Goal: Transaction & Acquisition: Purchase product/service

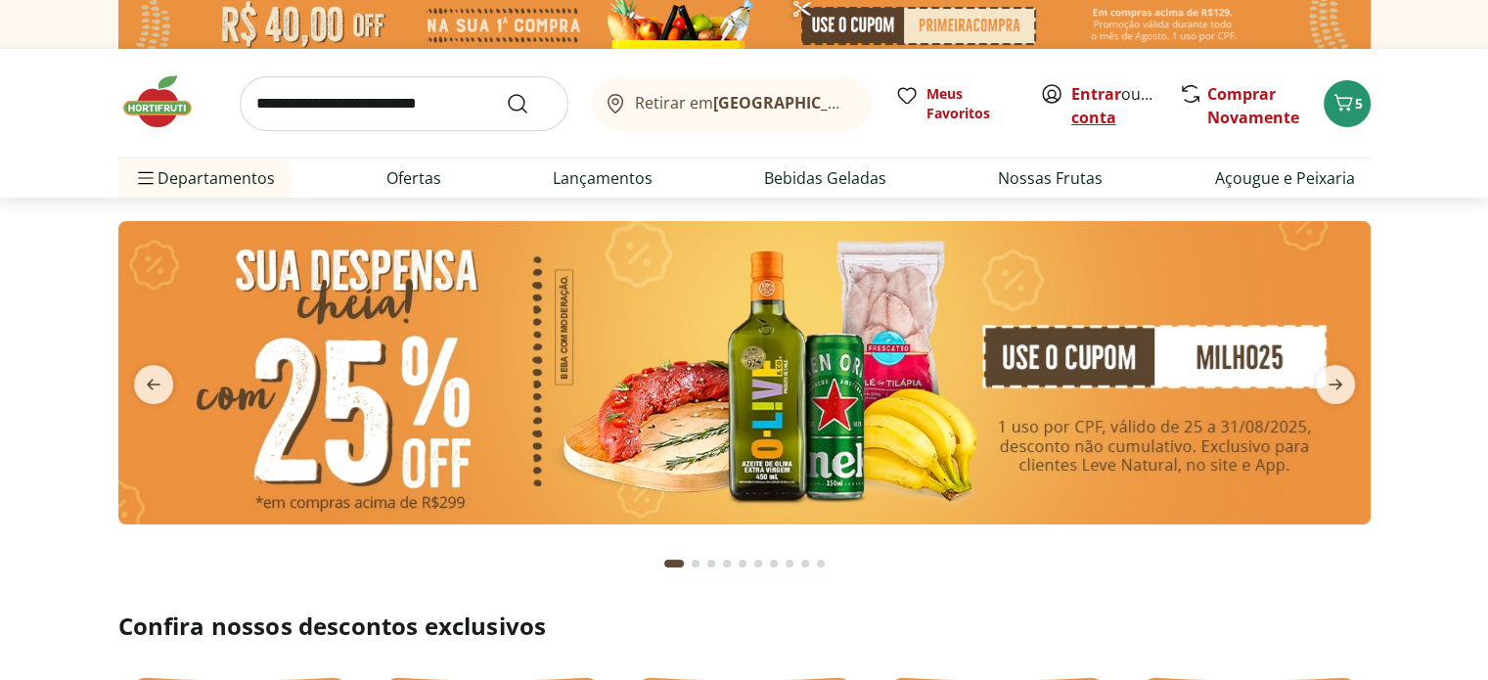
click at [1091, 109] on link "Criar conta" at bounding box center [1125, 105] width 108 height 45
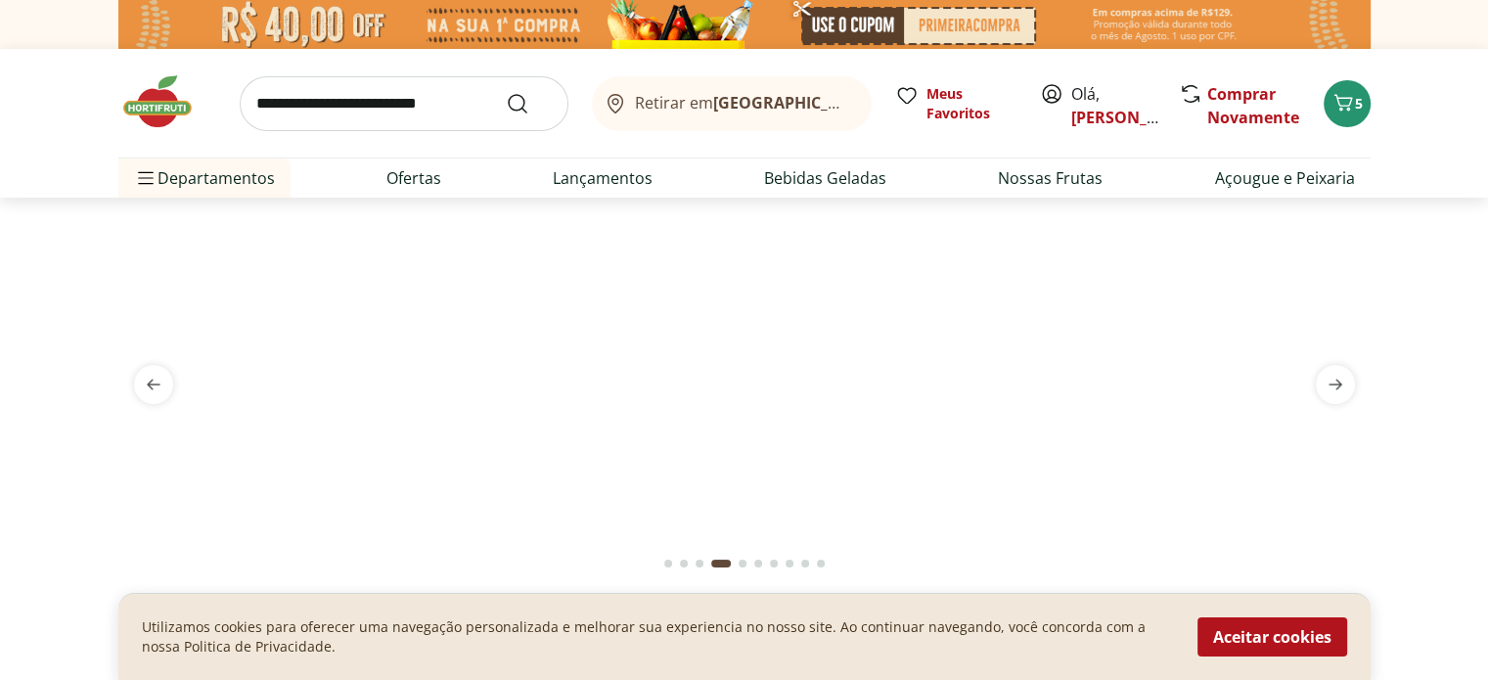
click at [454, 108] on input "search" at bounding box center [404, 103] width 329 height 55
type input "********"
click at [506, 92] on button "Submit Search" at bounding box center [529, 103] width 47 height 23
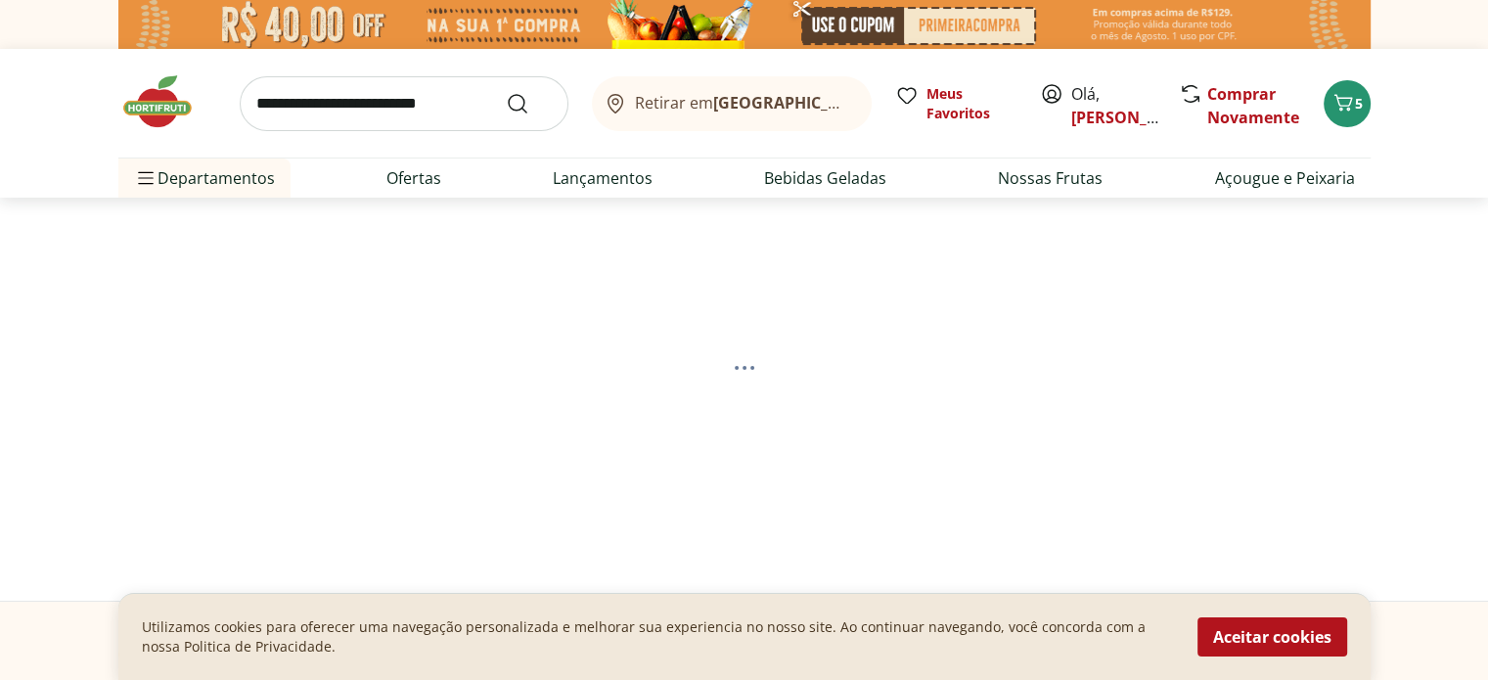
select select "**********"
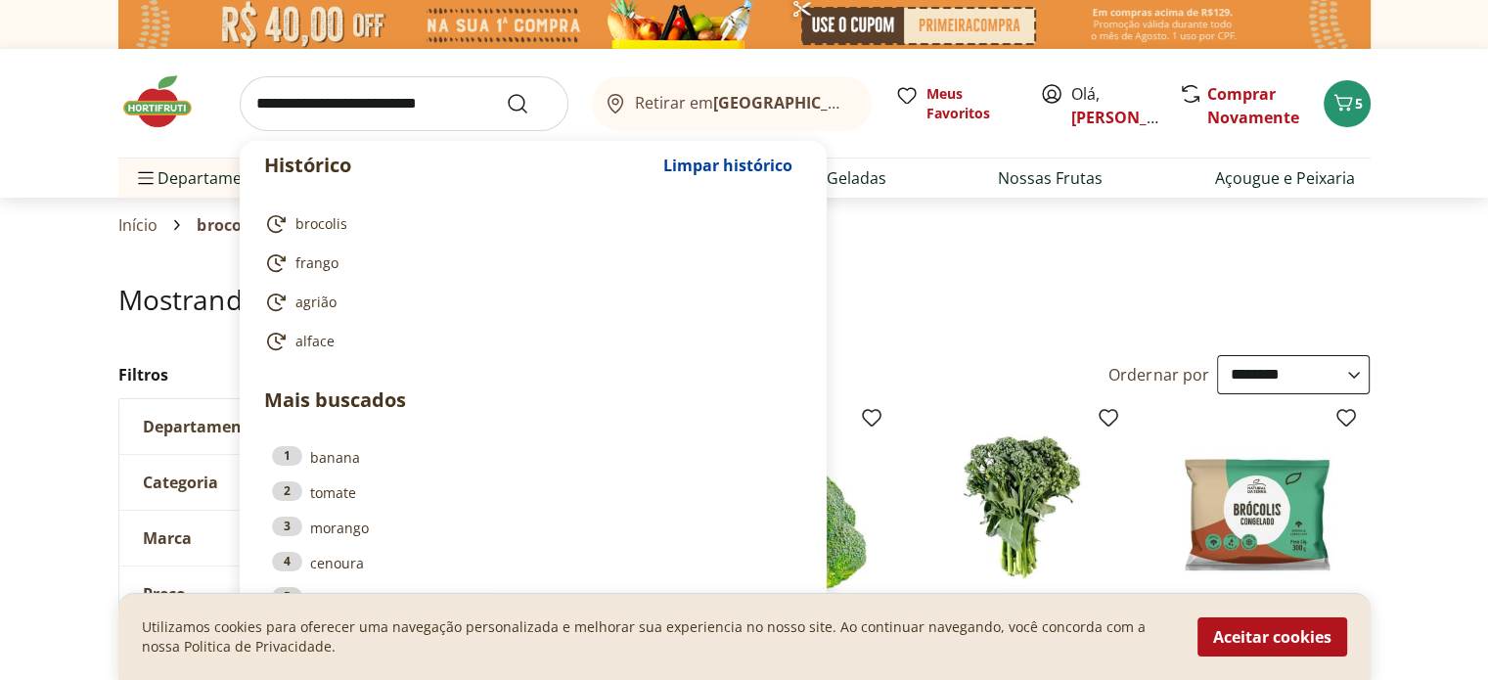
click at [447, 84] on input "search" at bounding box center [404, 103] width 329 height 55
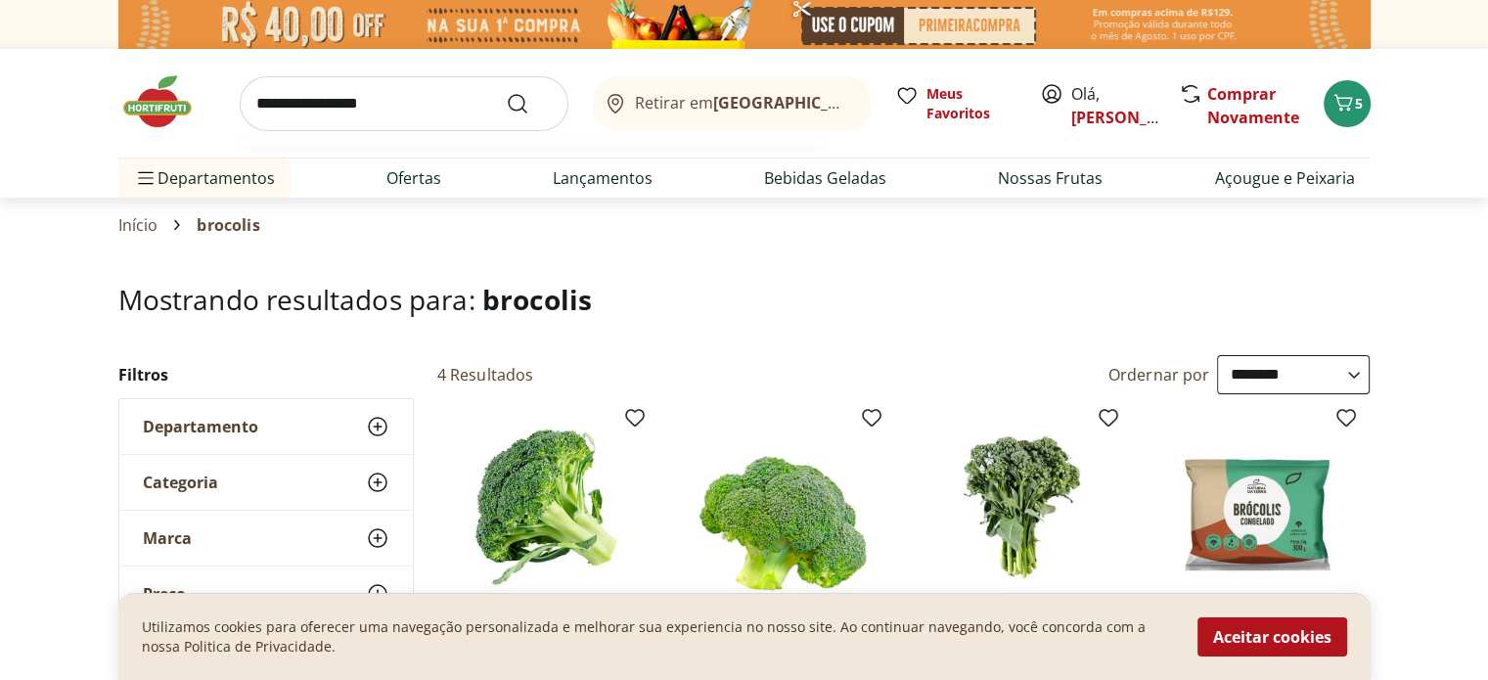
type input "**********"
click at [506, 92] on button "Submit Search" at bounding box center [529, 103] width 47 height 23
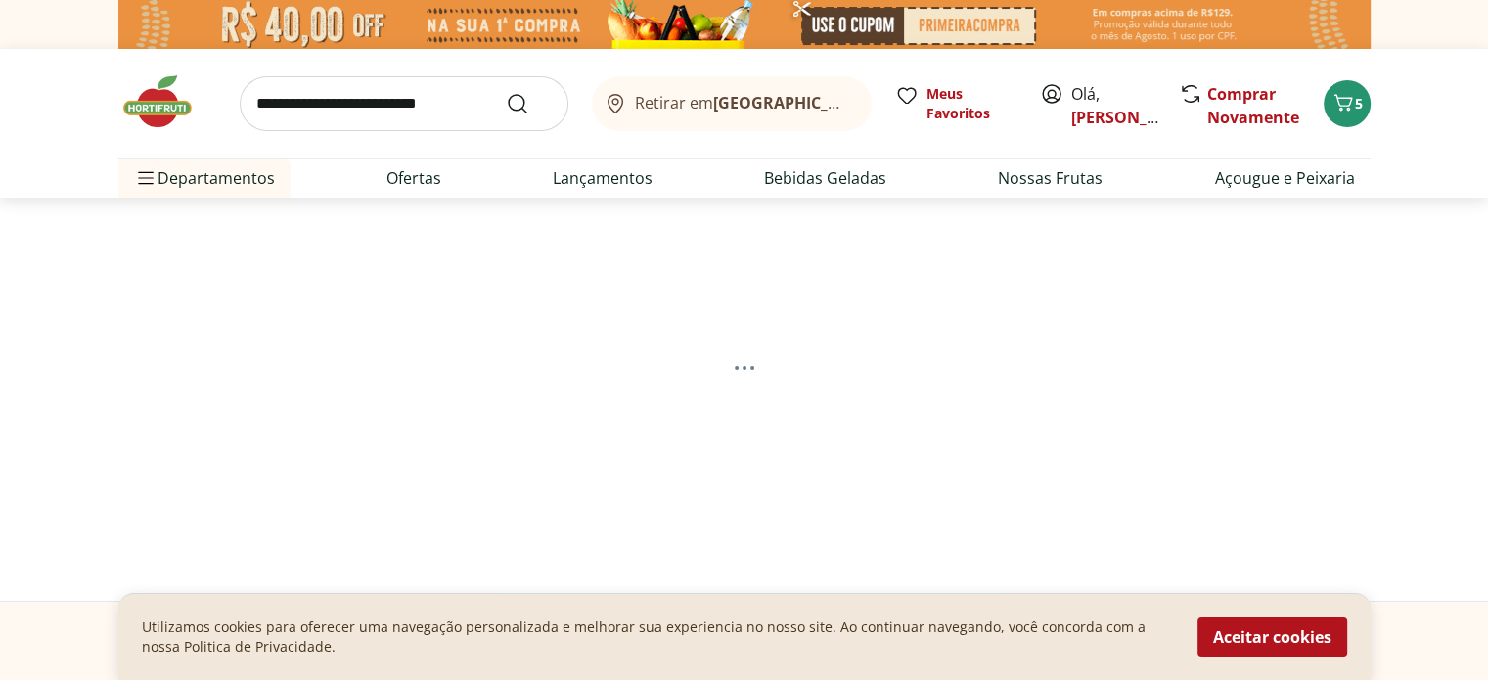
select select "**********"
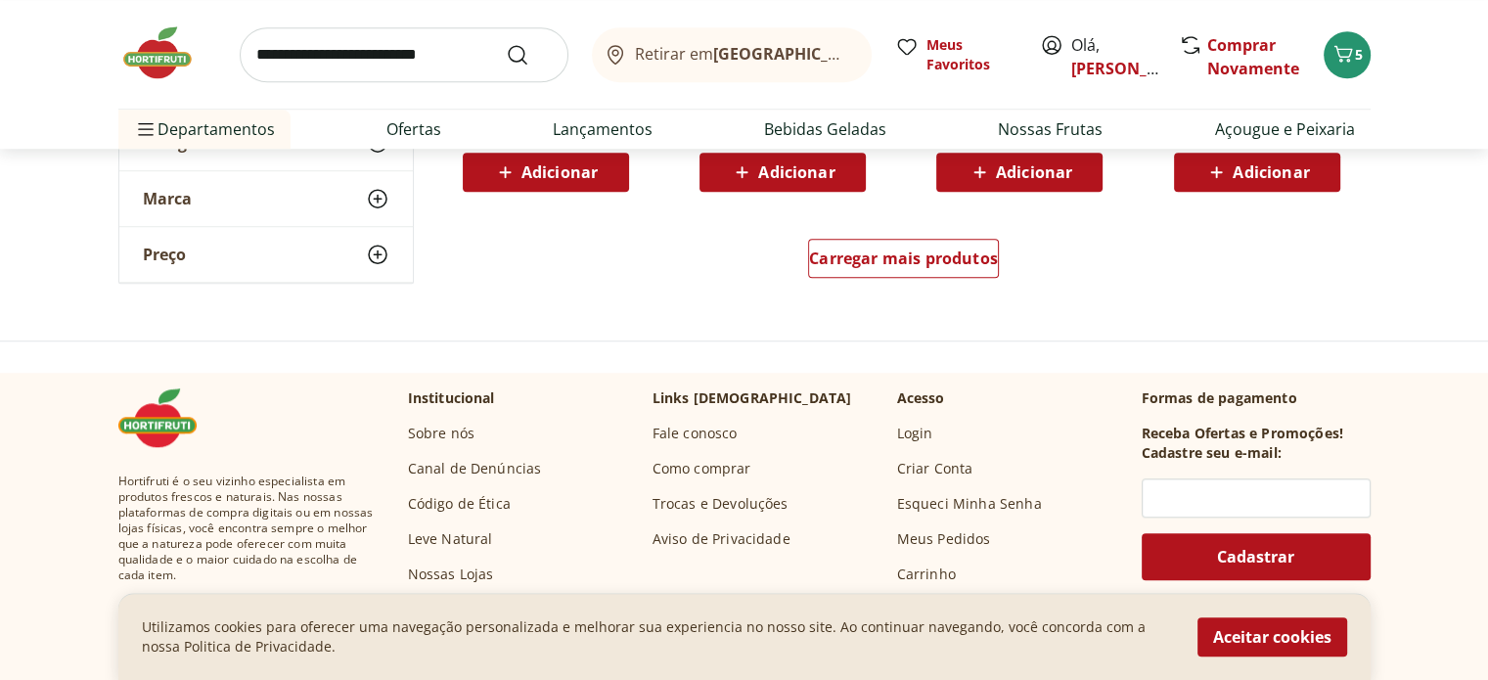
scroll to position [1467, 0]
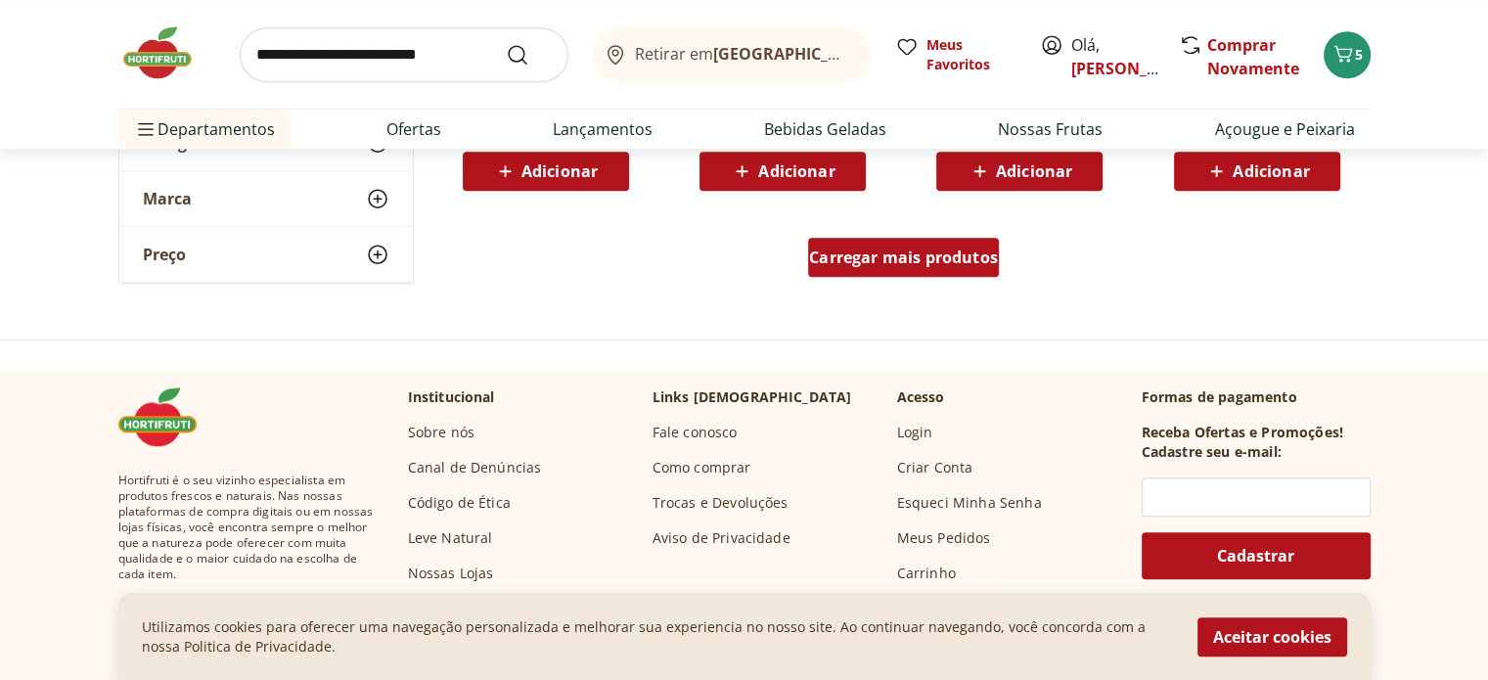
click at [824, 269] on div "Carregar mais produtos" at bounding box center [903, 257] width 191 height 39
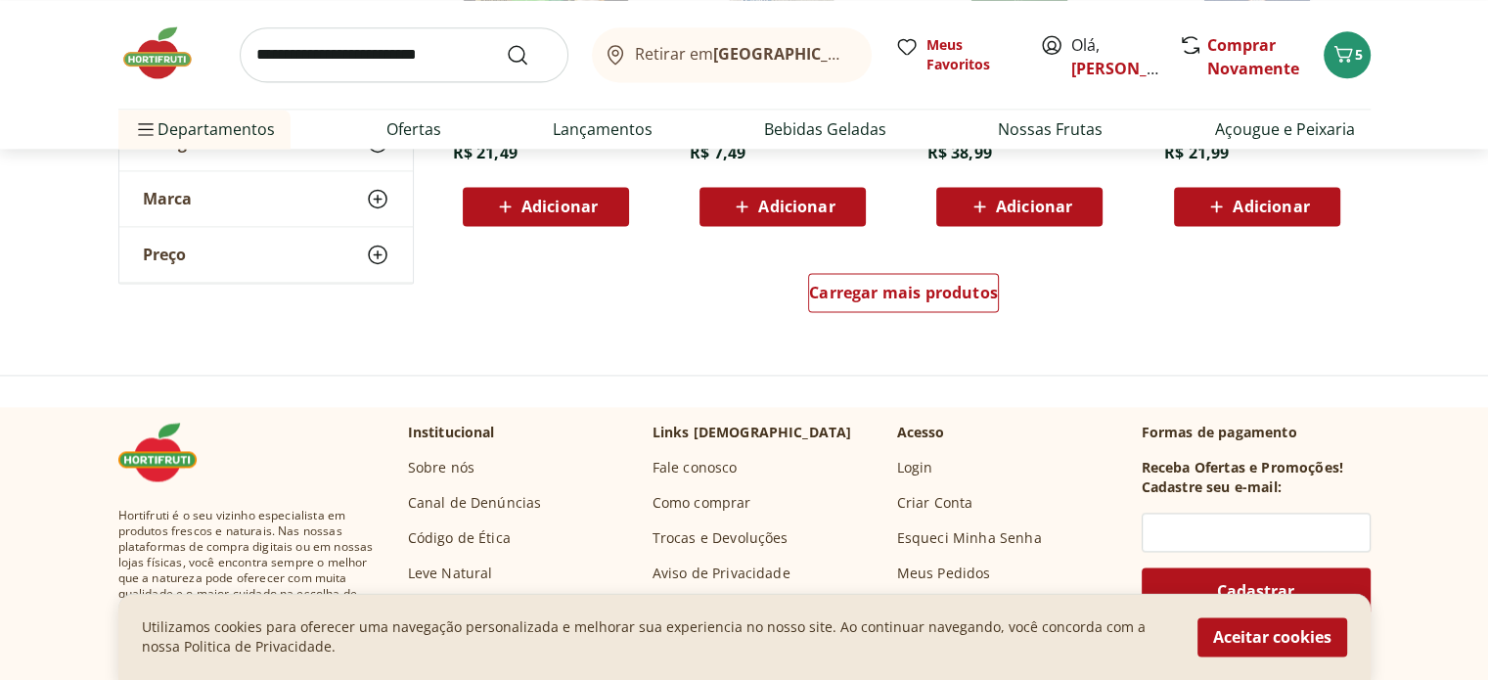
scroll to position [2739, 0]
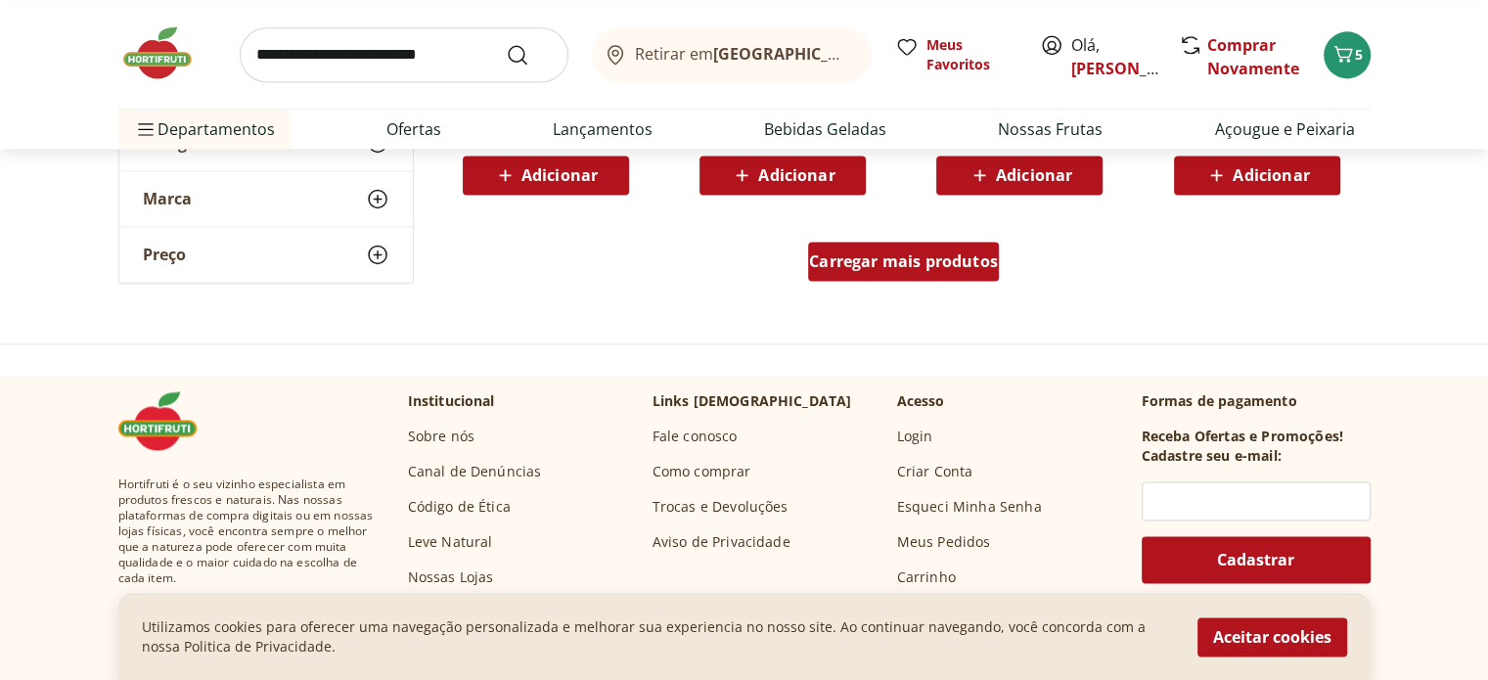
click at [847, 269] on span "Carregar mais produtos" at bounding box center [903, 261] width 189 height 16
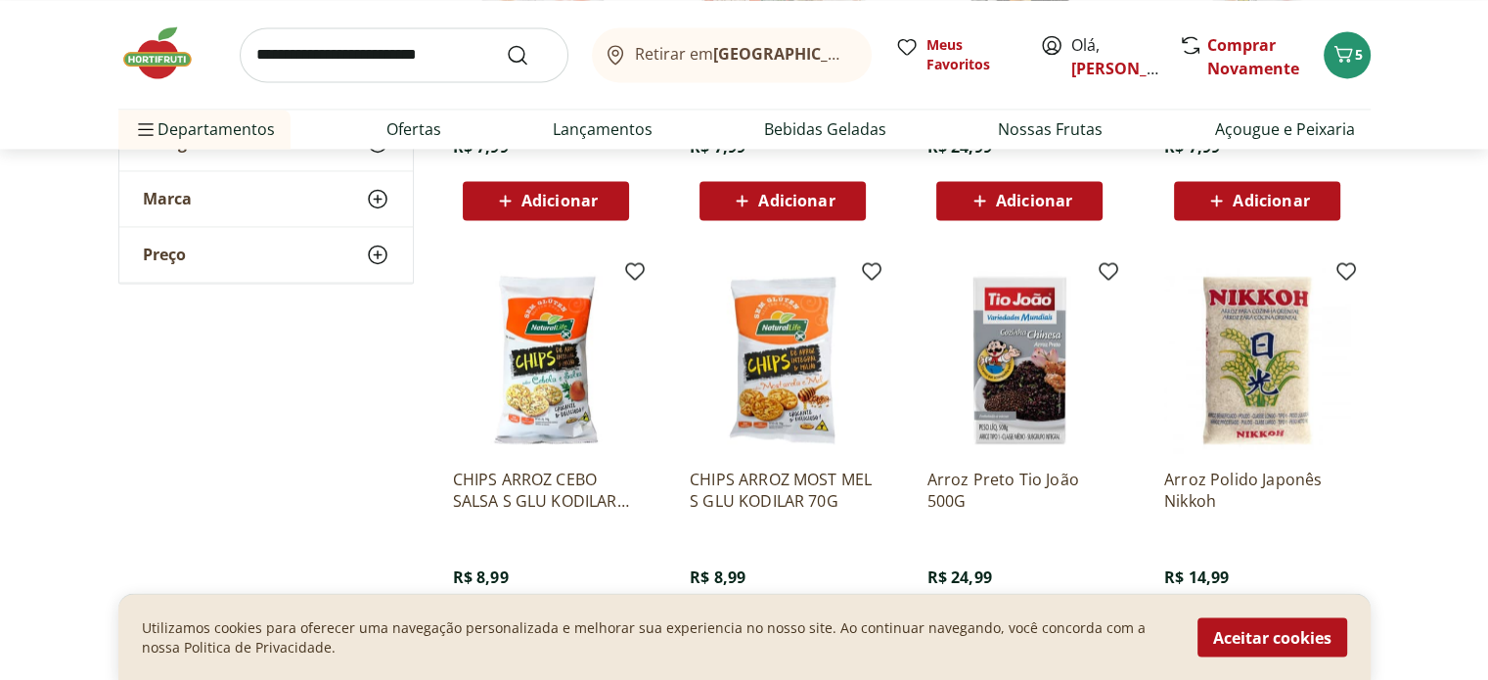
scroll to position [3228, 0]
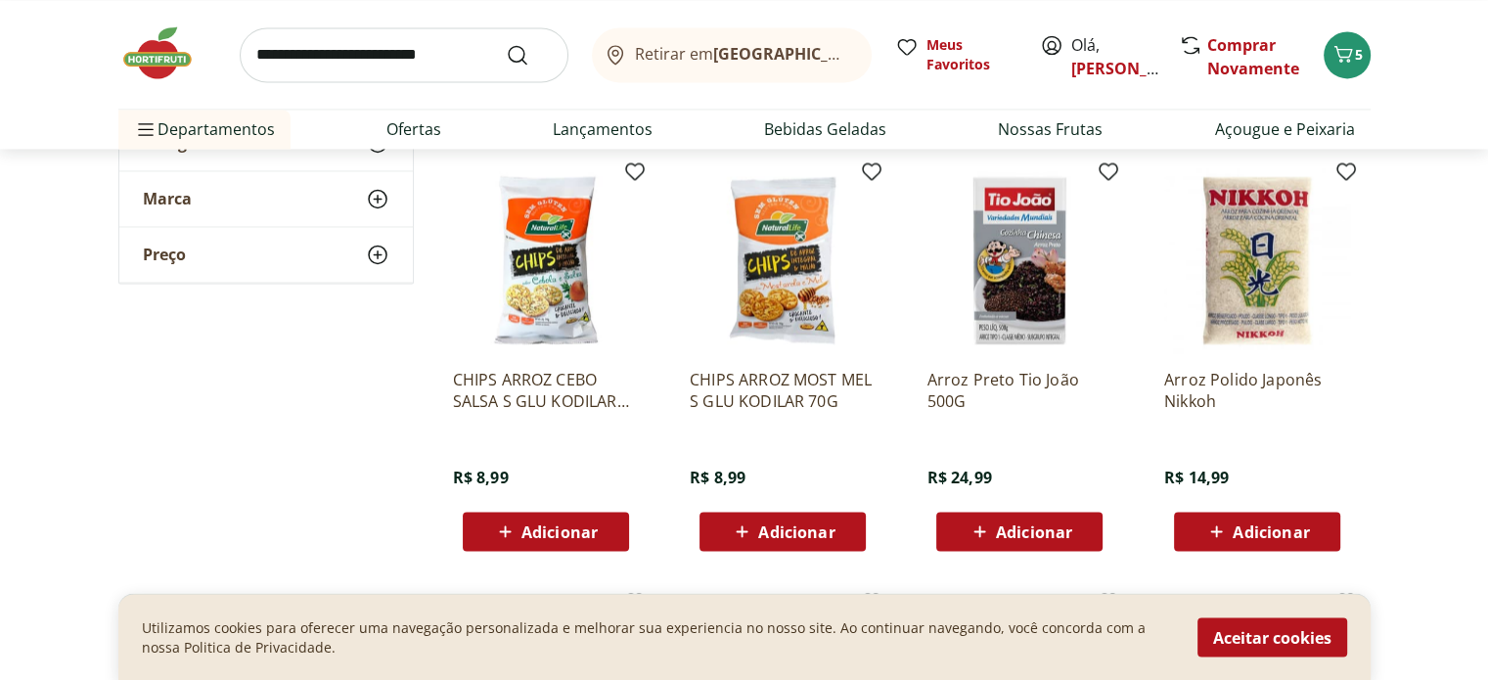
drag, startPoint x: 876, startPoint y: 287, endPoint x: 763, endPoint y: 726, distance: 453.4
drag, startPoint x: 763, startPoint y: 726, endPoint x: 201, endPoint y: 429, distance: 635.8
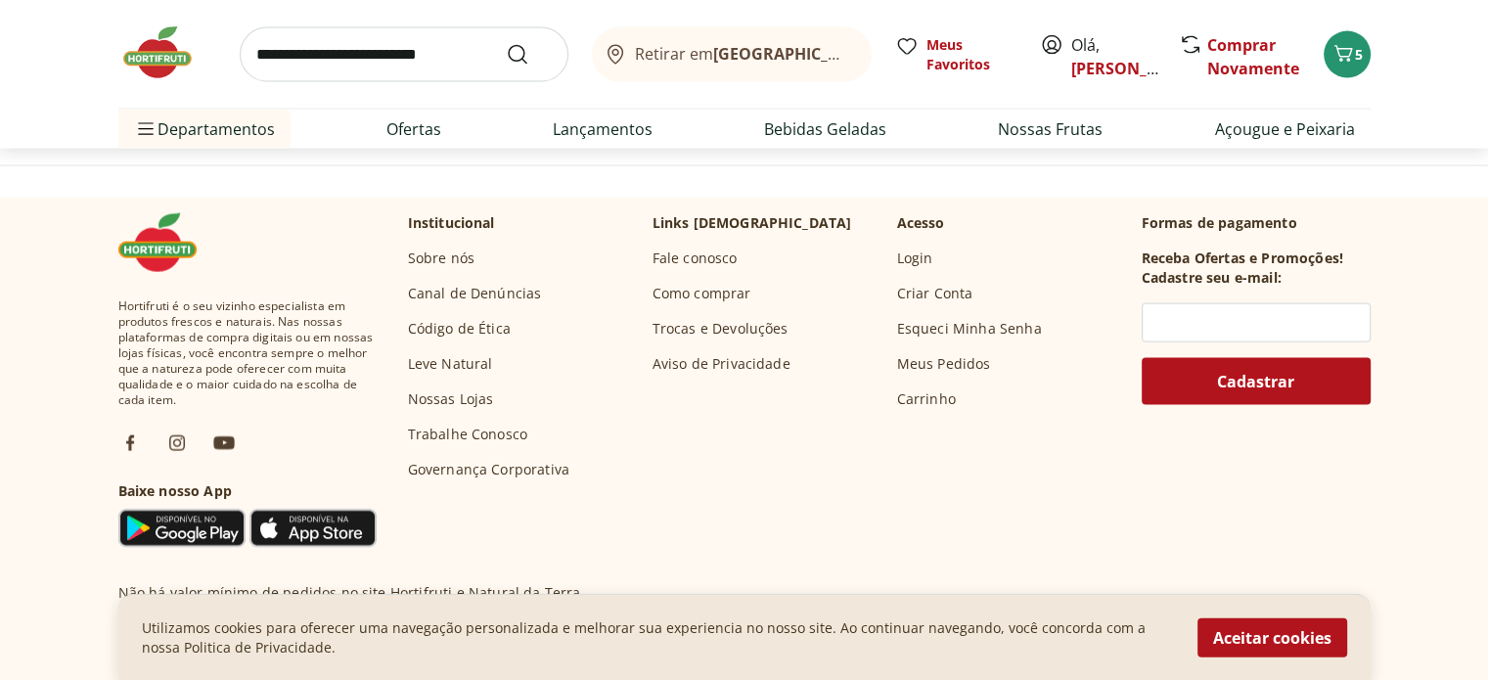
scroll to position [3913, 0]
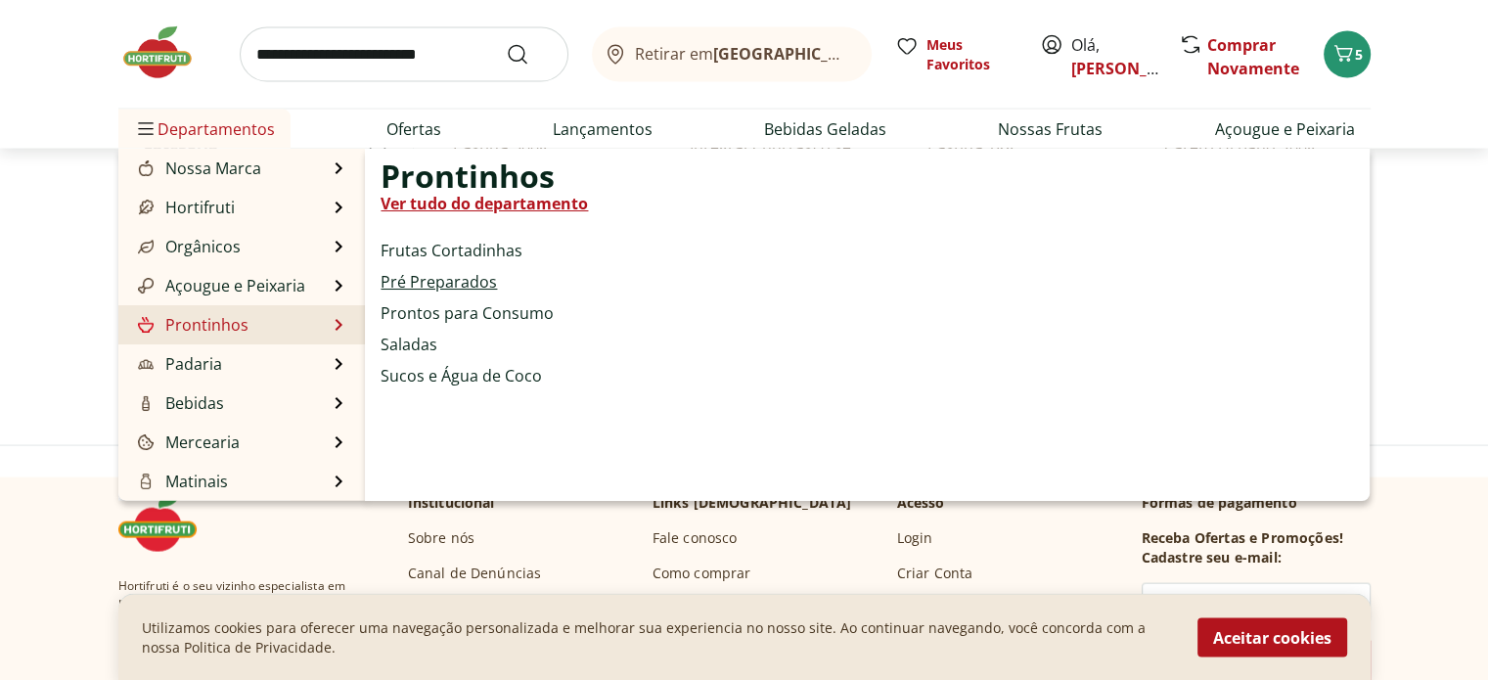
click at [466, 273] on link "Pré Preparados" at bounding box center [439, 281] width 116 height 23
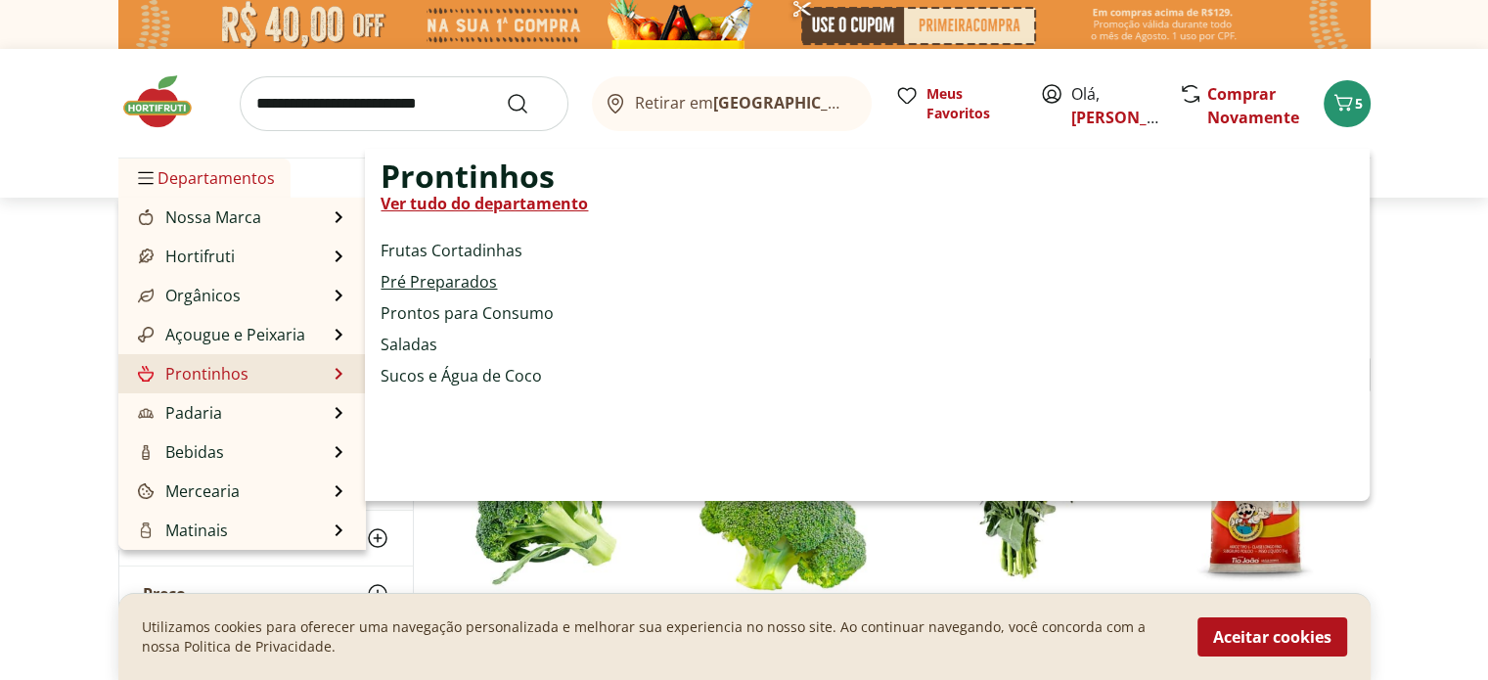
select select "**********"
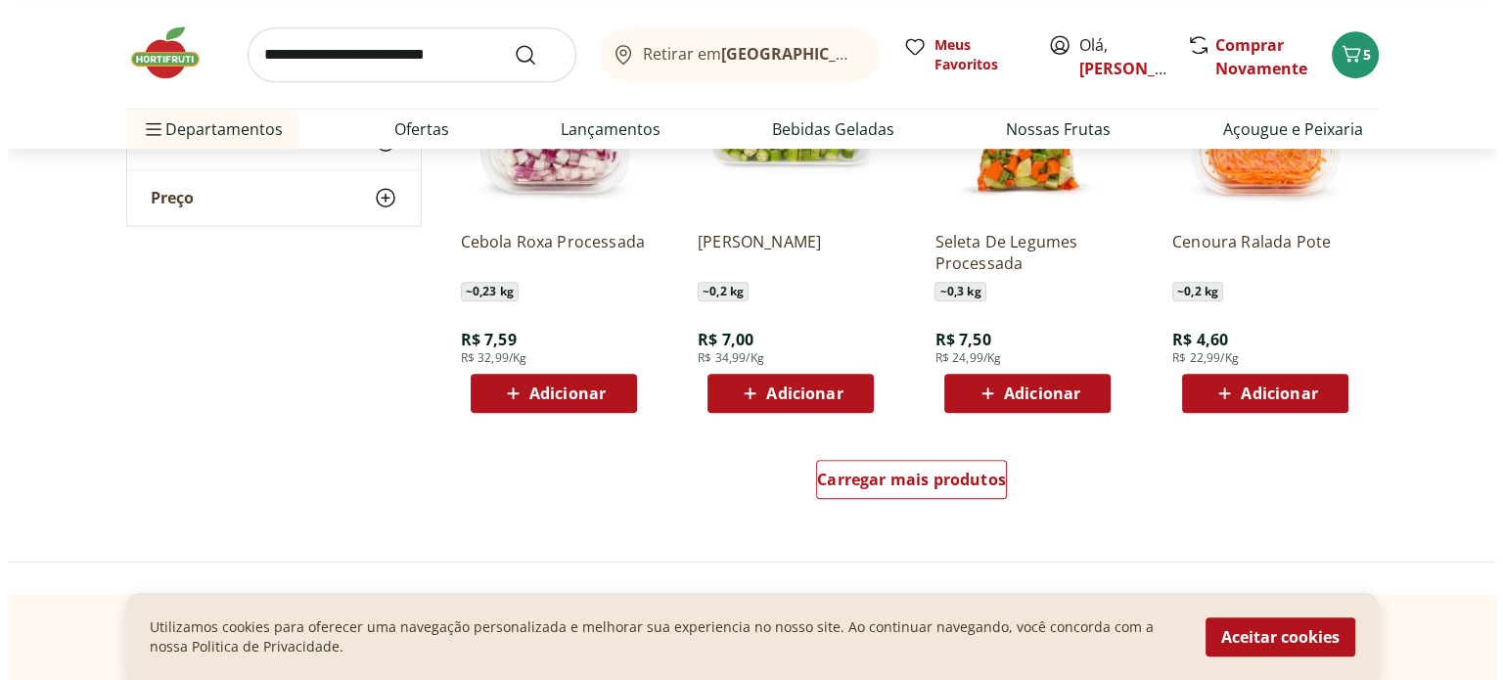
scroll to position [1272, 0]
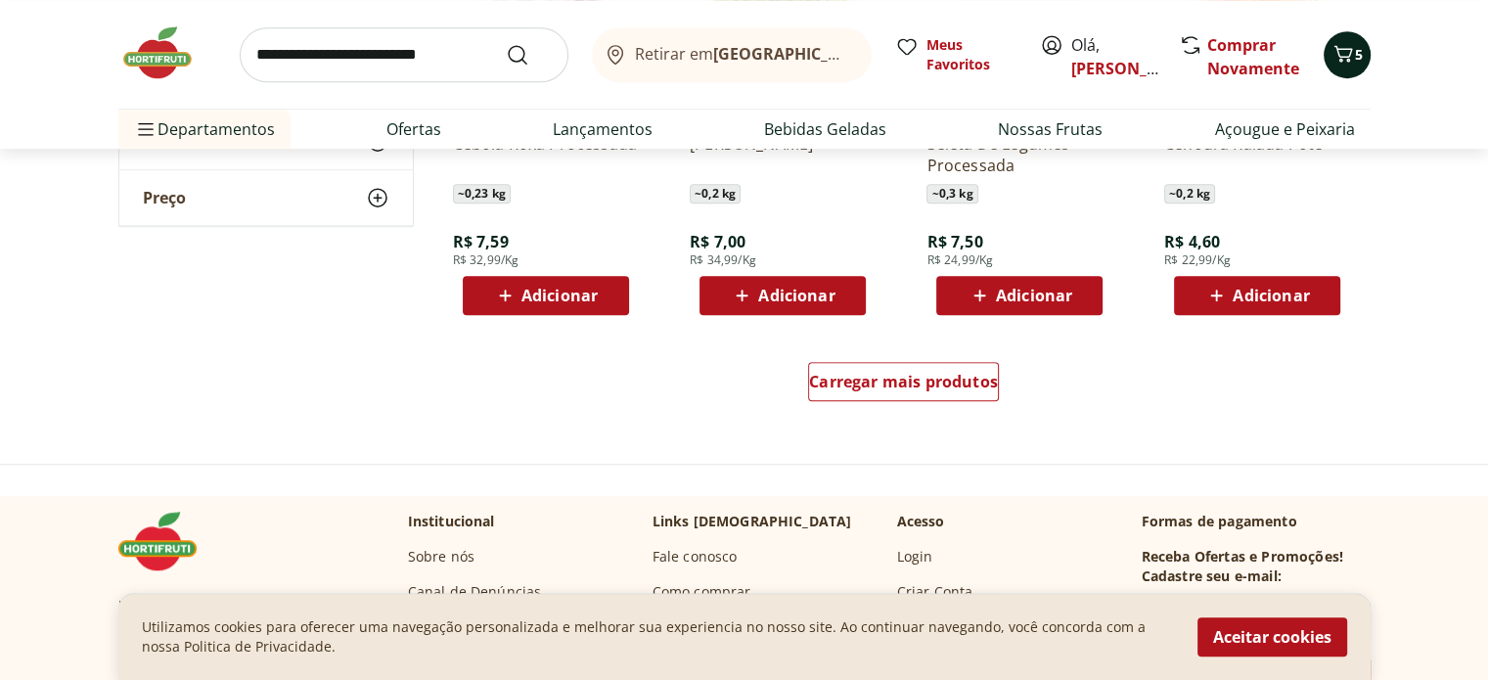
click at [1353, 58] on icon "Carrinho" at bounding box center [1342, 53] width 23 height 23
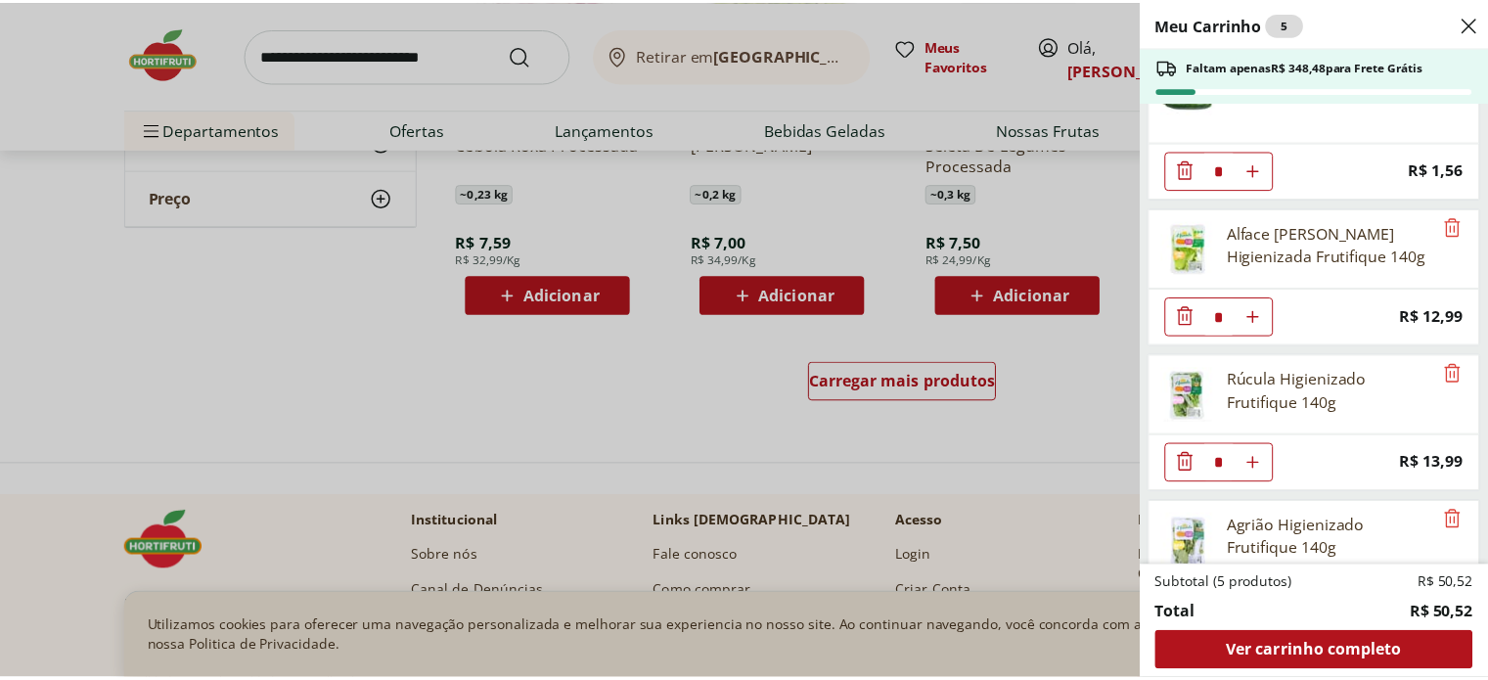
scroll to position [270, 0]
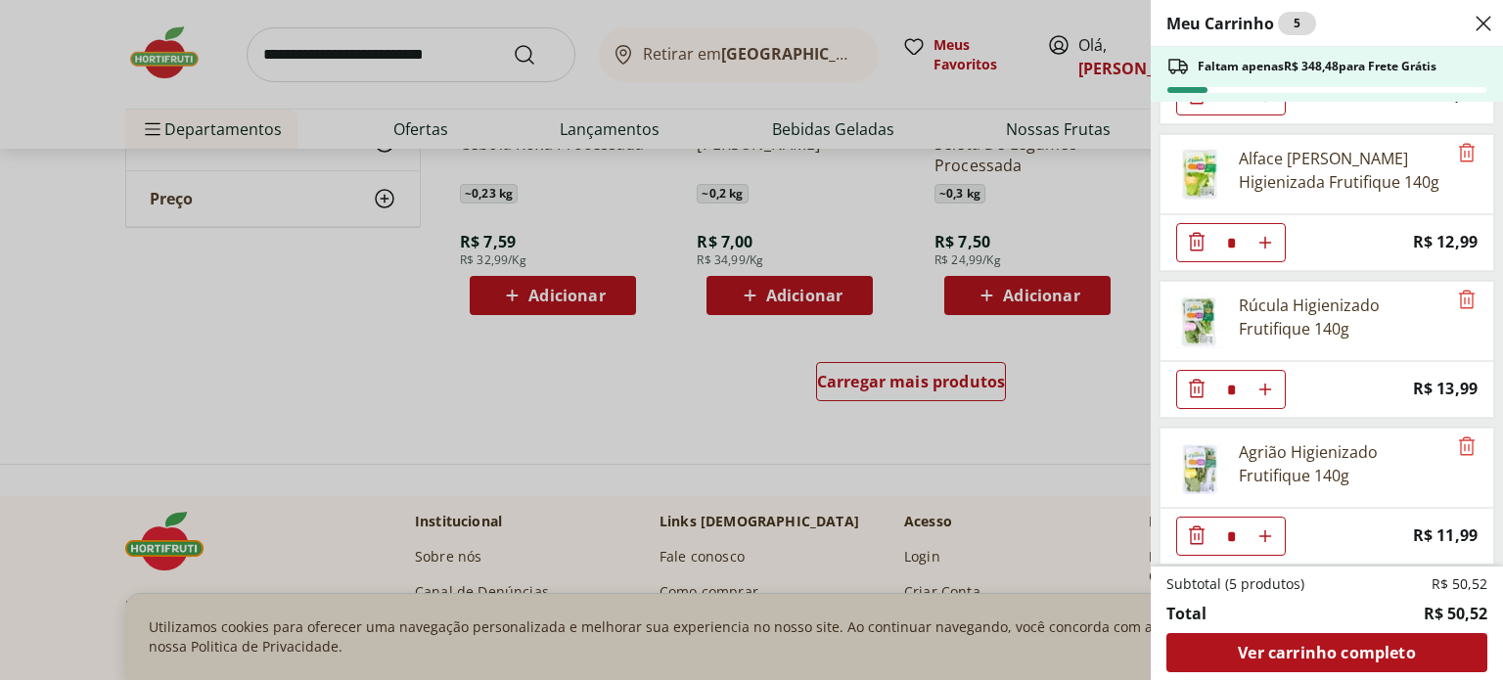
click at [774, 396] on div "Meu Carrinho 5 Faltam apenas R$ 348,48 para Frete Grátis Tomate Sweet Grape Nat…" at bounding box center [751, 340] width 1503 height 680
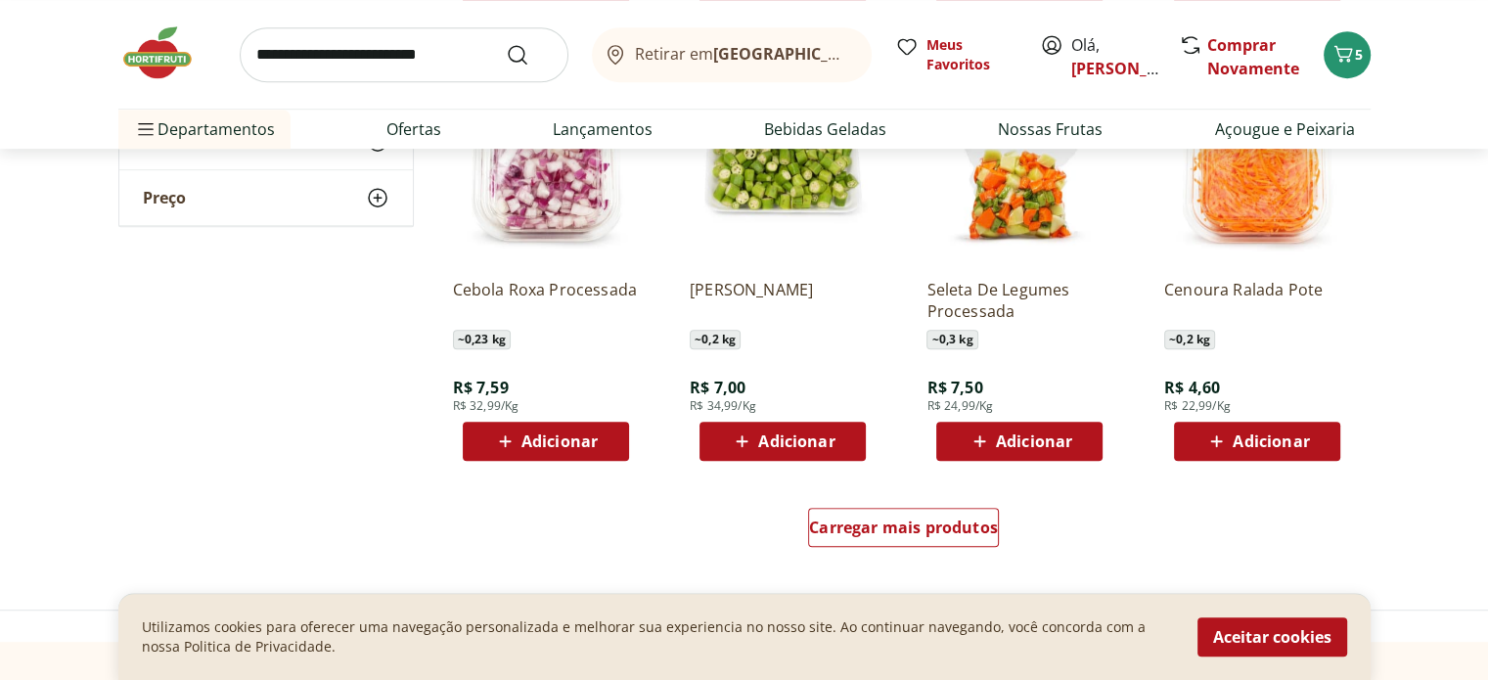
scroll to position [1174, 0]
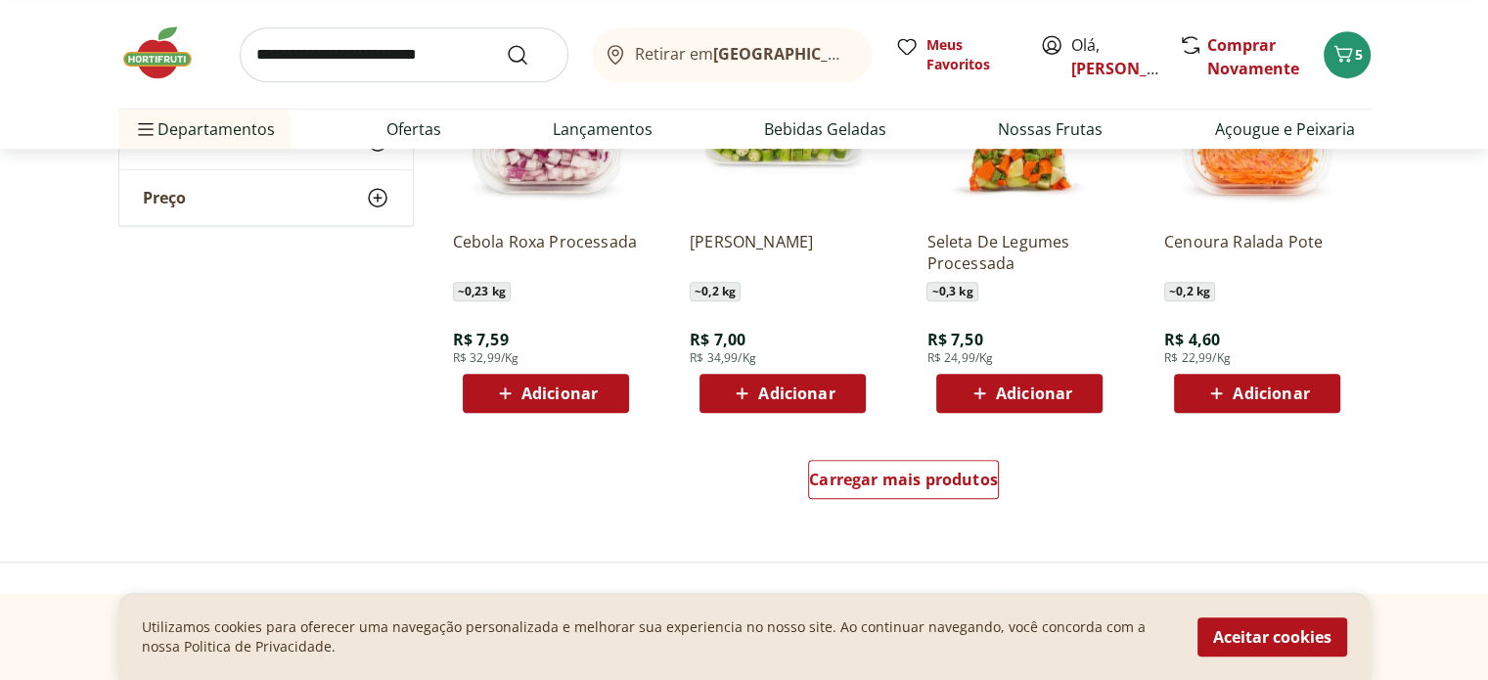
click at [784, 398] on span "Adicionar" at bounding box center [796, 393] width 76 height 16
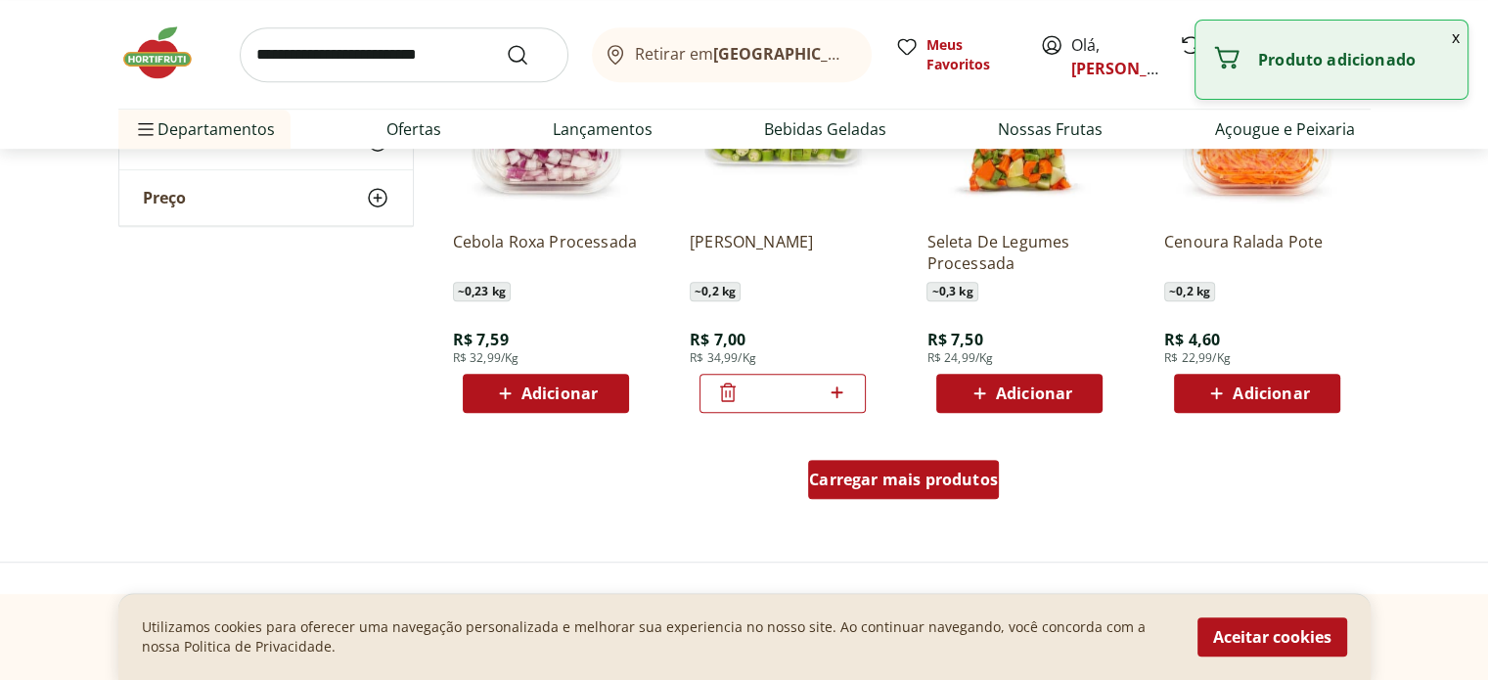
click at [889, 478] on span "Carregar mais produtos" at bounding box center [903, 480] width 189 height 16
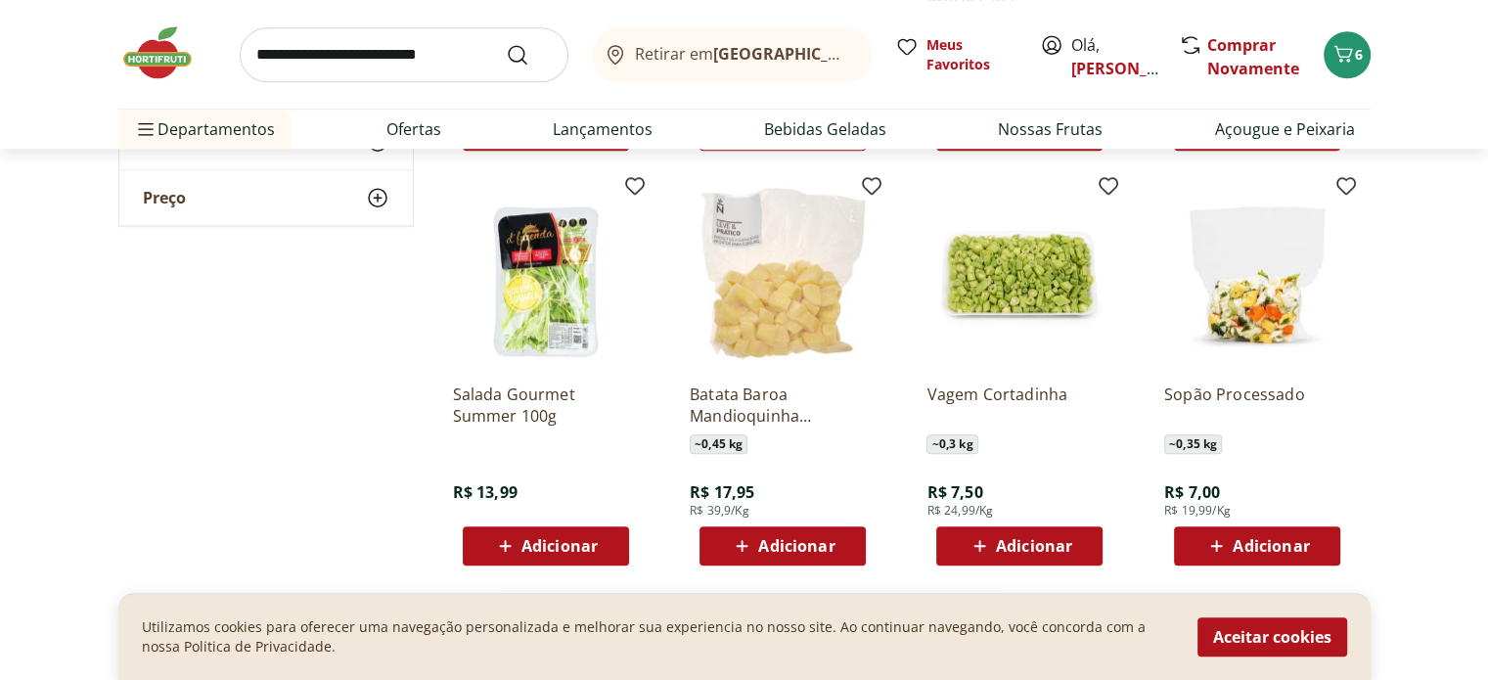
scroll to position [1467, 0]
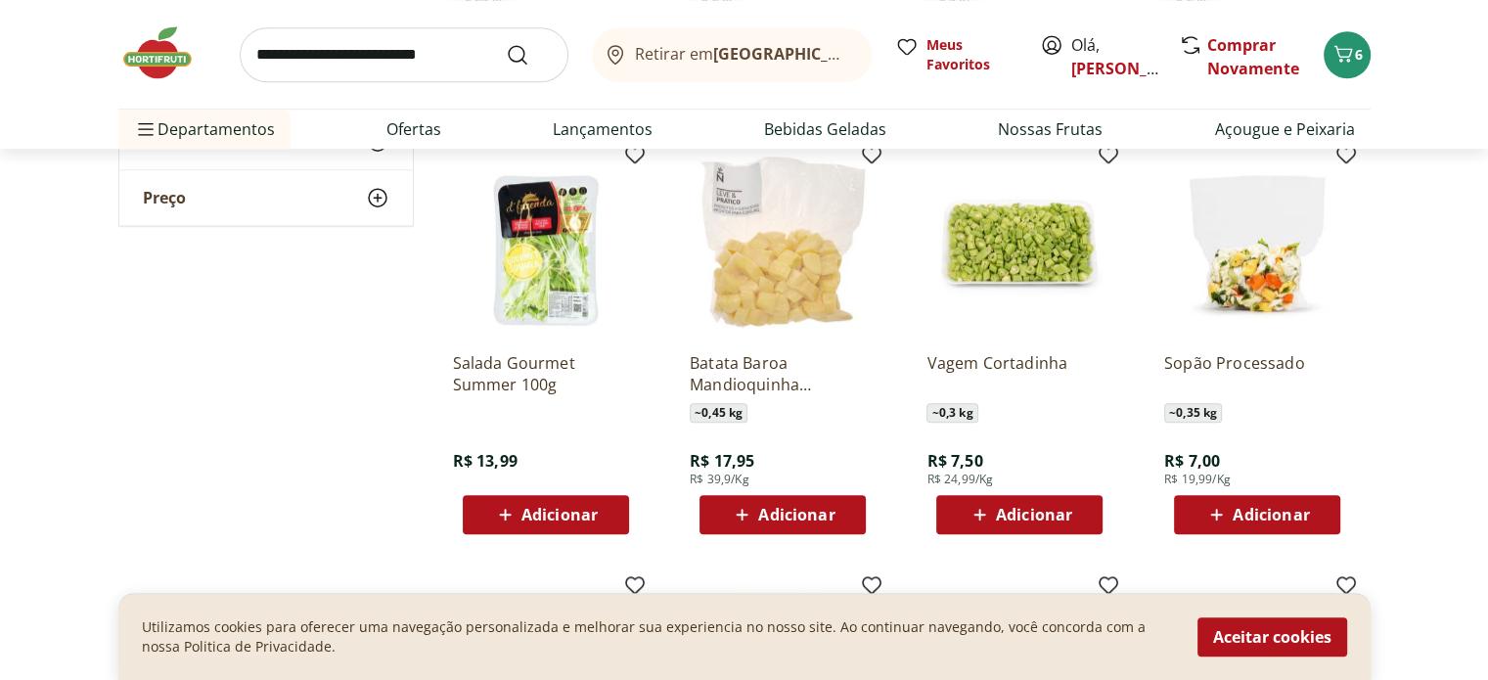
click at [1012, 512] on span "Adicionar" at bounding box center [1034, 515] width 76 height 16
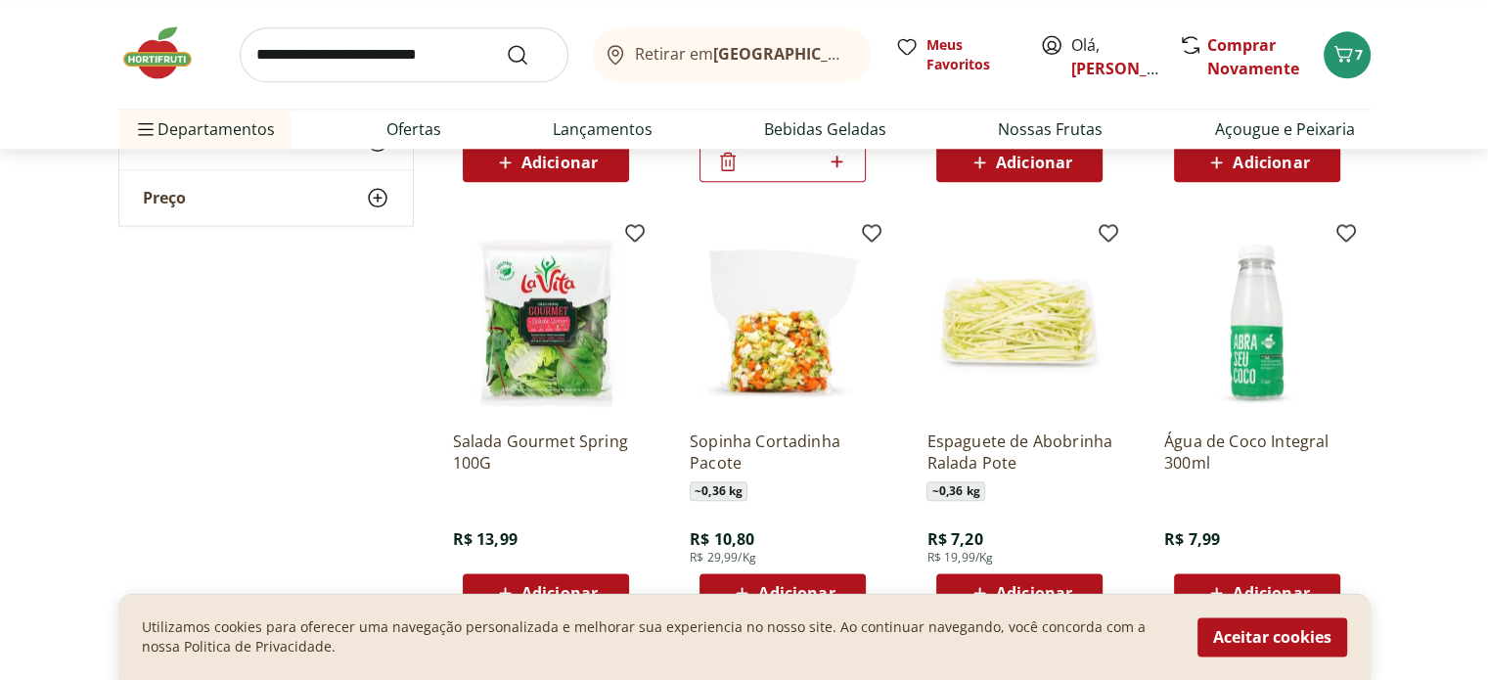
scroll to position [2348, 0]
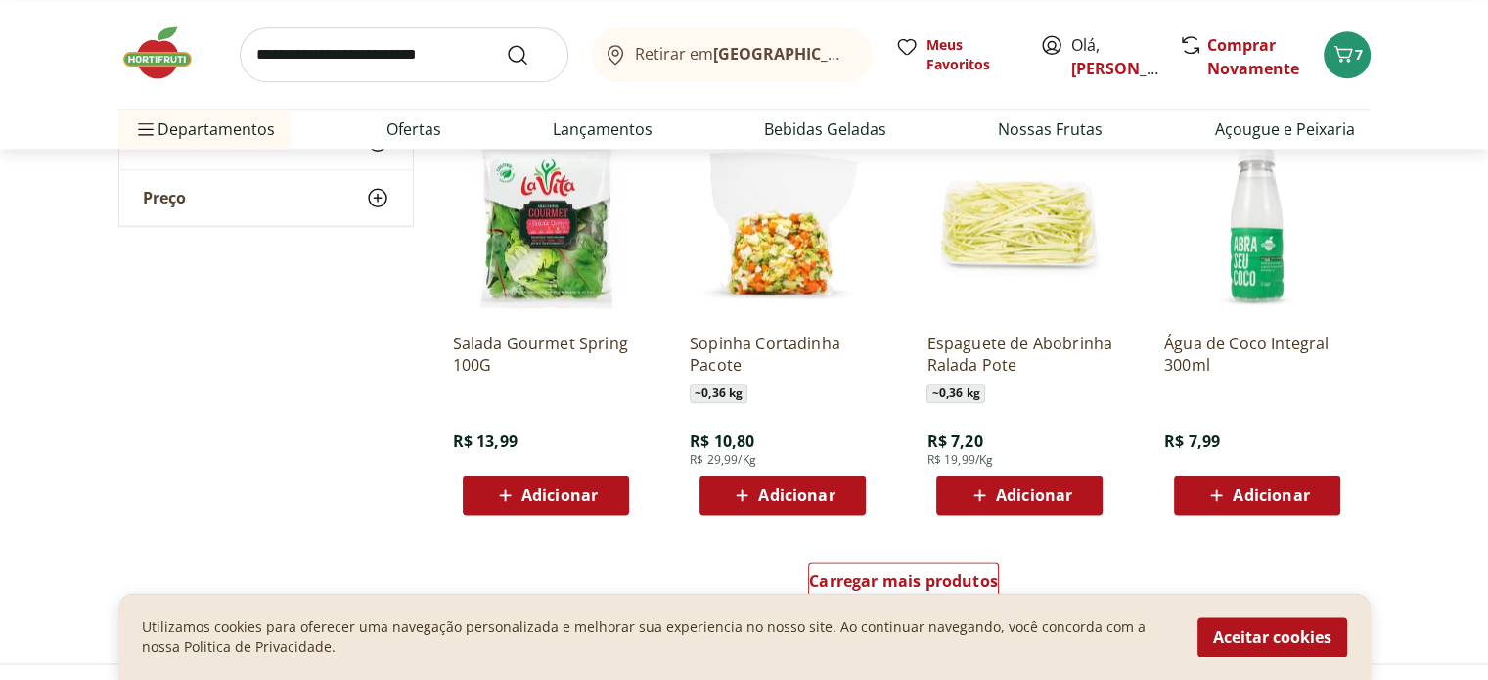
click at [1045, 499] on span "Adicionar" at bounding box center [1034, 495] width 76 height 16
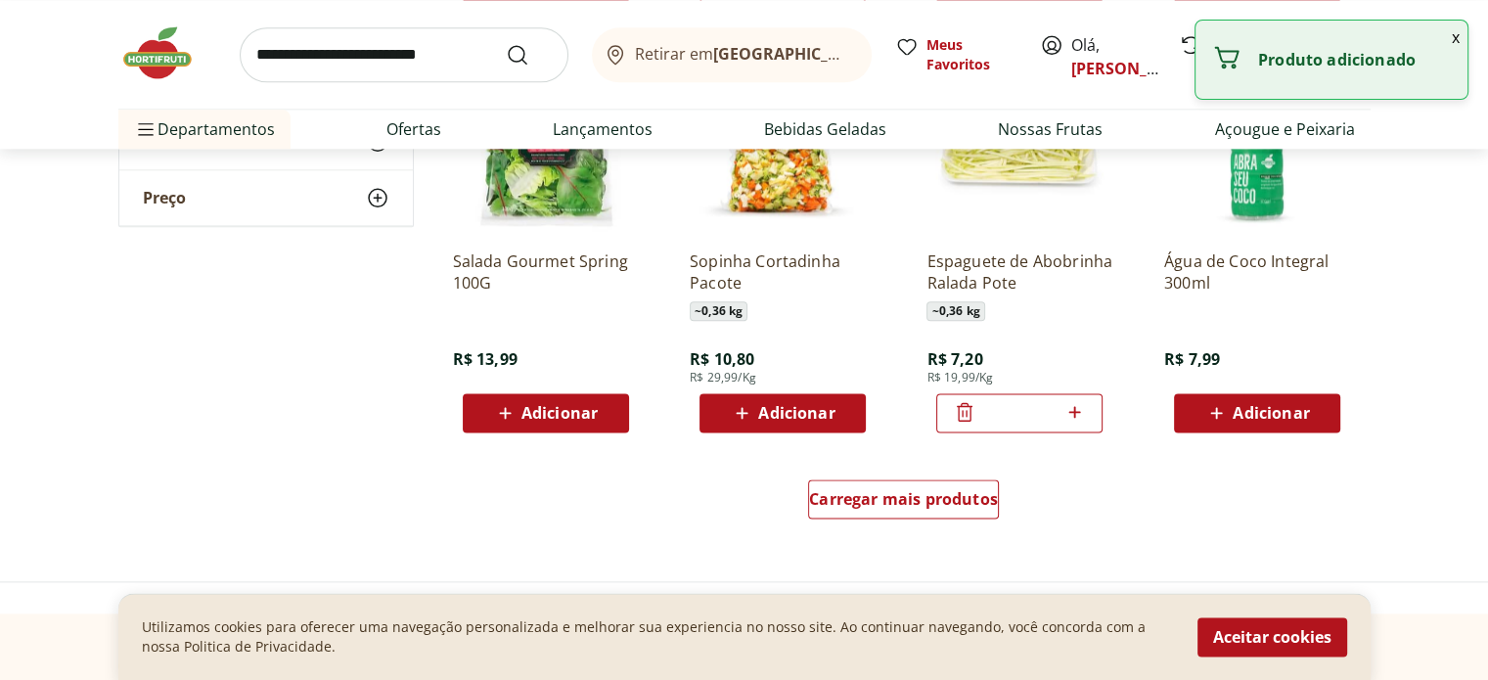
scroll to position [2543, 0]
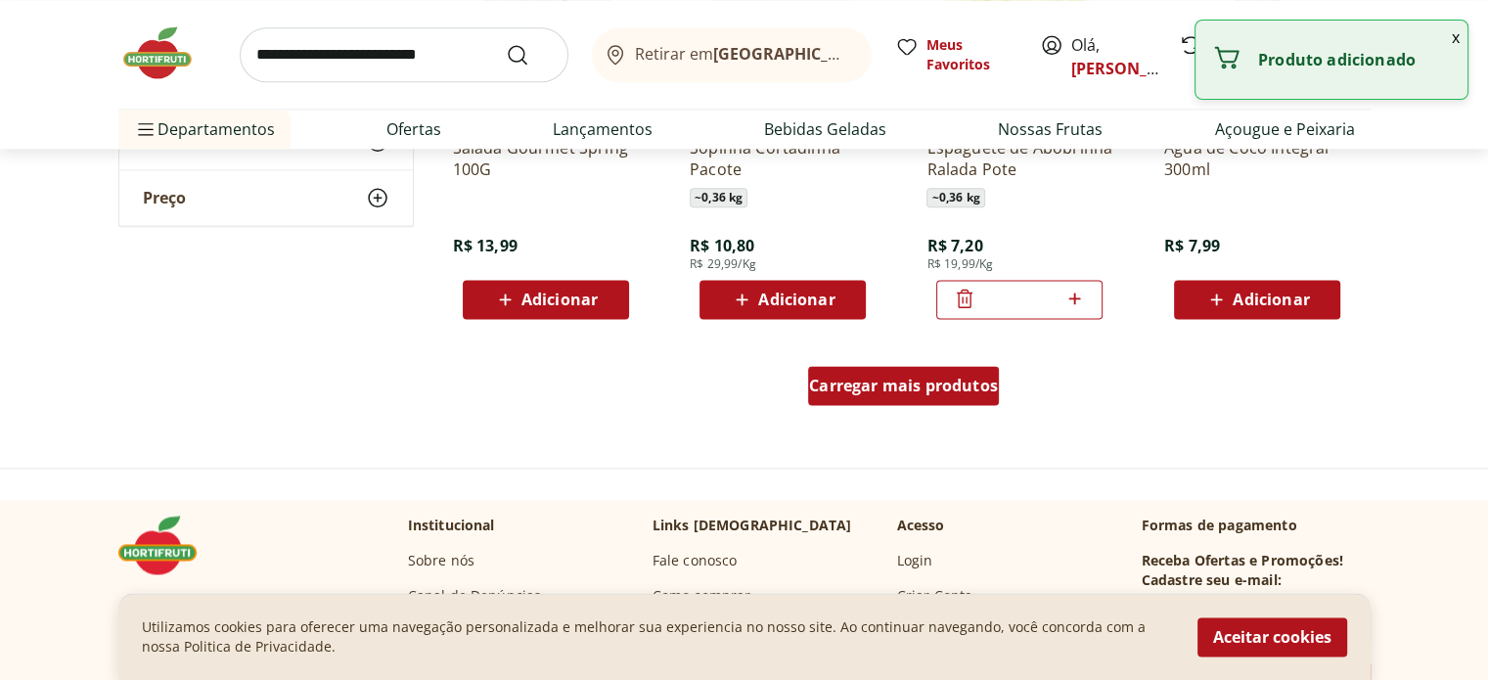
click at [898, 393] on span "Carregar mais produtos" at bounding box center [903, 386] width 189 height 16
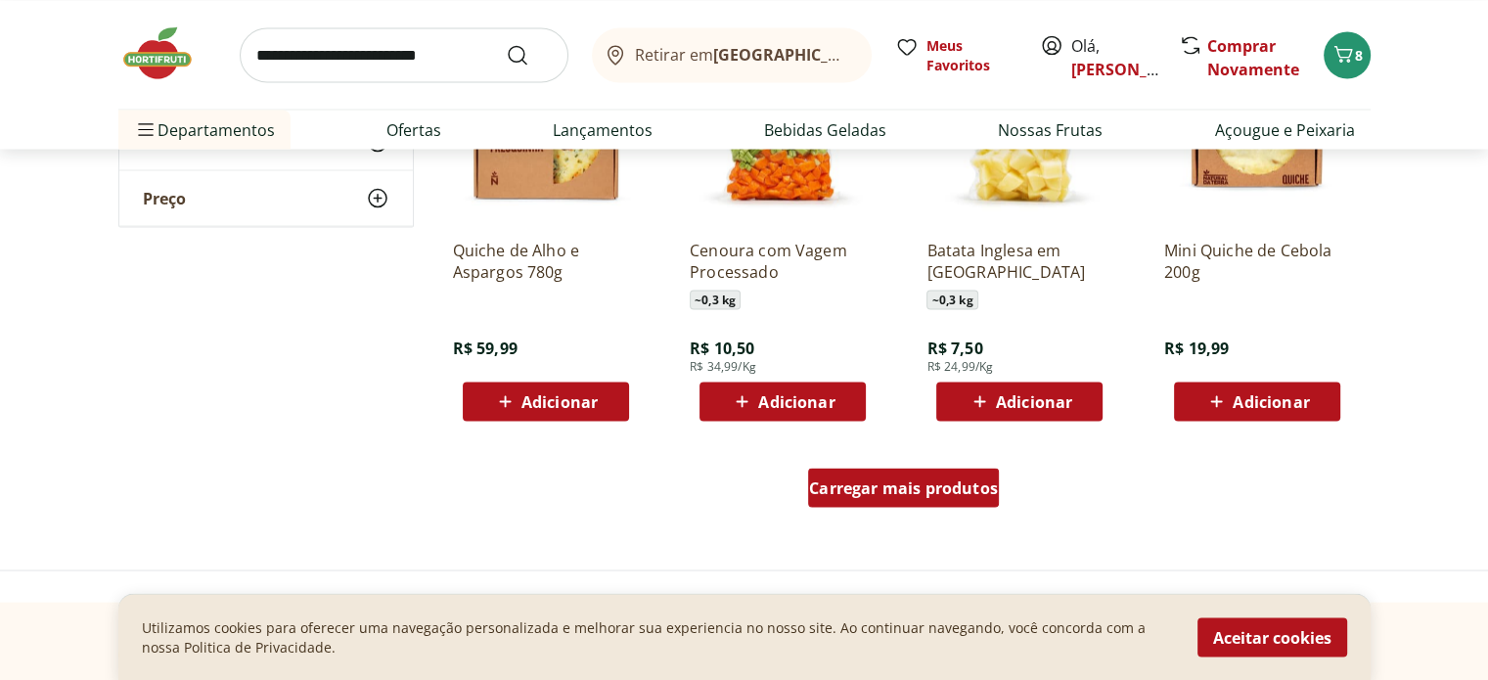
scroll to position [3913, 0]
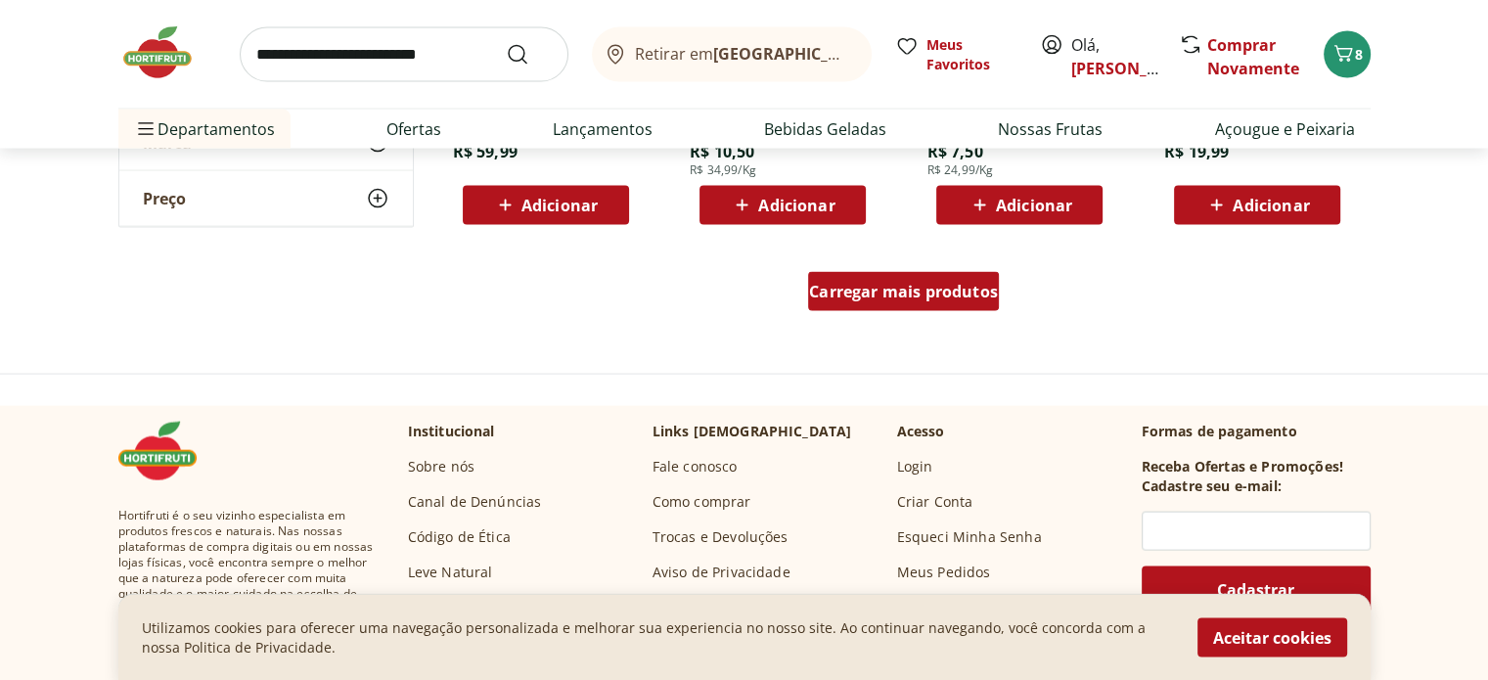
click at [904, 295] on span "Carregar mais produtos" at bounding box center [903, 292] width 189 height 16
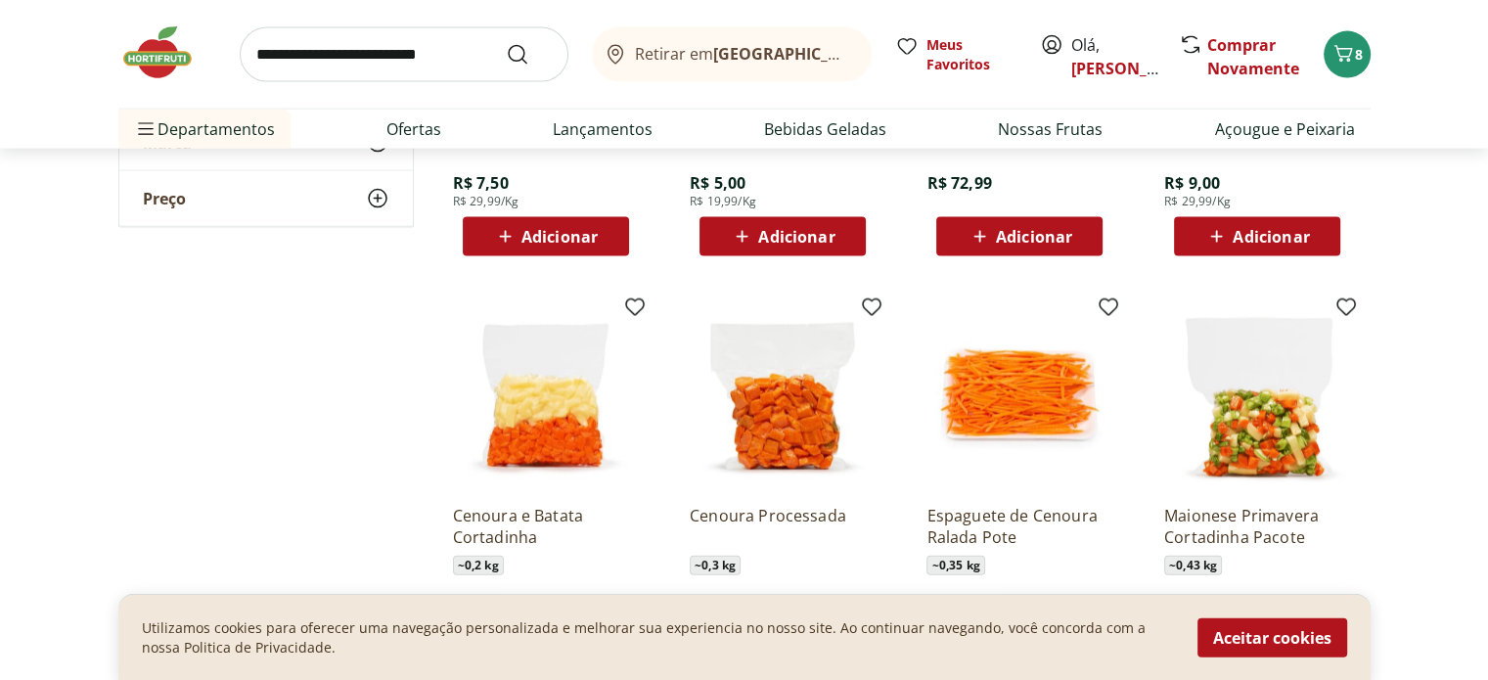
scroll to position [4402, 0]
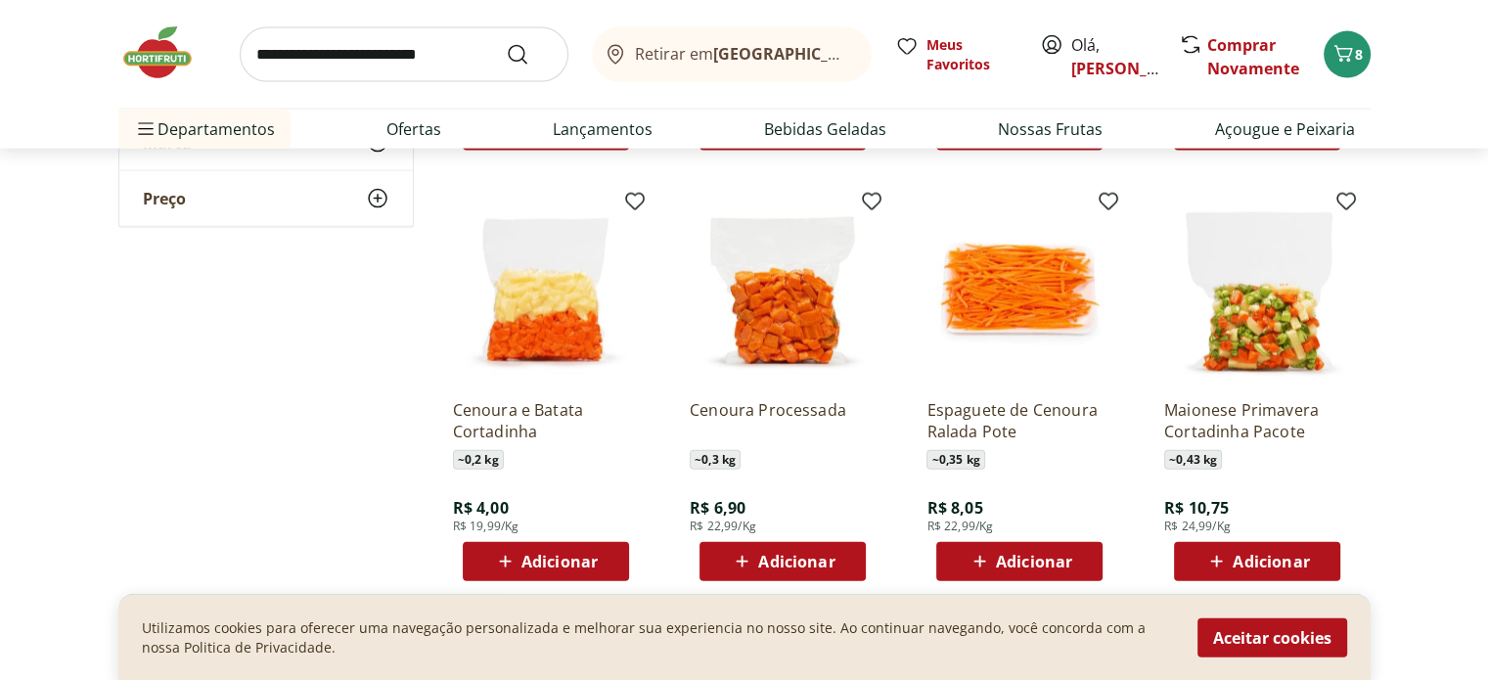
click at [1051, 561] on span "Adicionar" at bounding box center [1034, 562] width 76 height 16
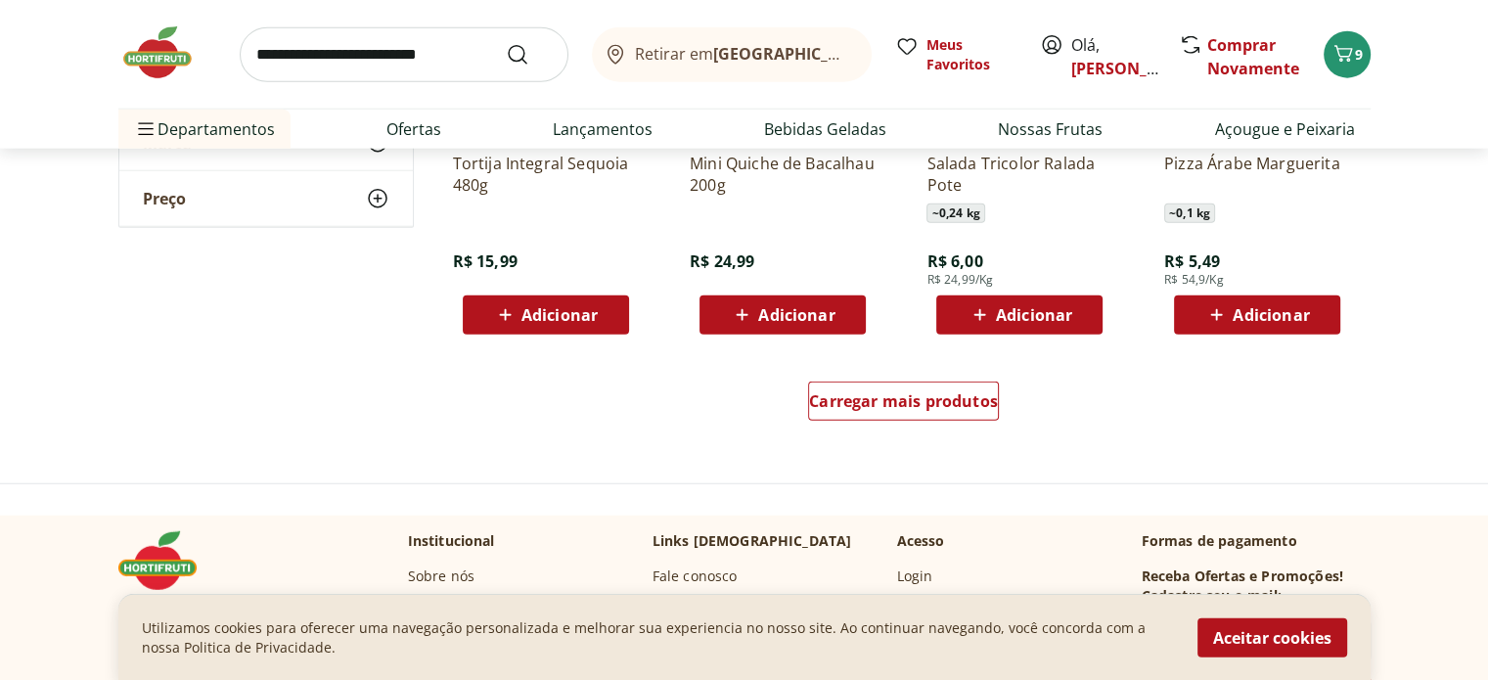
scroll to position [5185, 0]
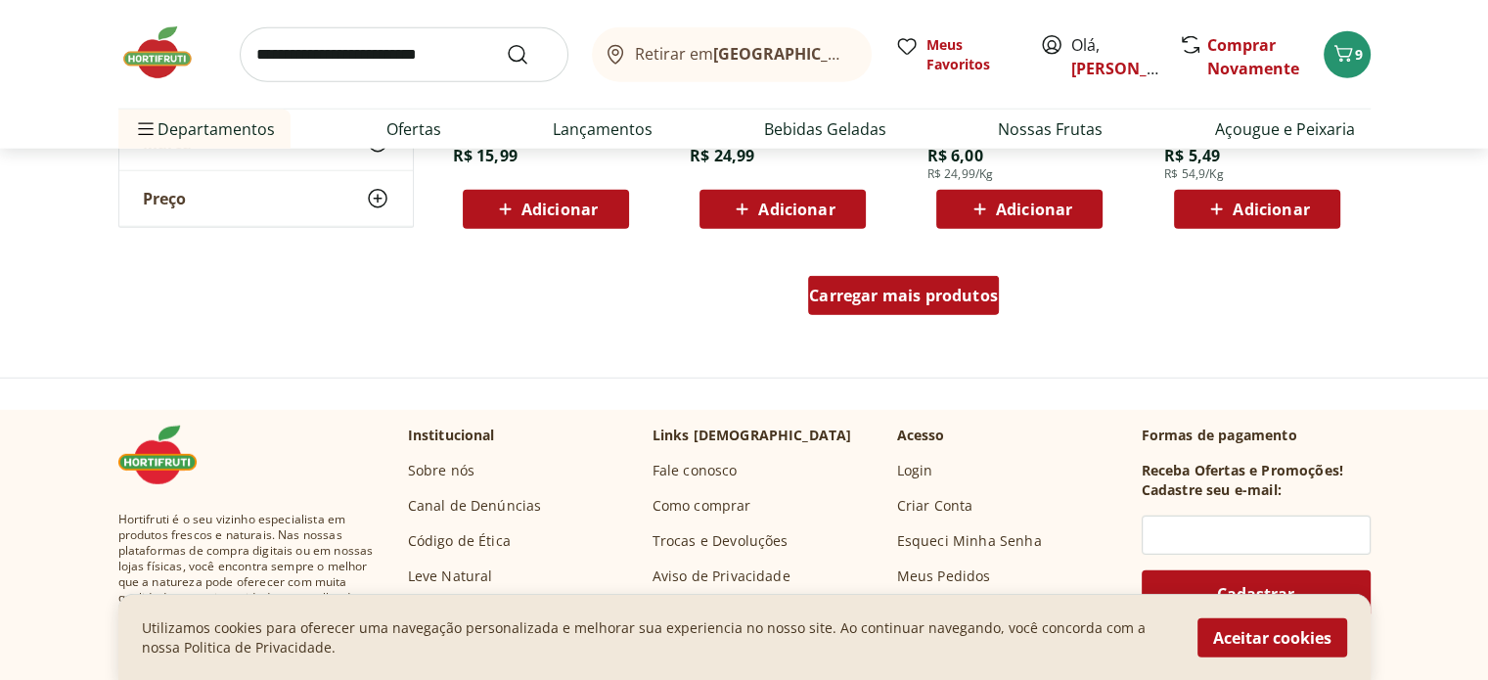
click at [880, 312] on div "Carregar mais produtos" at bounding box center [903, 295] width 191 height 39
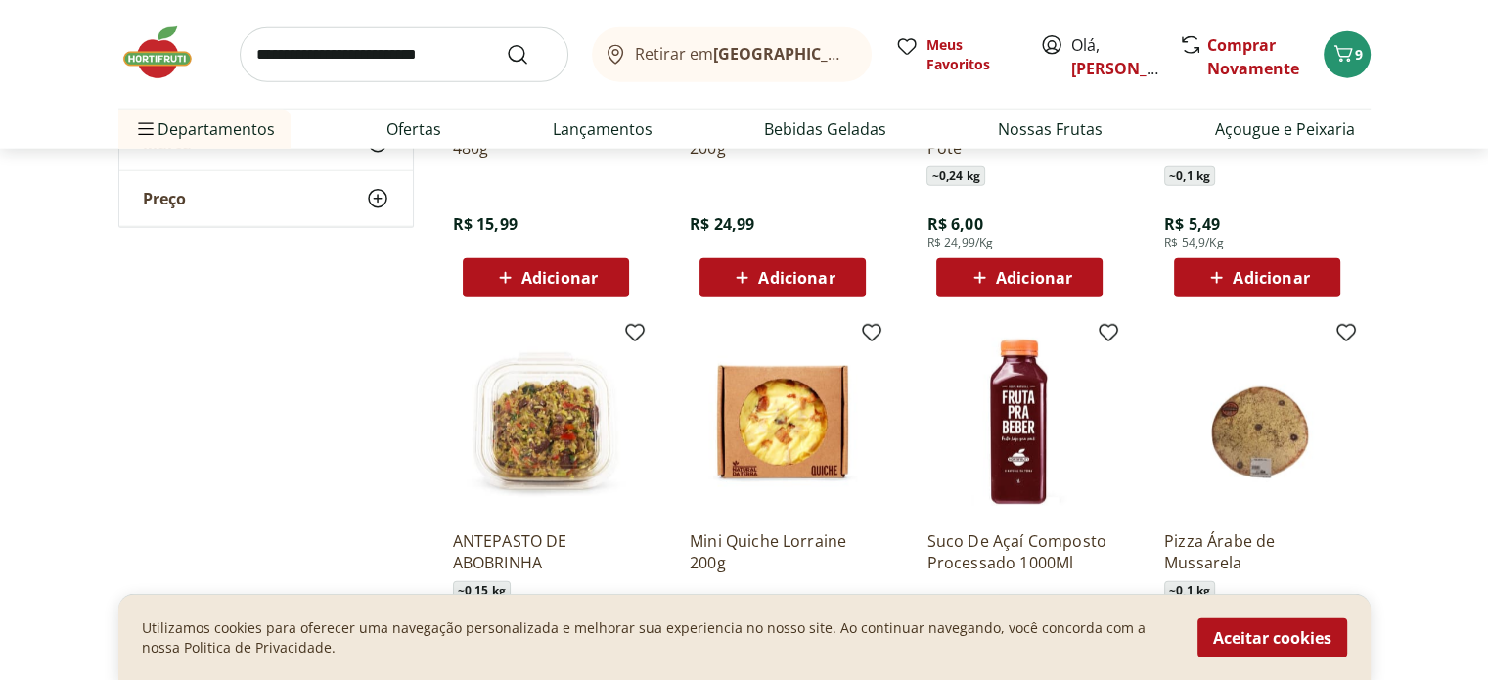
scroll to position [5087, 0]
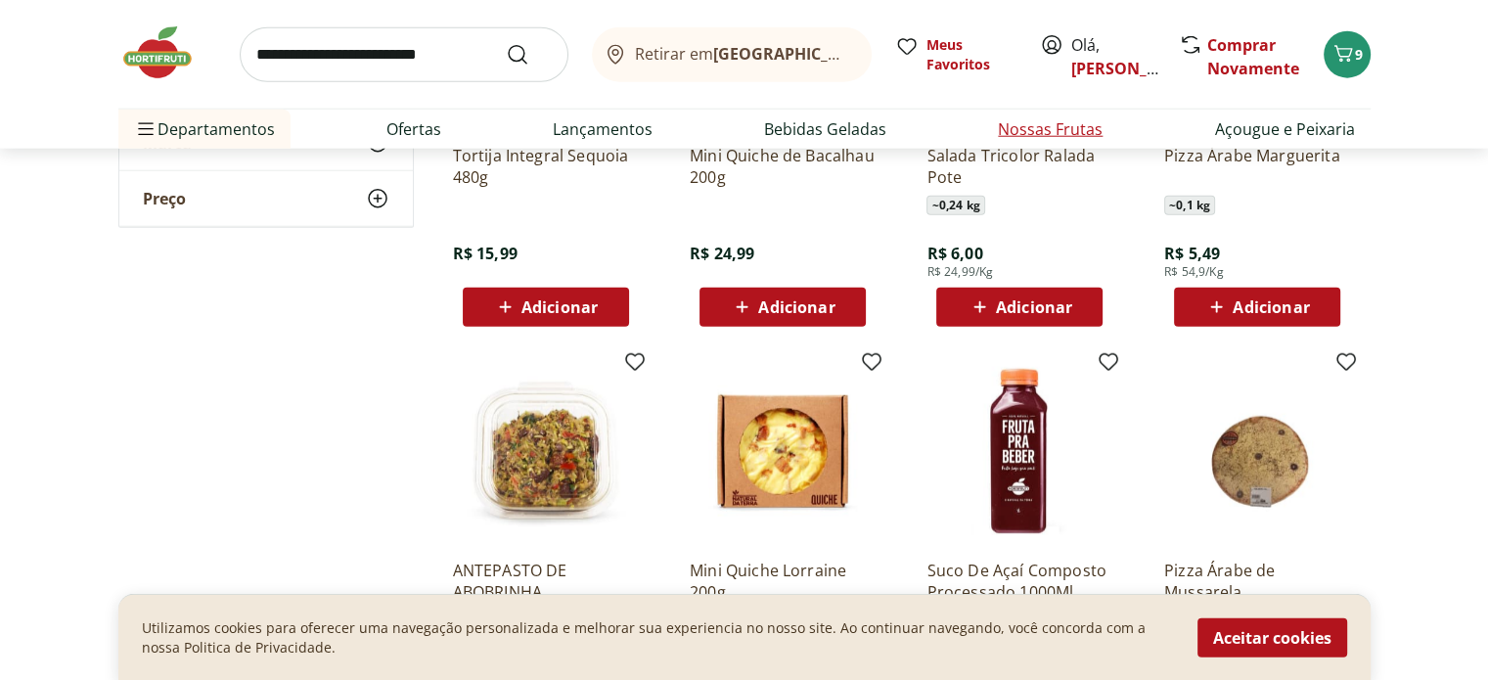
click at [1051, 135] on link "Nossas Frutas" at bounding box center [1050, 128] width 105 height 23
select select "**********"
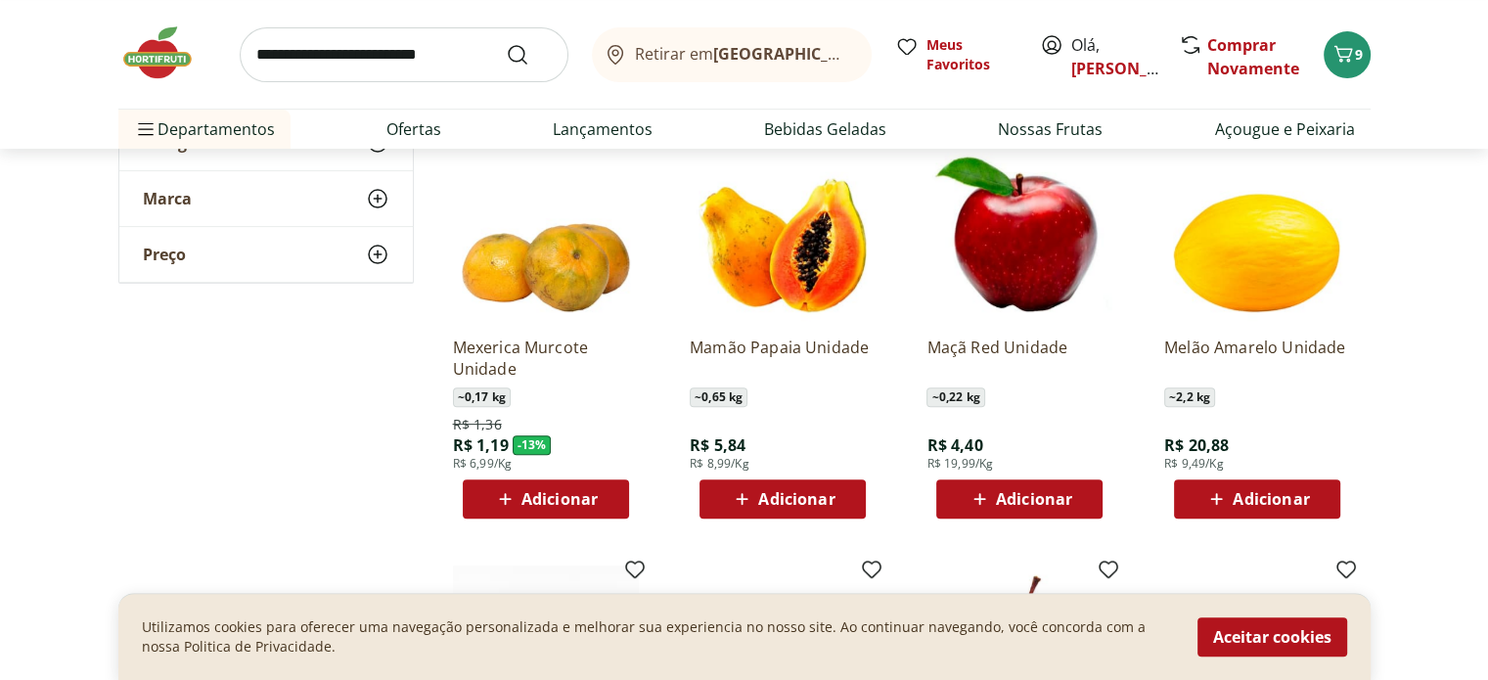
scroll to position [685, 0]
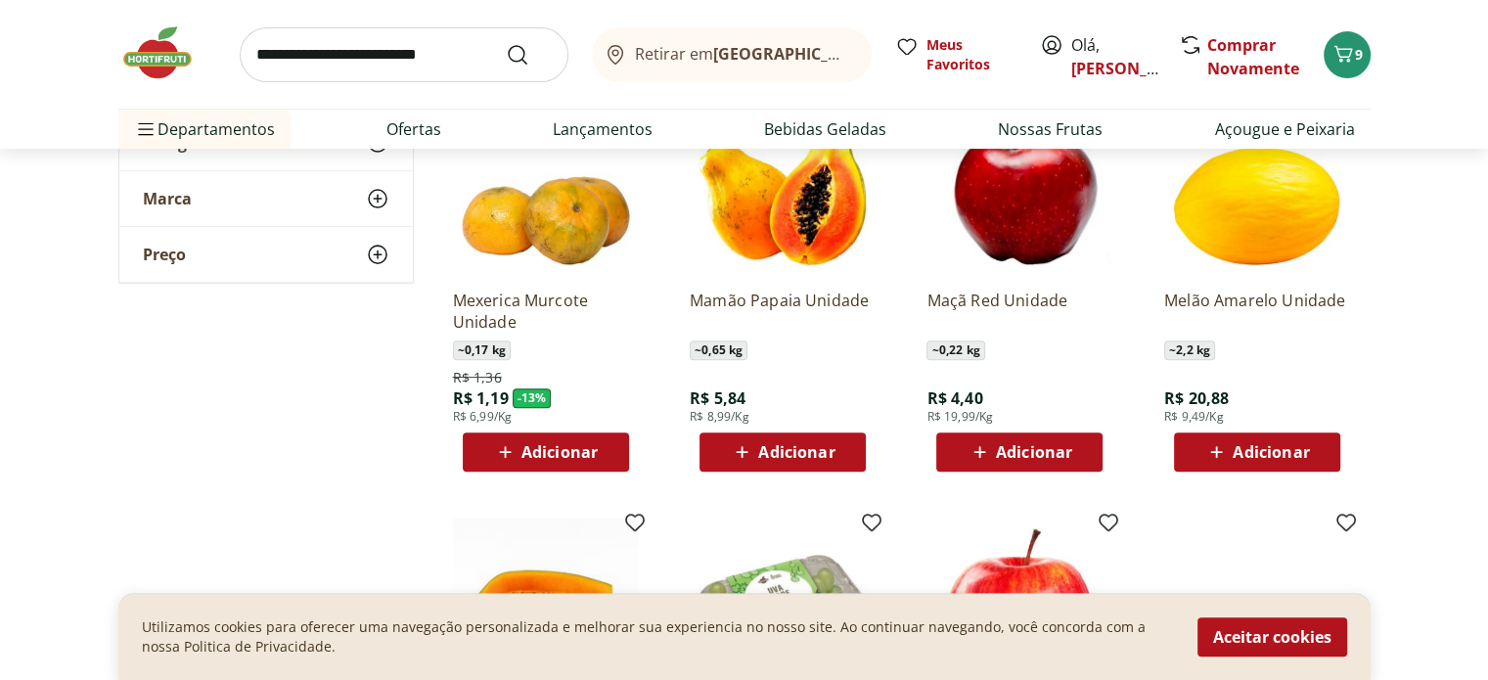
click at [794, 449] on span "Adicionar" at bounding box center [796, 452] width 76 height 16
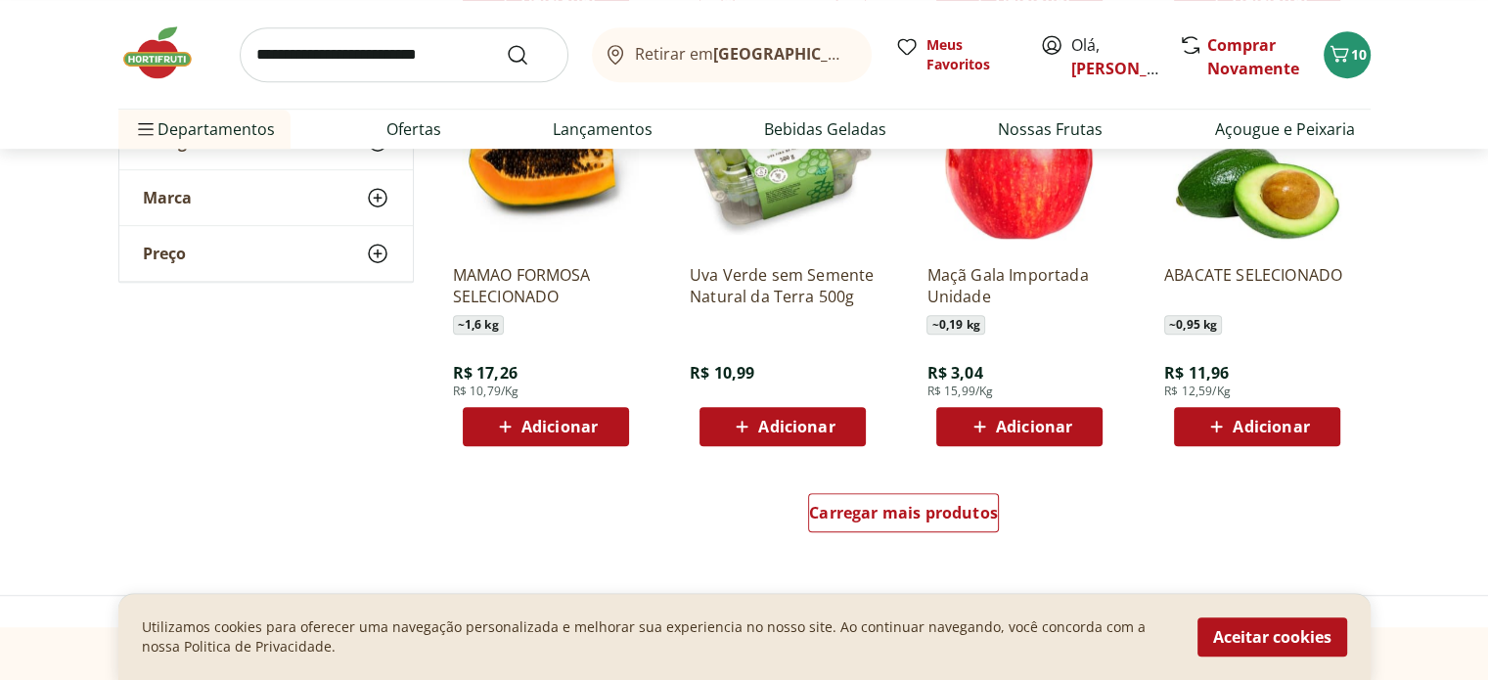
scroll to position [1174, 0]
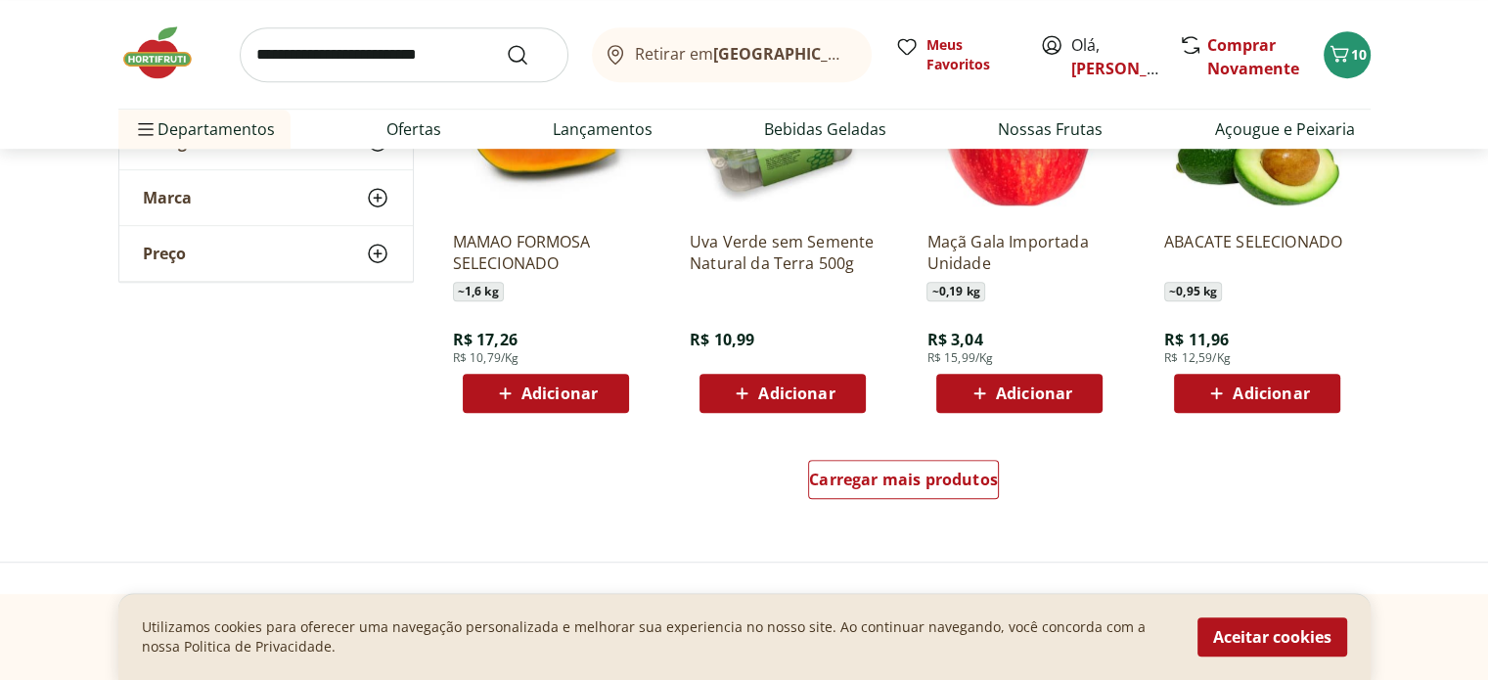
click at [761, 390] on span "Adicionar" at bounding box center [796, 393] width 76 height 16
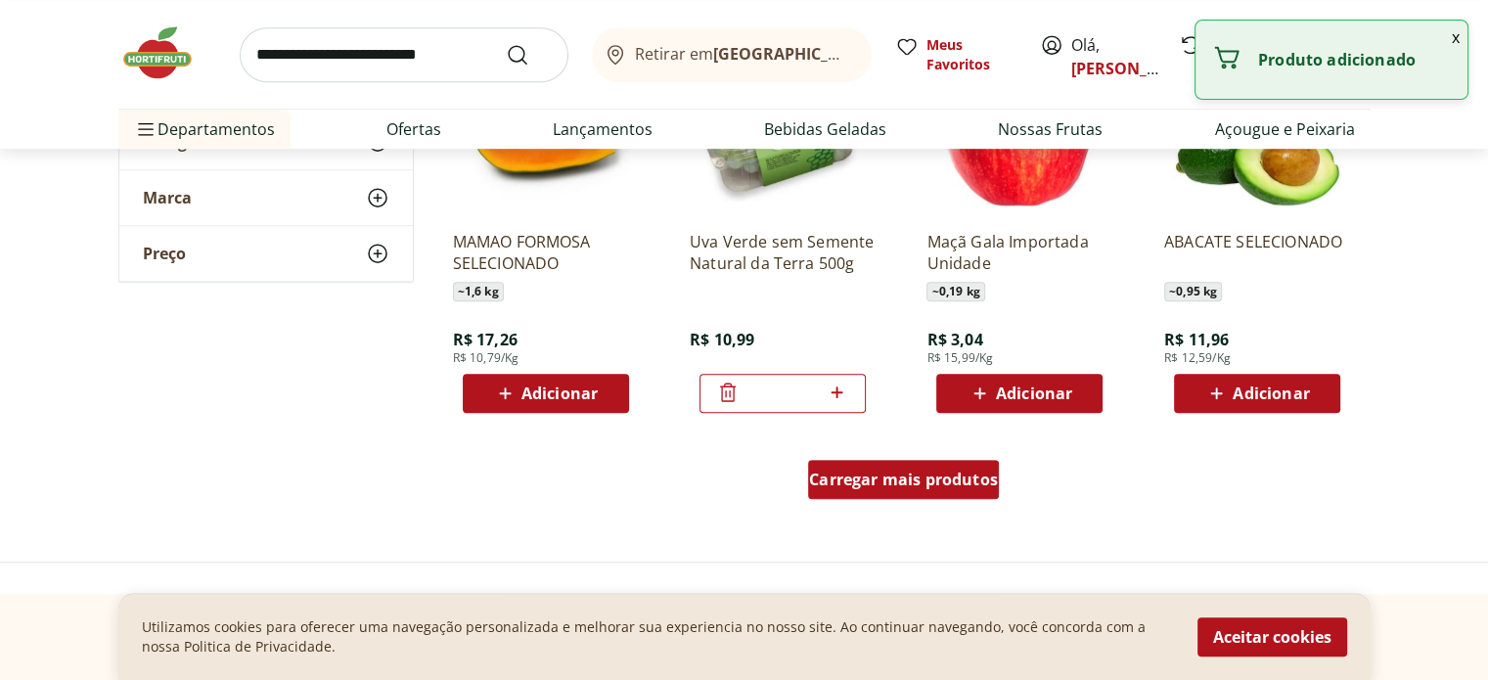
click at [909, 479] on span "Carregar mais produtos" at bounding box center [903, 480] width 189 height 16
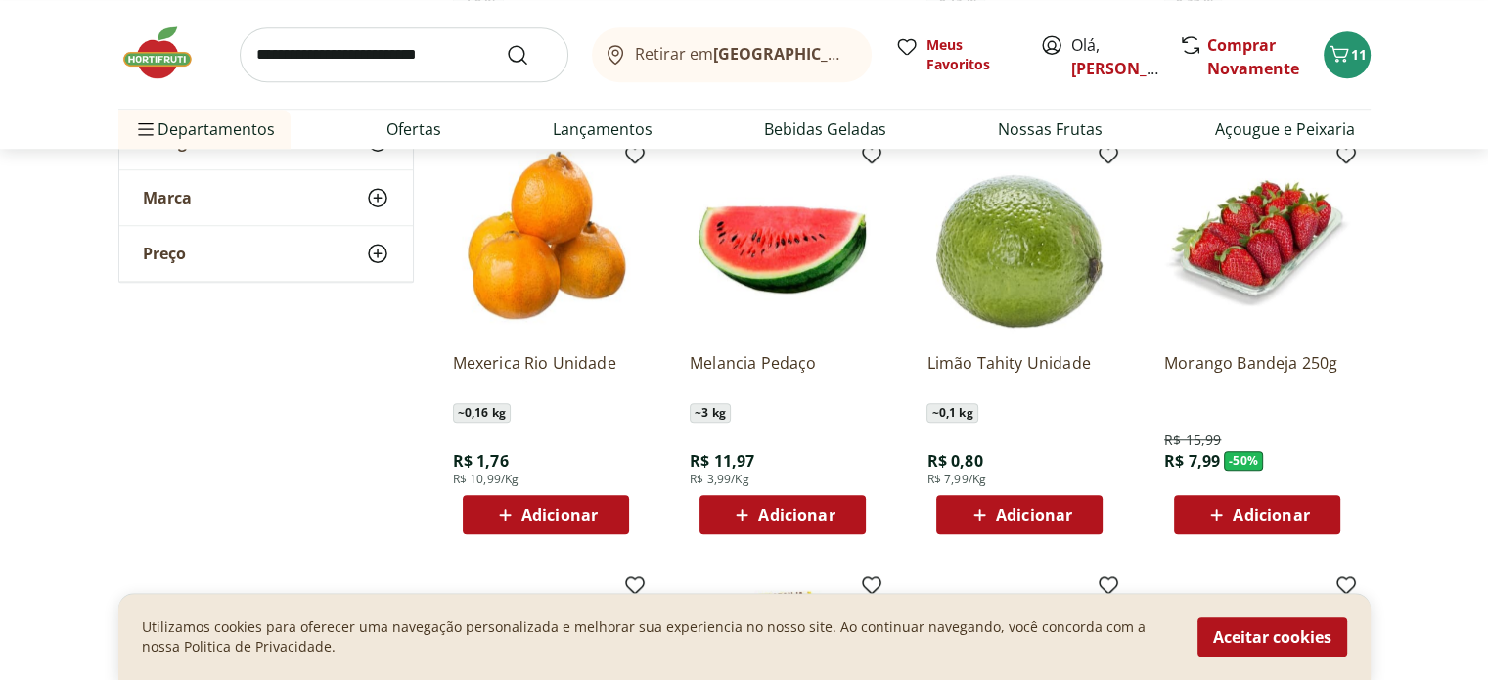
scroll to position [1565, 0]
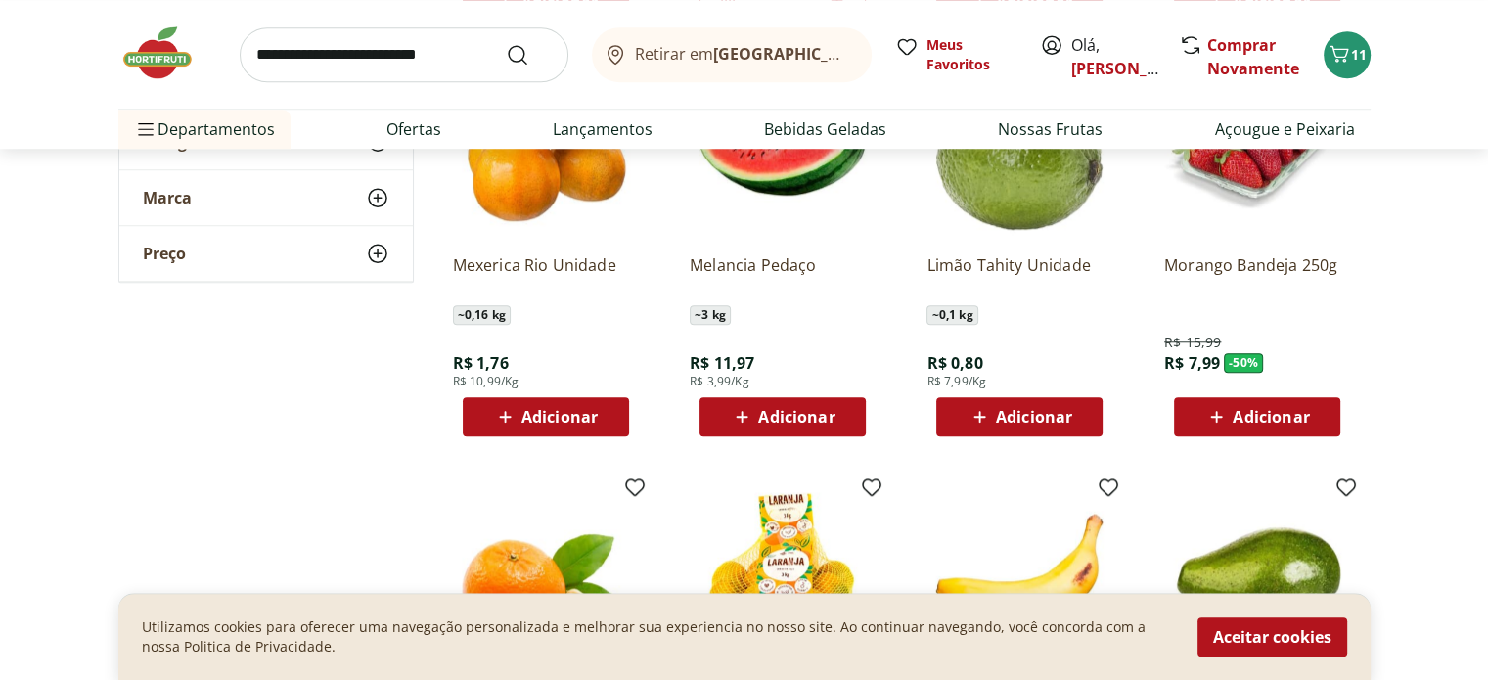
click at [1023, 412] on span "Adicionar" at bounding box center [1034, 417] width 76 height 16
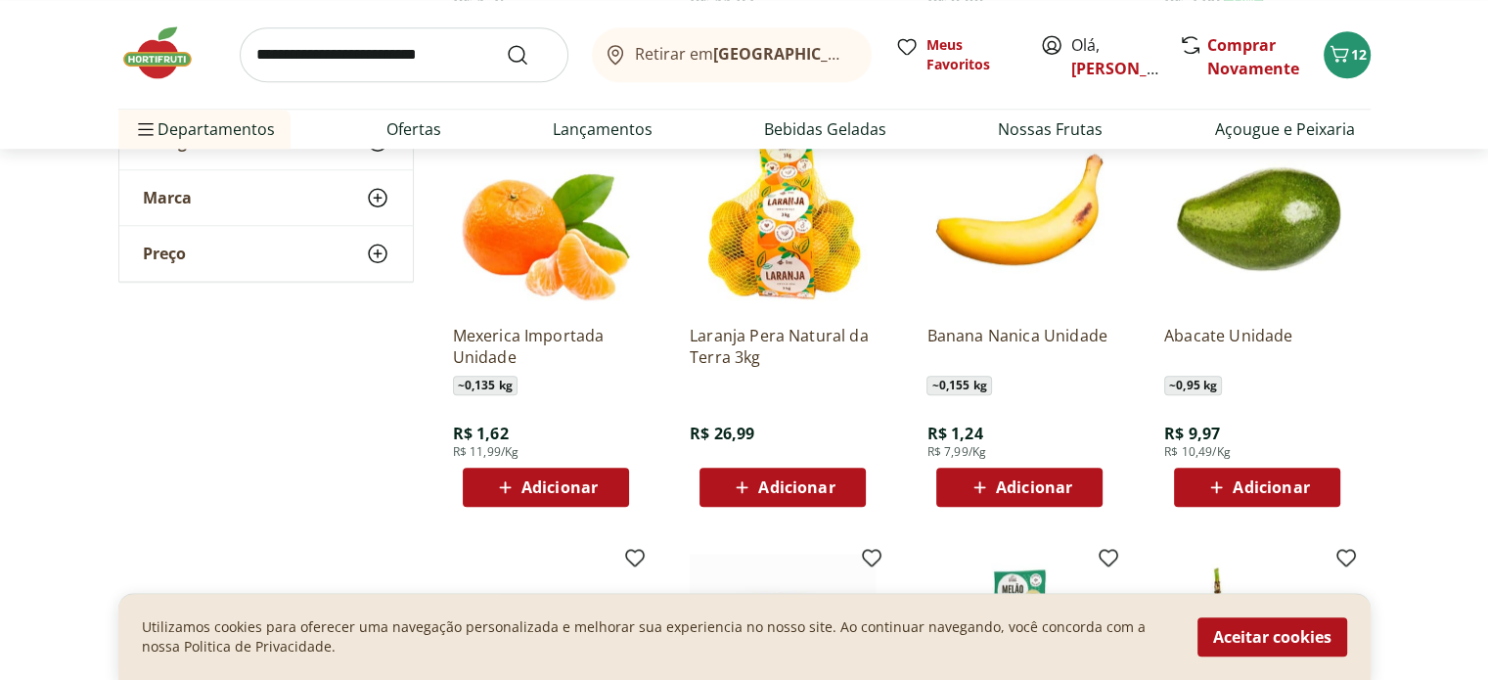
scroll to position [1956, 0]
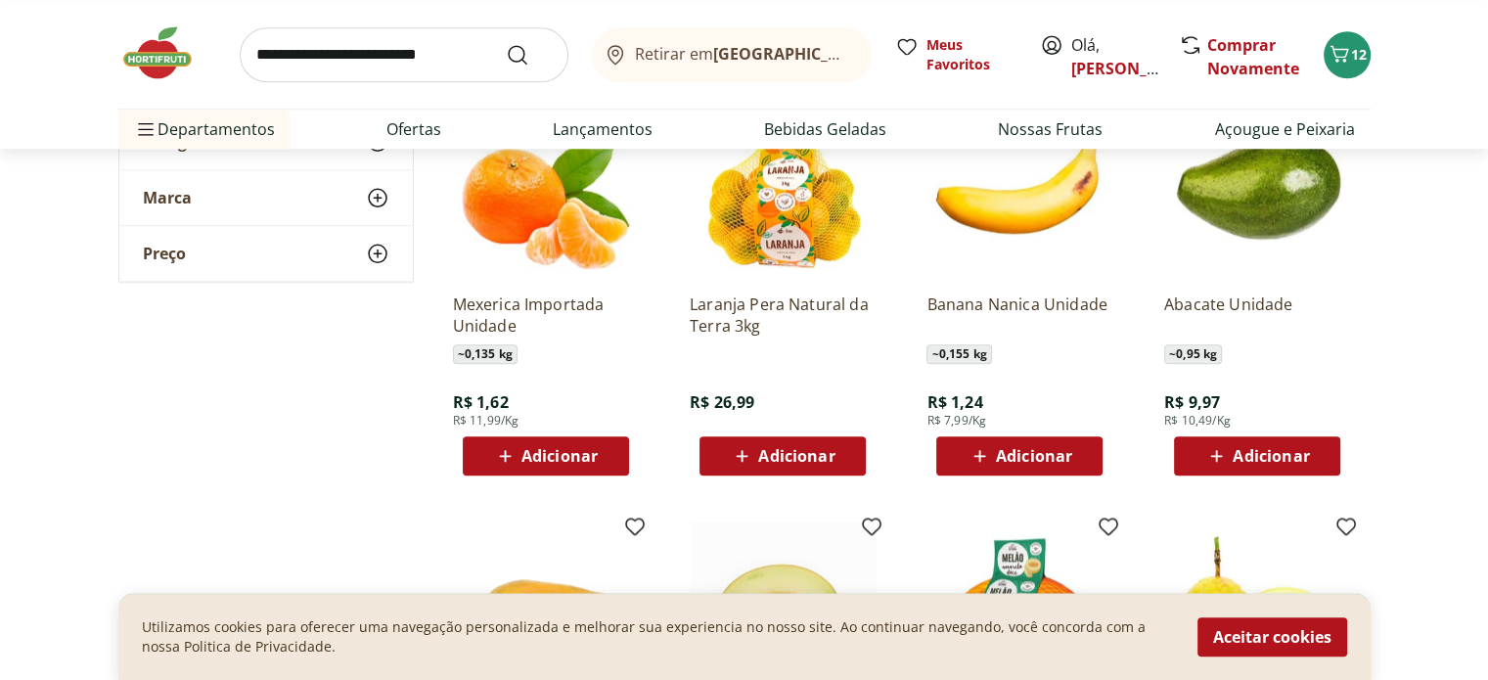
click at [563, 460] on span "Adicionar" at bounding box center [559, 456] width 76 height 16
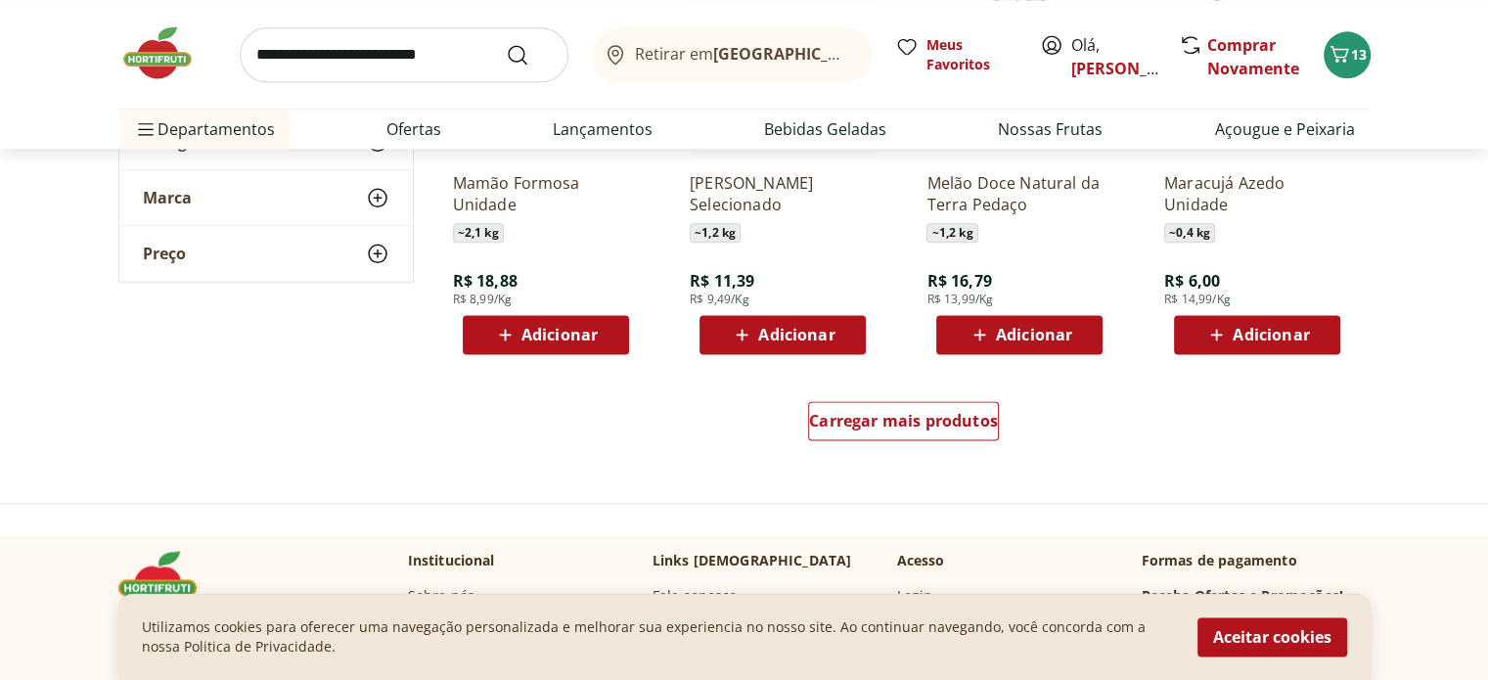
scroll to position [2543, 0]
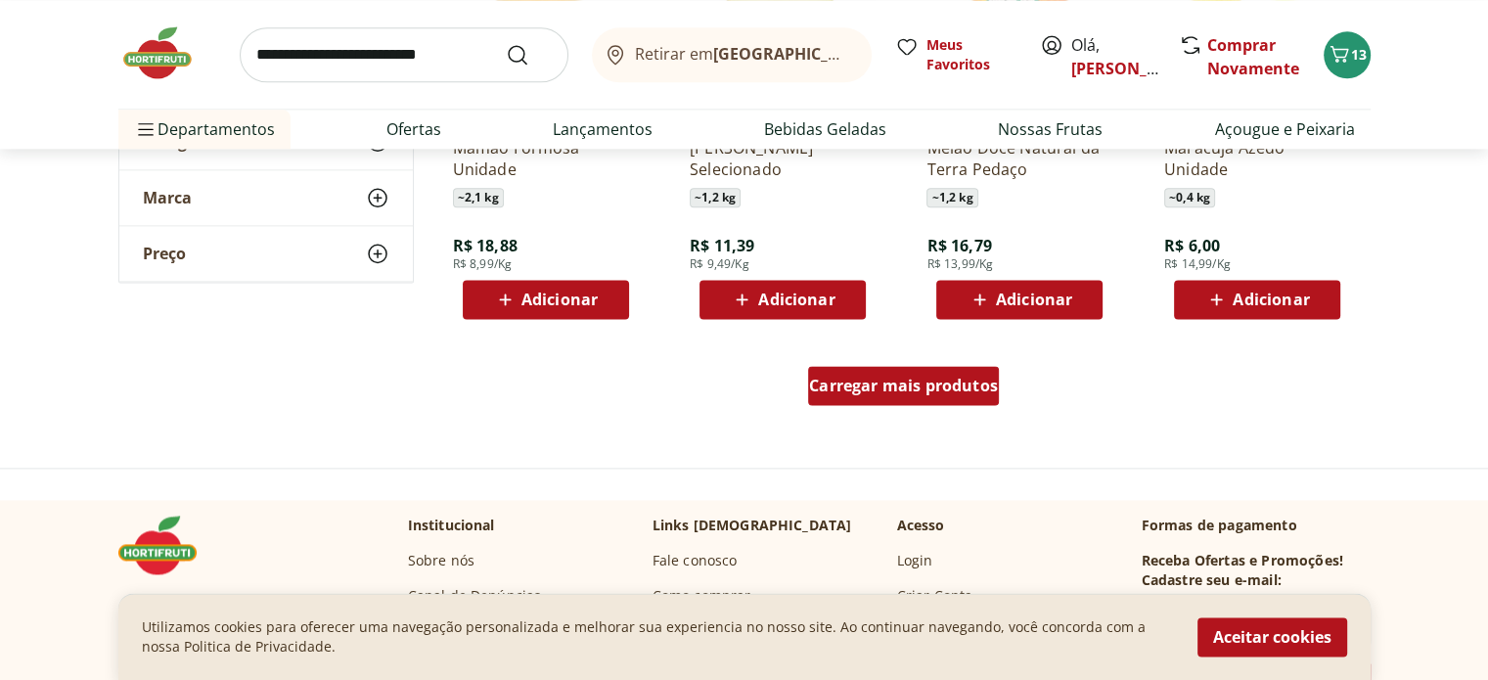
click at [944, 381] on span "Carregar mais produtos" at bounding box center [903, 386] width 189 height 16
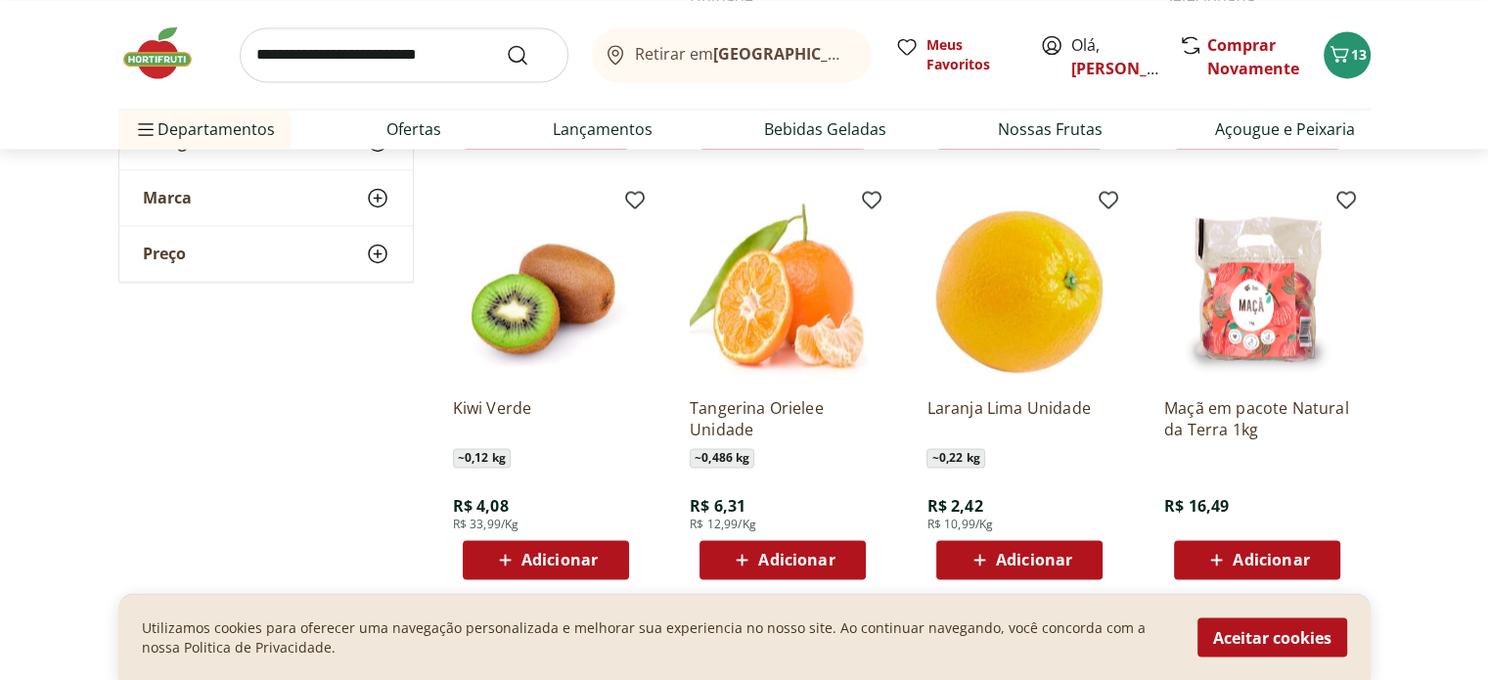
scroll to position [3130, 0]
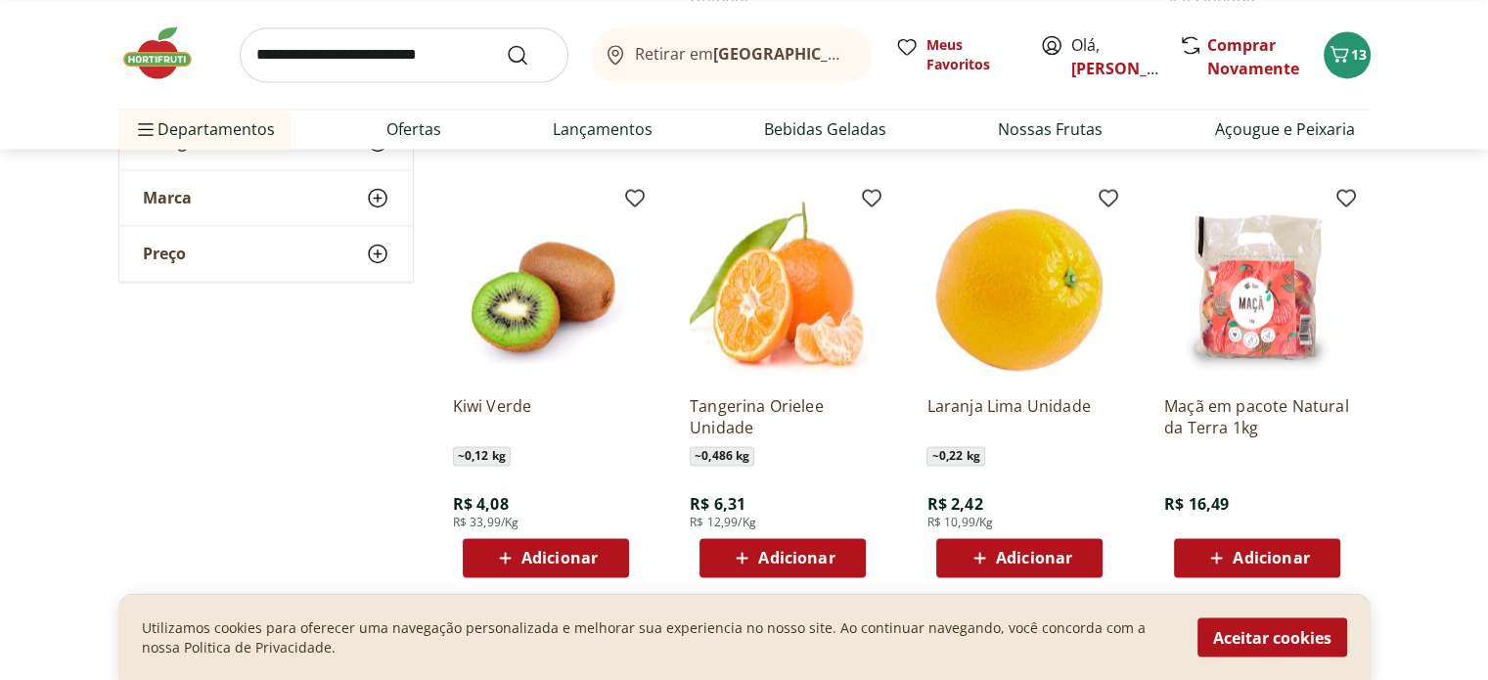
click at [567, 553] on span "Adicionar" at bounding box center [559, 558] width 76 height 16
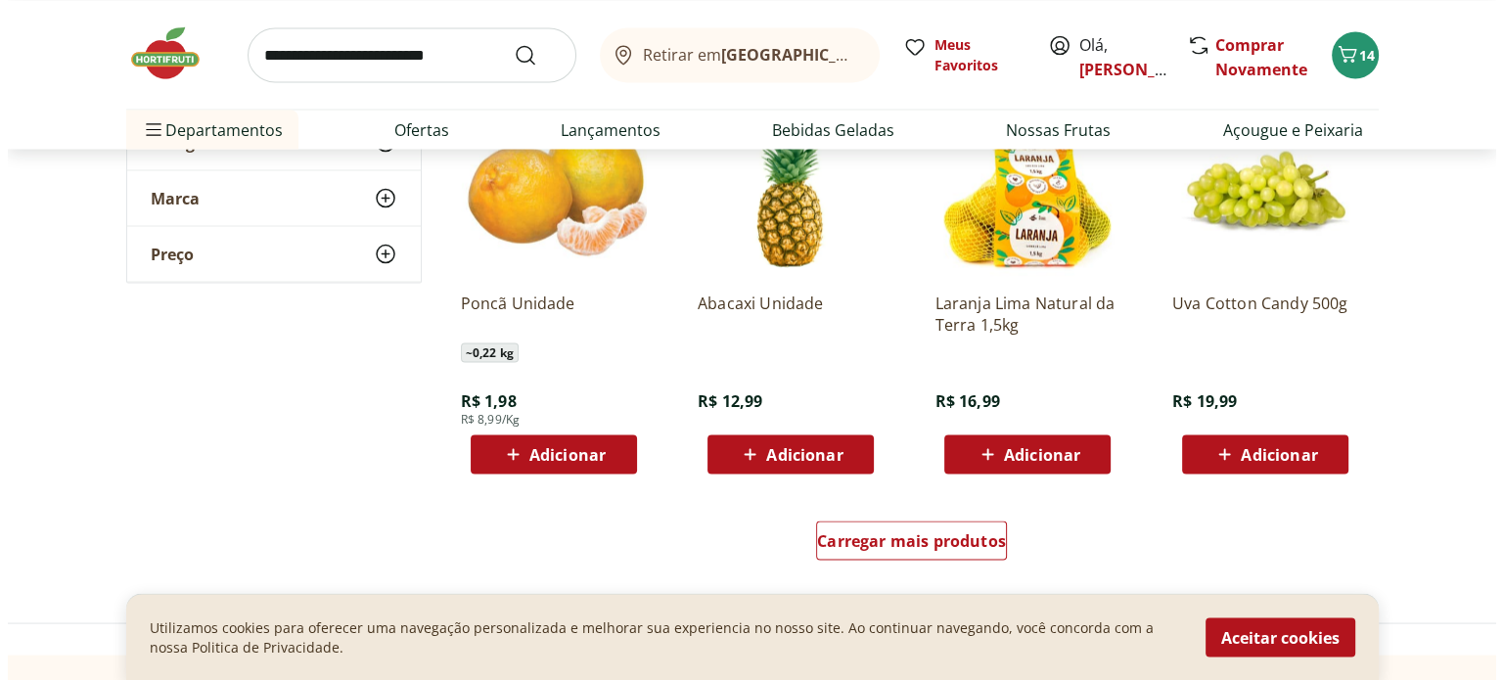
scroll to position [3619, 0]
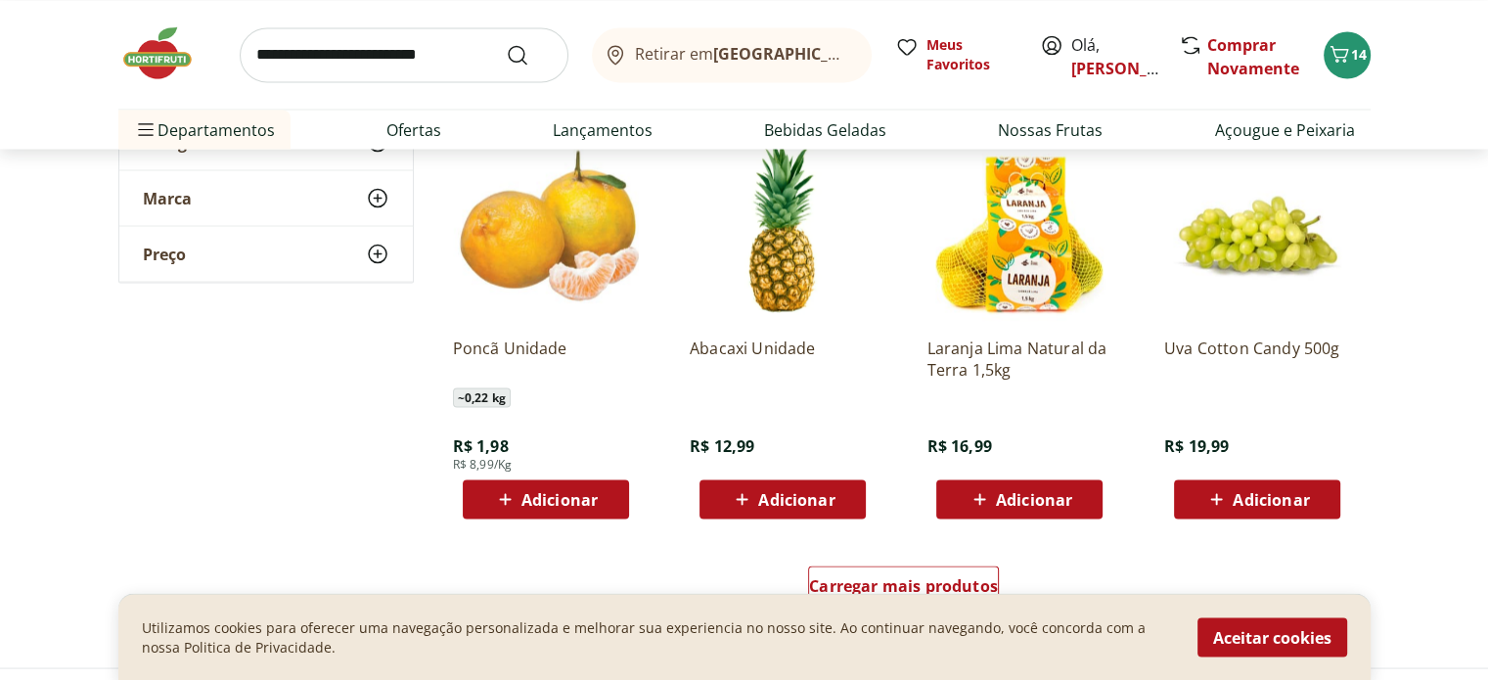
click at [1273, 487] on span "Adicionar" at bounding box center [1256, 498] width 105 height 23
click at [1344, 59] on icon "Carrinho" at bounding box center [1338, 53] width 19 height 17
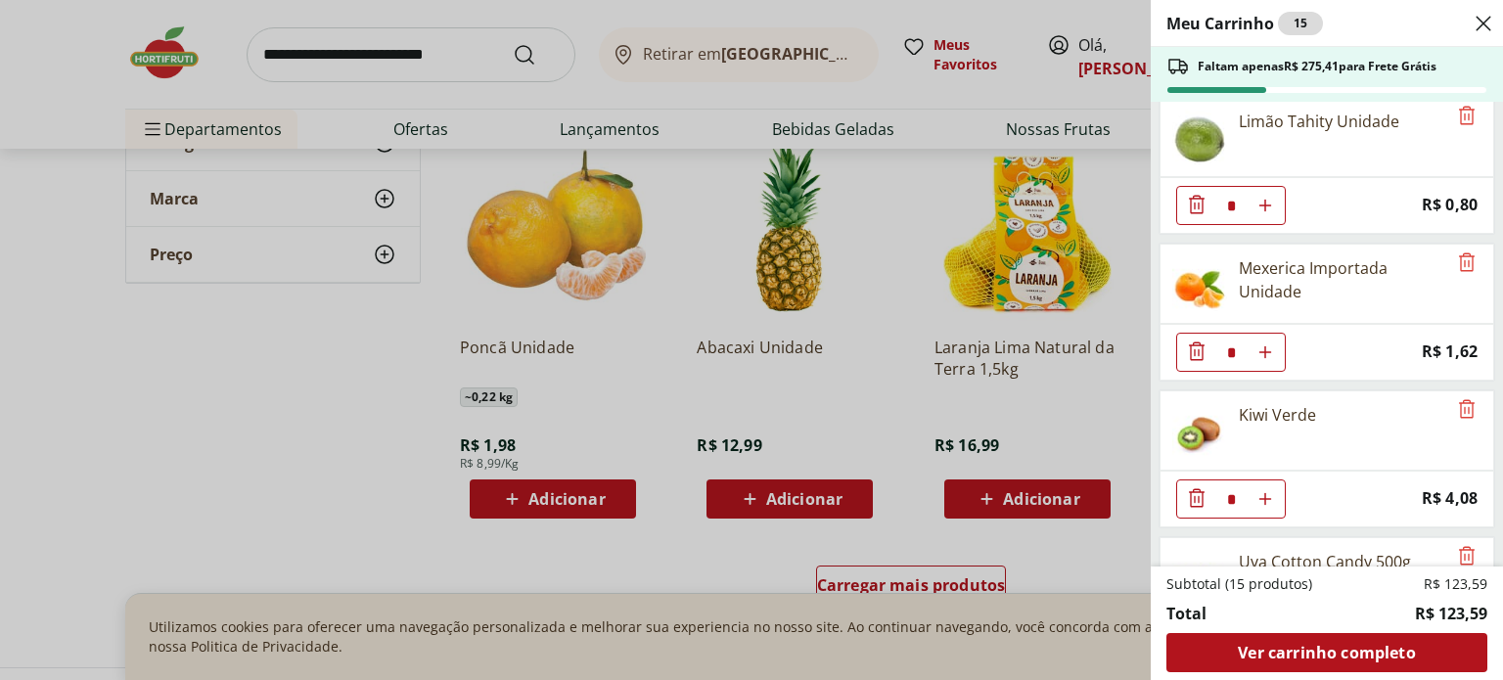
scroll to position [1726, 0]
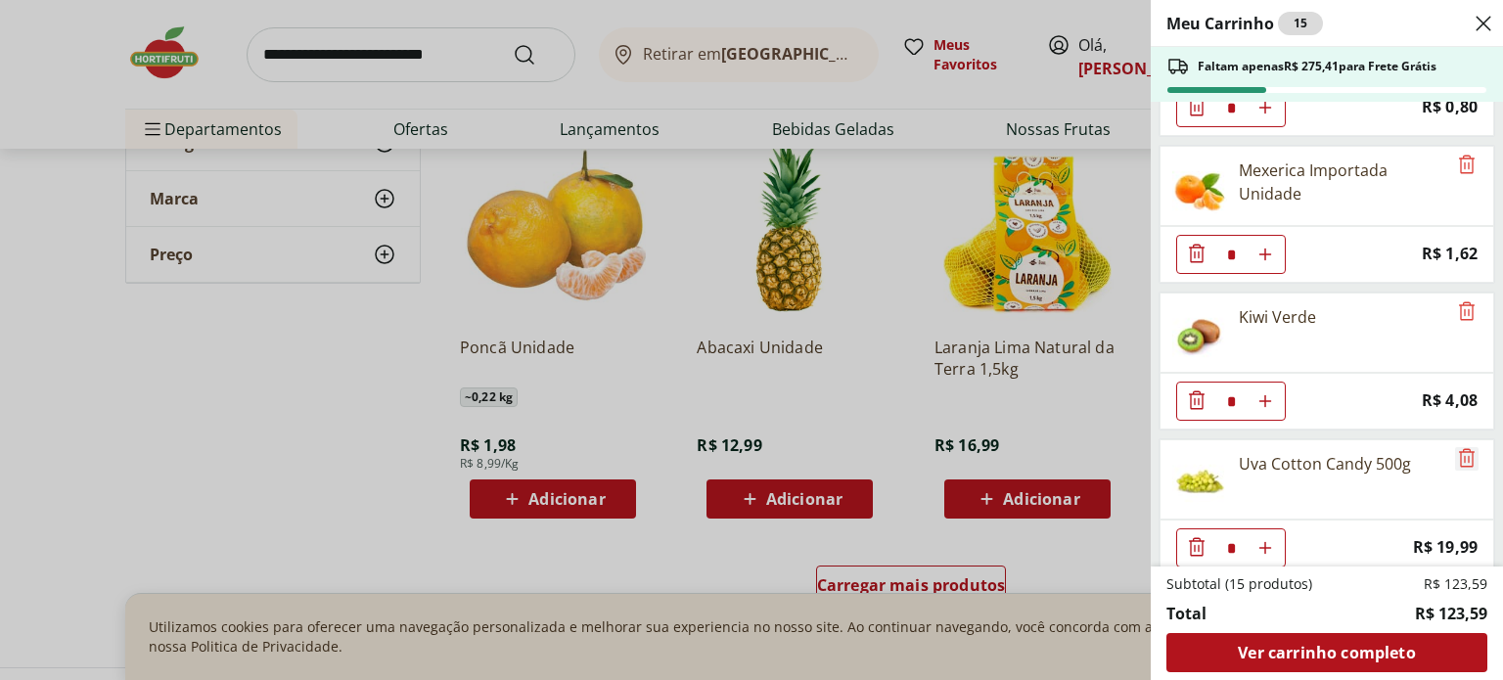
click at [1462, 446] on icon "Remove" at bounding box center [1466, 457] width 23 height 23
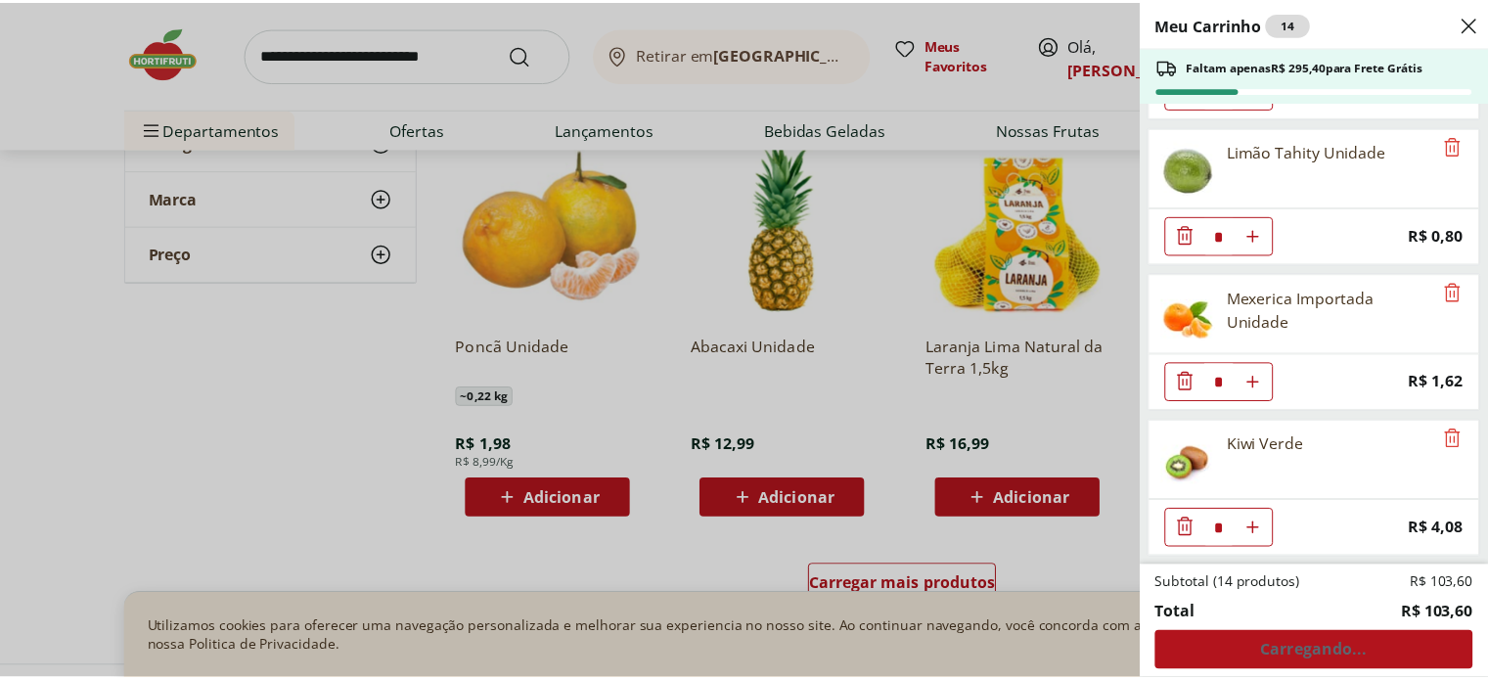
scroll to position [1581, 0]
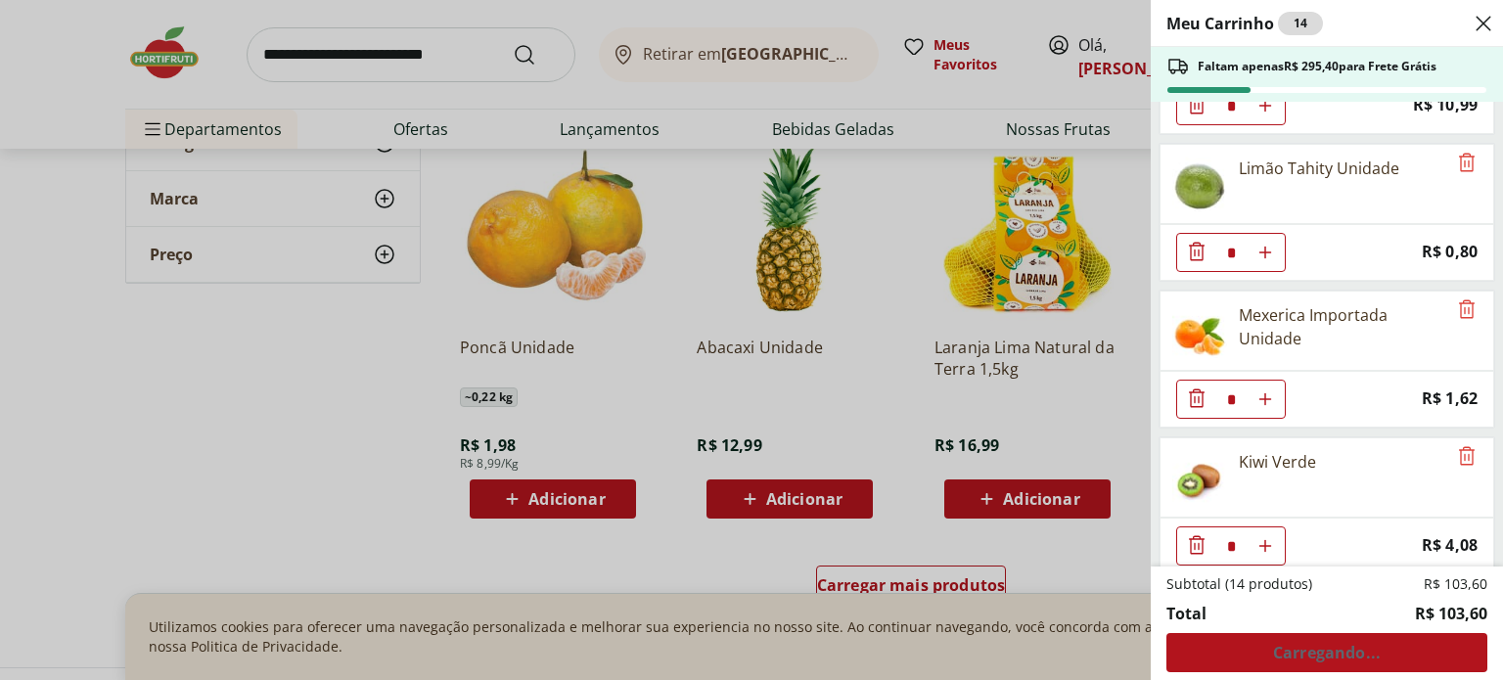
click at [903, 335] on div "Meu Carrinho 14 Faltam apenas R$ 295,40 para Frete Grátis Tomate Sweet Grape Na…" at bounding box center [751, 340] width 1503 height 680
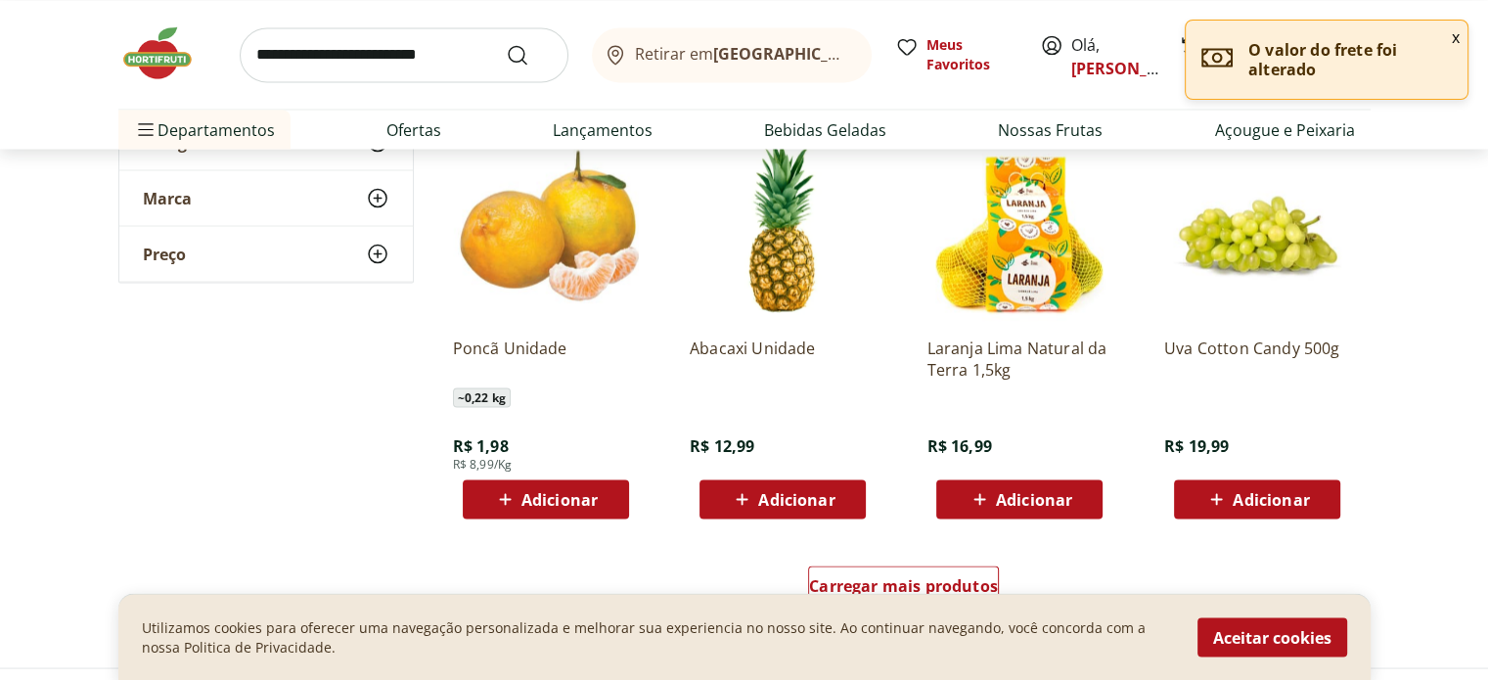
scroll to position [3815, 0]
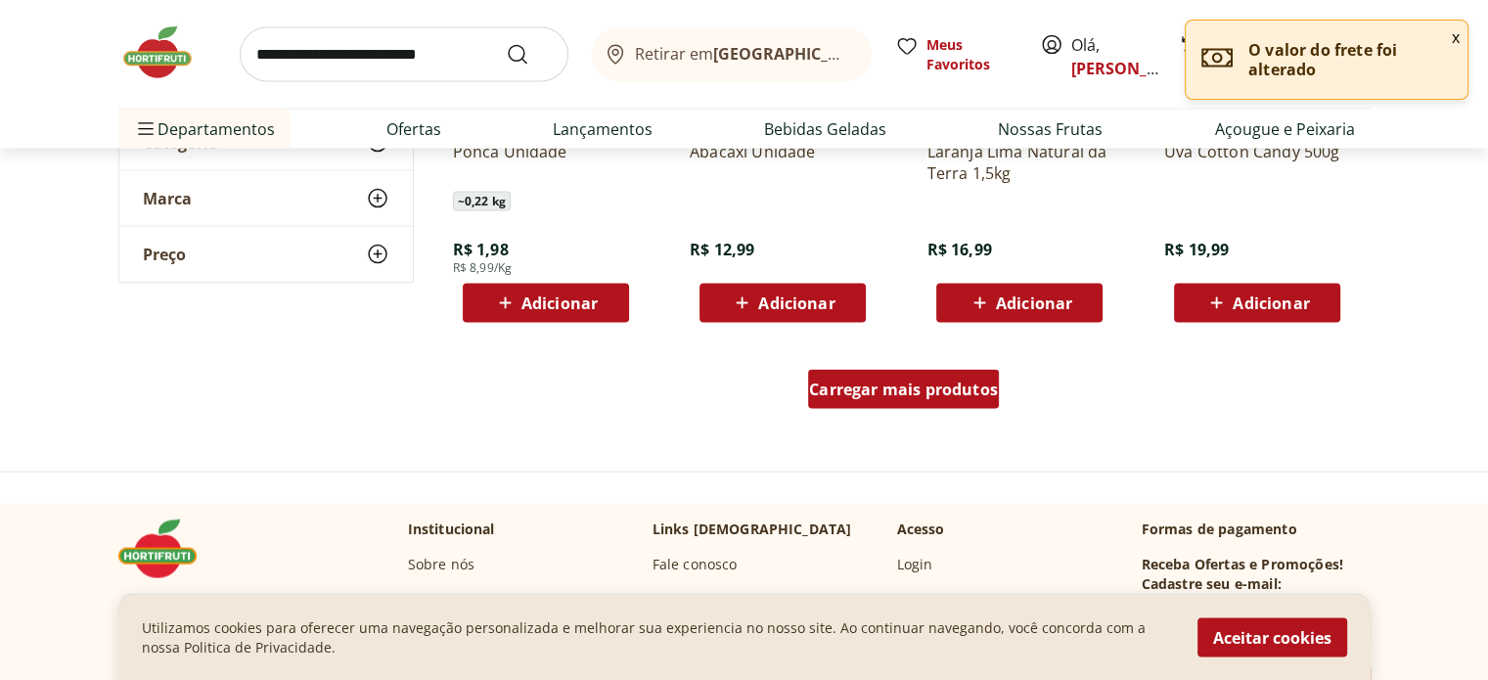
click at [898, 390] on span "Carregar mais produtos" at bounding box center [903, 390] width 189 height 16
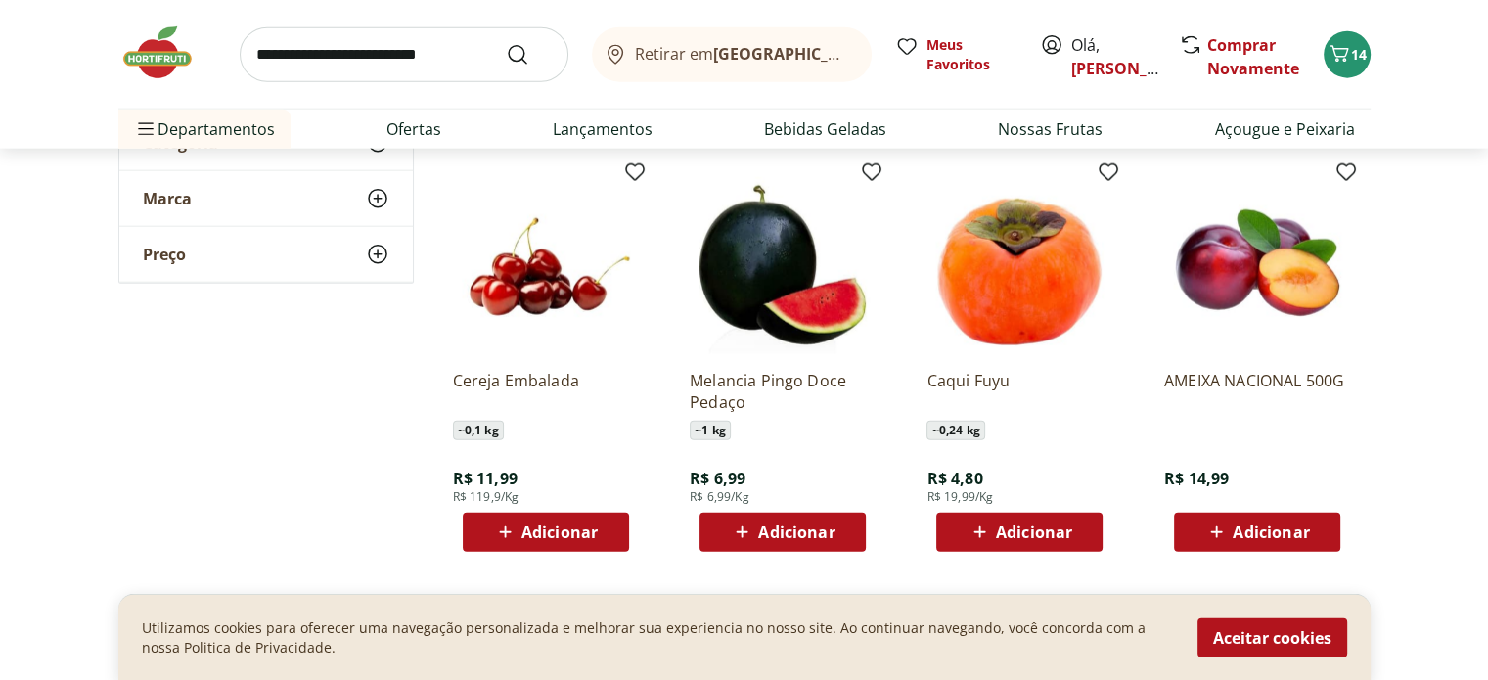
scroll to position [4989, 0]
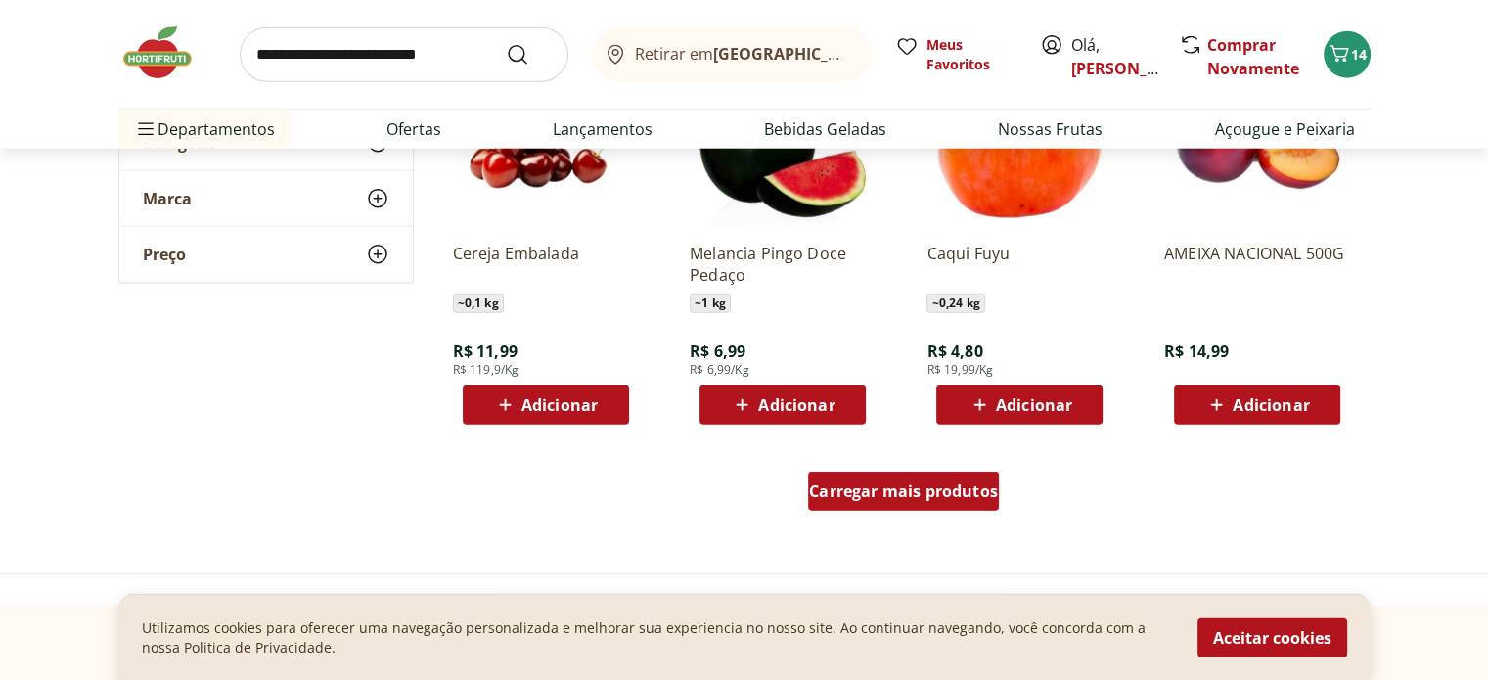
click at [892, 485] on span "Carregar mais produtos" at bounding box center [903, 491] width 189 height 16
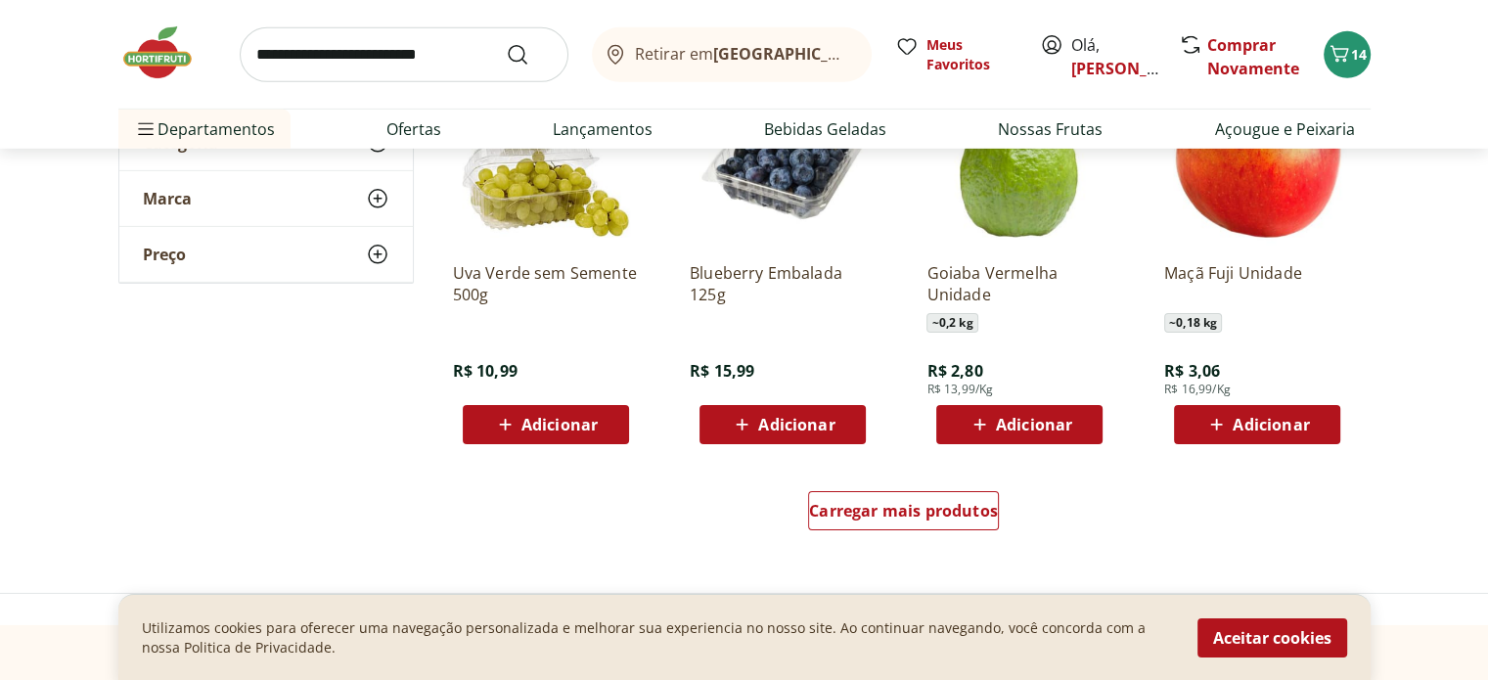
scroll to position [6359, 0]
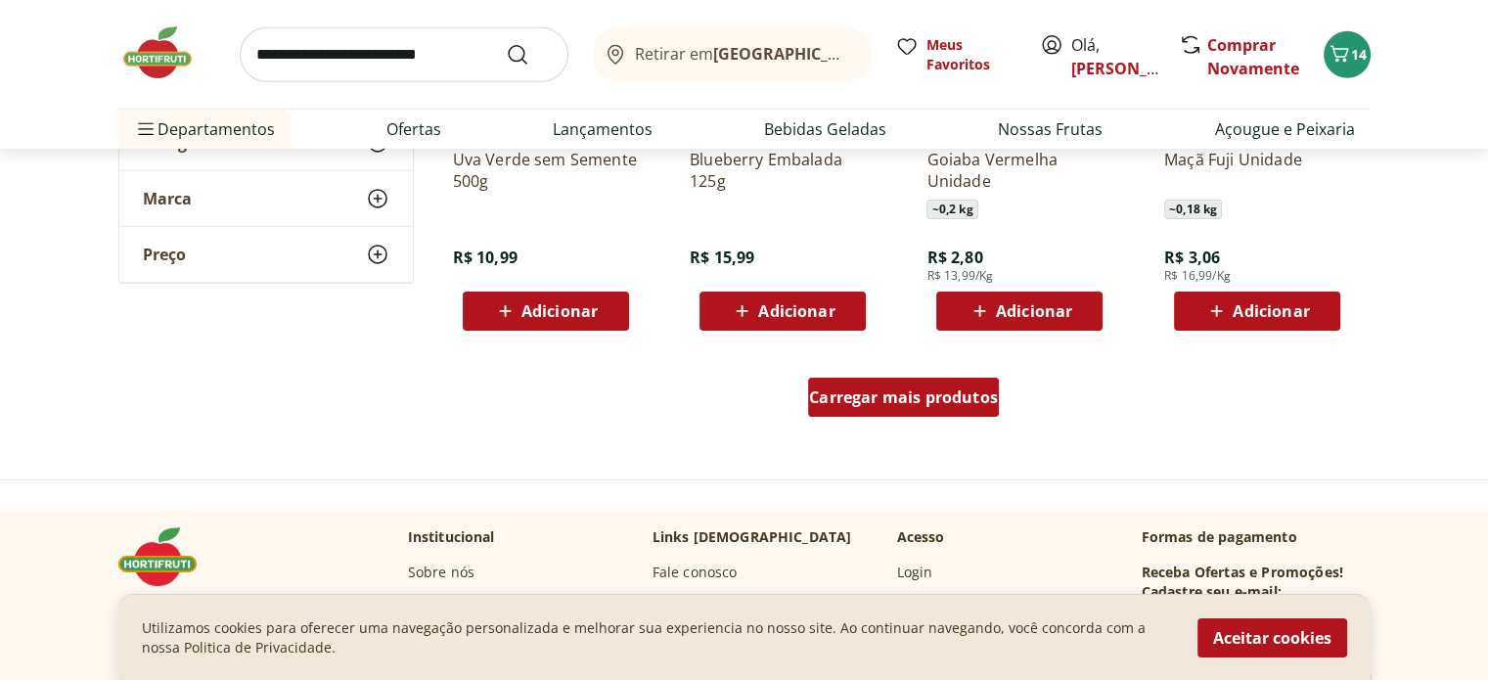
click at [892, 404] on span "Carregar mais produtos" at bounding box center [903, 397] width 189 height 16
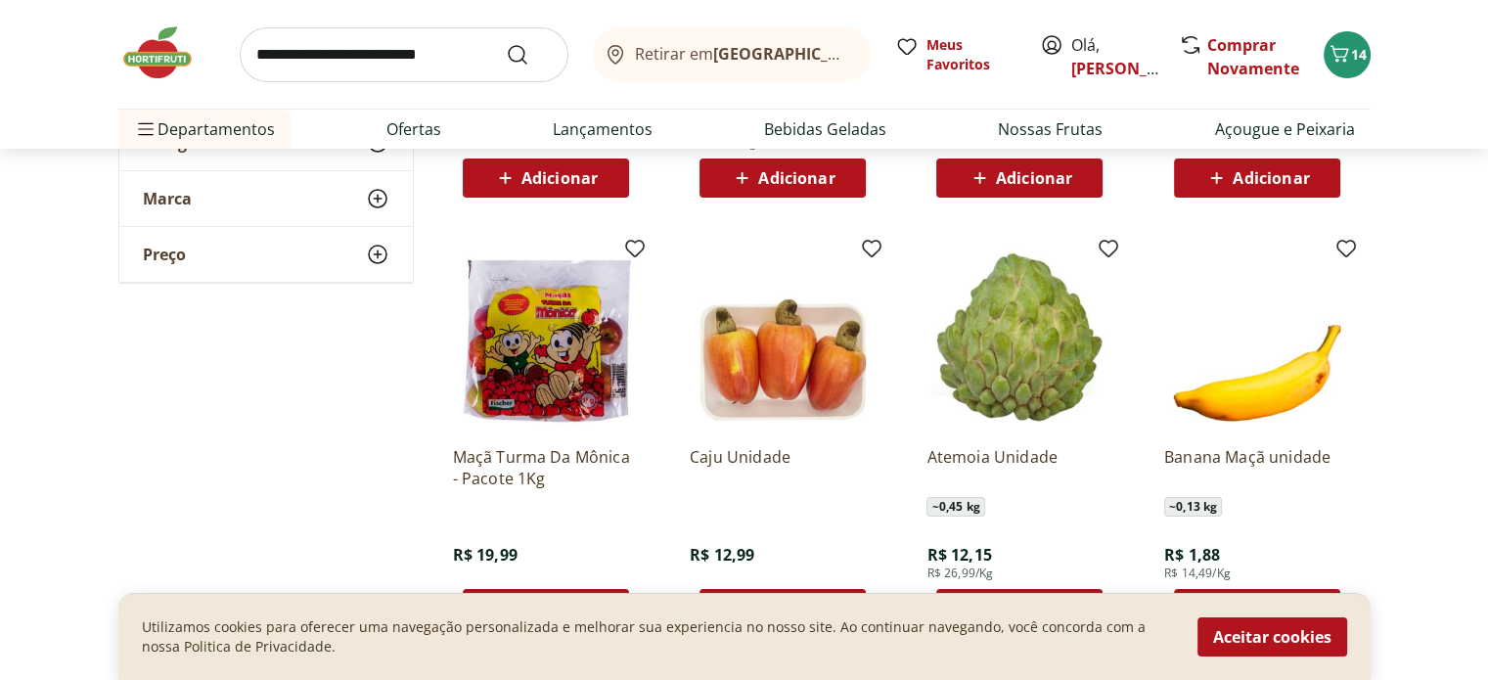
scroll to position [7532, 0]
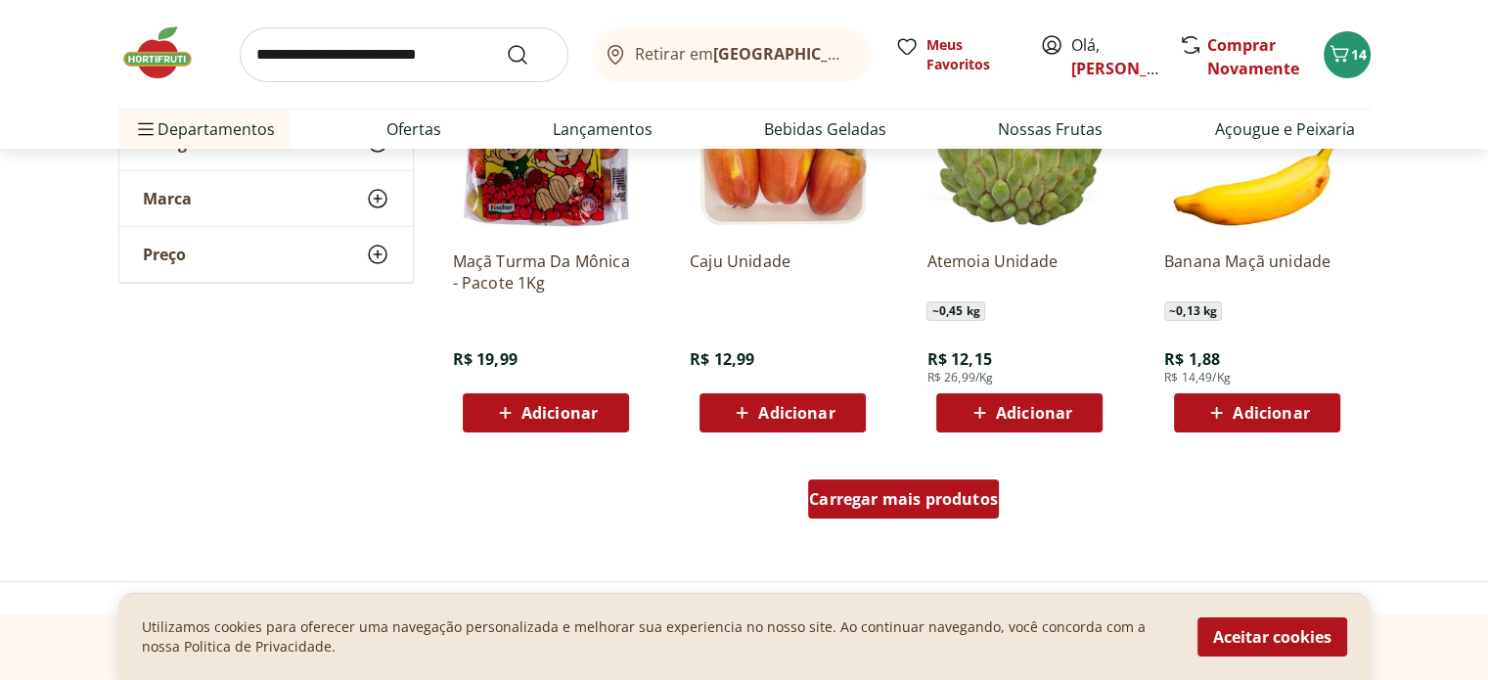
click at [881, 492] on span "Carregar mais produtos" at bounding box center [903, 499] width 189 height 16
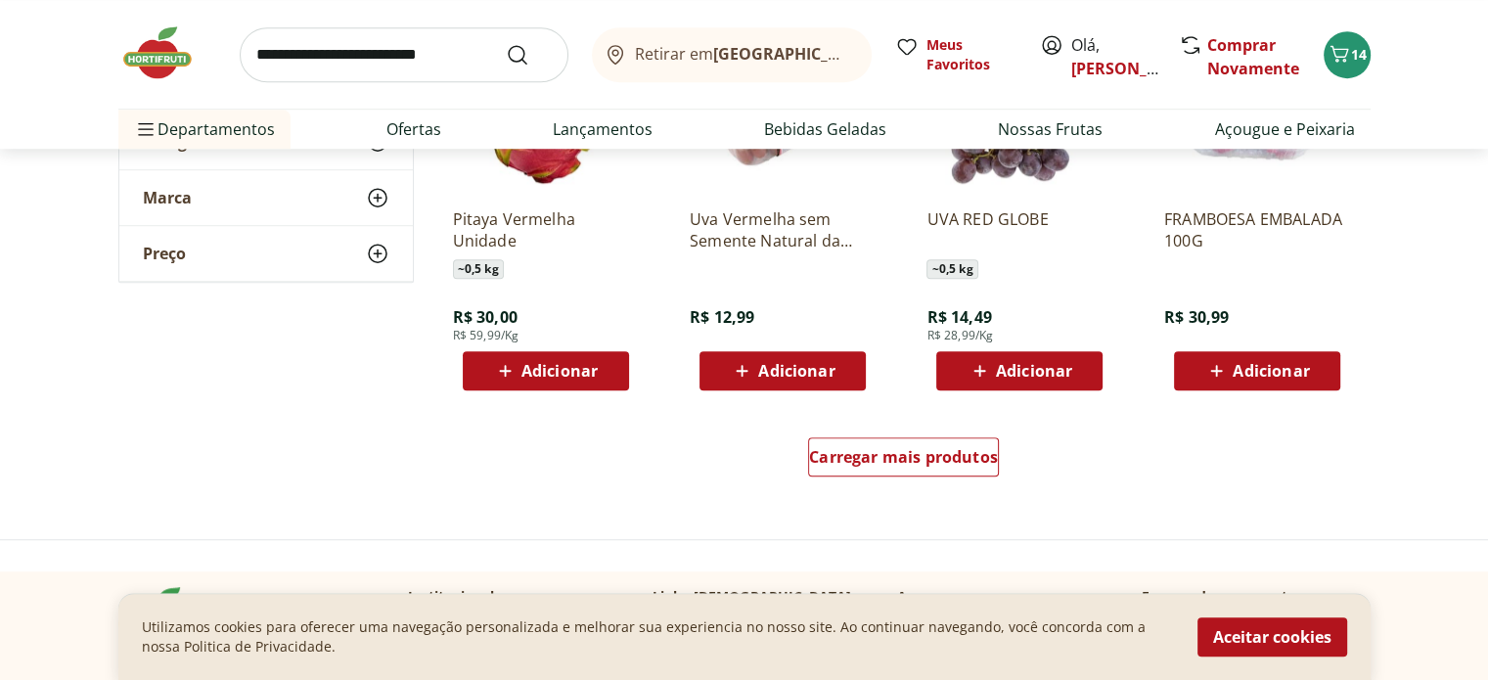
scroll to position [8902, 0]
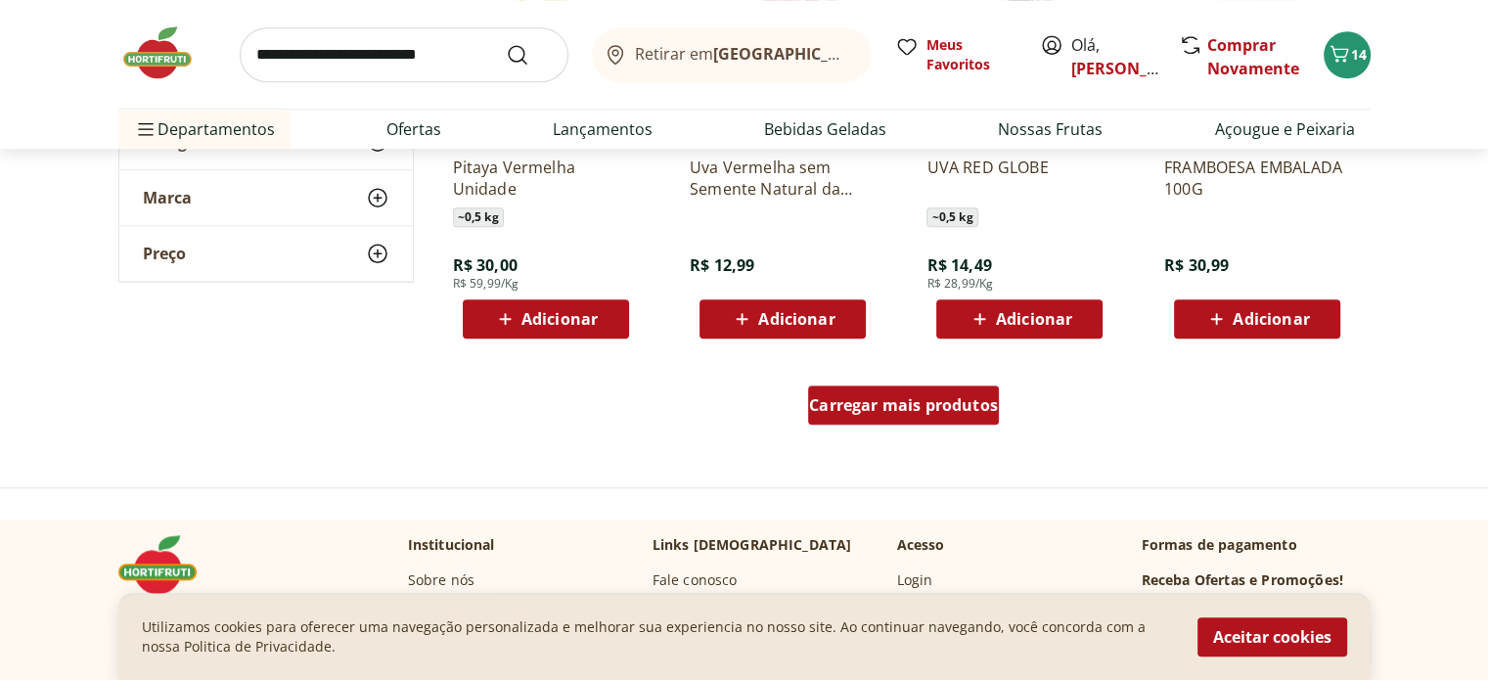
click at [908, 405] on span "Carregar mais produtos" at bounding box center [903, 405] width 189 height 16
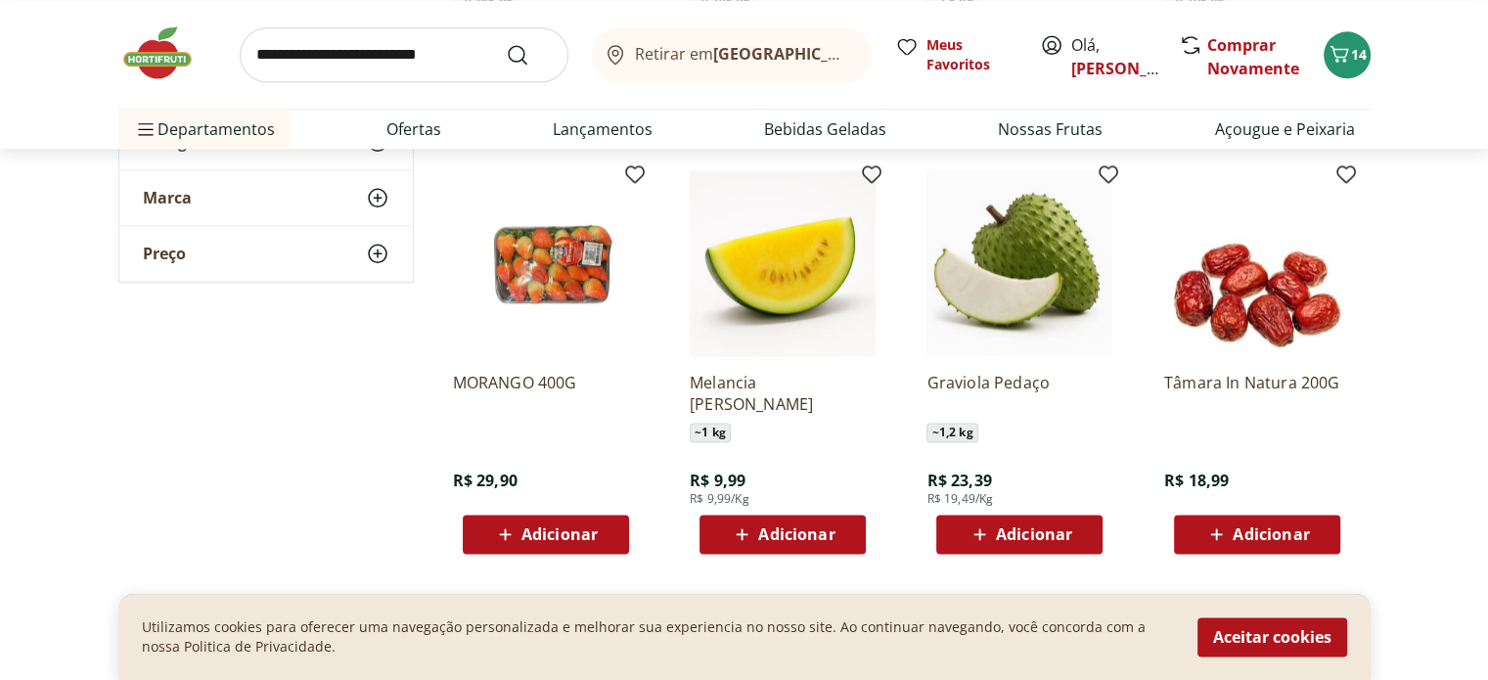
scroll to position [10076, 0]
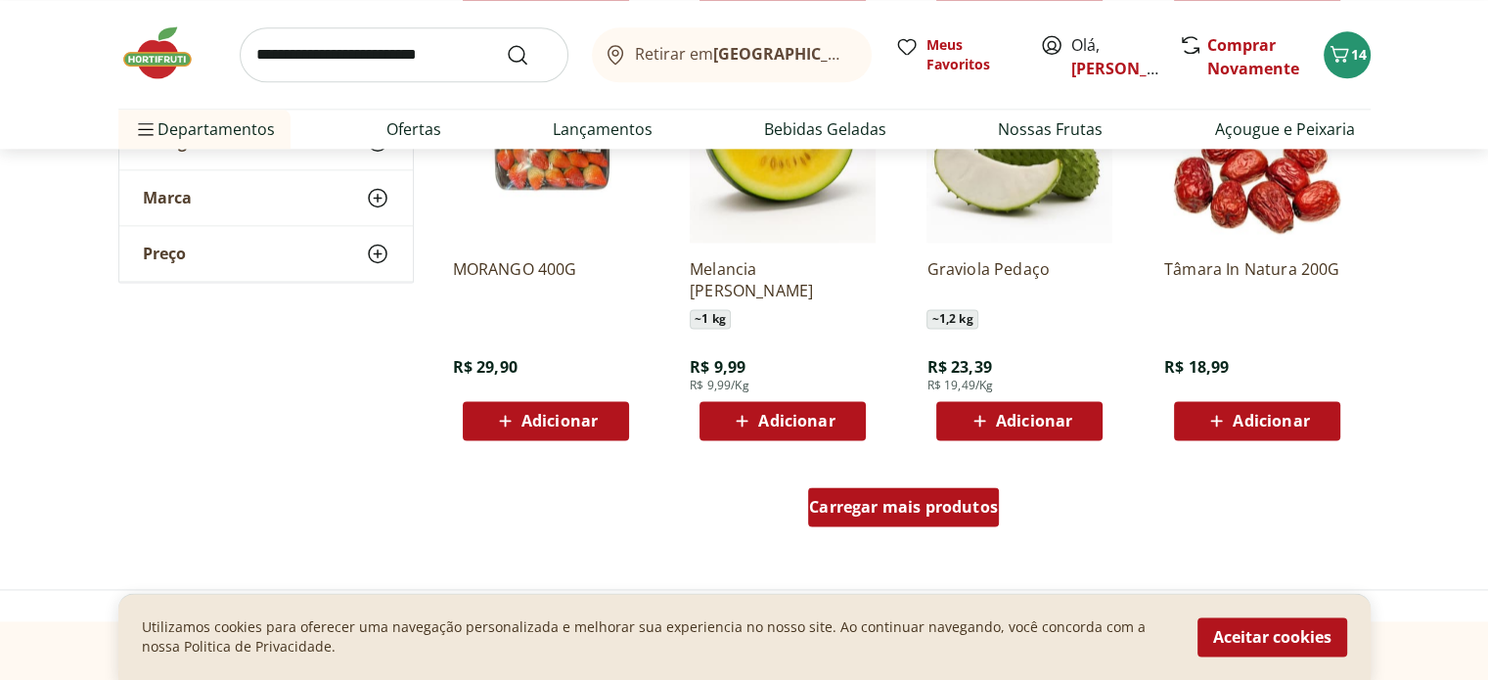
click at [894, 499] on span "Carregar mais produtos" at bounding box center [903, 507] width 189 height 16
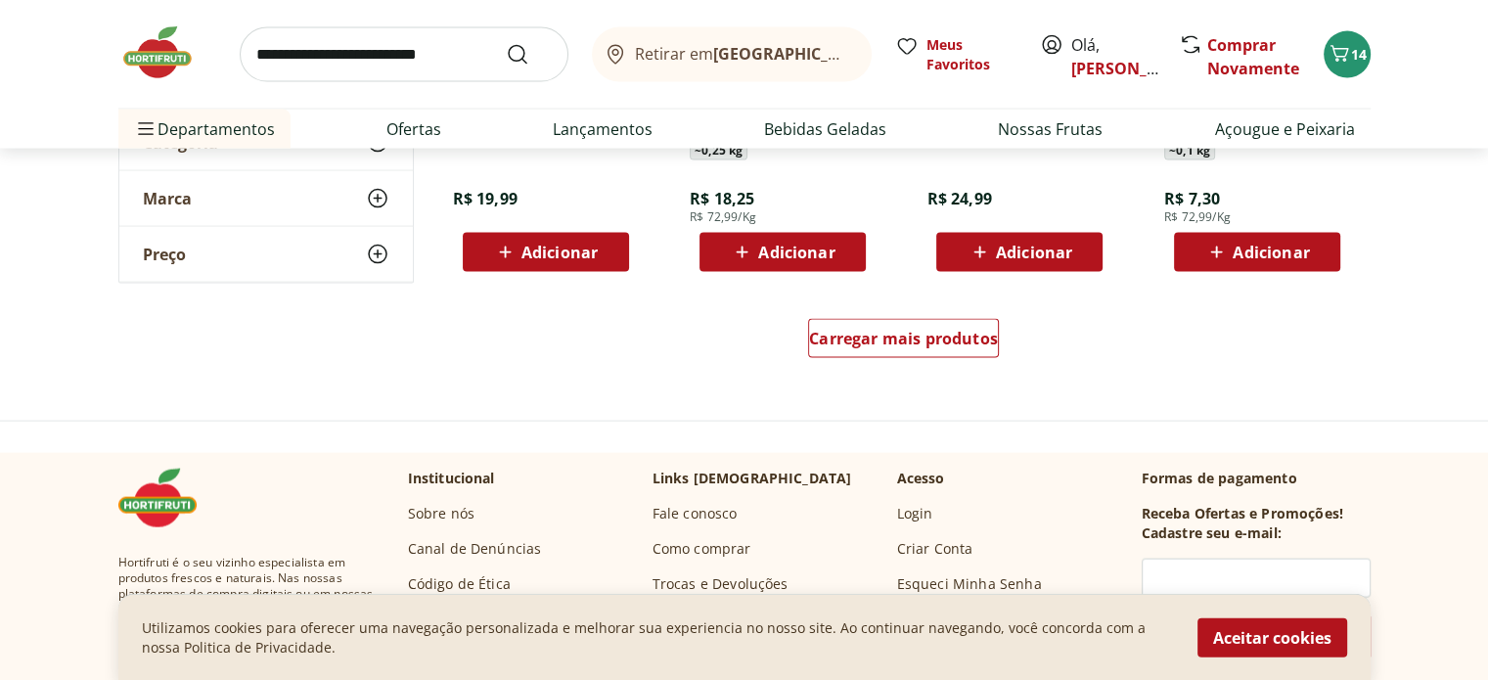
scroll to position [11543, 0]
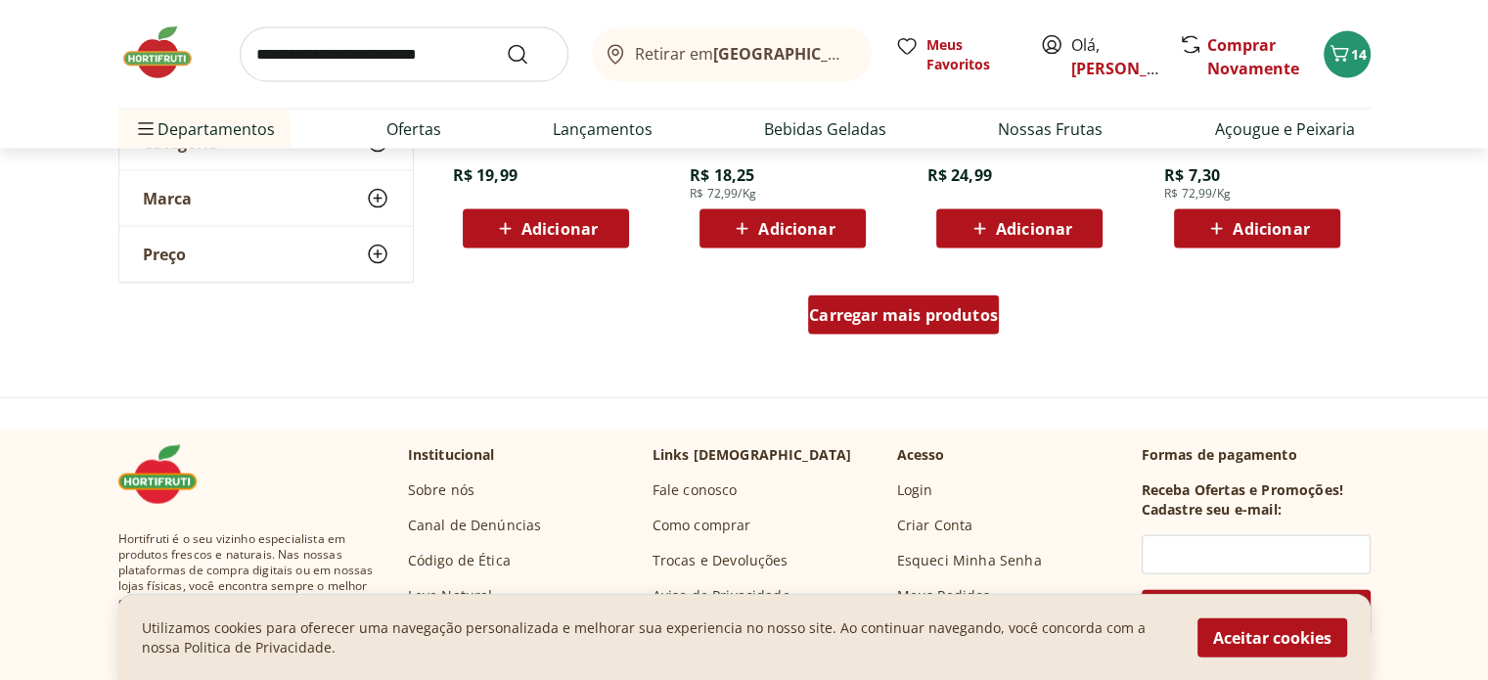
click at [923, 330] on div "Carregar mais produtos" at bounding box center [903, 314] width 191 height 39
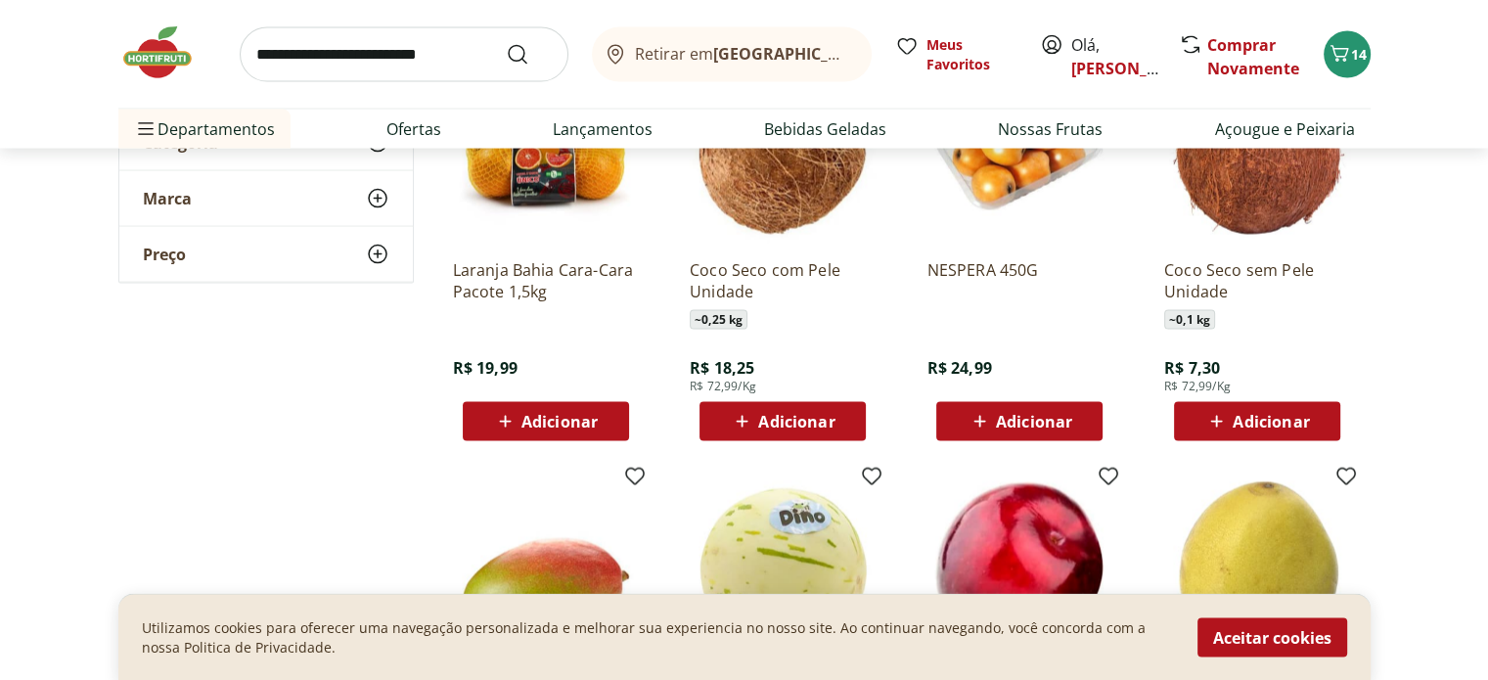
scroll to position [11152, 0]
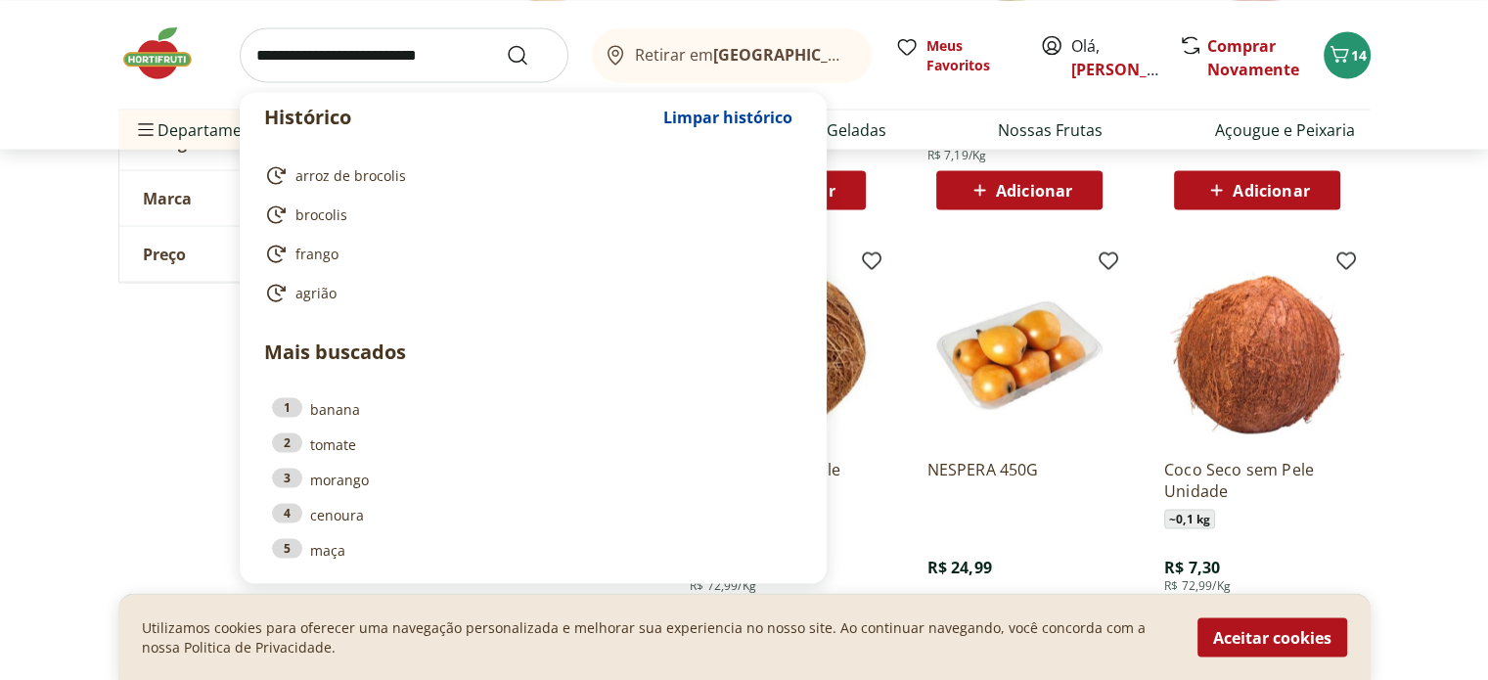
click at [415, 50] on input "search" at bounding box center [404, 54] width 329 height 55
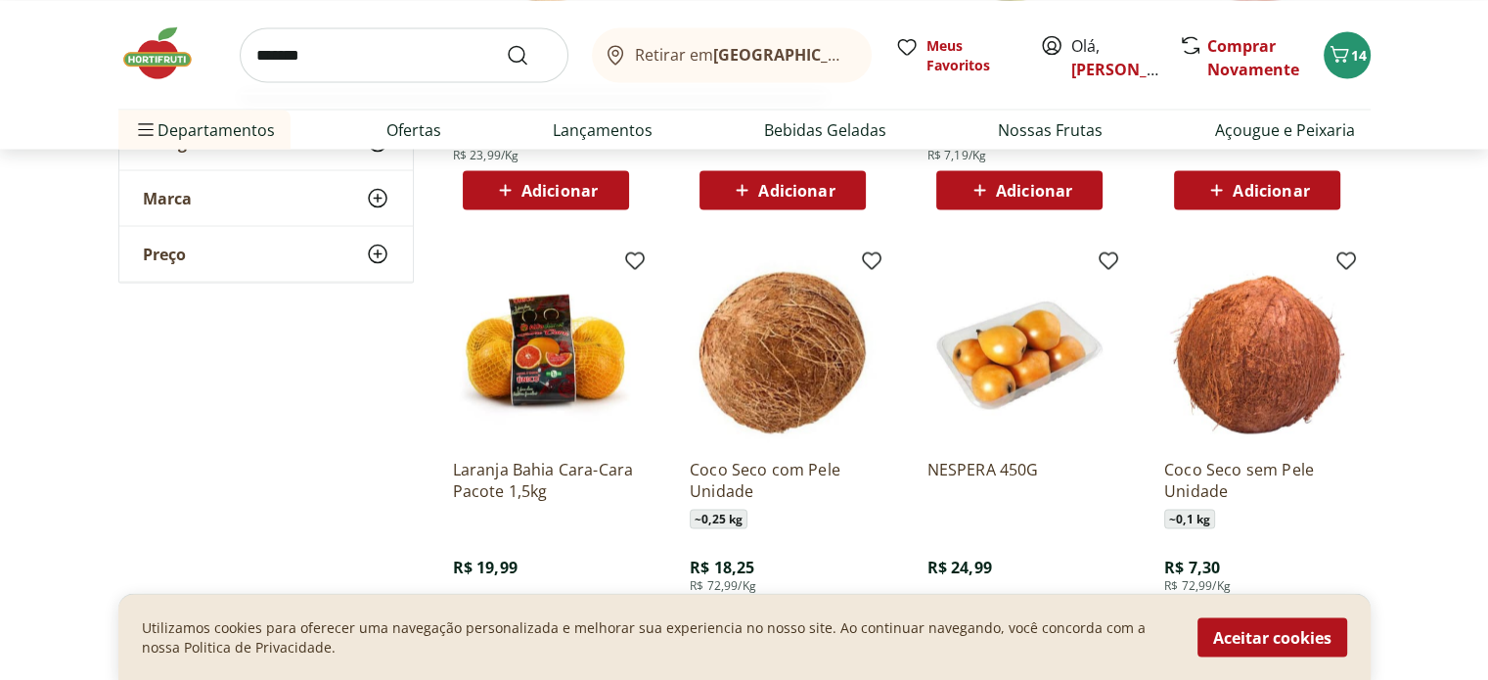
type input "*******"
click at [506, 43] on button "Submit Search" at bounding box center [529, 54] width 47 height 23
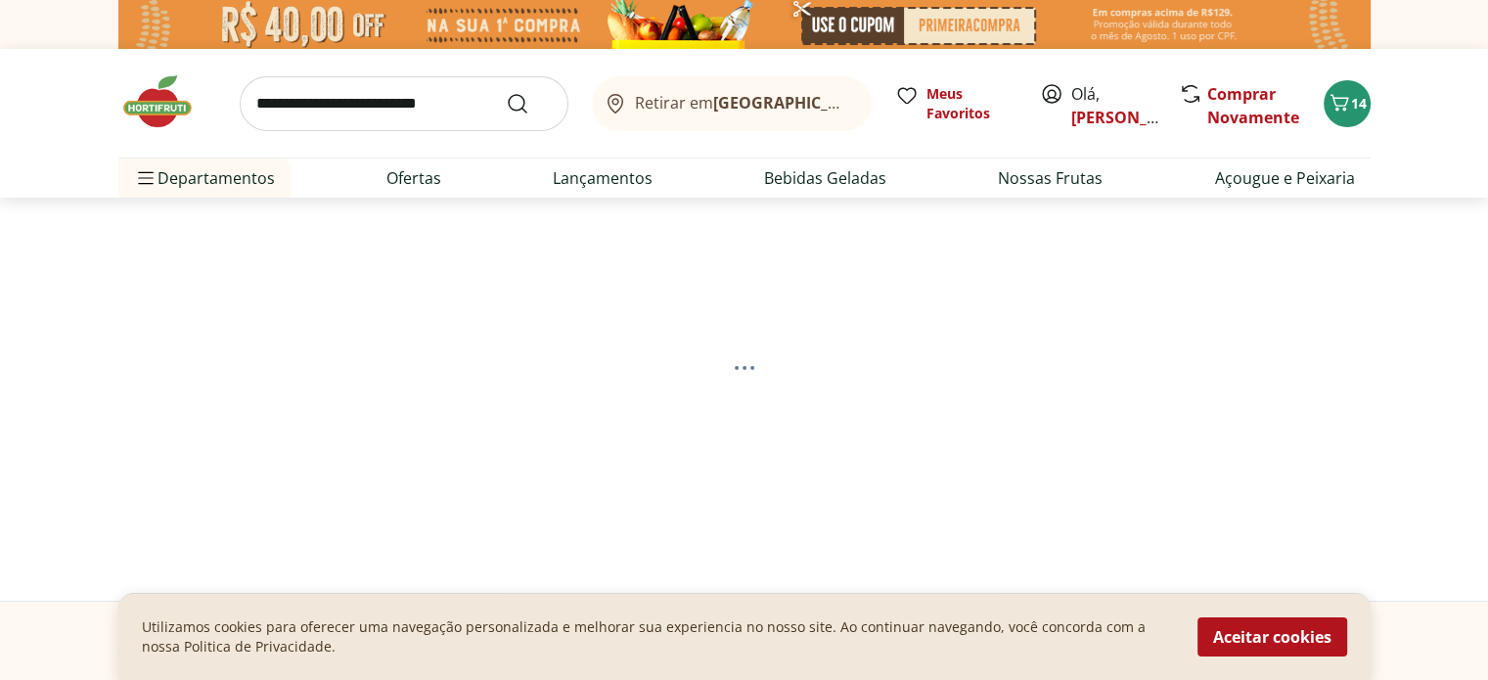
select select "**********"
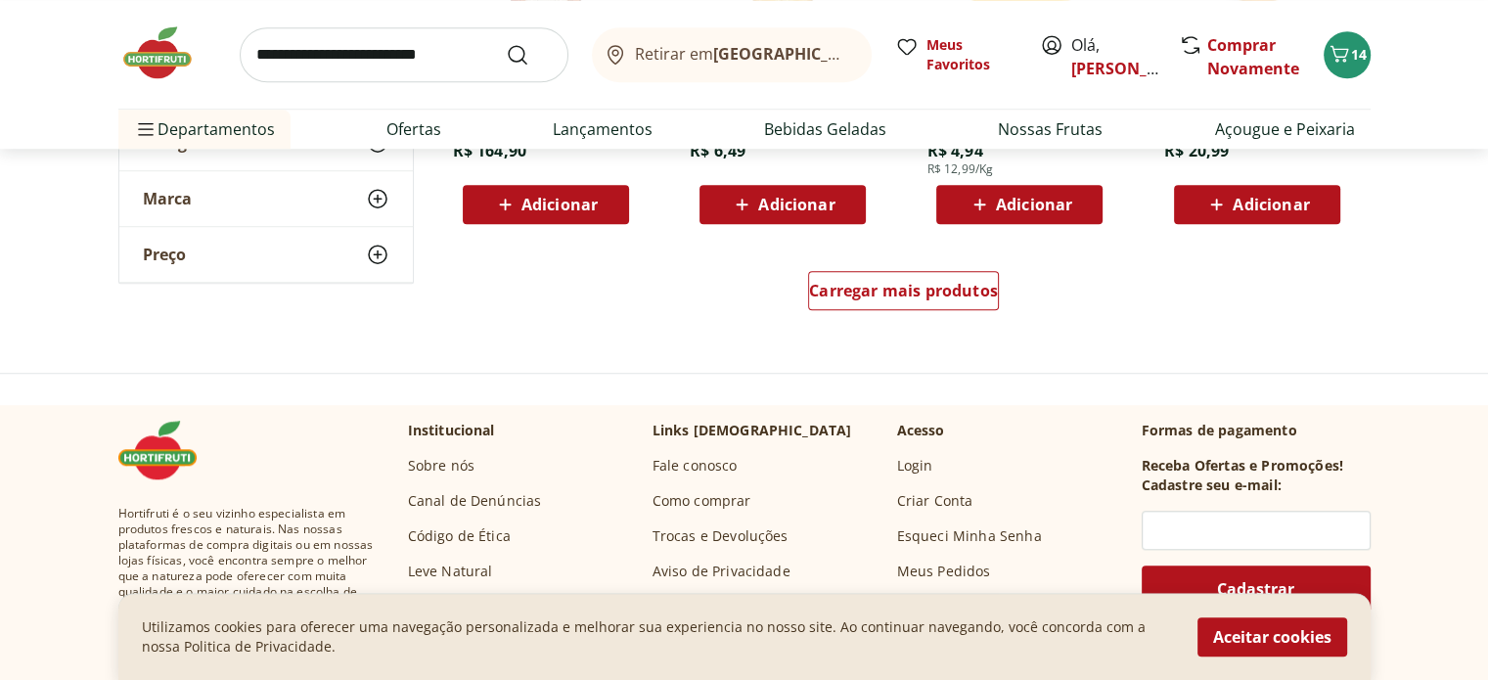
scroll to position [1565, 0]
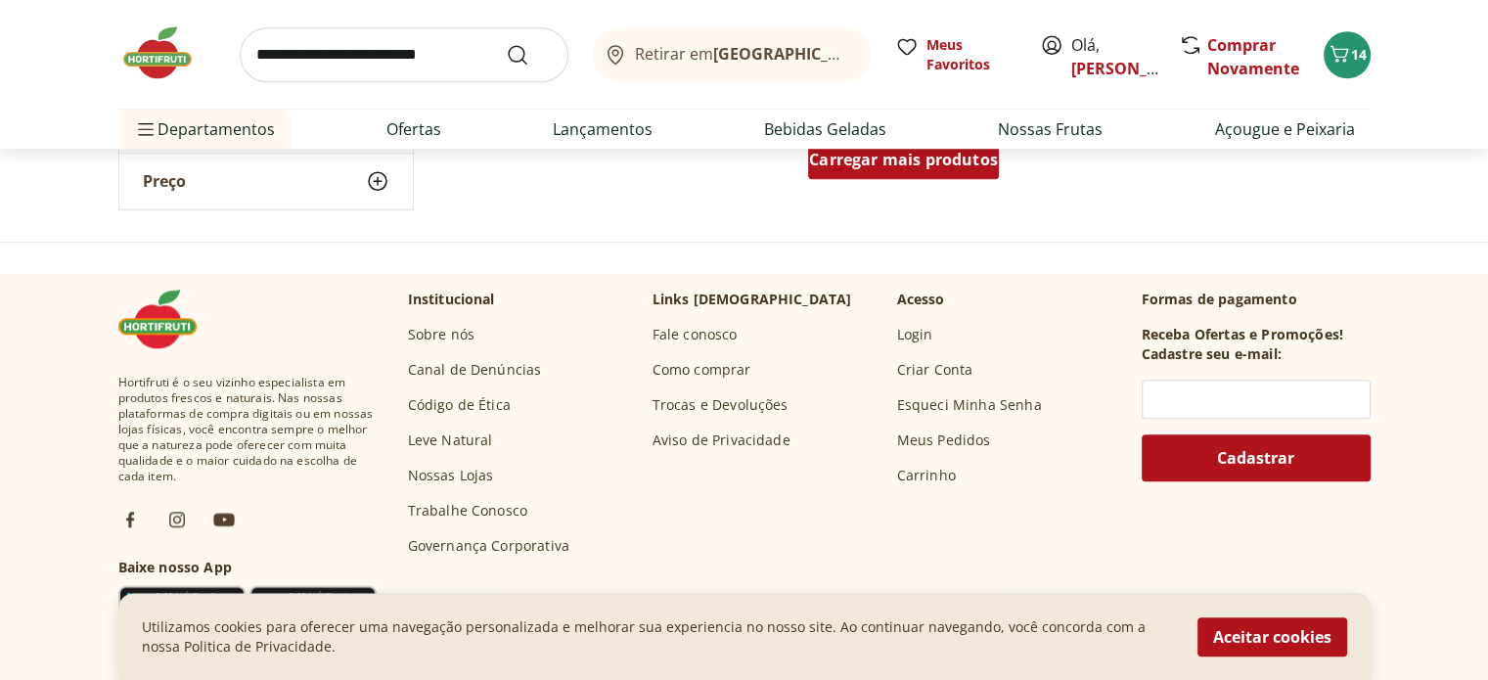
click at [875, 164] on span "Carregar mais produtos" at bounding box center [903, 160] width 189 height 16
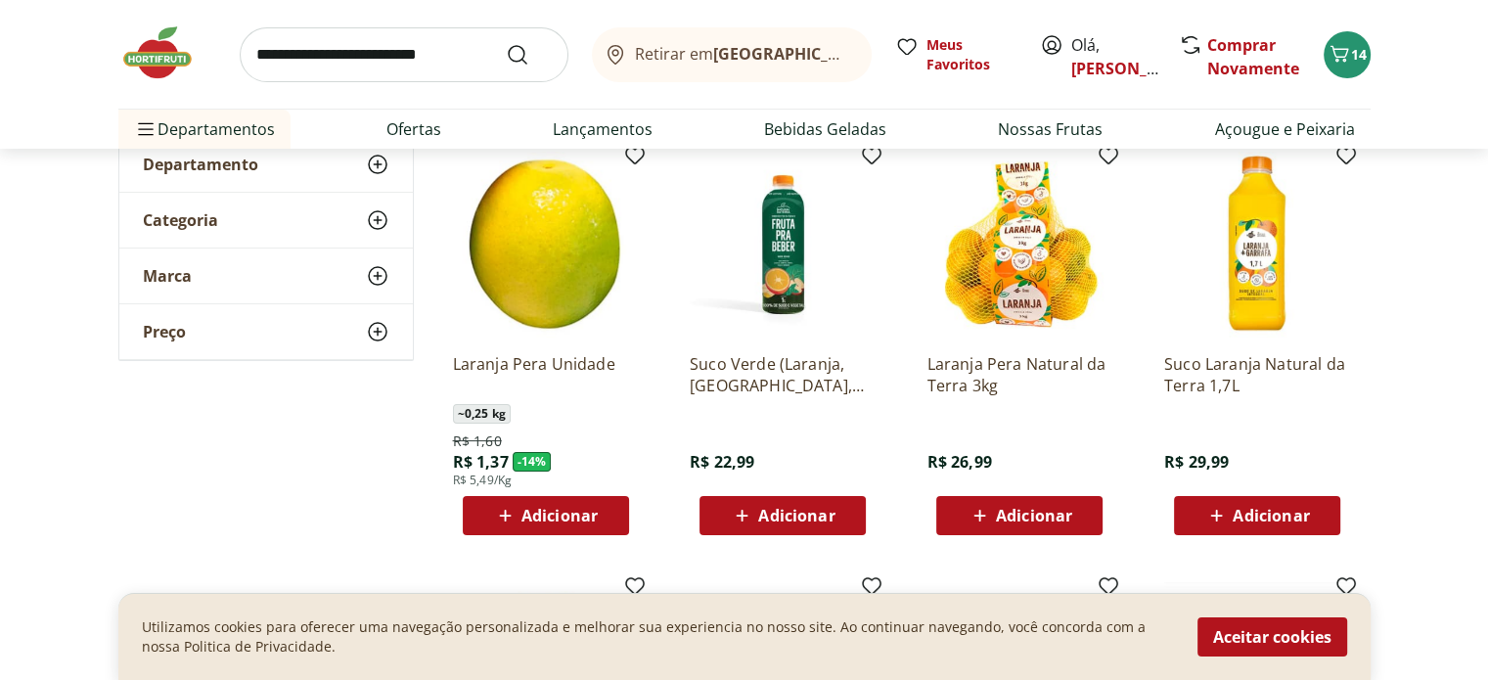
scroll to position [293, 0]
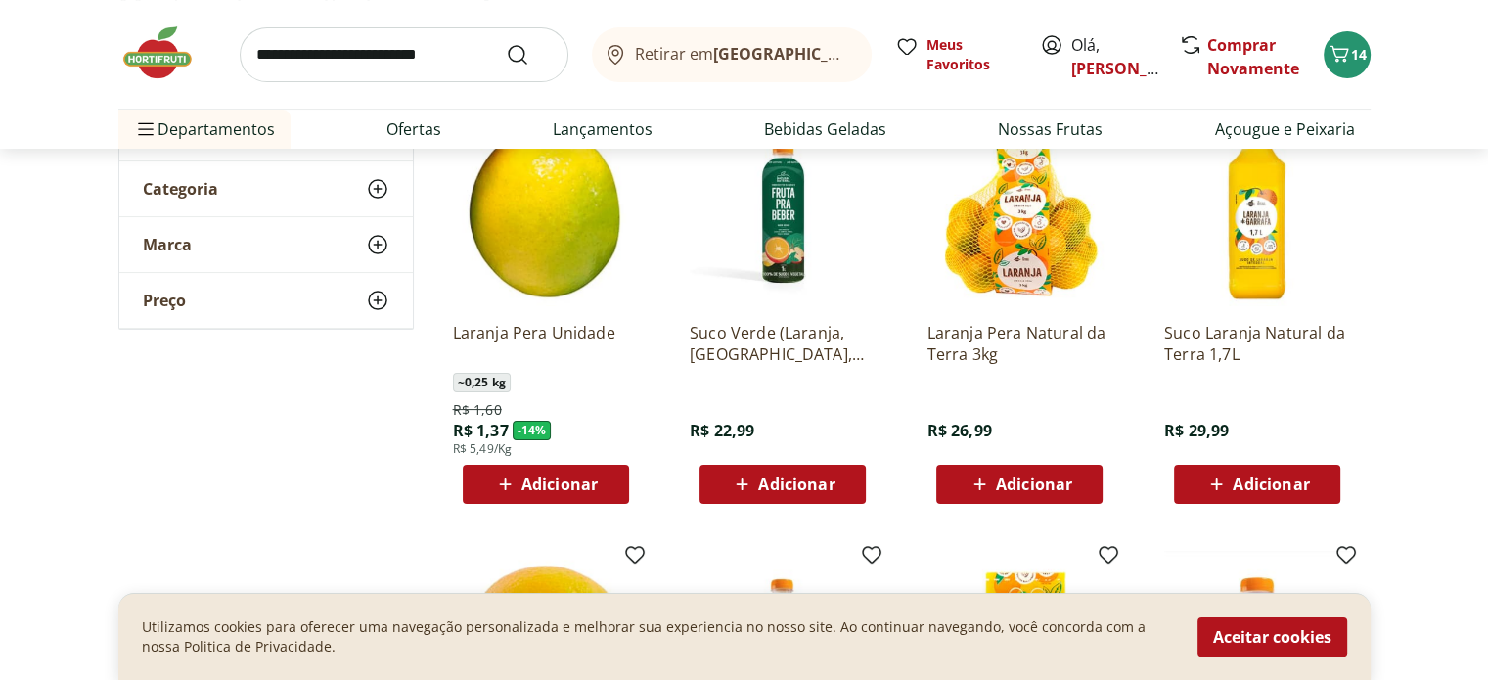
click at [523, 493] on span "Adicionar" at bounding box center [545, 483] width 105 height 23
click at [392, 54] on input "search" at bounding box center [404, 54] width 329 height 55
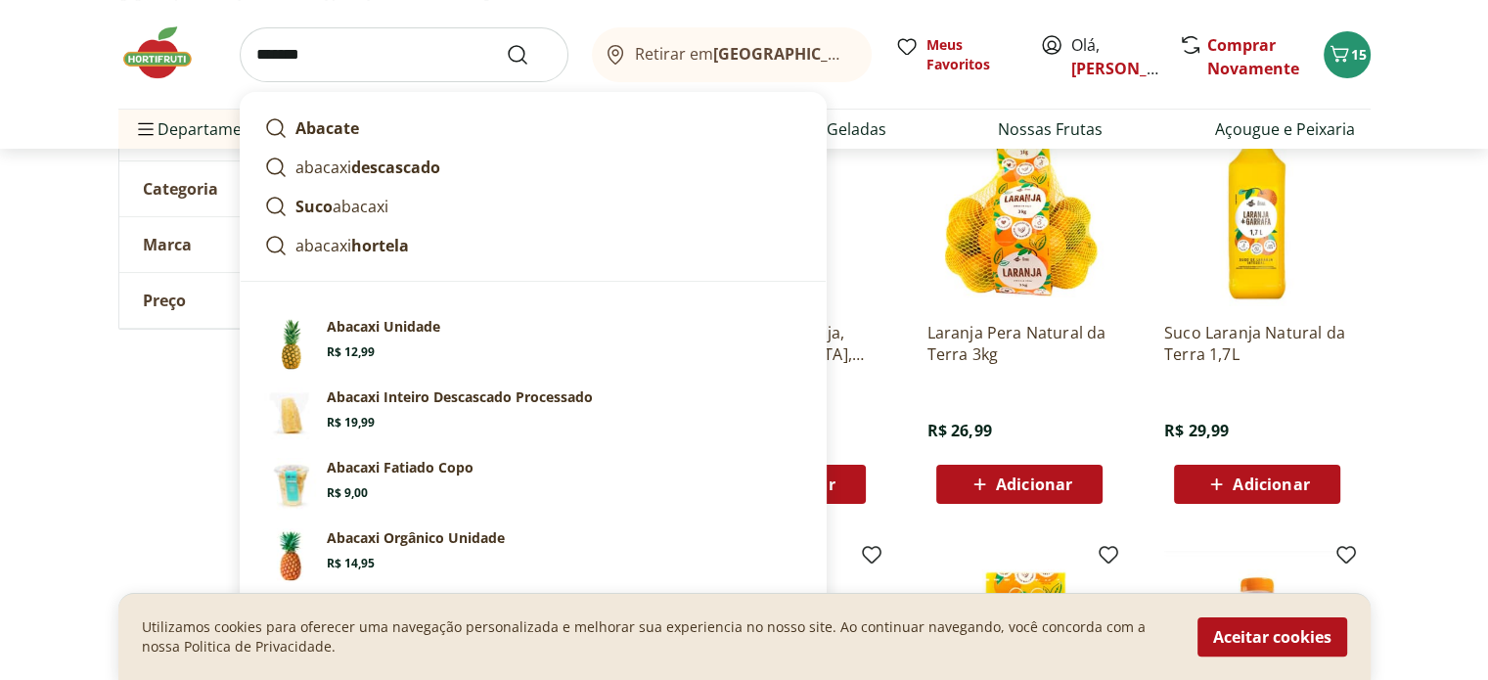
type input "*******"
click at [506, 43] on button "Submit Search" at bounding box center [529, 54] width 47 height 23
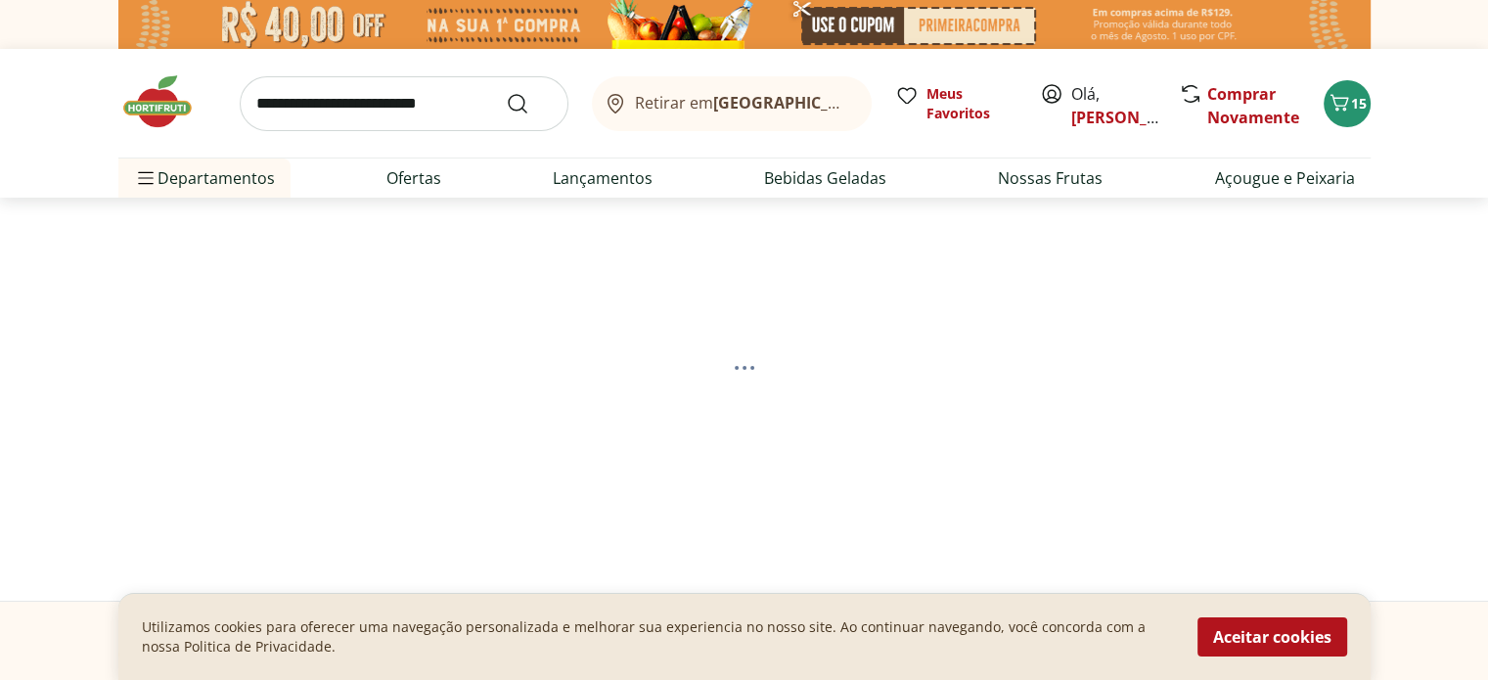
select select "**********"
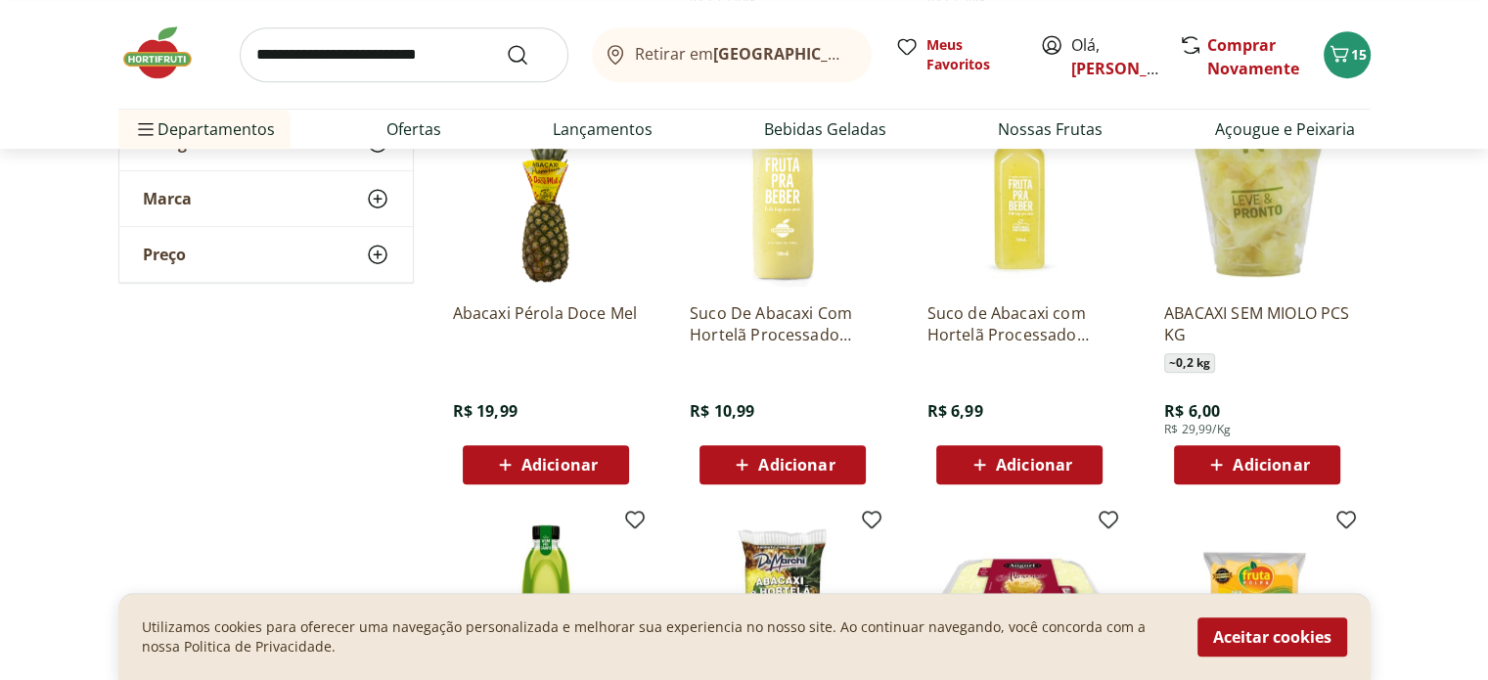
scroll to position [1272, 0]
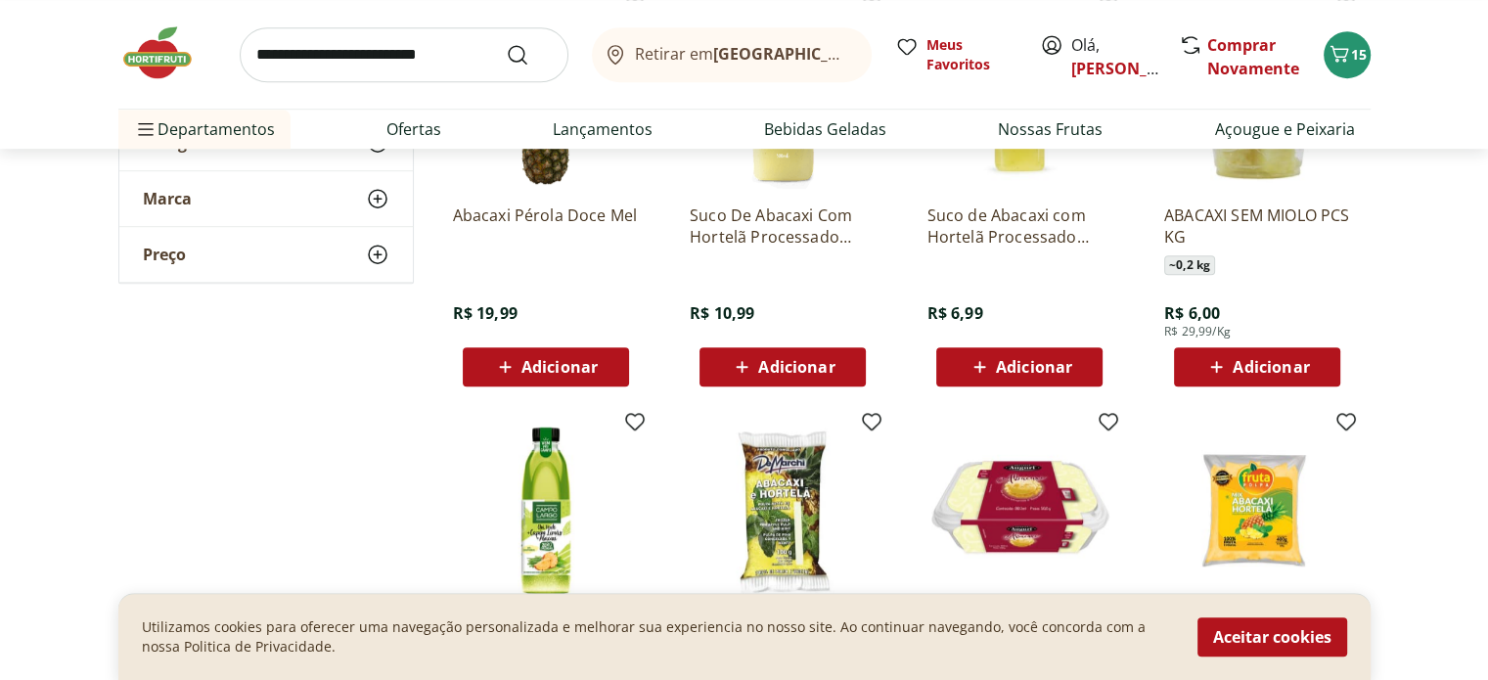
click at [1241, 359] on span "Adicionar" at bounding box center [1271, 367] width 76 height 16
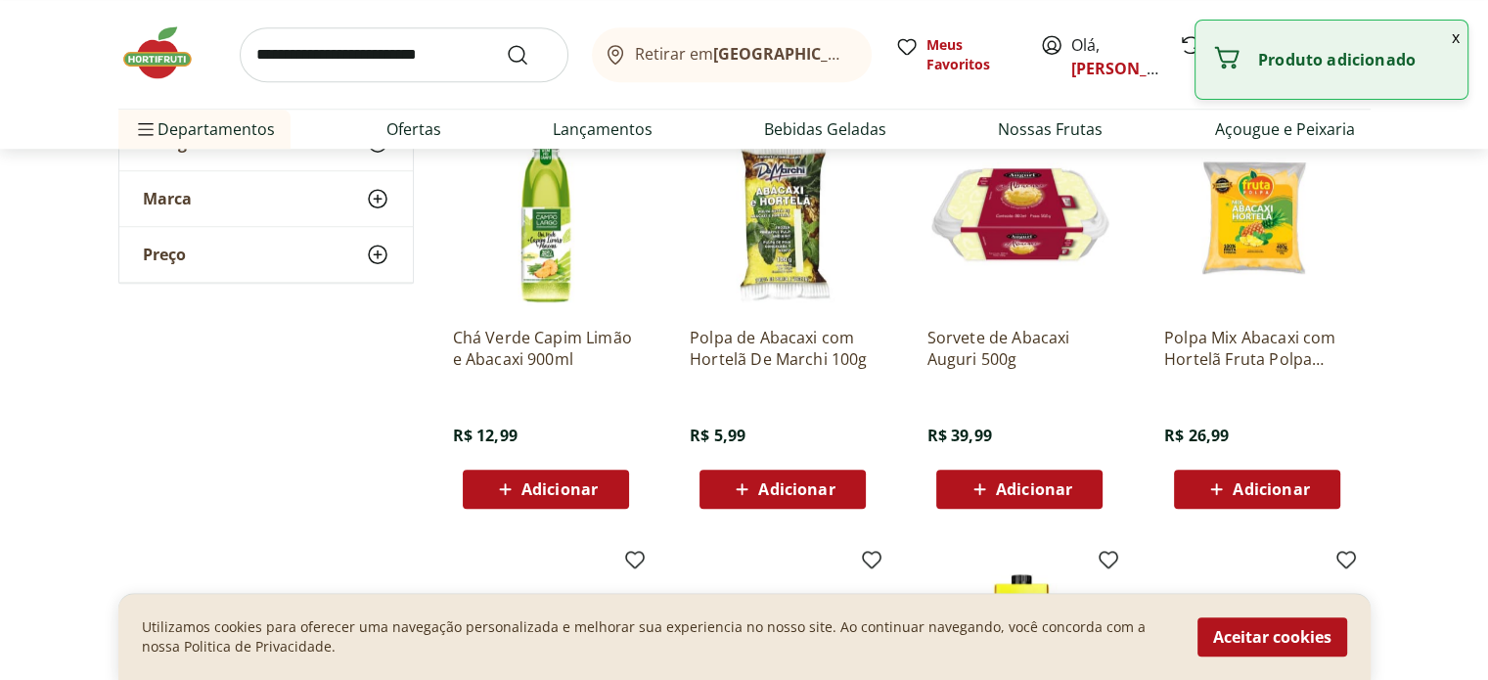
scroll to position [1565, 0]
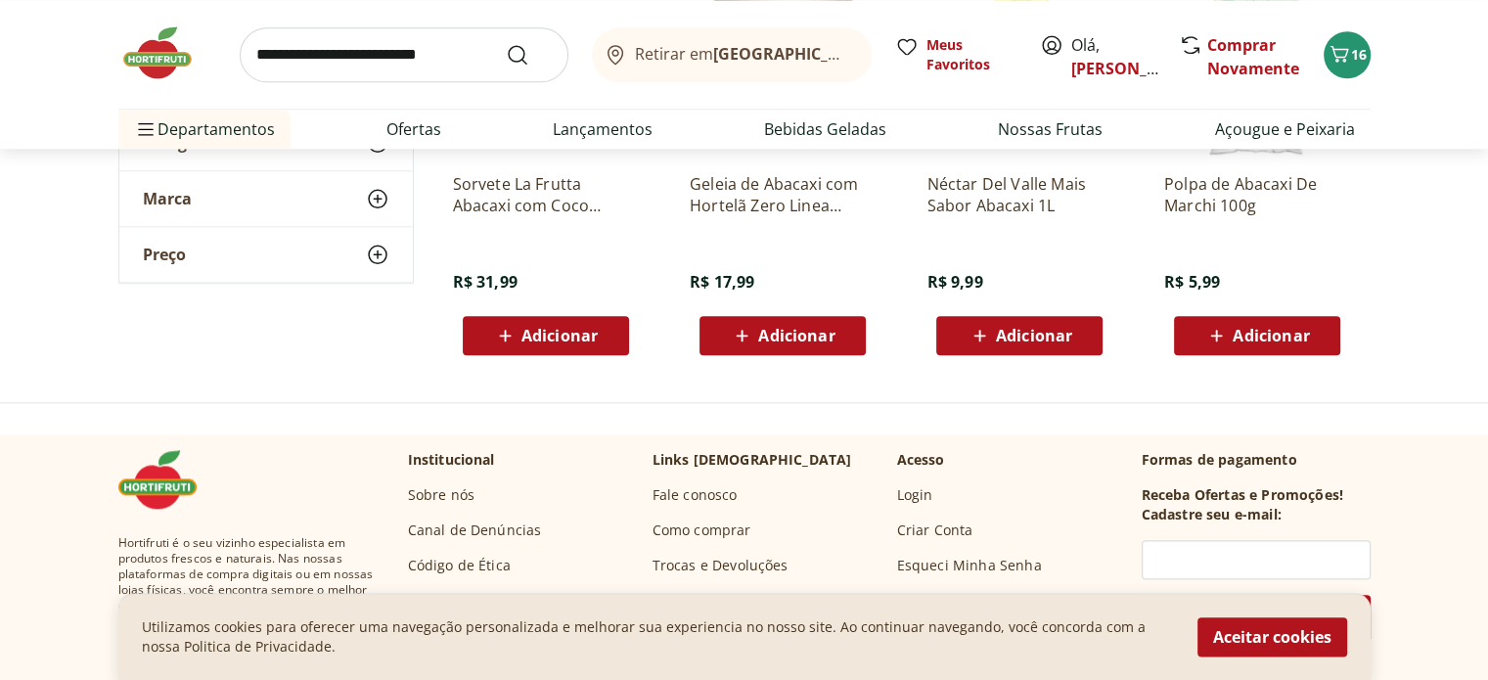
scroll to position [2250, 0]
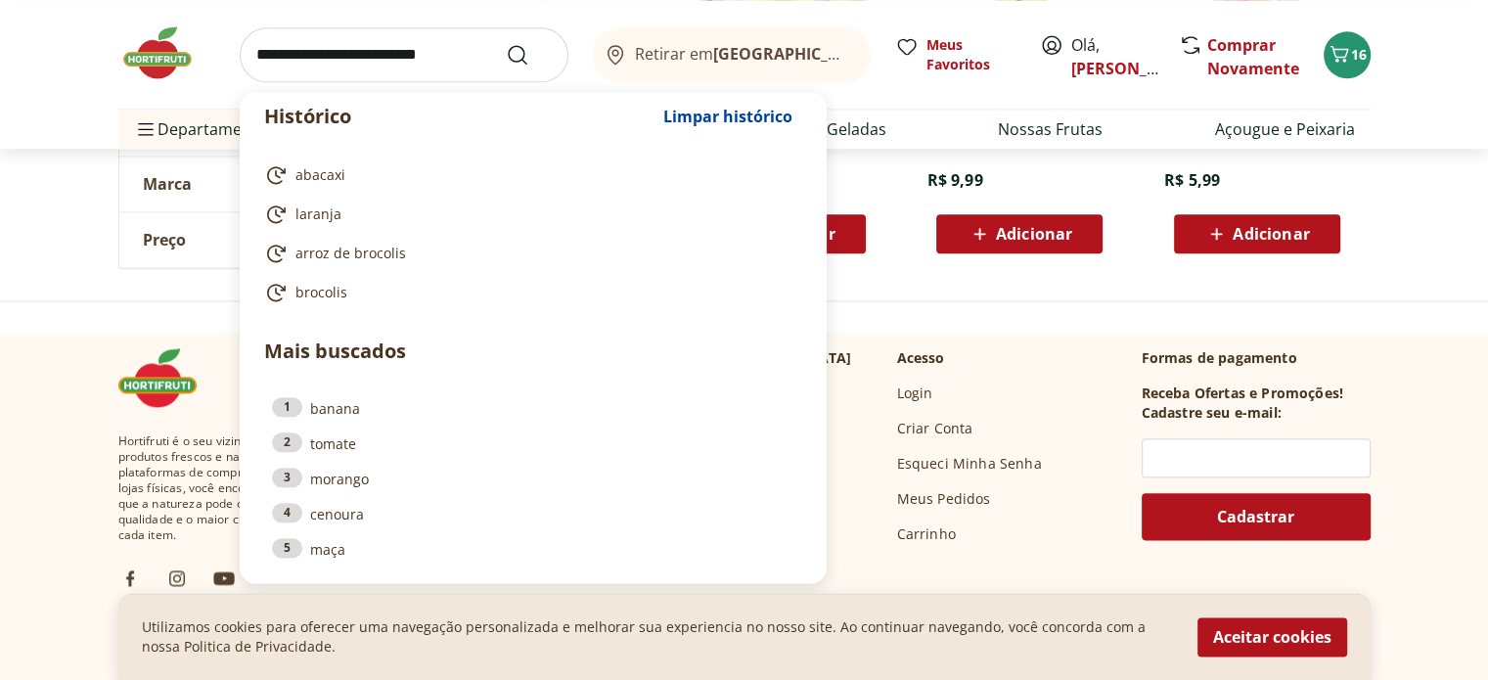
click at [438, 48] on input "search" at bounding box center [404, 54] width 329 height 55
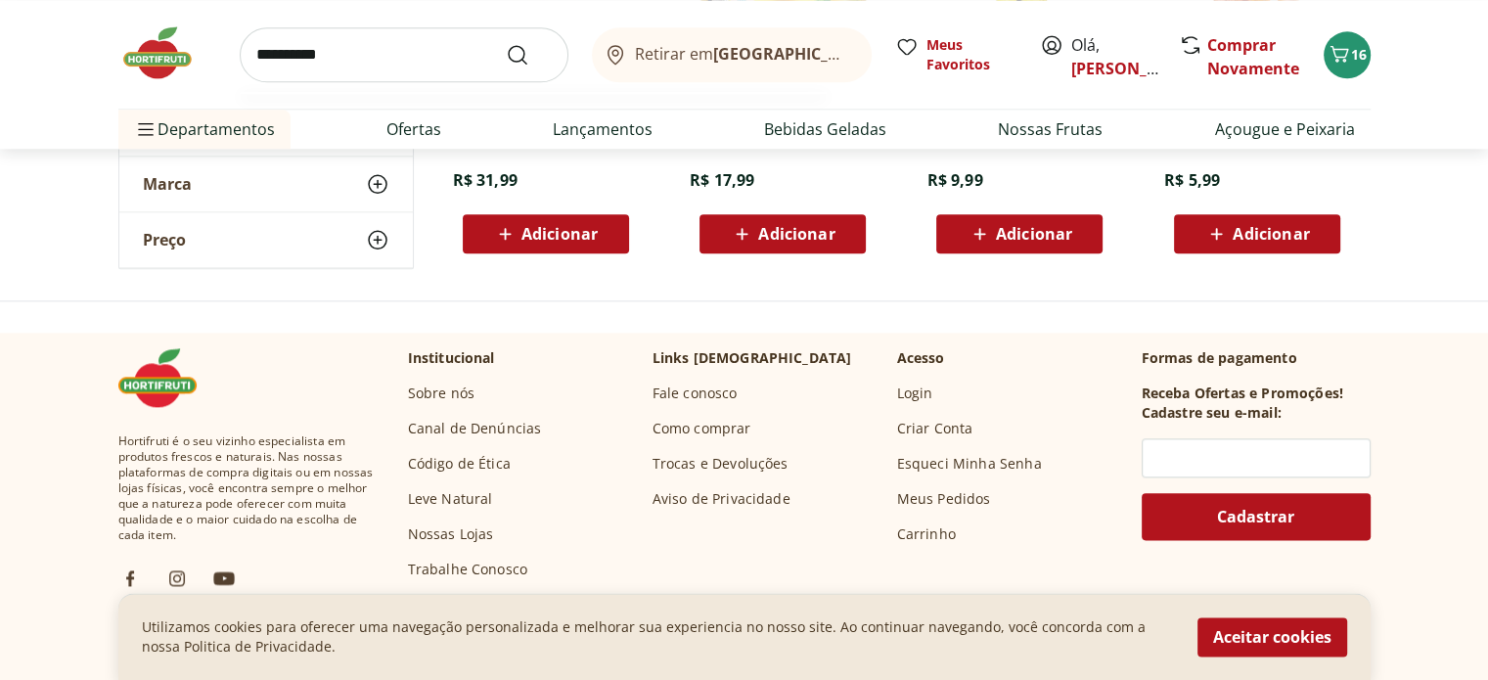
type input "**********"
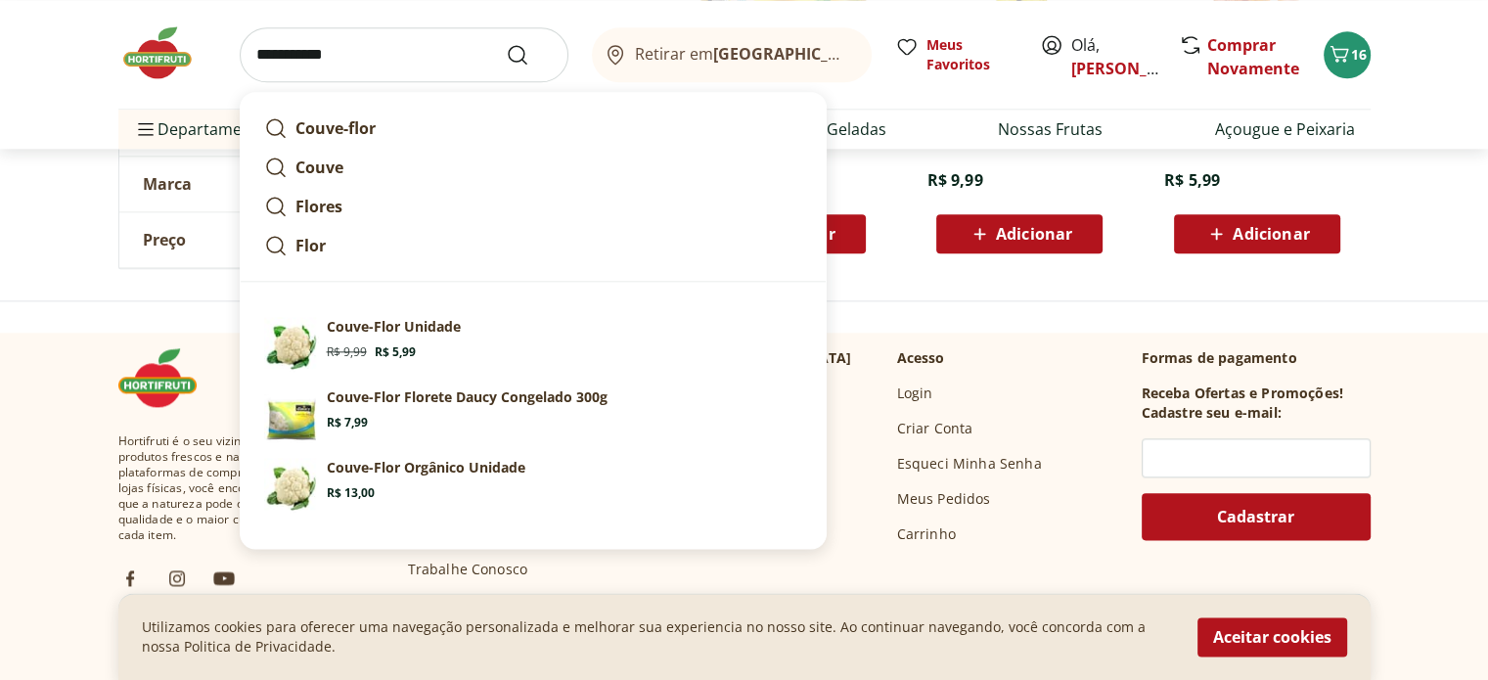
click button "Submit Search" at bounding box center [529, 54] width 47 height 23
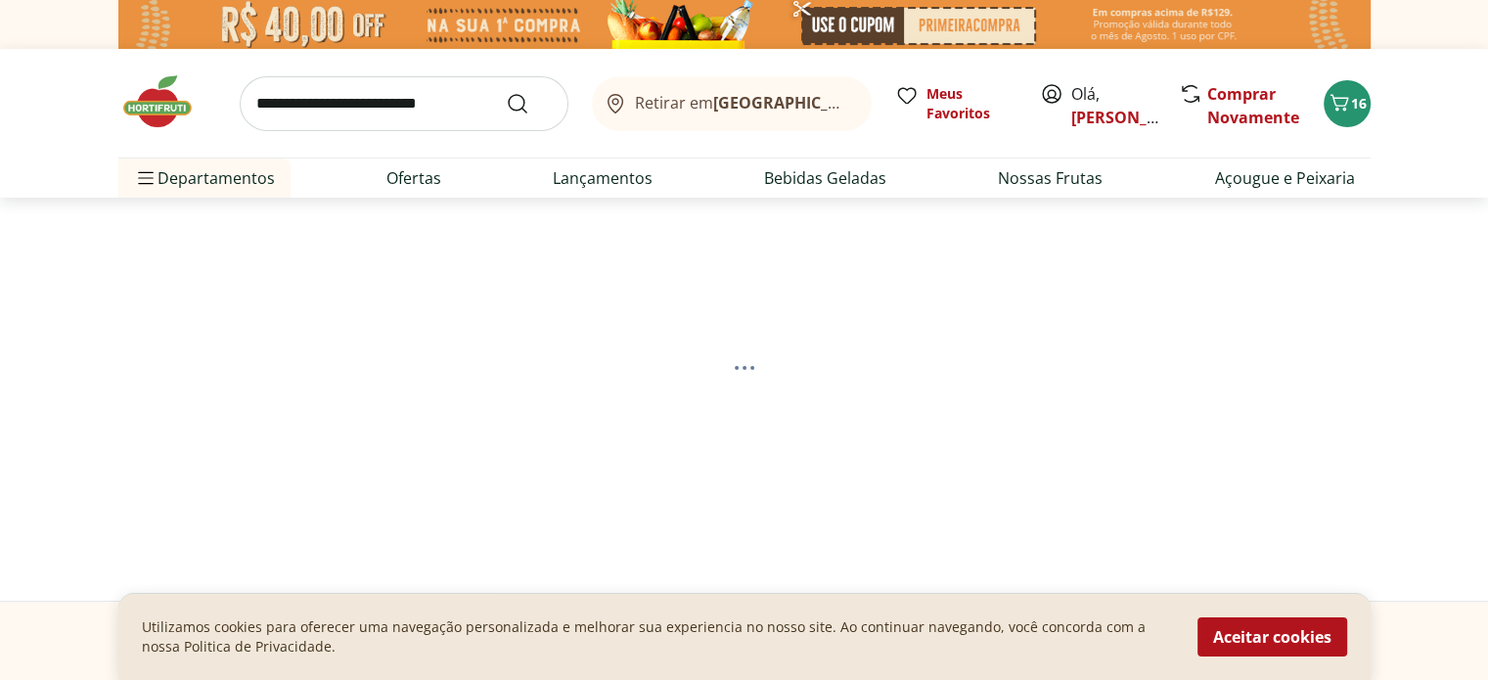
select select "**********"
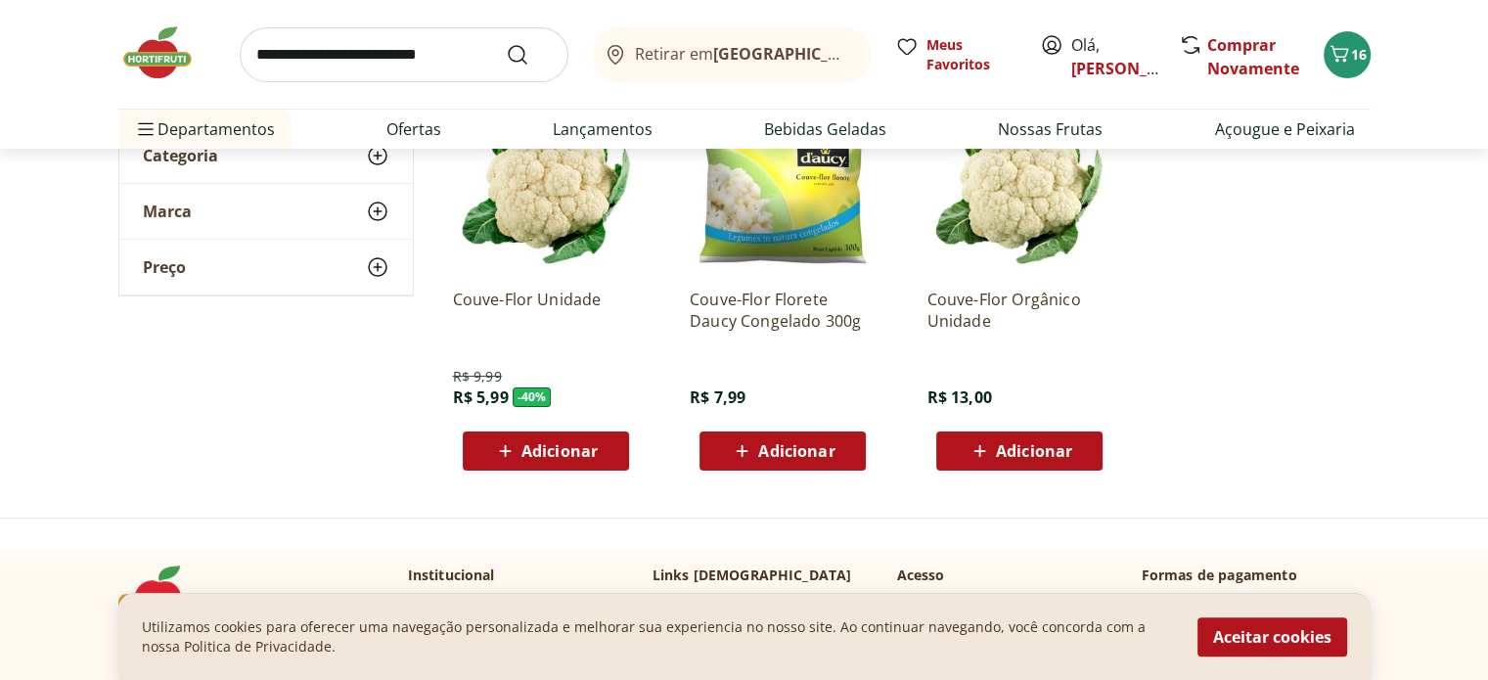
scroll to position [293, 0]
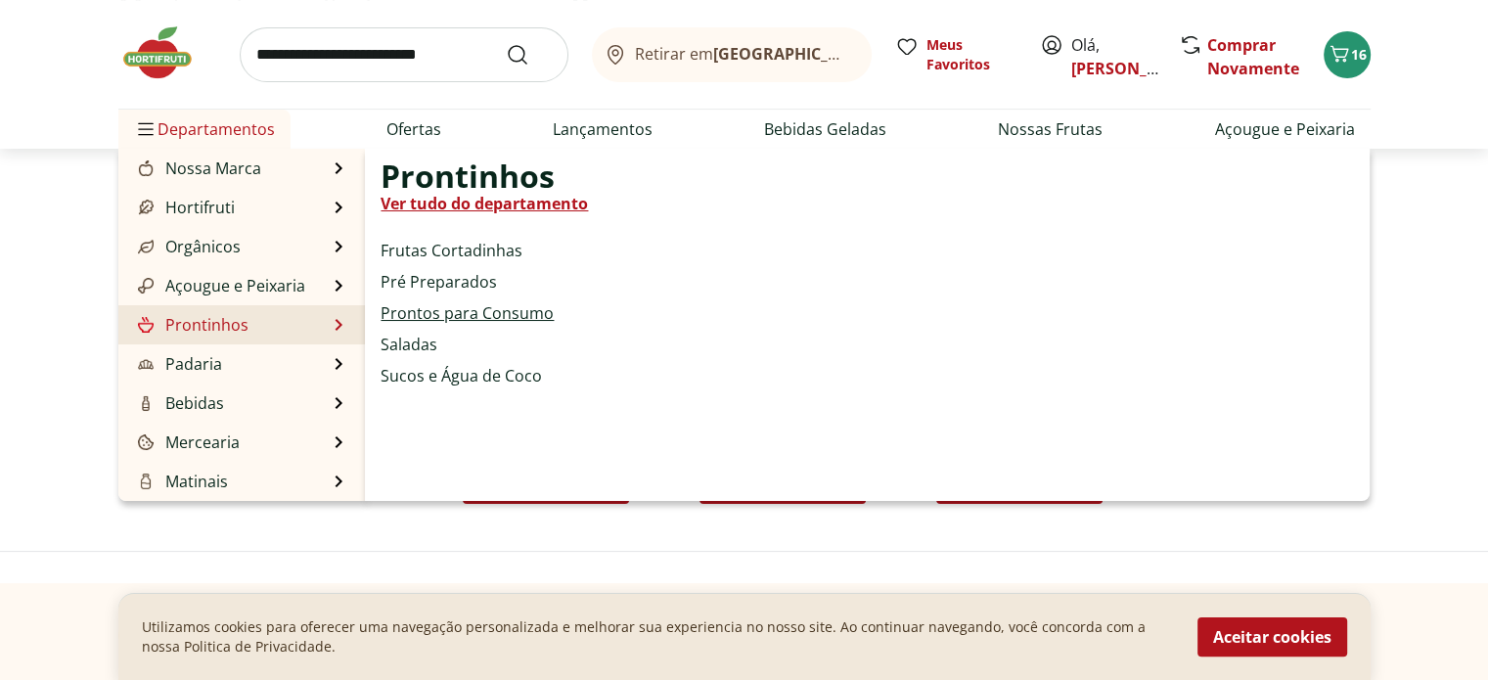
click at [419, 312] on link "Prontos para Consumo" at bounding box center [467, 312] width 173 height 23
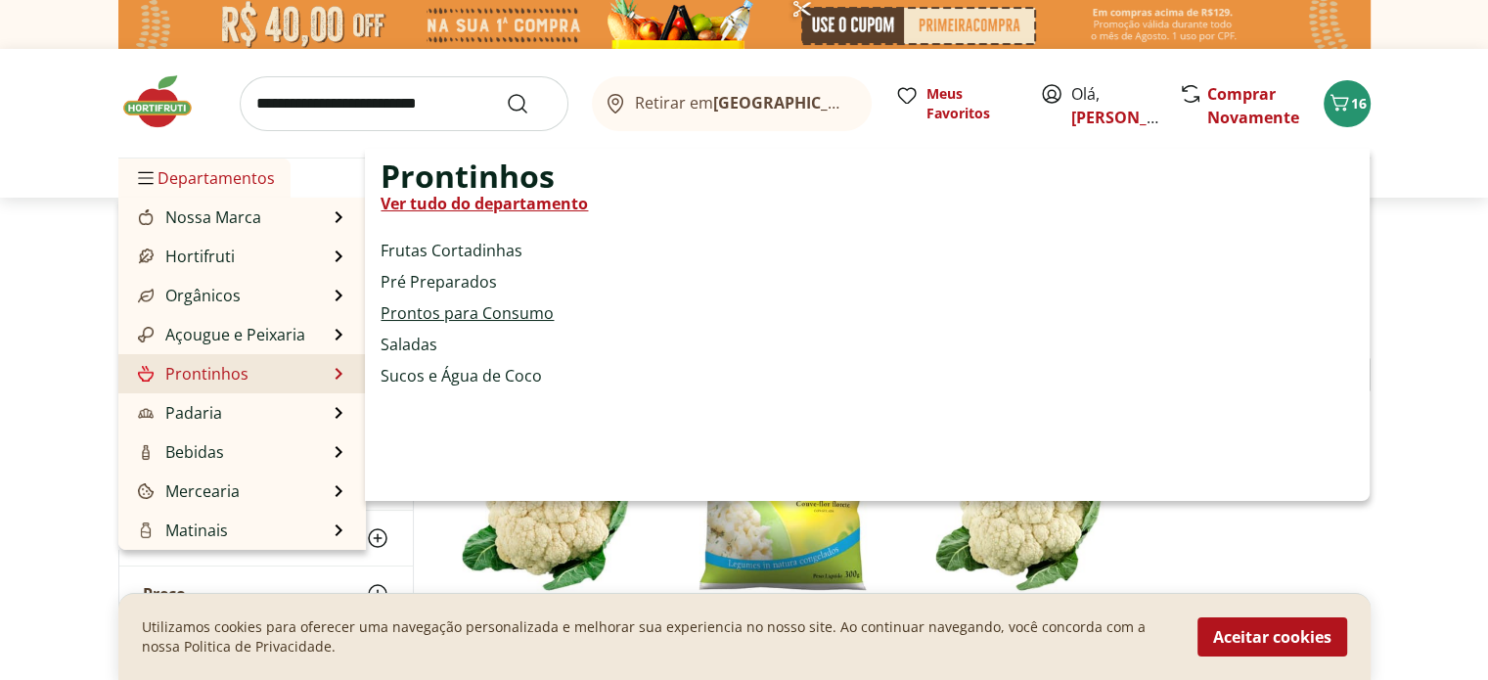
select select "**********"
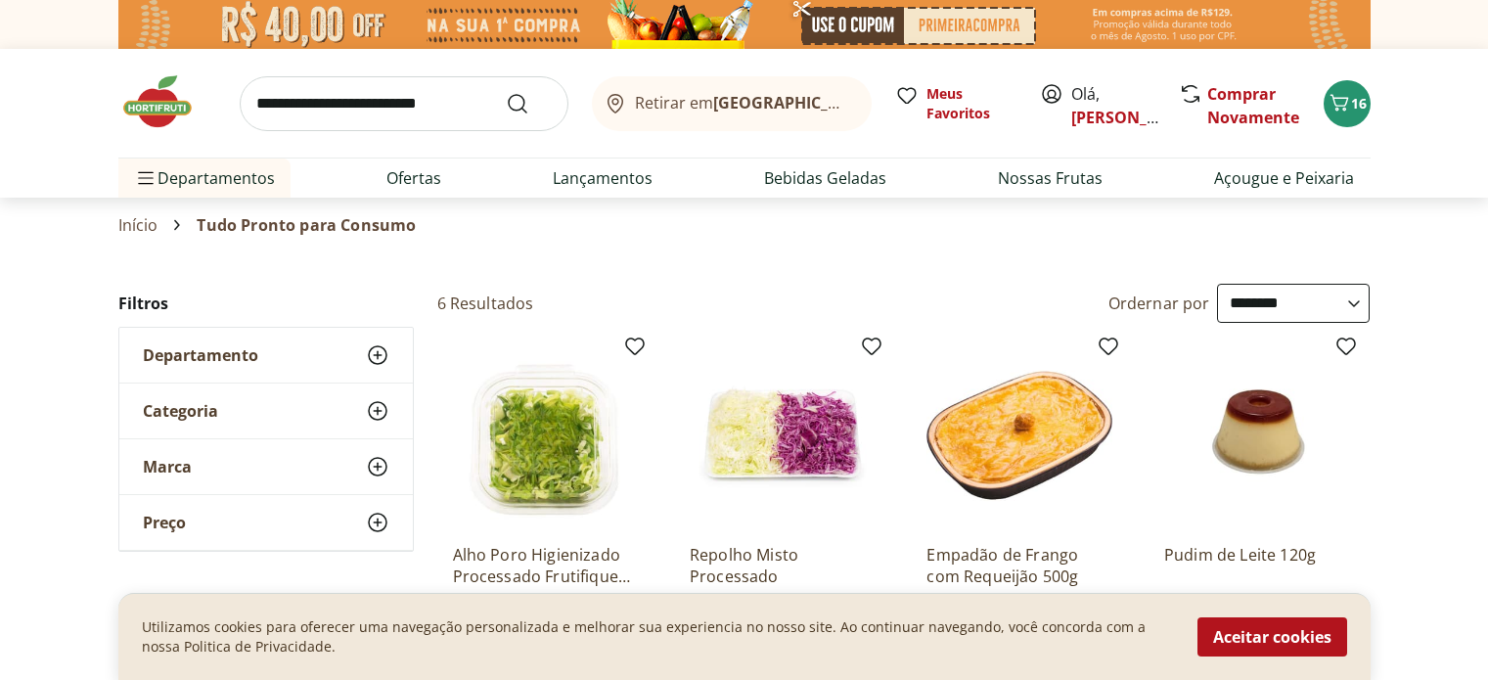
select select "**********"
click at [1358, 108] on span "16" at bounding box center [1359, 103] width 16 height 19
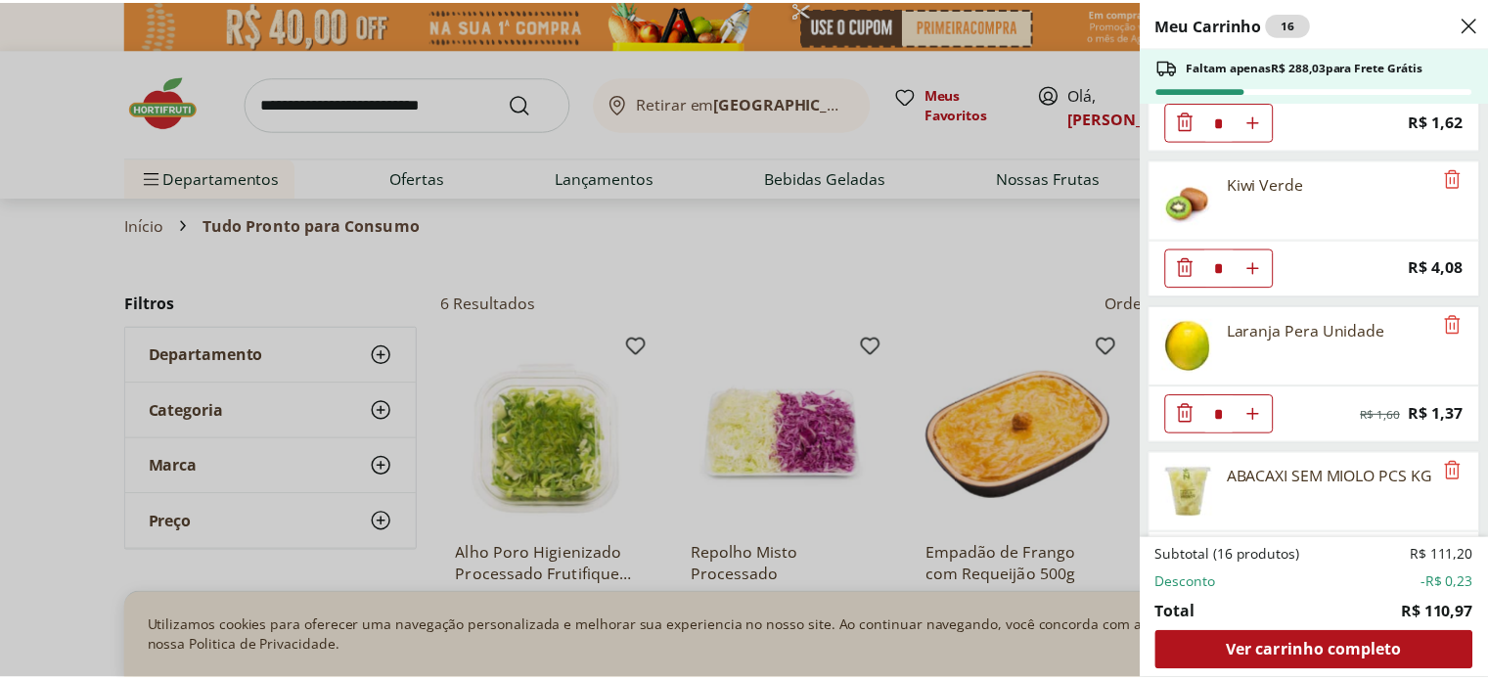
scroll to position [1899, 0]
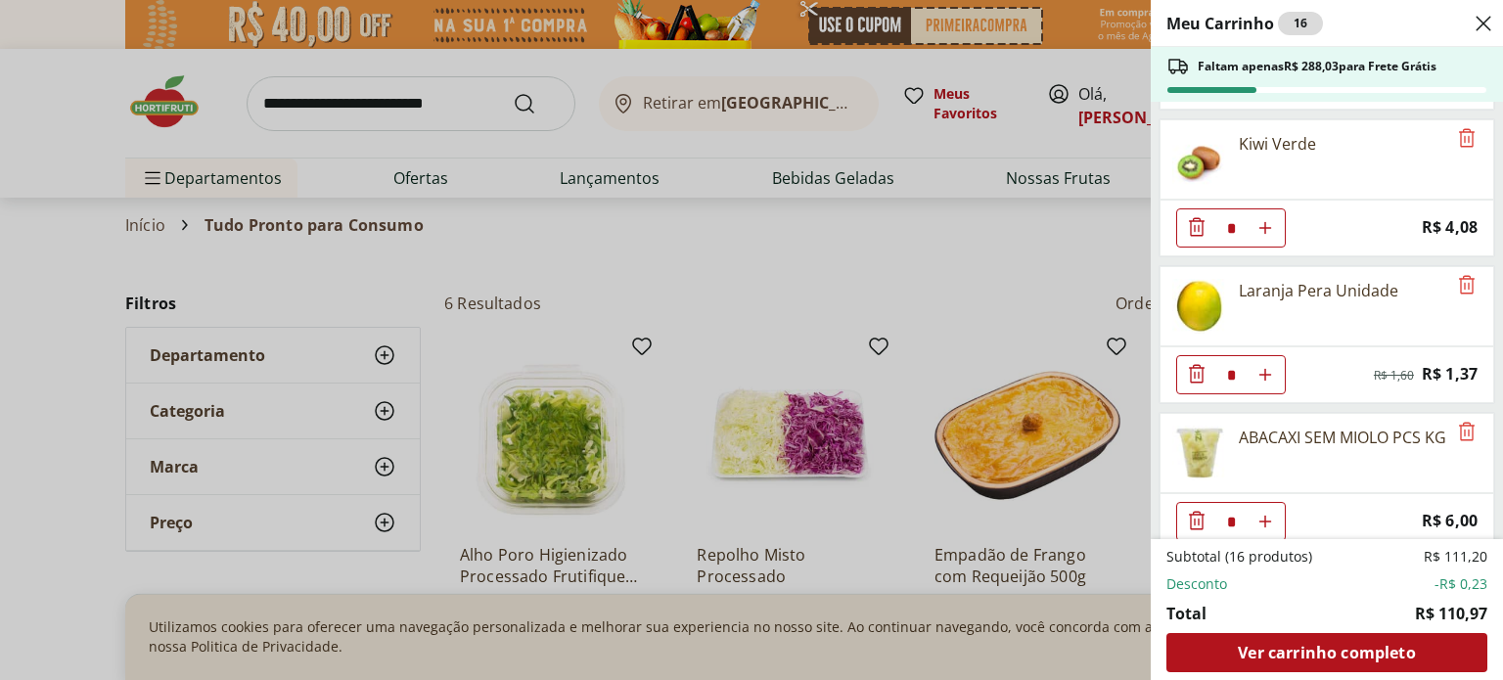
click at [464, 102] on div "Meu Carrinho 16 Faltam apenas R$ 288,03 para Frete Grátis Tomate Sweet Grape Na…" at bounding box center [751, 340] width 1503 height 680
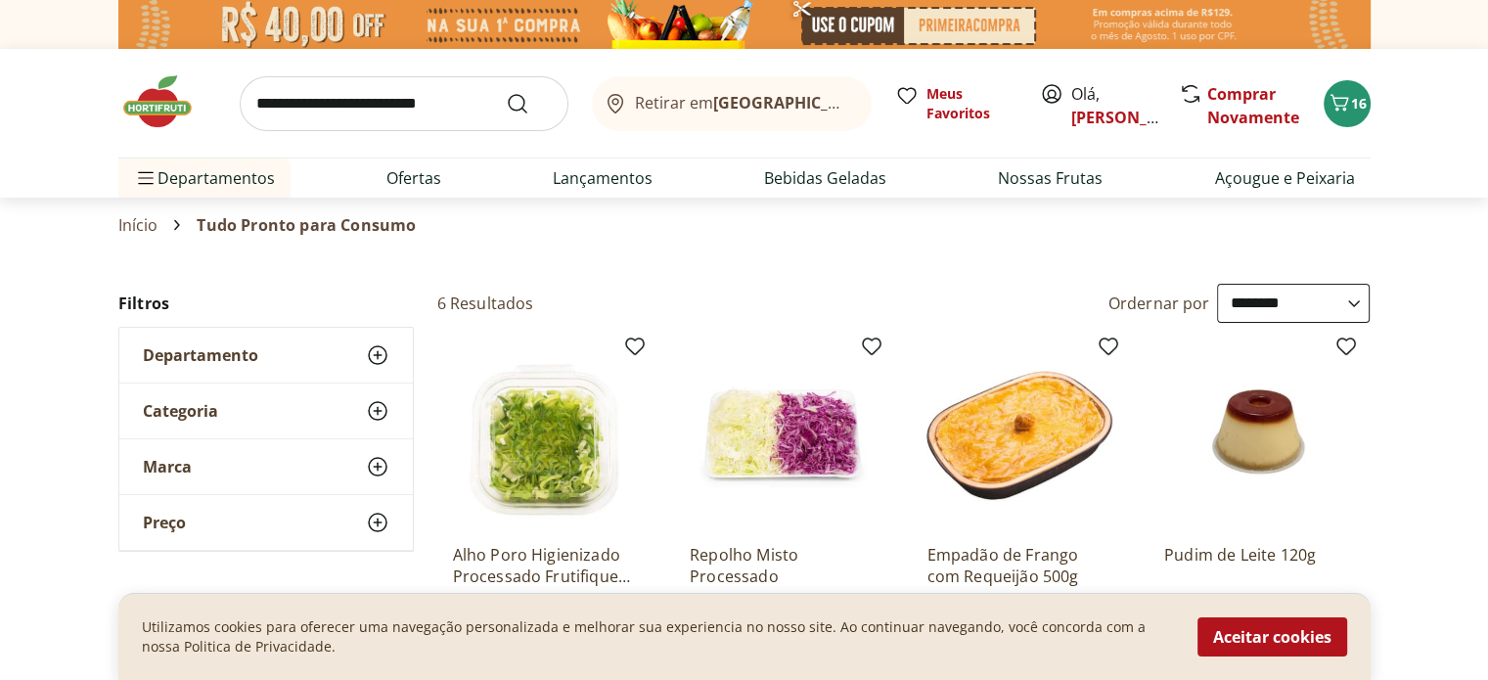
click at [464, 102] on input "search" at bounding box center [404, 103] width 329 height 55
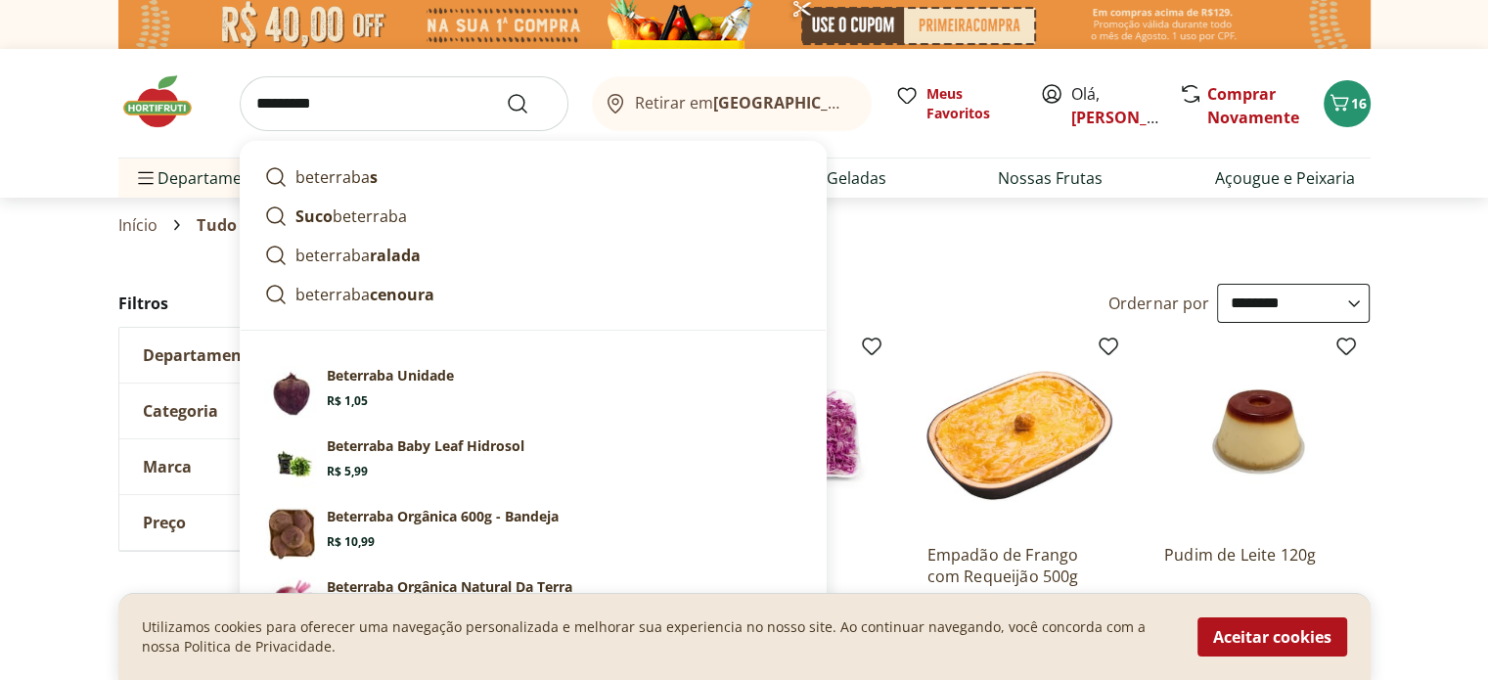
type input "*********"
click at [506, 92] on button "Submit Search" at bounding box center [529, 103] width 47 height 23
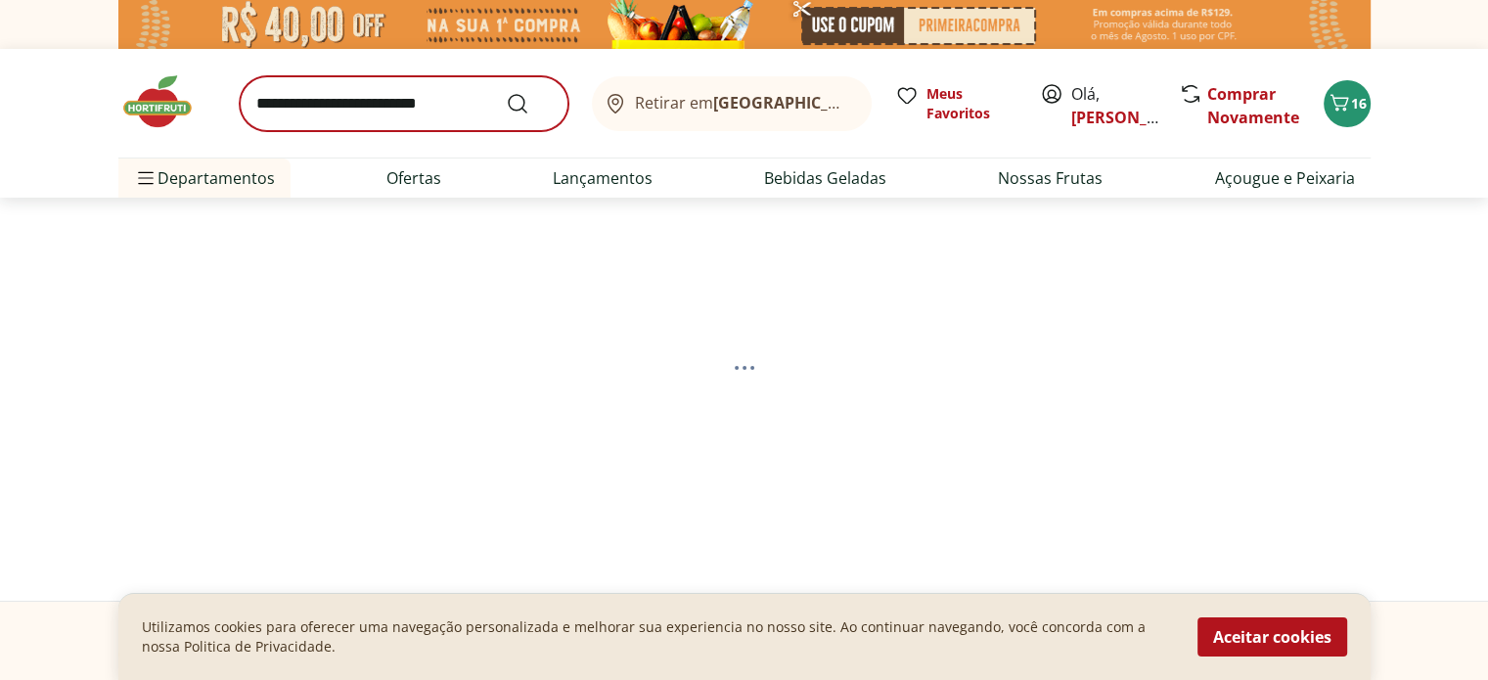
select select "**********"
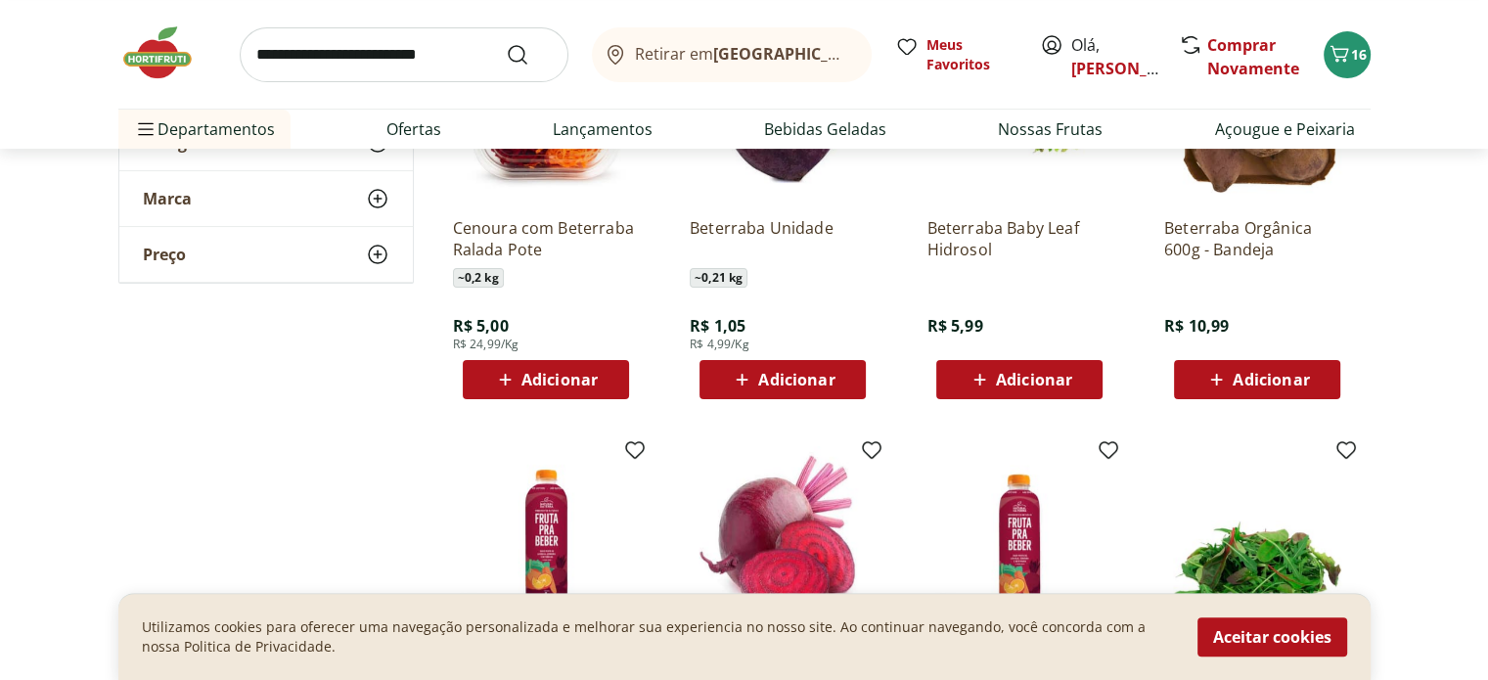
scroll to position [293, 0]
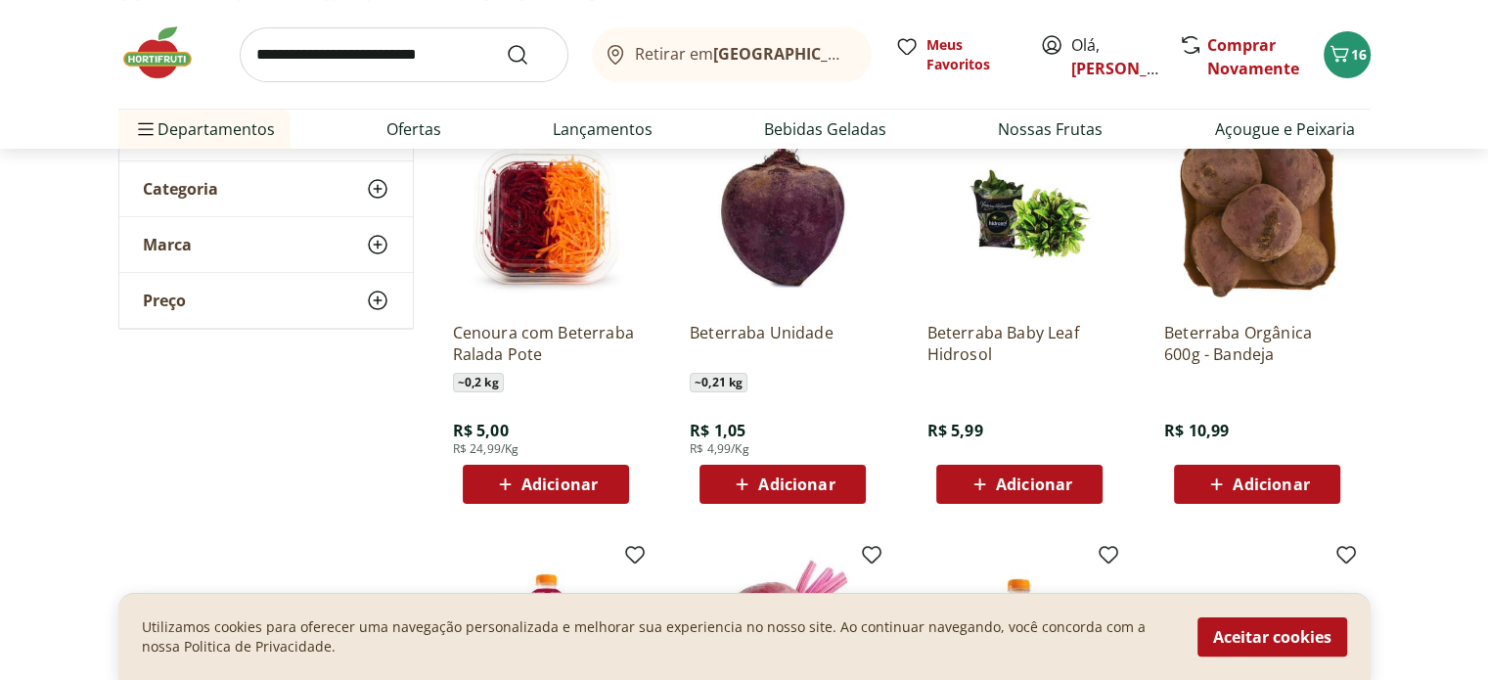
click at [770, 467] on div "Adicionar" at bounding box center [782, 484] width 135 height 35
click at [408, 65] on input "search" at bounding box center [404, 54] width 329 height 55
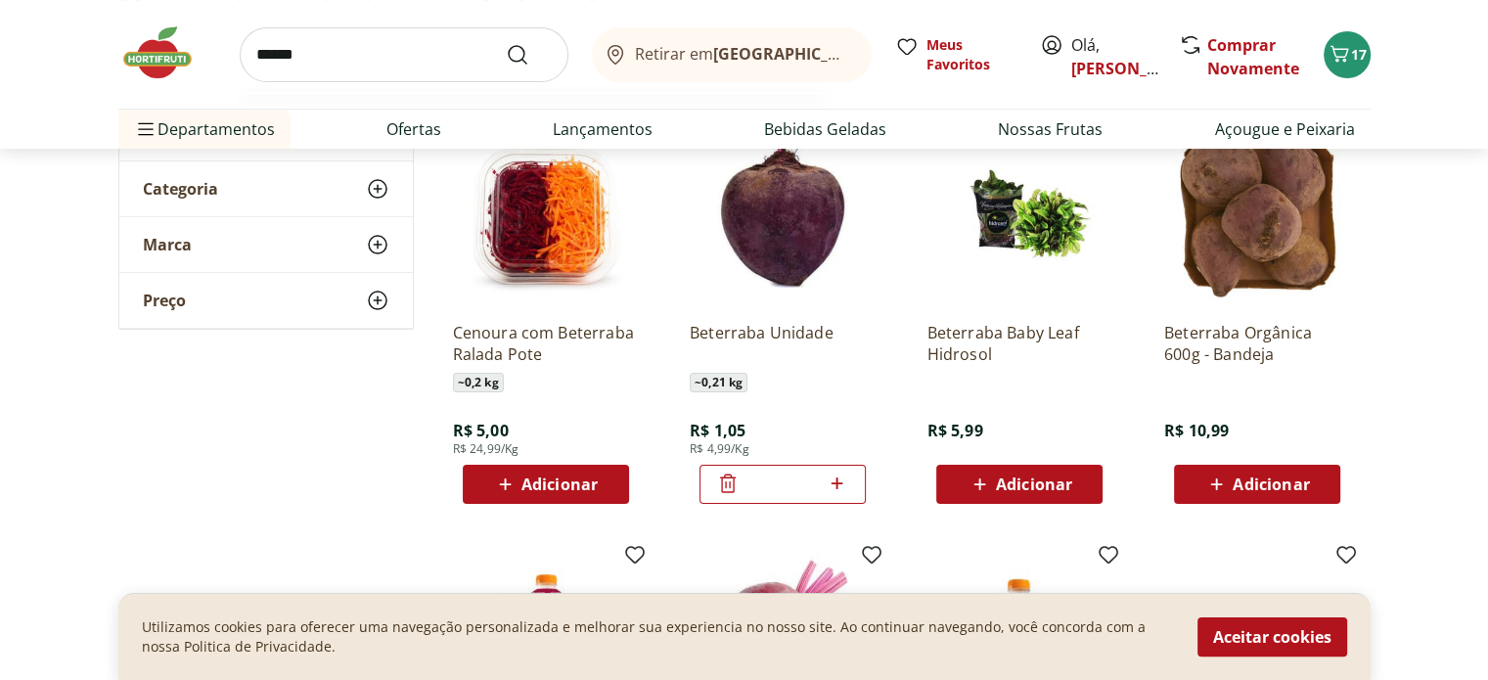
type input "******"
click at [506, 43] on button "Submit Search" at bounding box center [529, 54] width 47 height 23
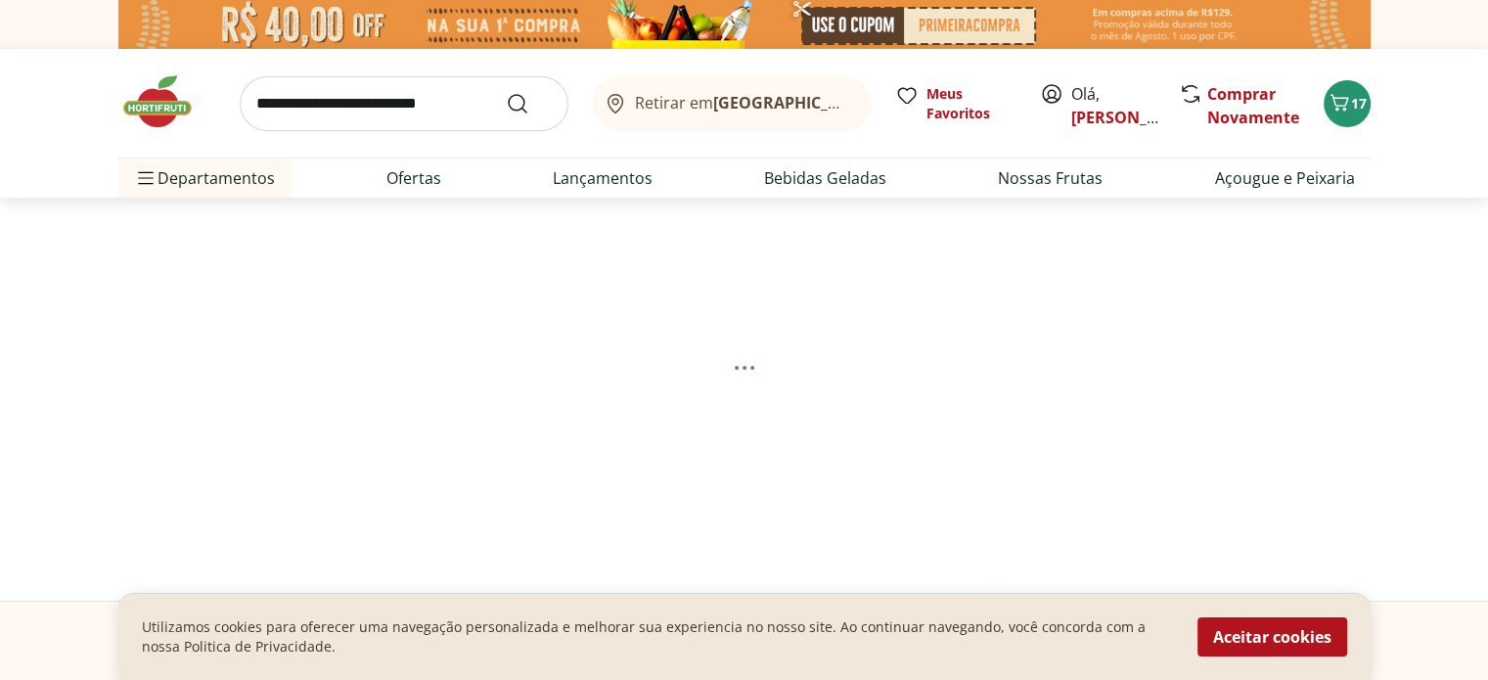
select select "**********"
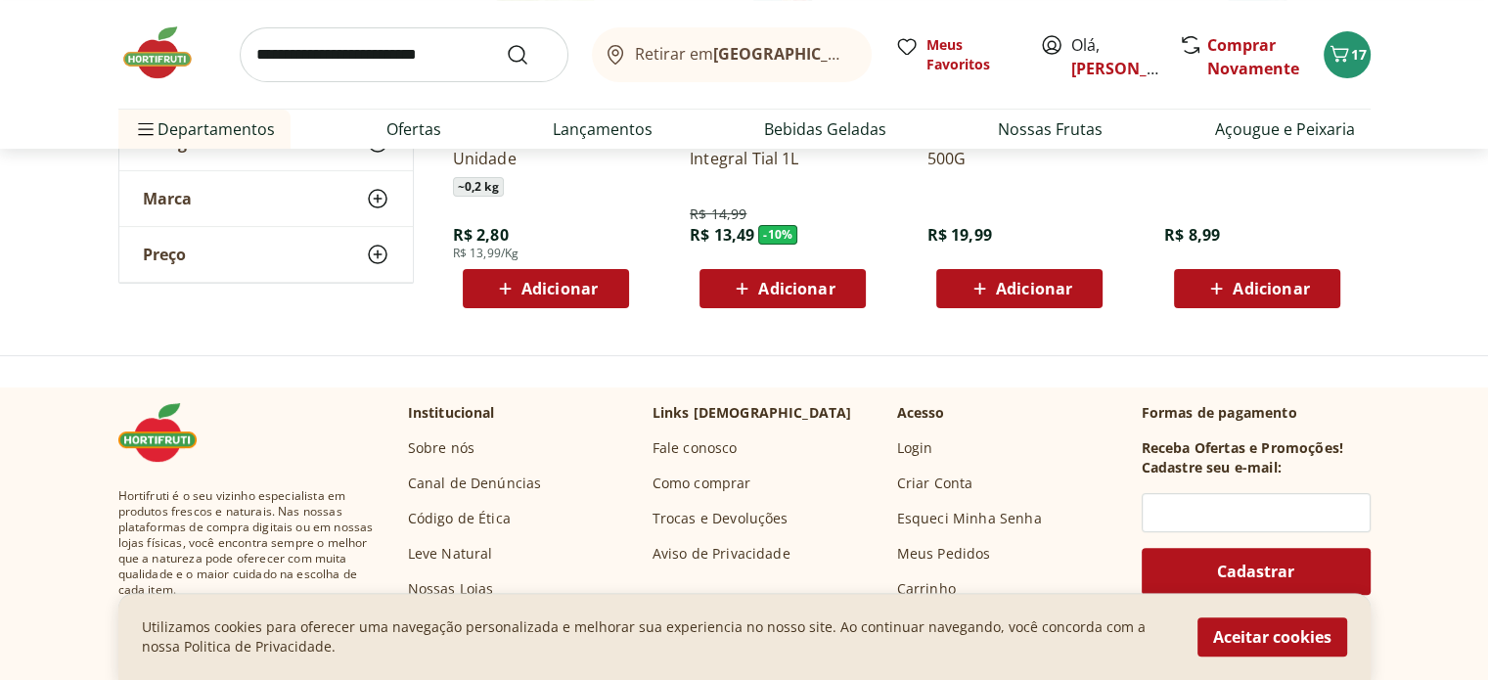
scroll to position [391, 0]
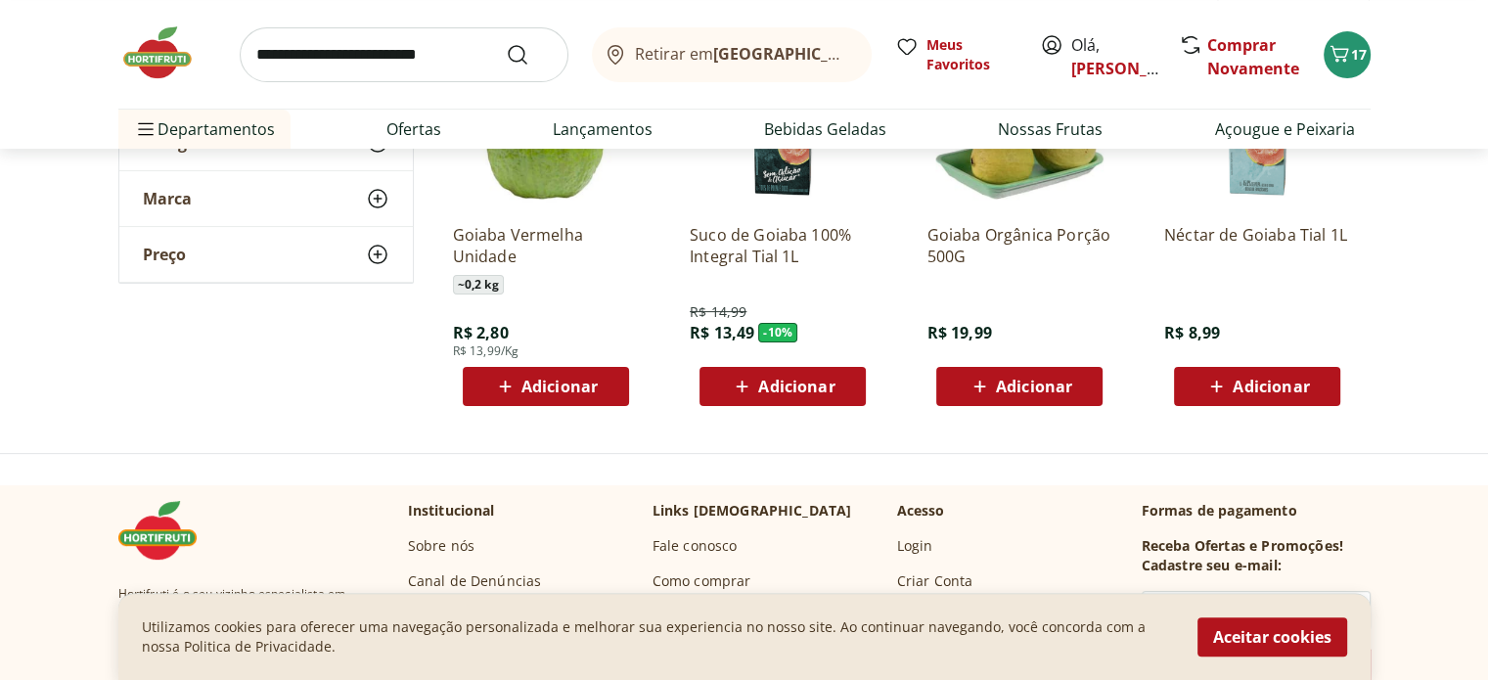
click at [597, 385] on span "Adicionar" at bounding box center [559, 387] width 76 height 16
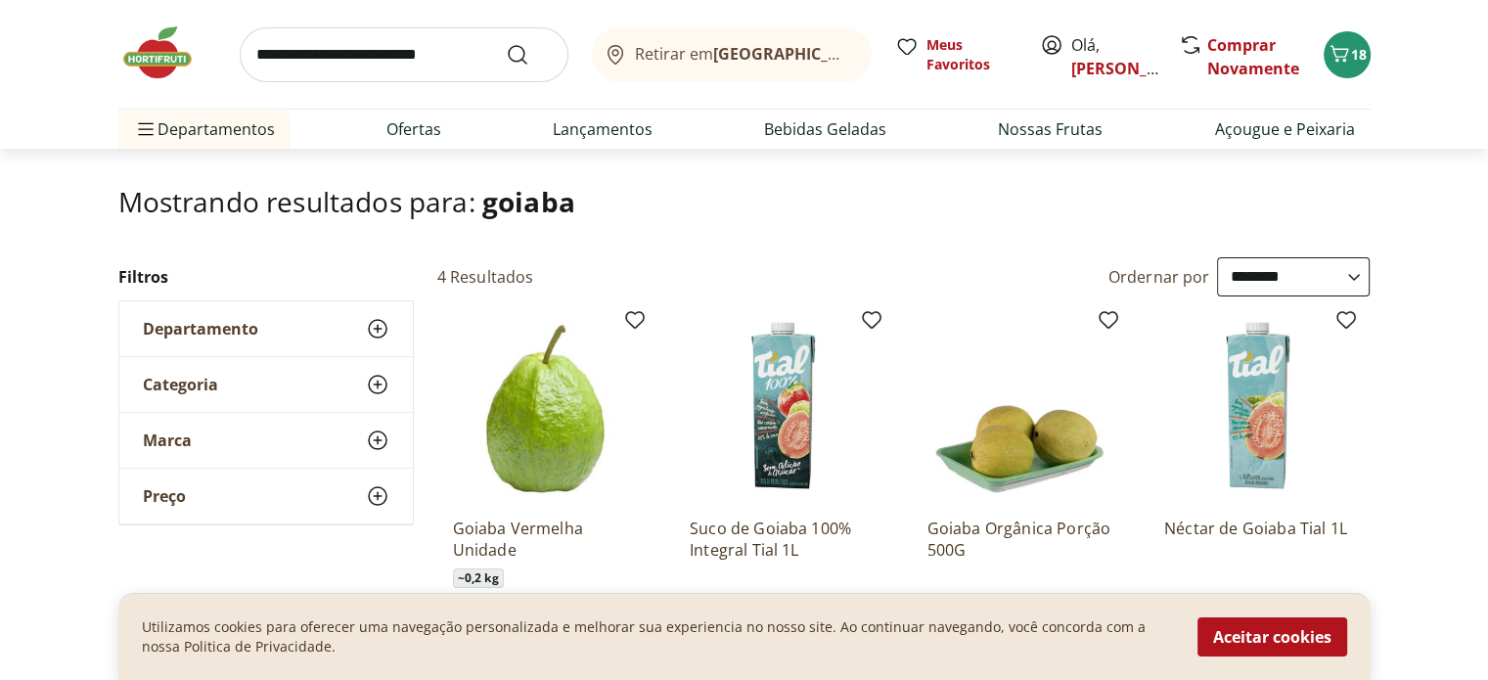
scroll to position [0, 0]
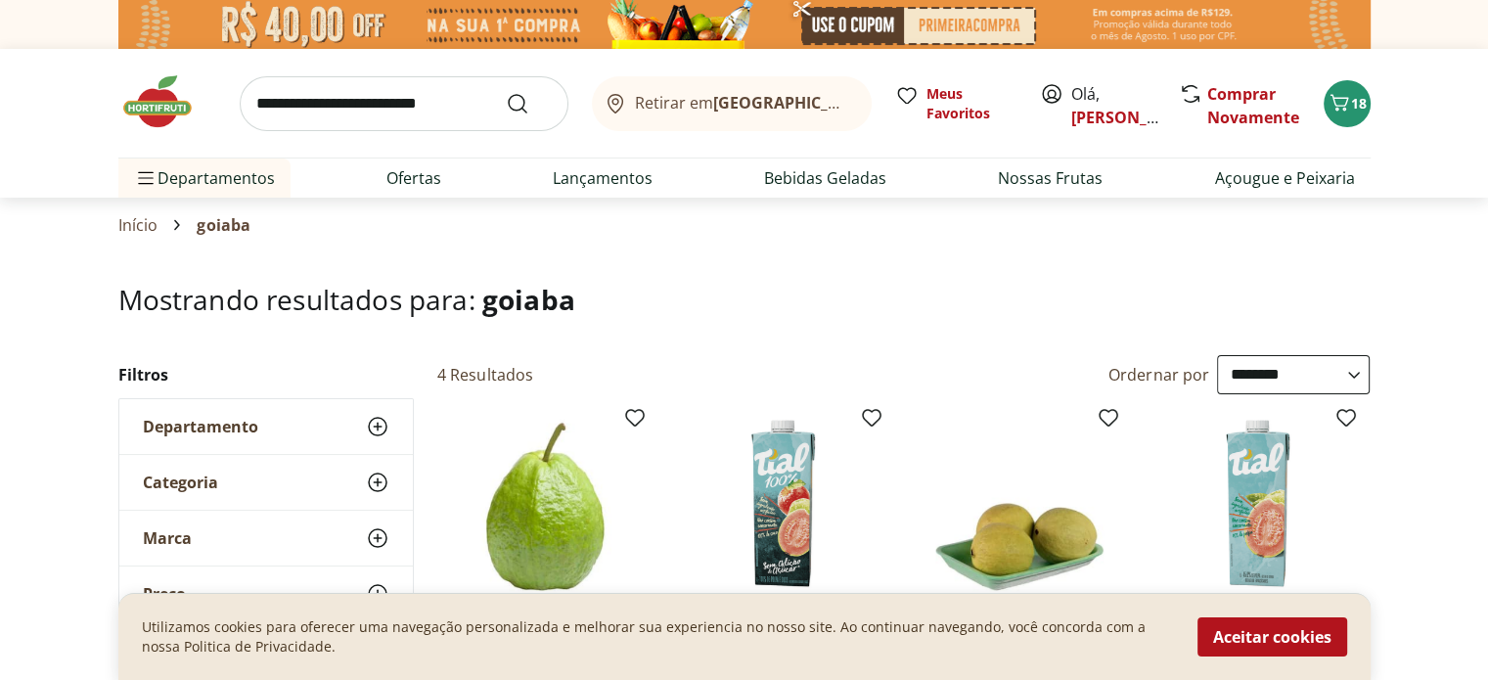
click at [385, 105] on input "search" at bounding box center [404, 103] width 329 height 55
type input "**********"
click button "Submit Search" at bounding box center [529, 103] width 47 height 23
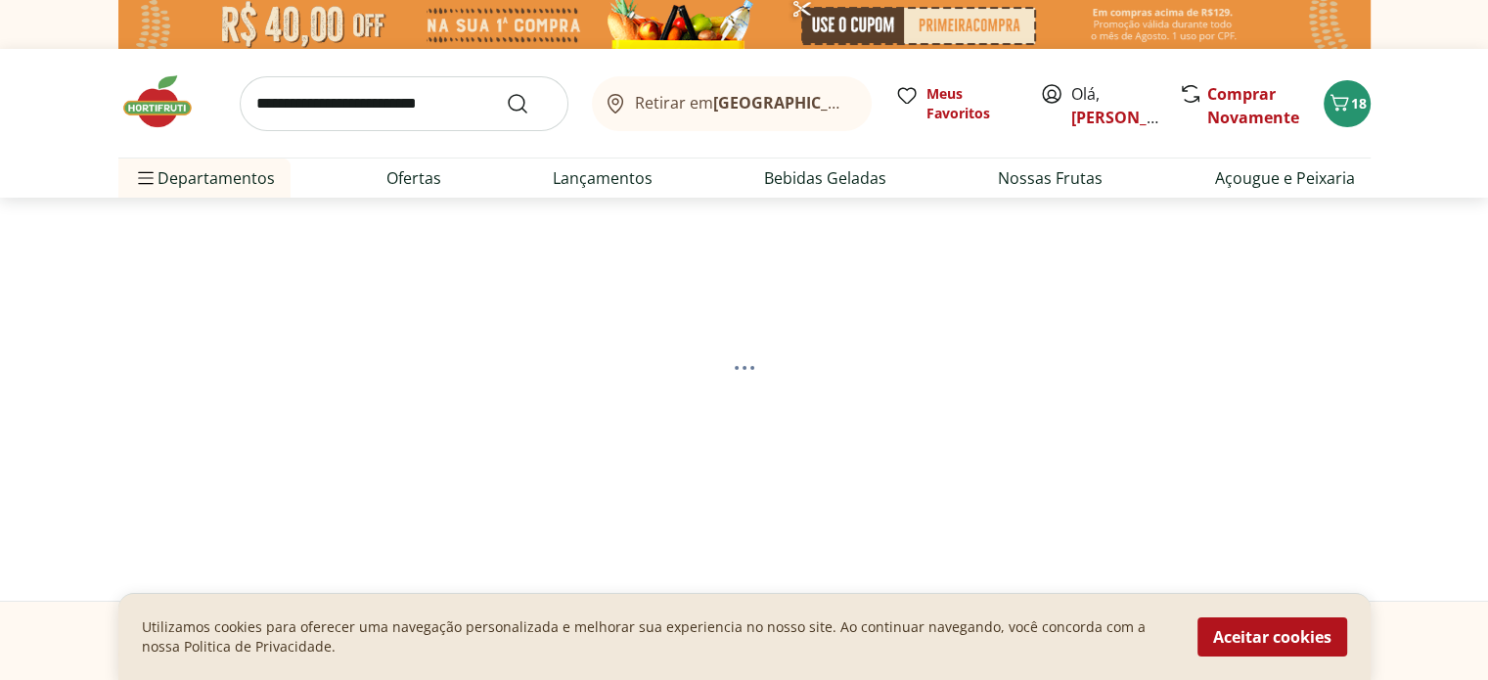
select select "**********"
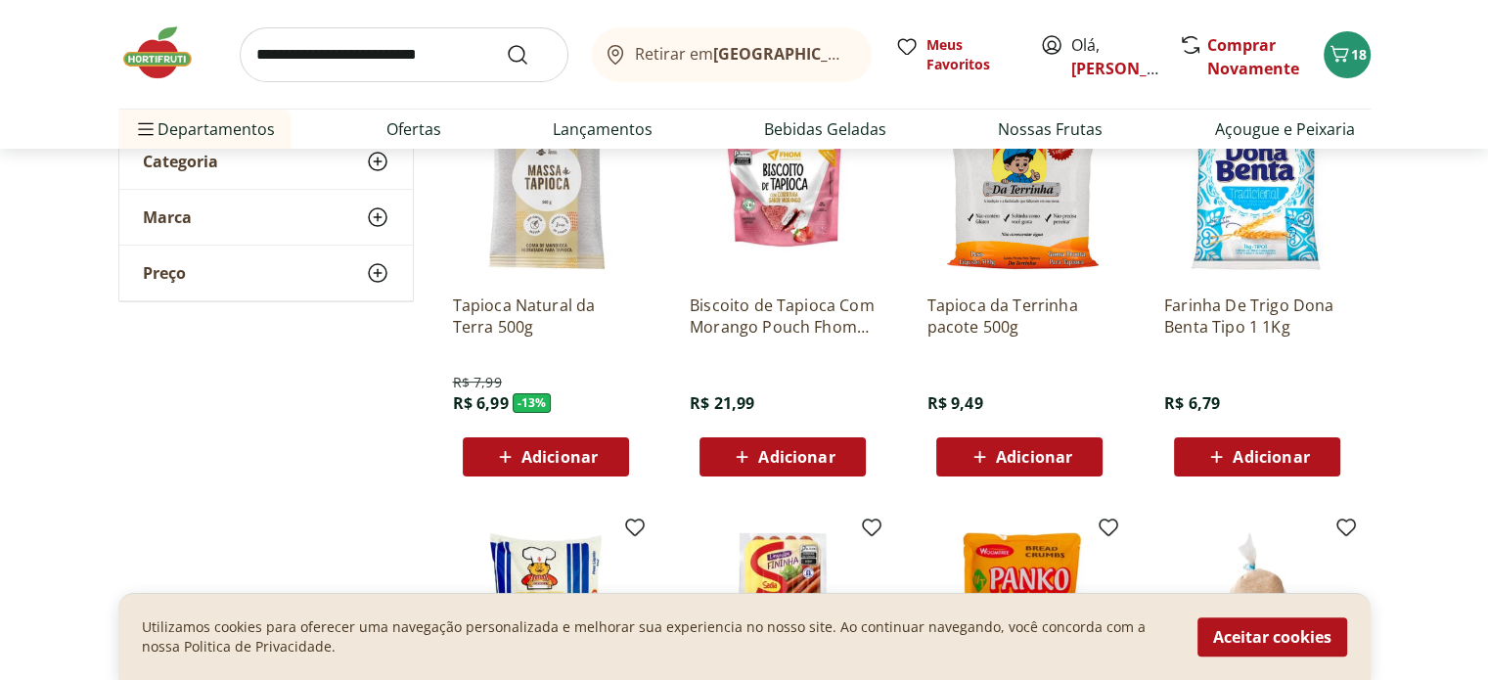
scroll to position [293, 0]
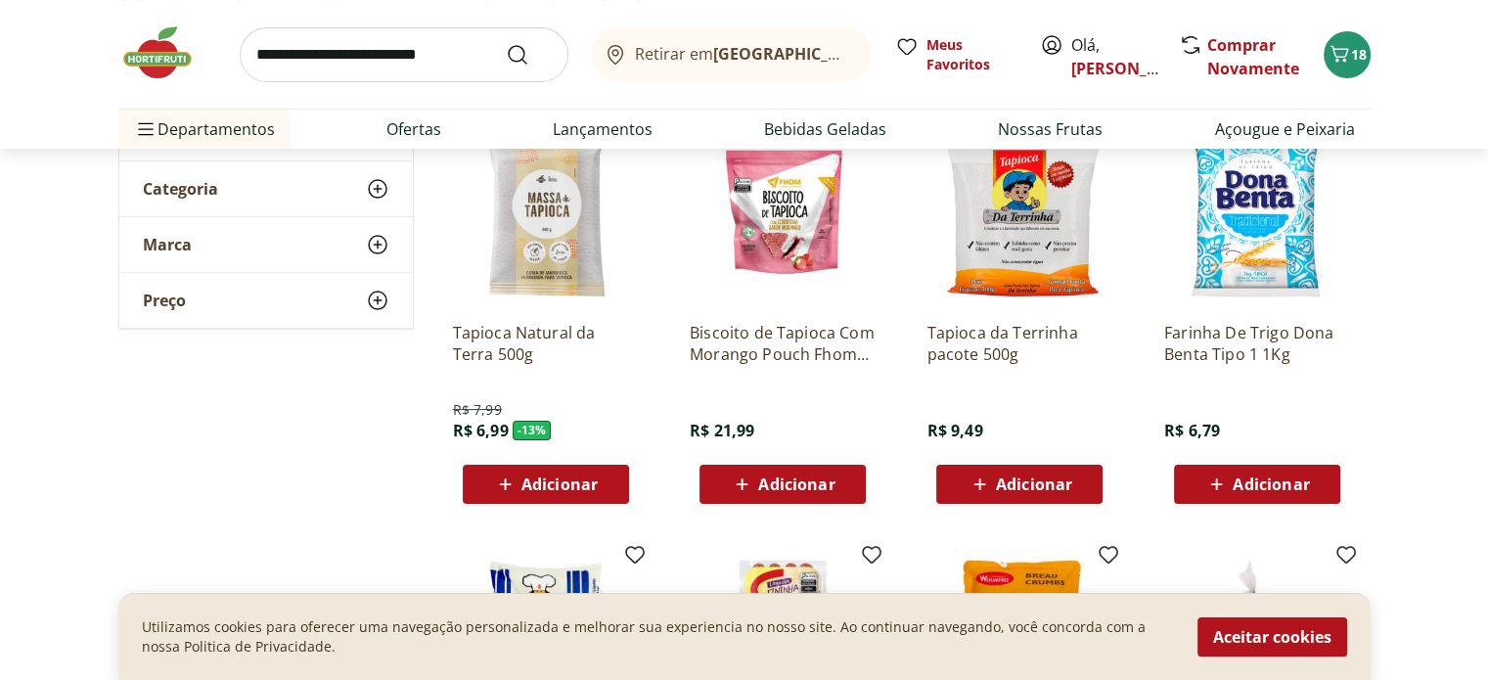
click at [595, 488] on span "Adicionar" at bounding box center [559, 484] width 76 height 16
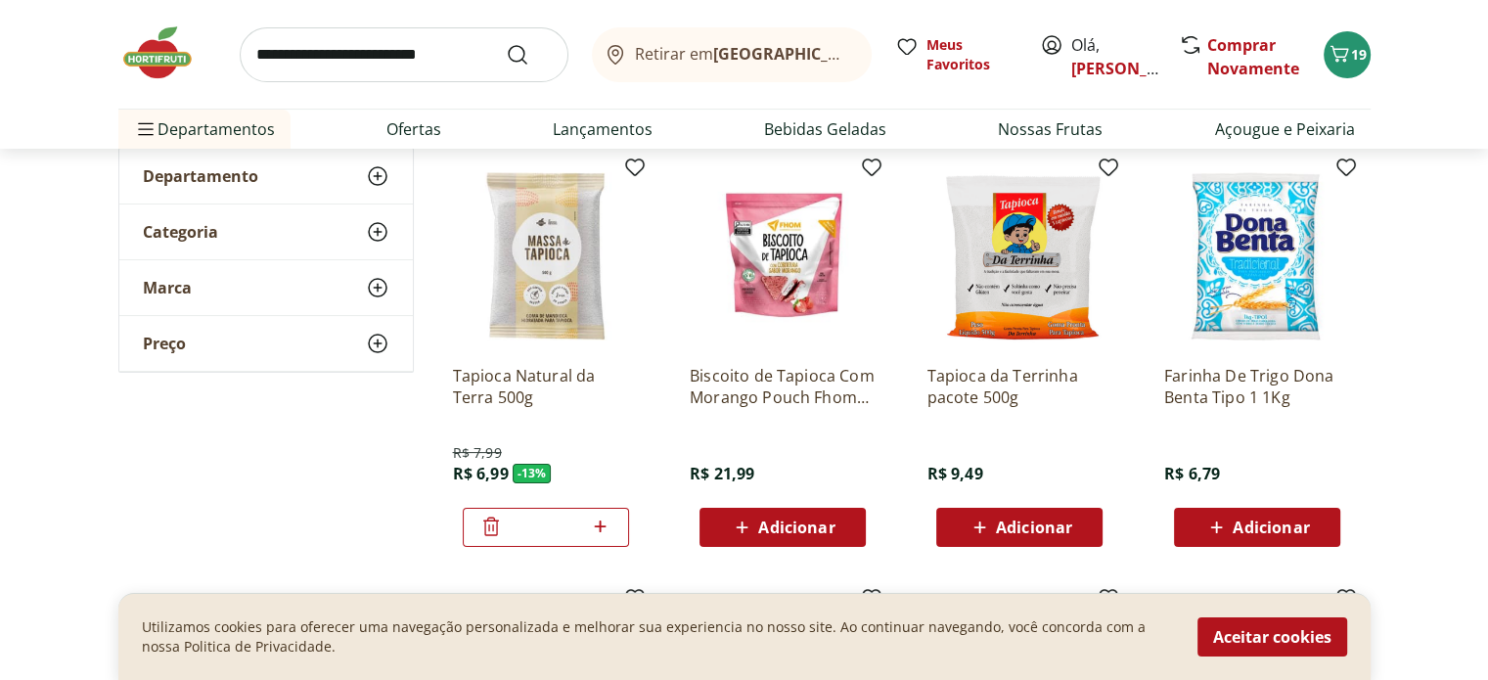
scroll to position [0, 0]
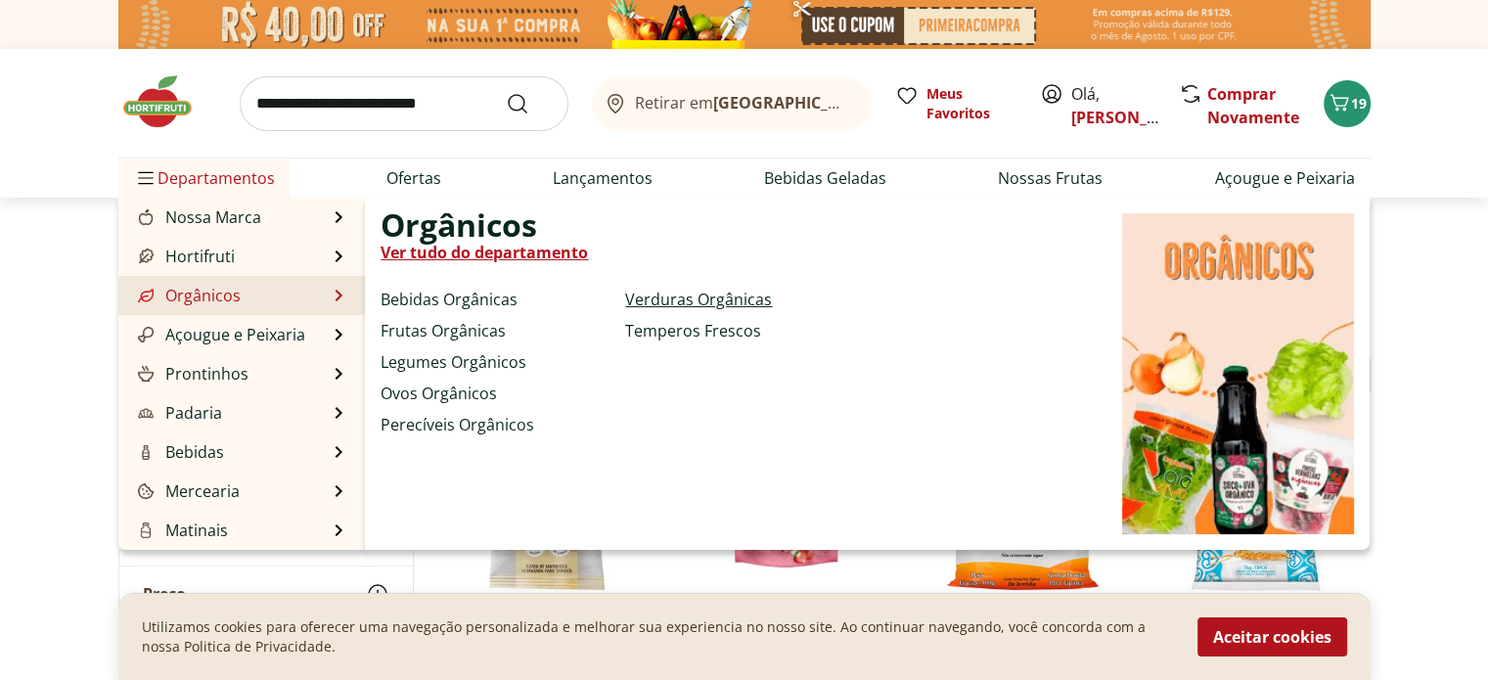
click at [678, 296] on link "Verduras Orgânicas" at bounding box center [698, 299] width 147 height 23
select select "**********"
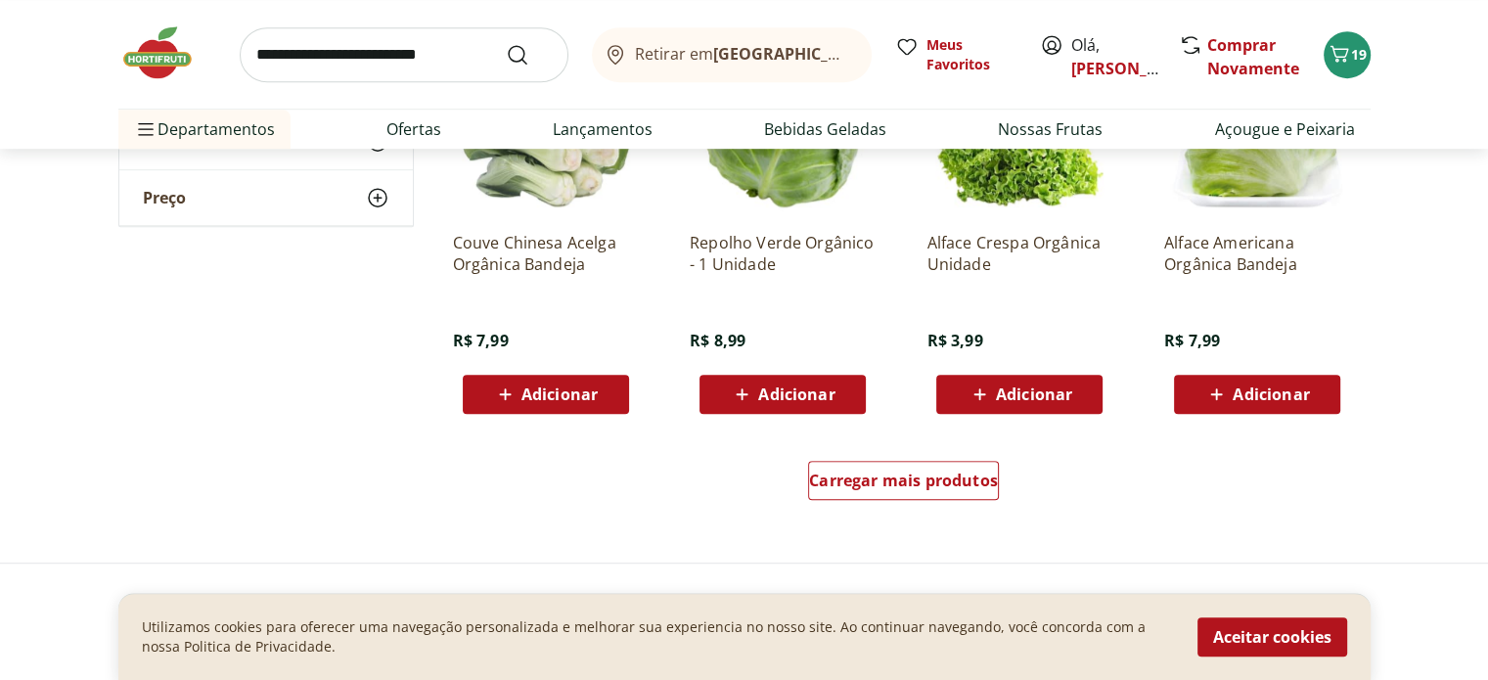
scroll to position [1174, 0]
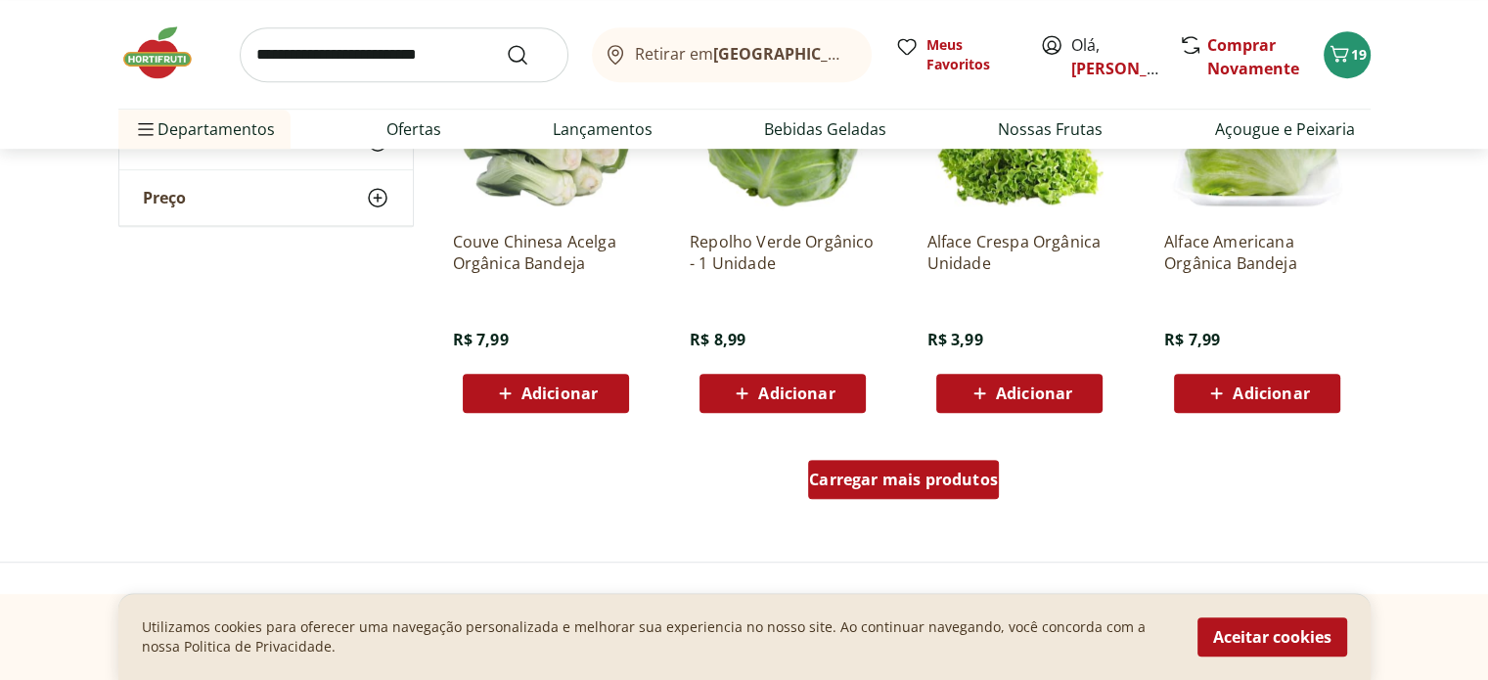
click at [857, 487] on span "Carregar mais produtos" at bounding box center [903, 480] width 189 height 16
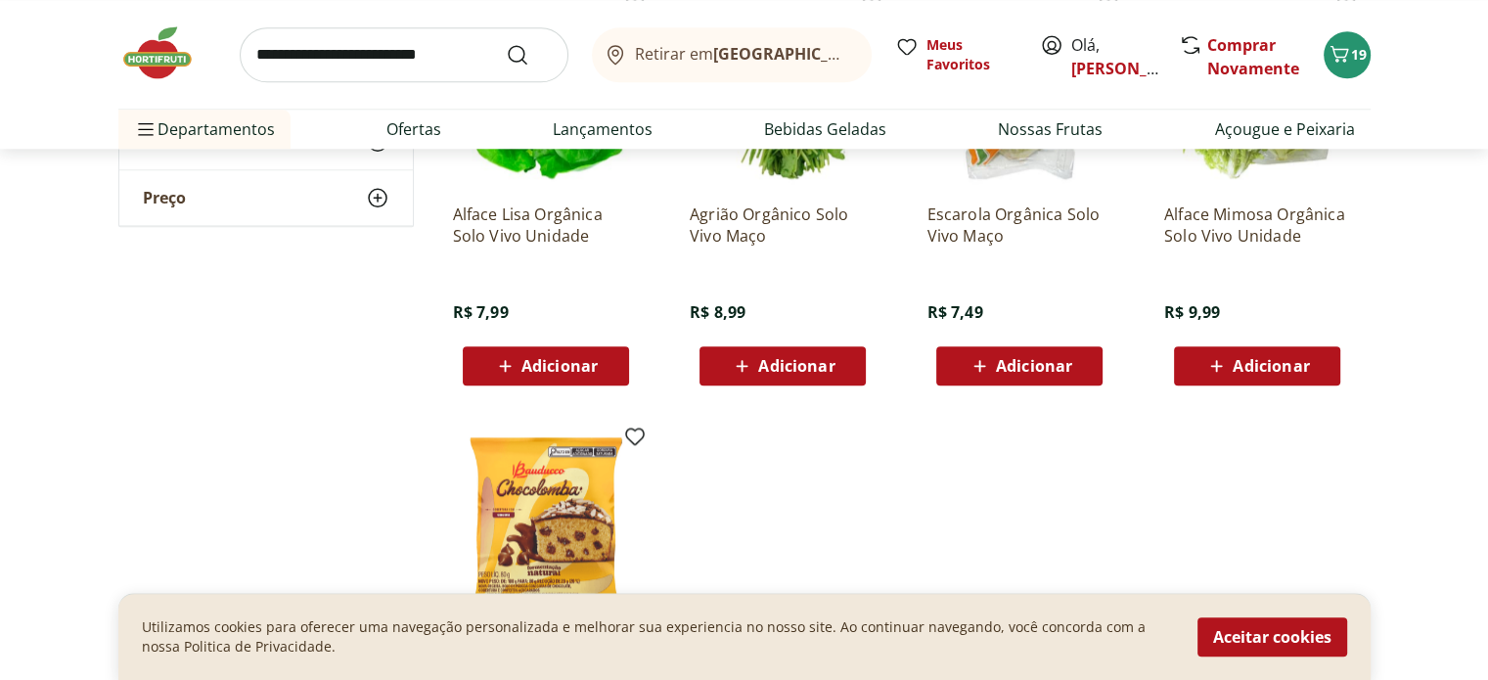
scroll to position [2152, 0]
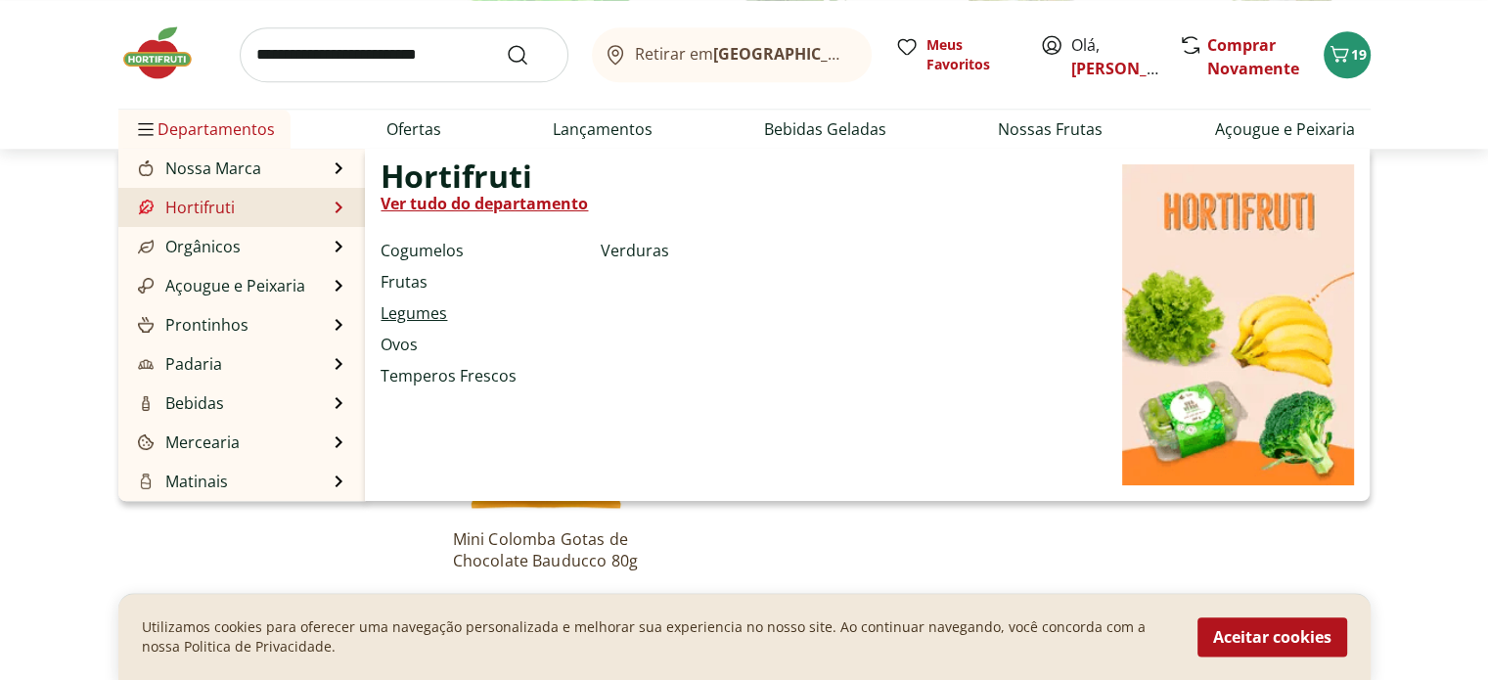
click at [422, 306] on link "Legumes" at bounding box center [414, 312] width 67 height 23
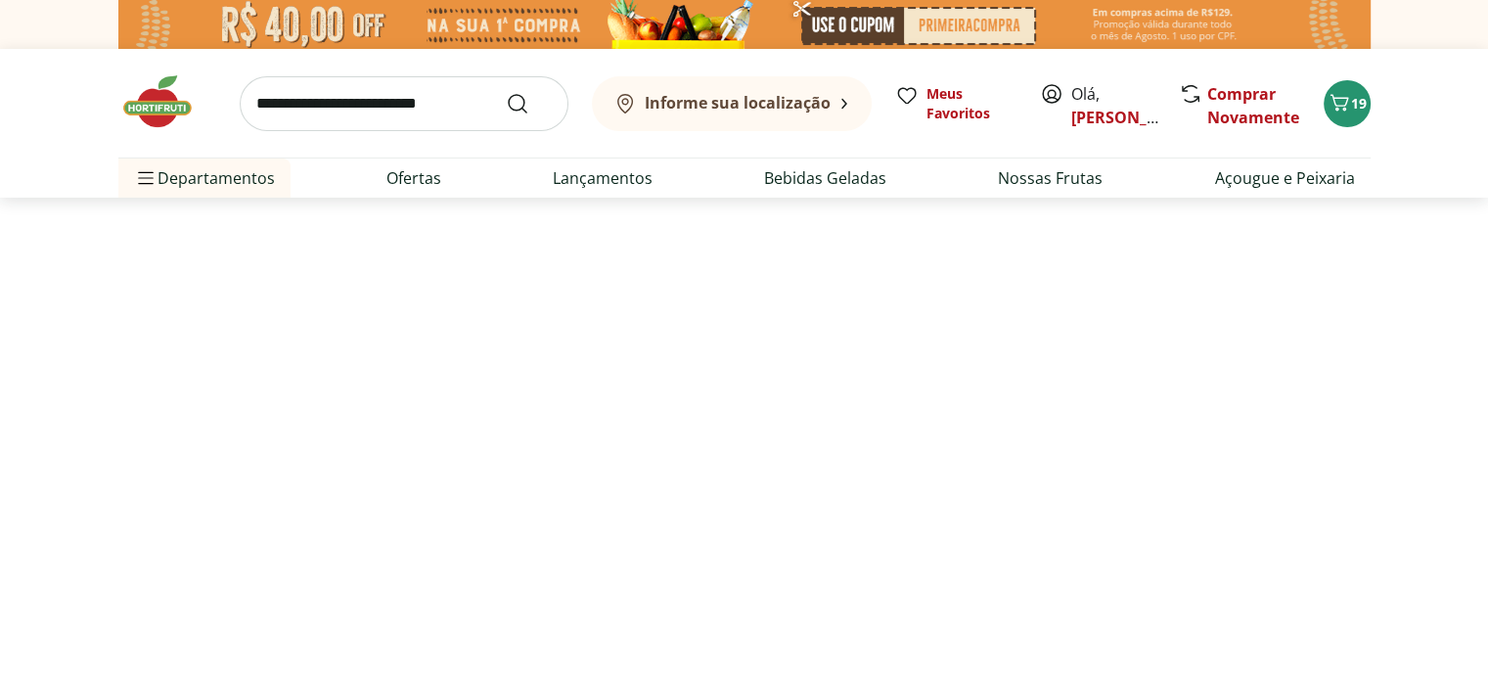
select select "**********"
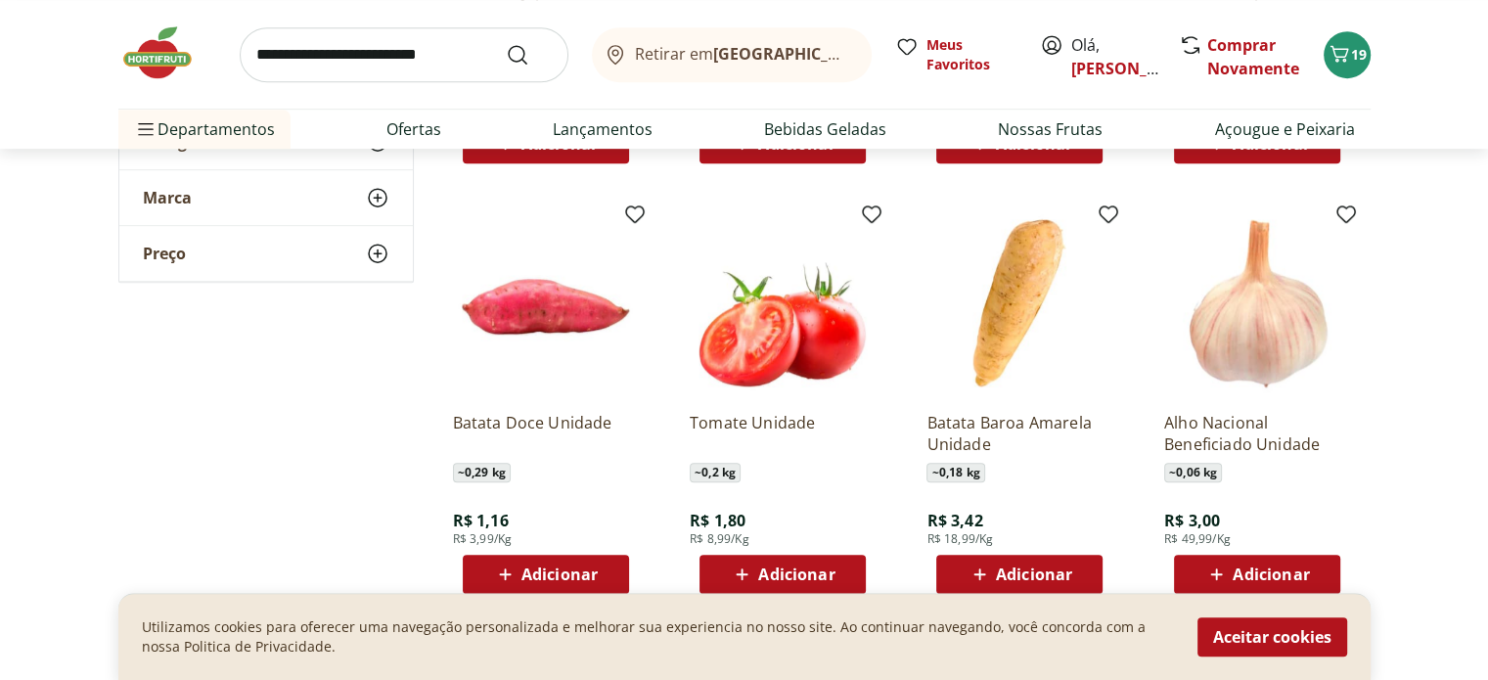
scroll to position [1174, 0]
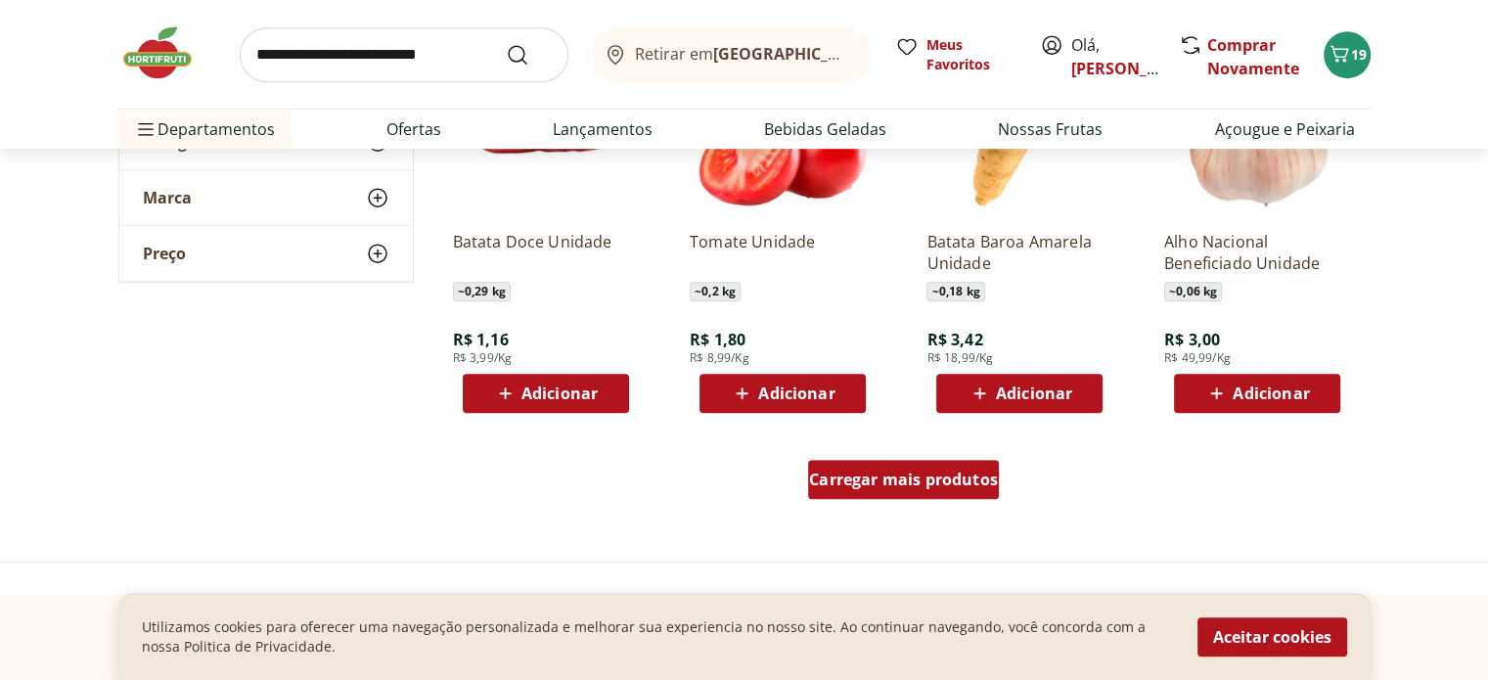
click at [858, 479] on span "Carregar mais produtos" at bounding box center [903, 480] width 189 height 16
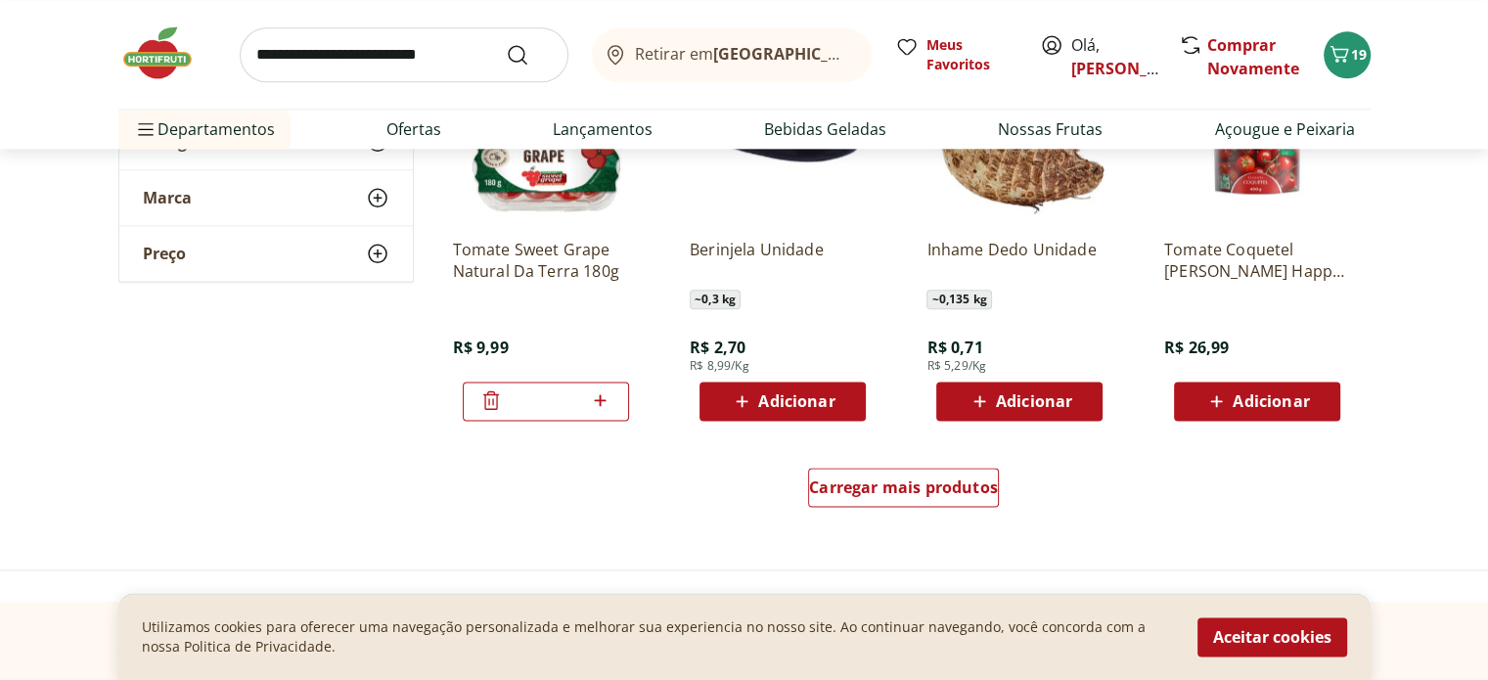
scroll to position [2446, 0]
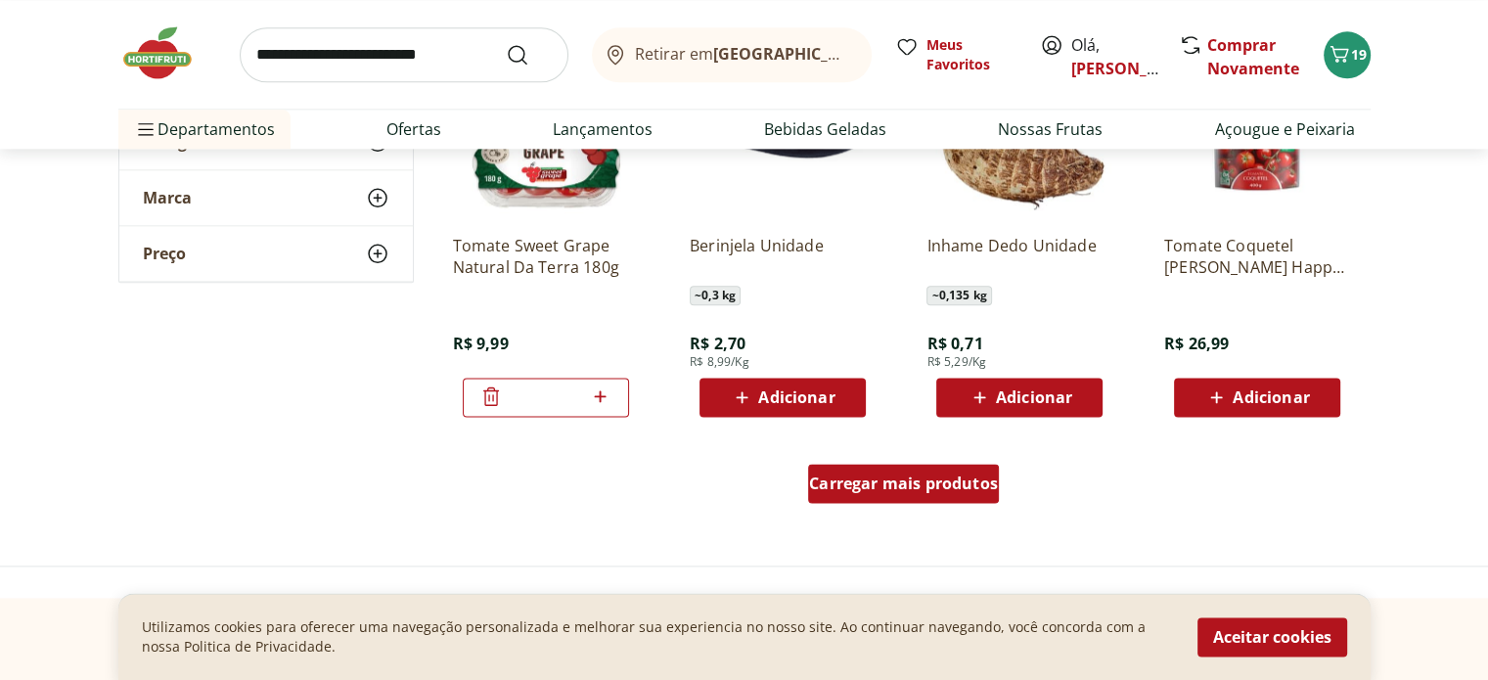
click at [845, 484] on span "Carregar mais produtos" at bounding box center [903, 483] width 189 height 16
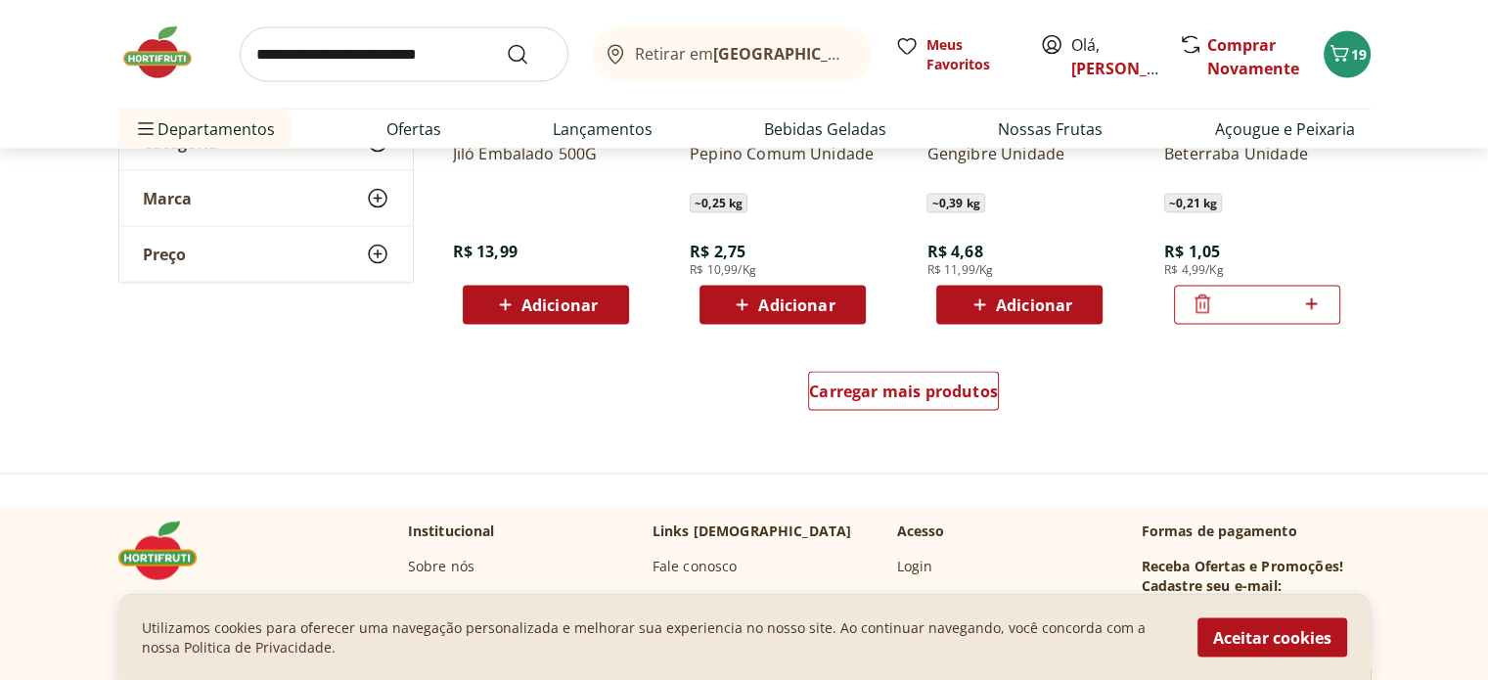
scroll to position [3815, 0]
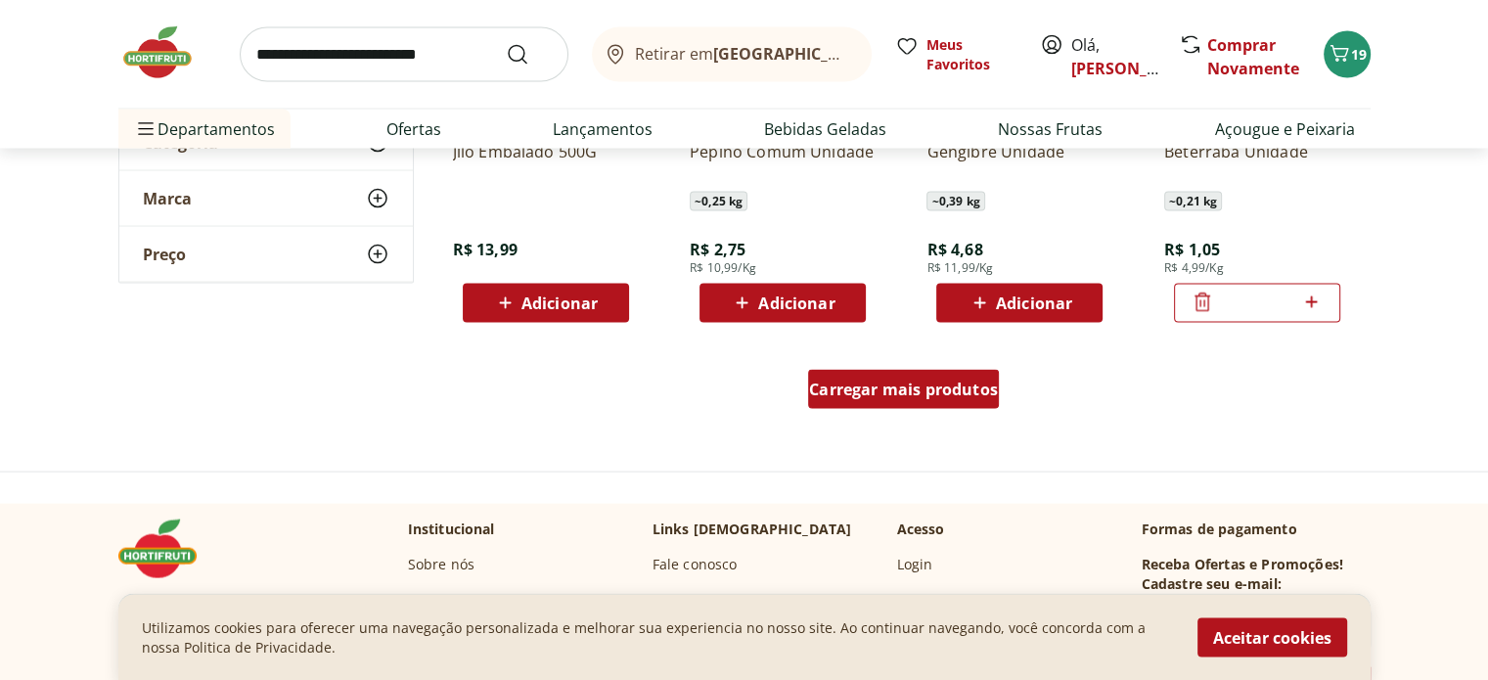
click at [874, 401] on div "Carregar mais produtos" at bounding box center [903, 389] width 191 height 39
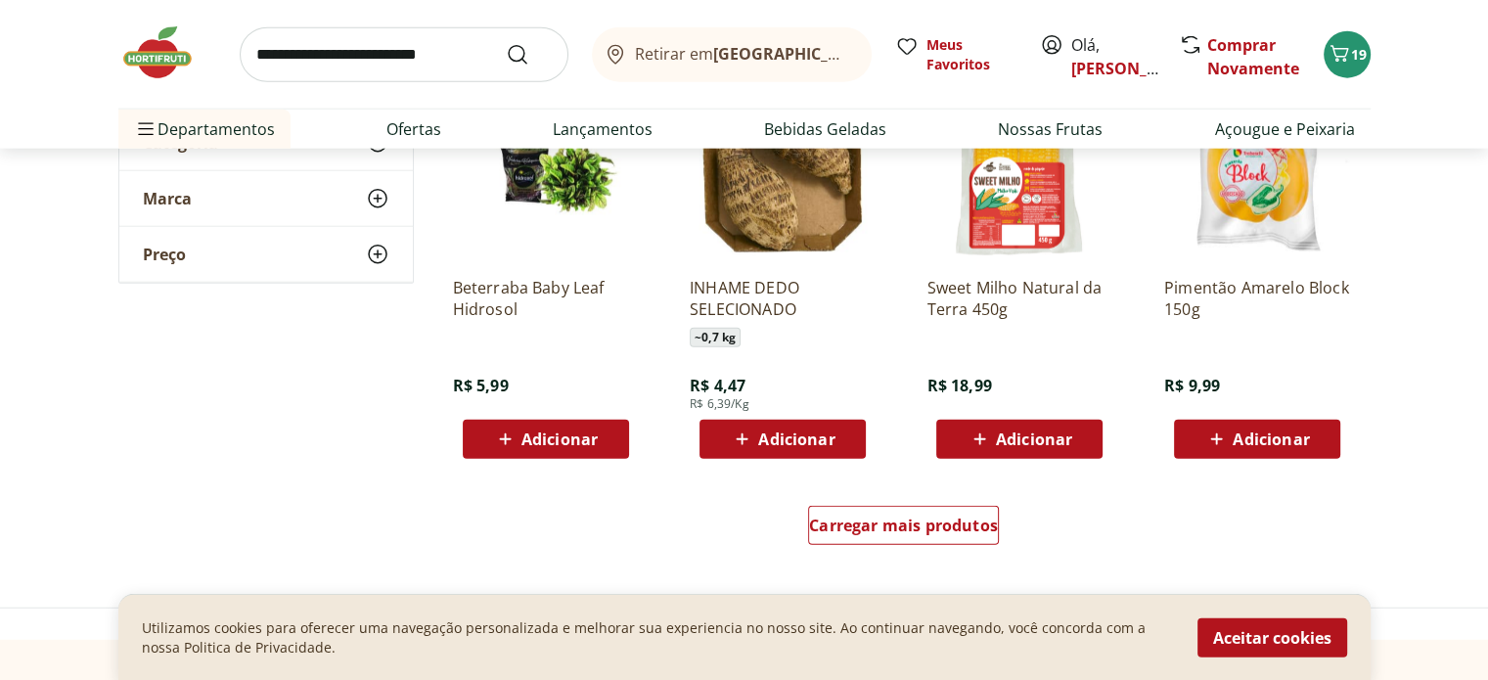
scroll to position [4989, 0]
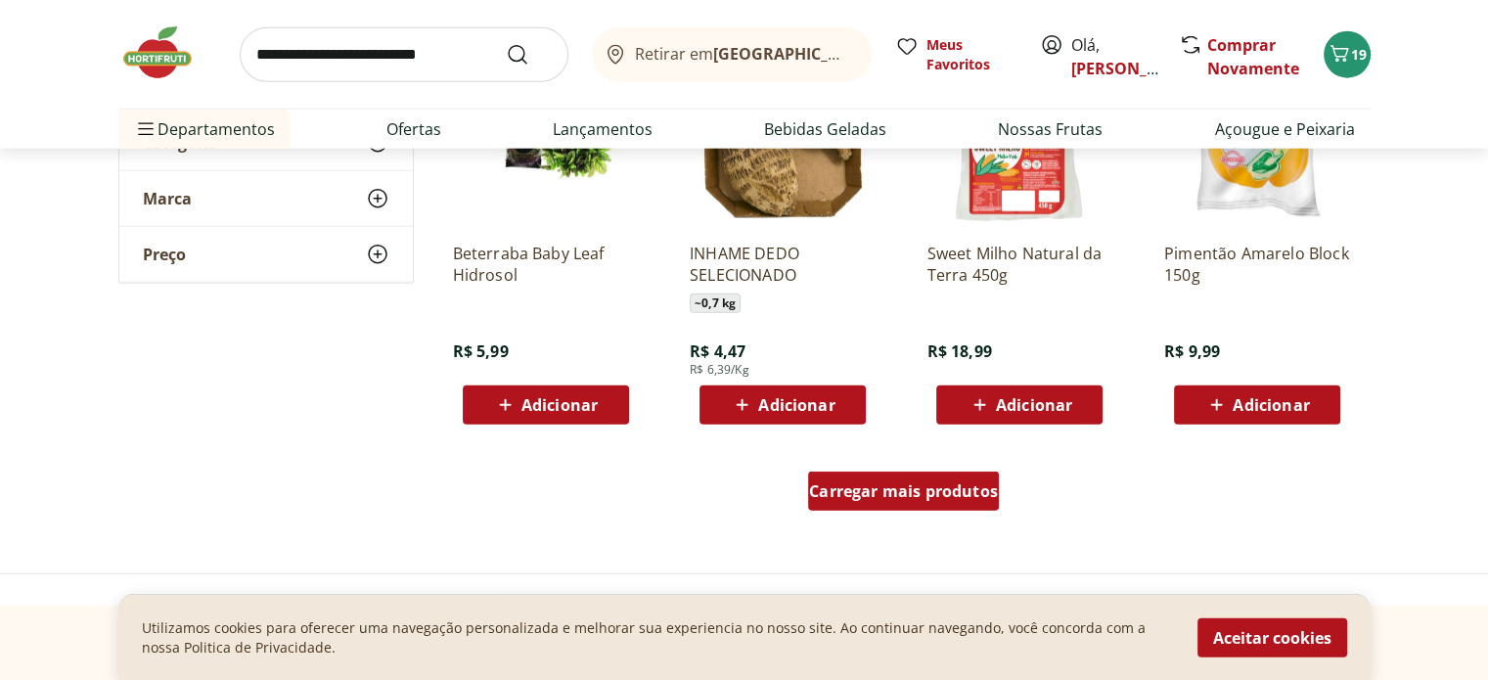
click at [865, 503] on div "Carregar mais produtos" at bounding box center [903, 491] width 191 height 39
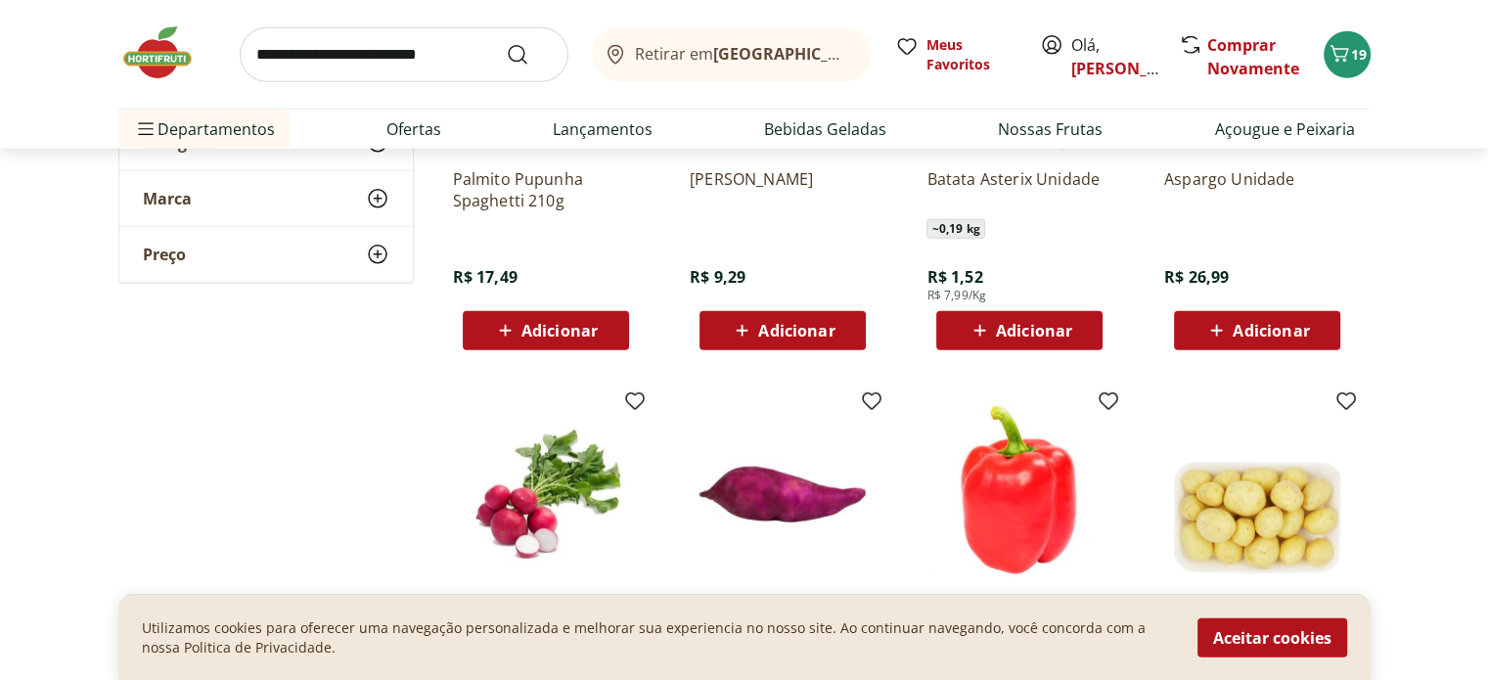
scroll to position [5380, 0]
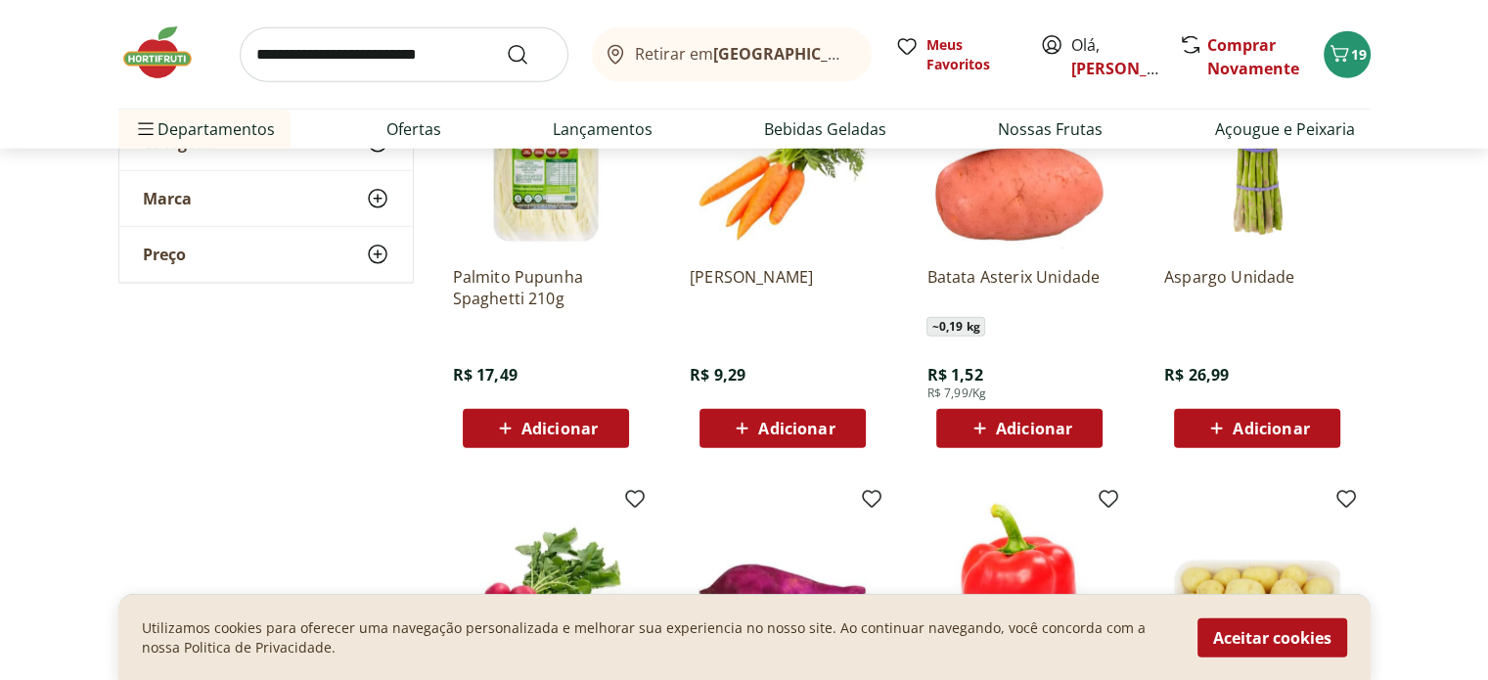
click at [575, 439] on span "Adicionar" at bounding box center [545, 428] width 105 height 23
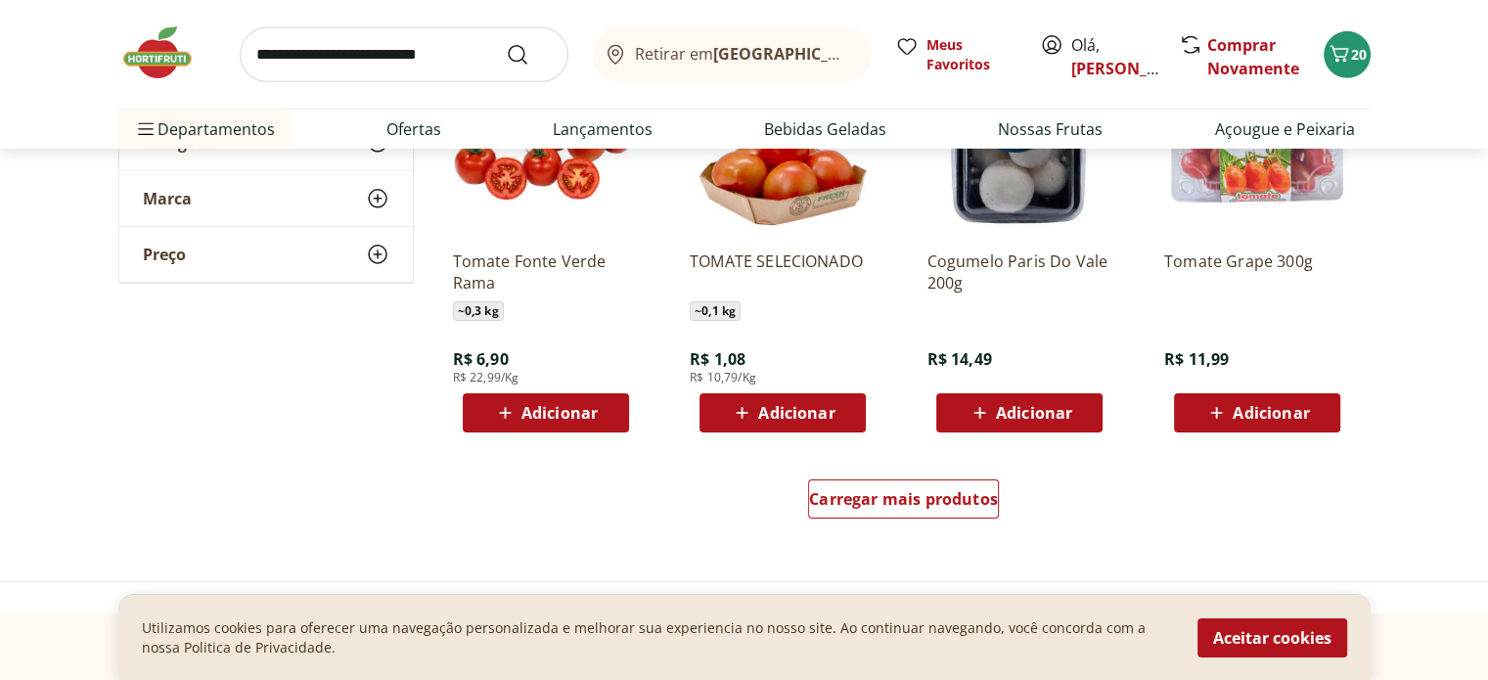
scroll to position [6261, 0]
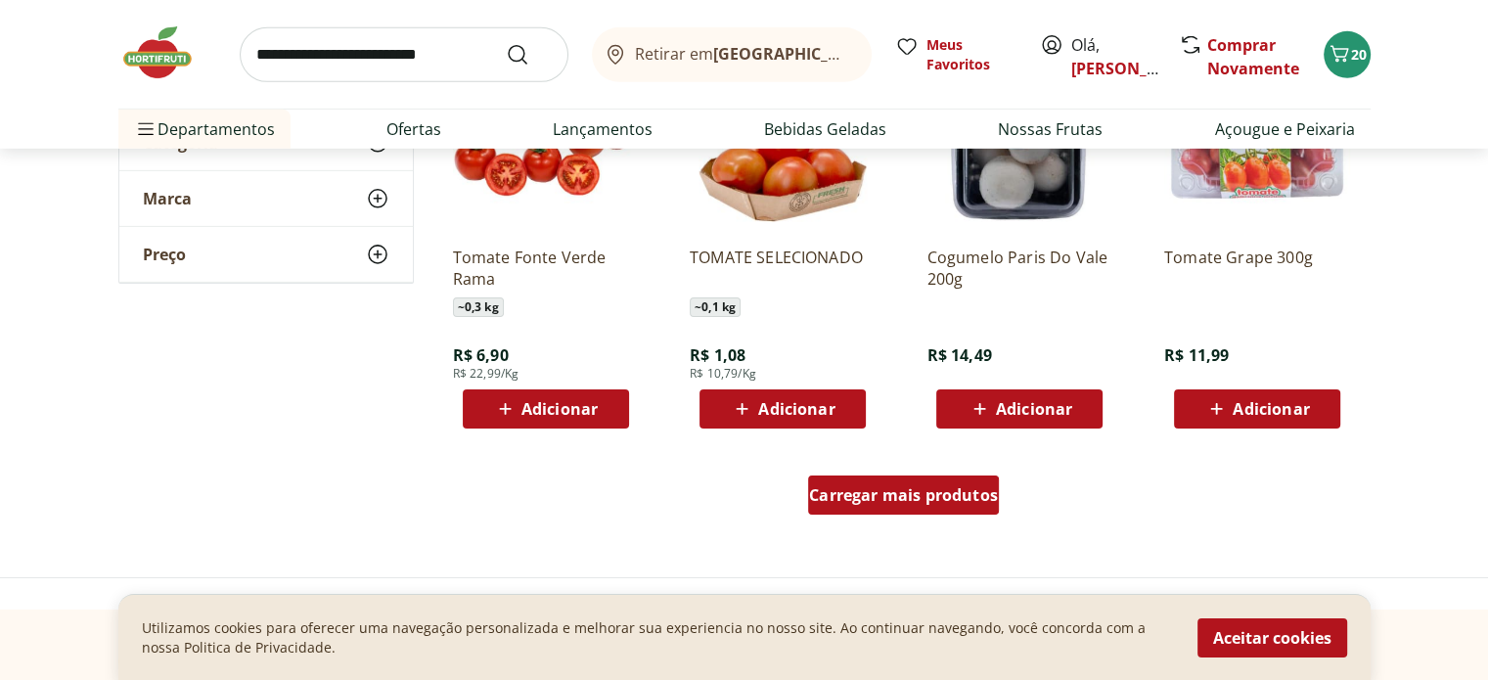
click at [826, 506] on div "Carregar mais produtos" at bounding box center [903, 494] width 191 height 39
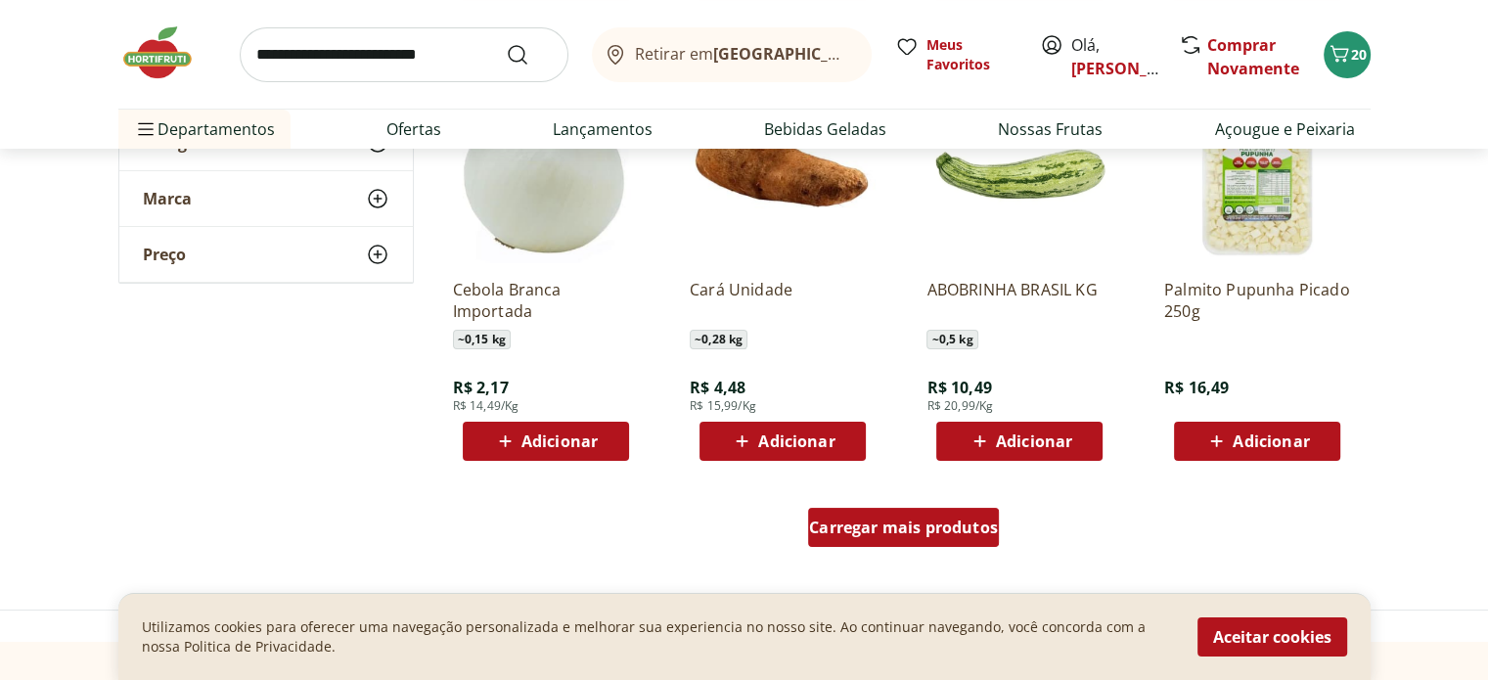
scroll to position [7630, 0]
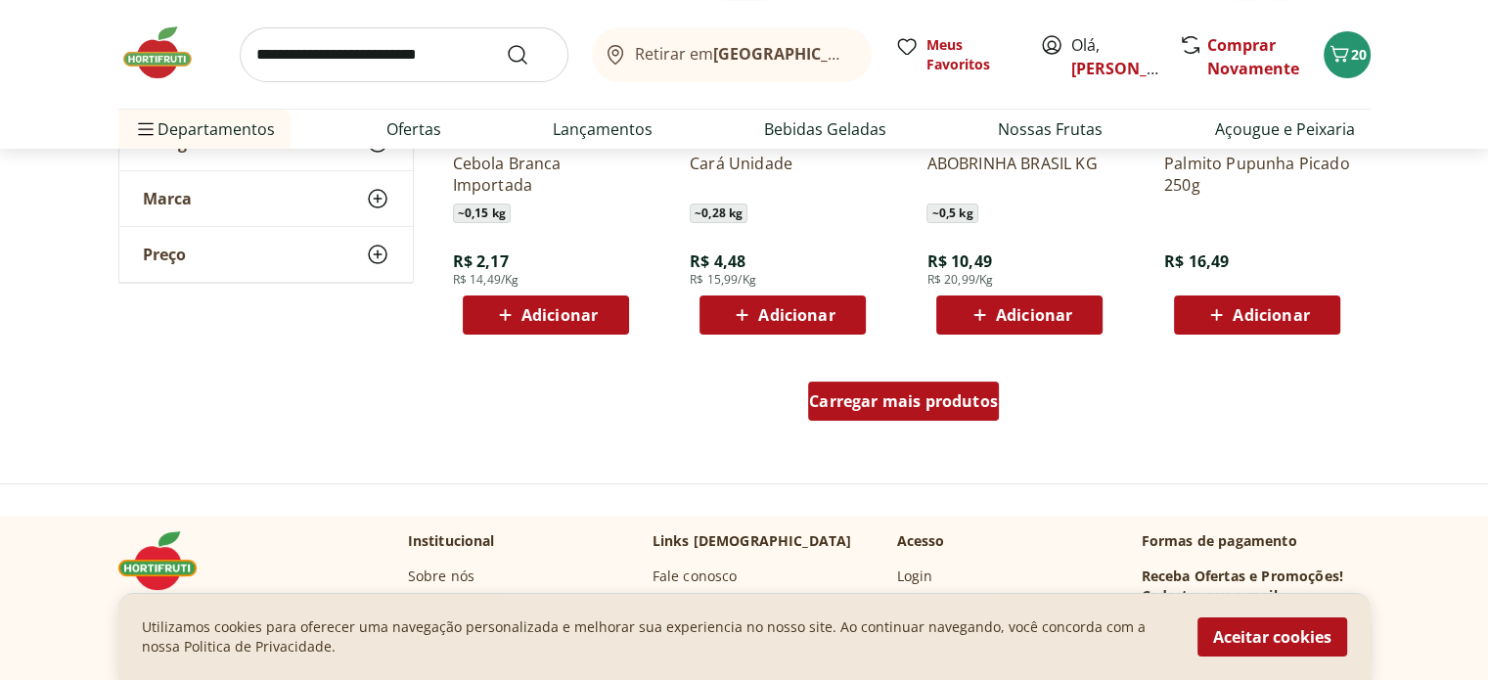
click at [908, 409] on span "Carregar mais produtos" at bounding box center [903, 401] width 189 height 16
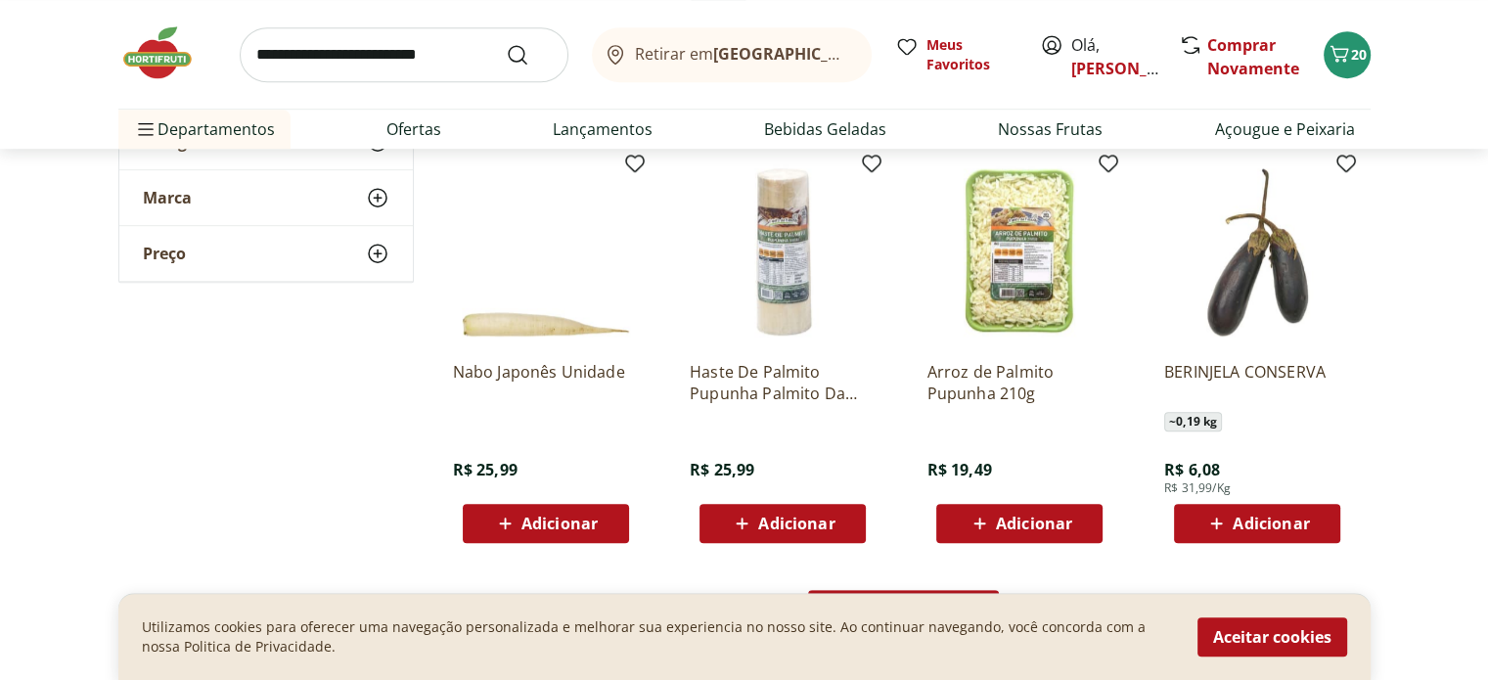
scroll to position [8804, 0]
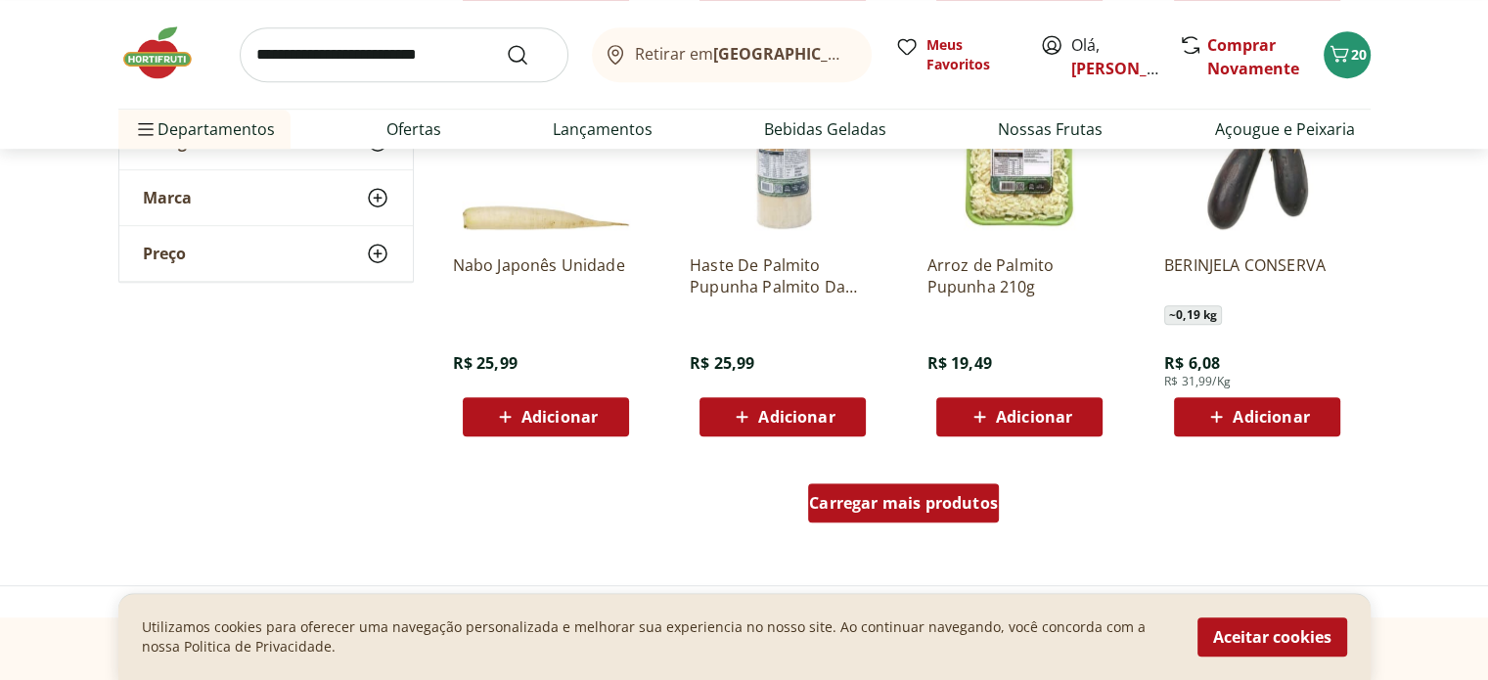
click at [912, 501] on span "Carregar mais produtos" at bounding box center [903, 503] width 189 height 16
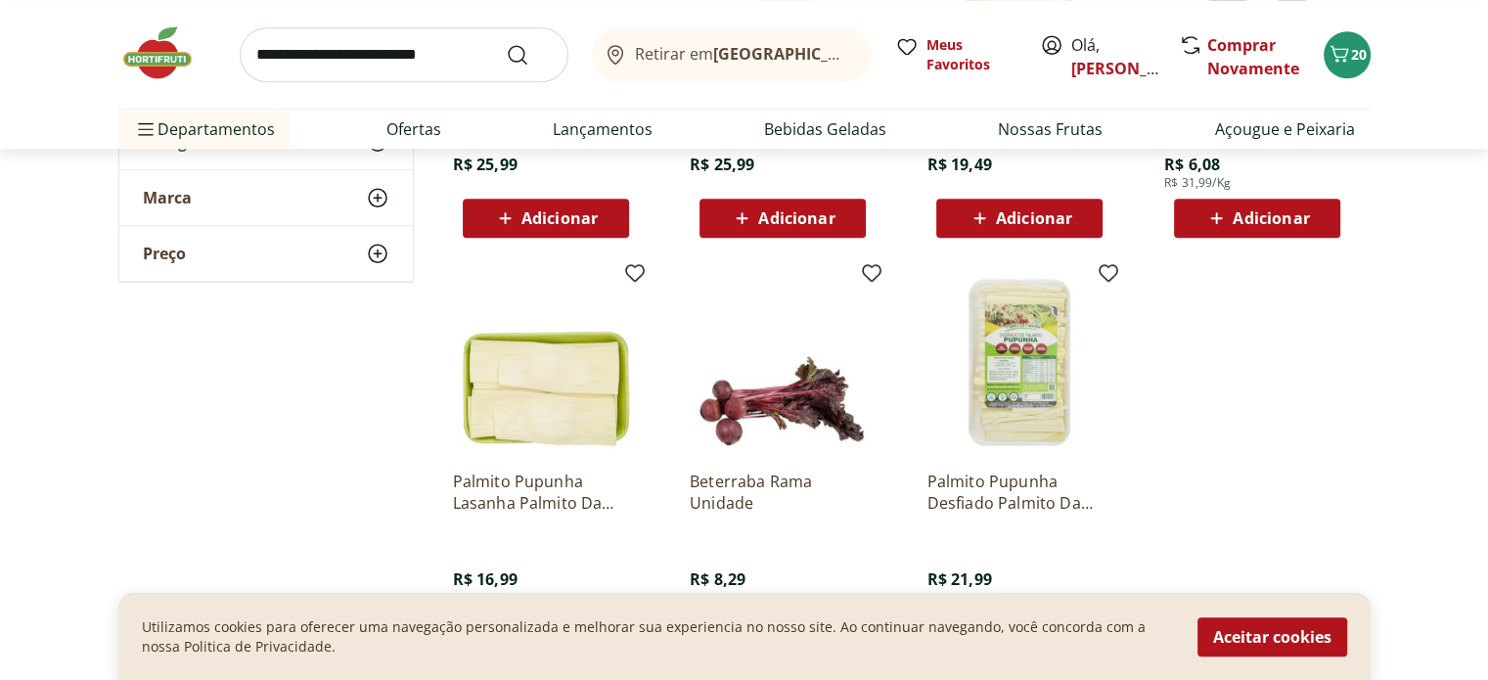
scroll to position [9000, 0]
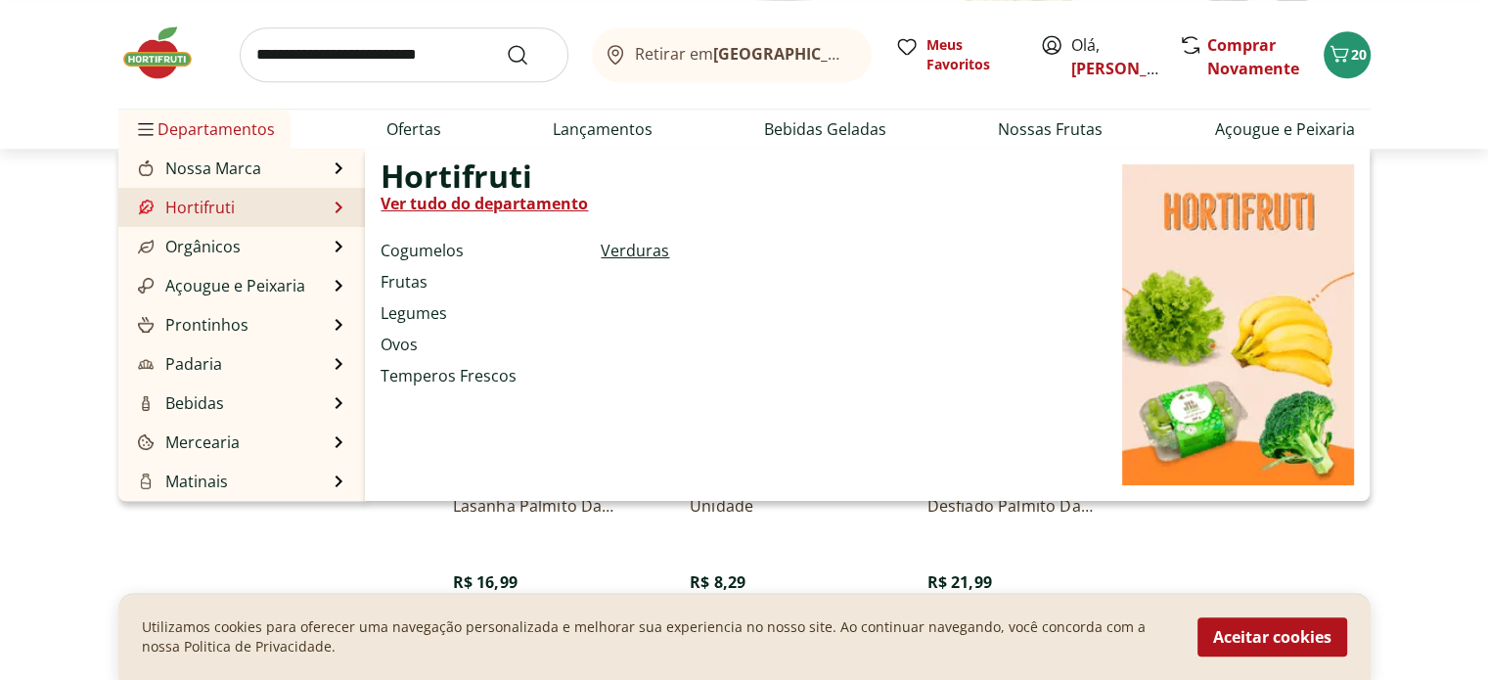
click at [636, 249] on link "Verduras" at bounding box center [635, 250] width 68 height 23
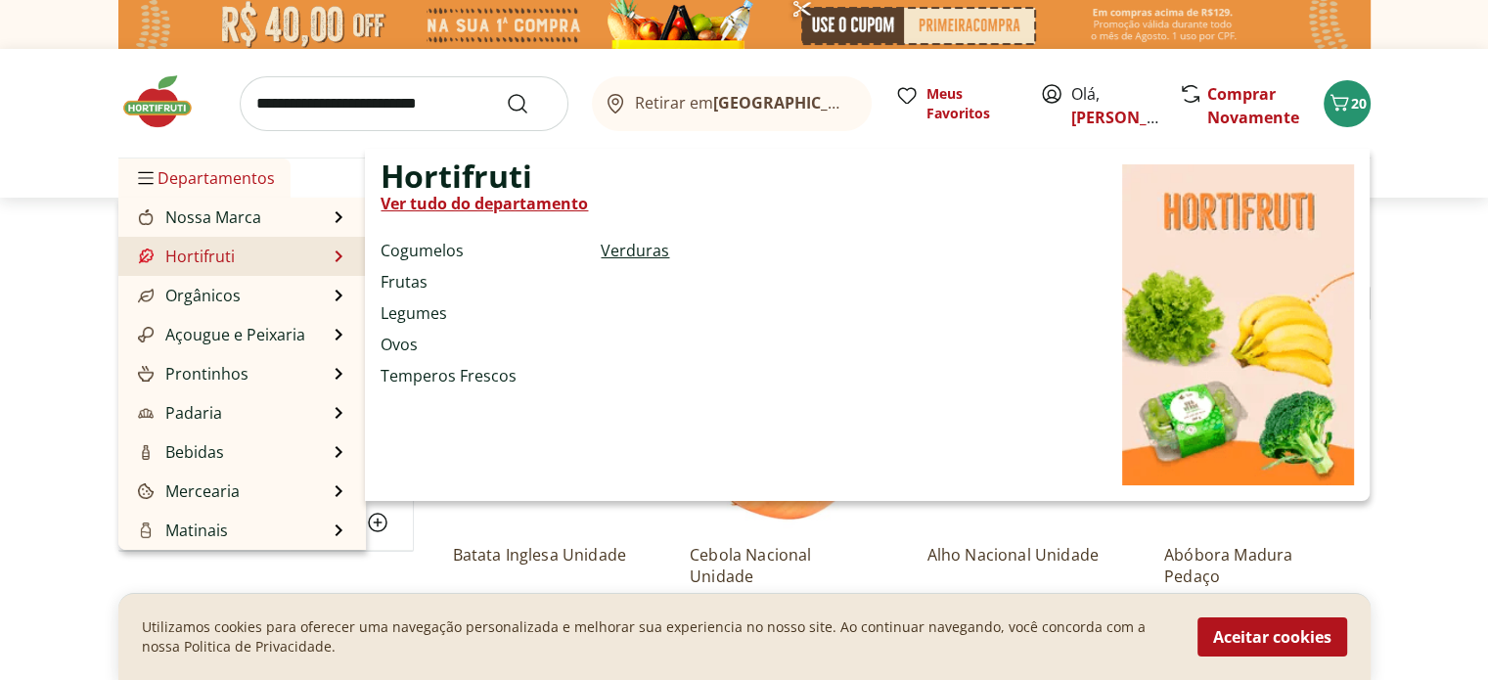
select select "**********"
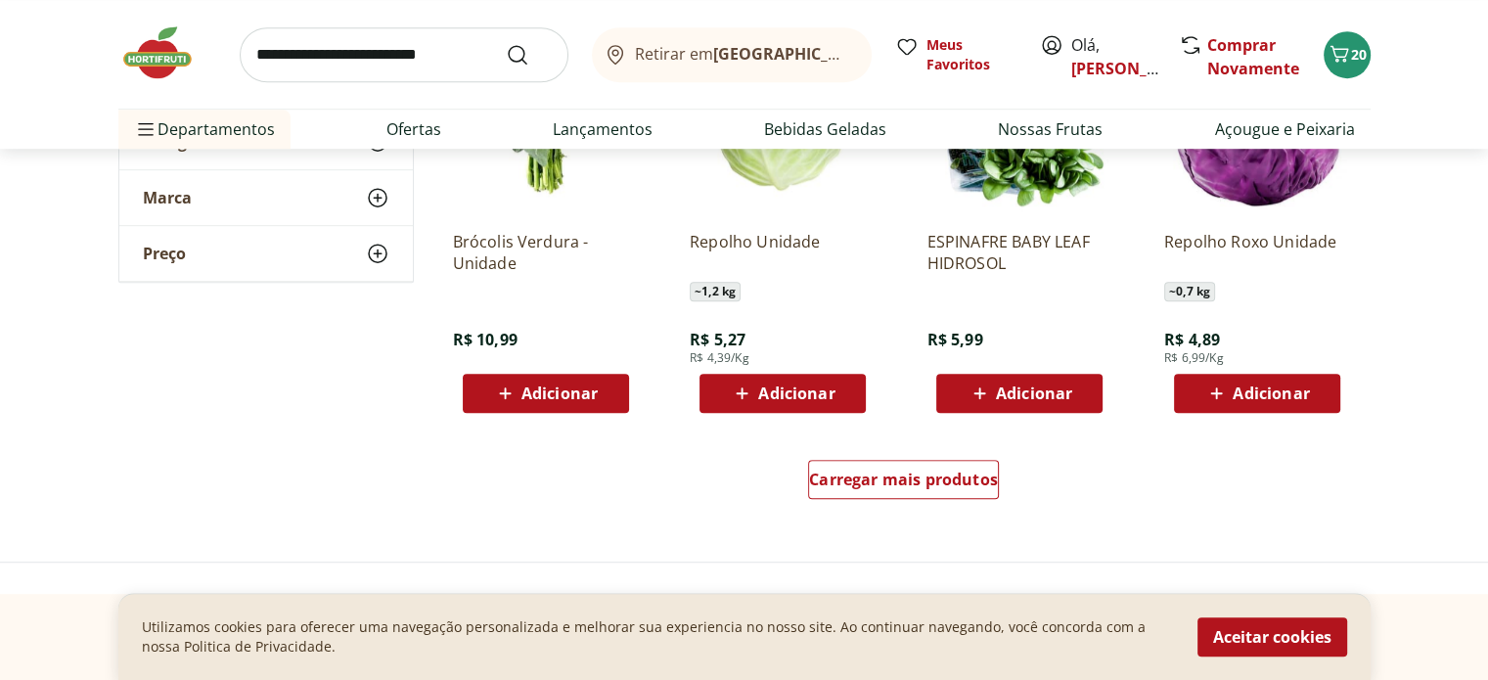
scroll to position [1370, 0]
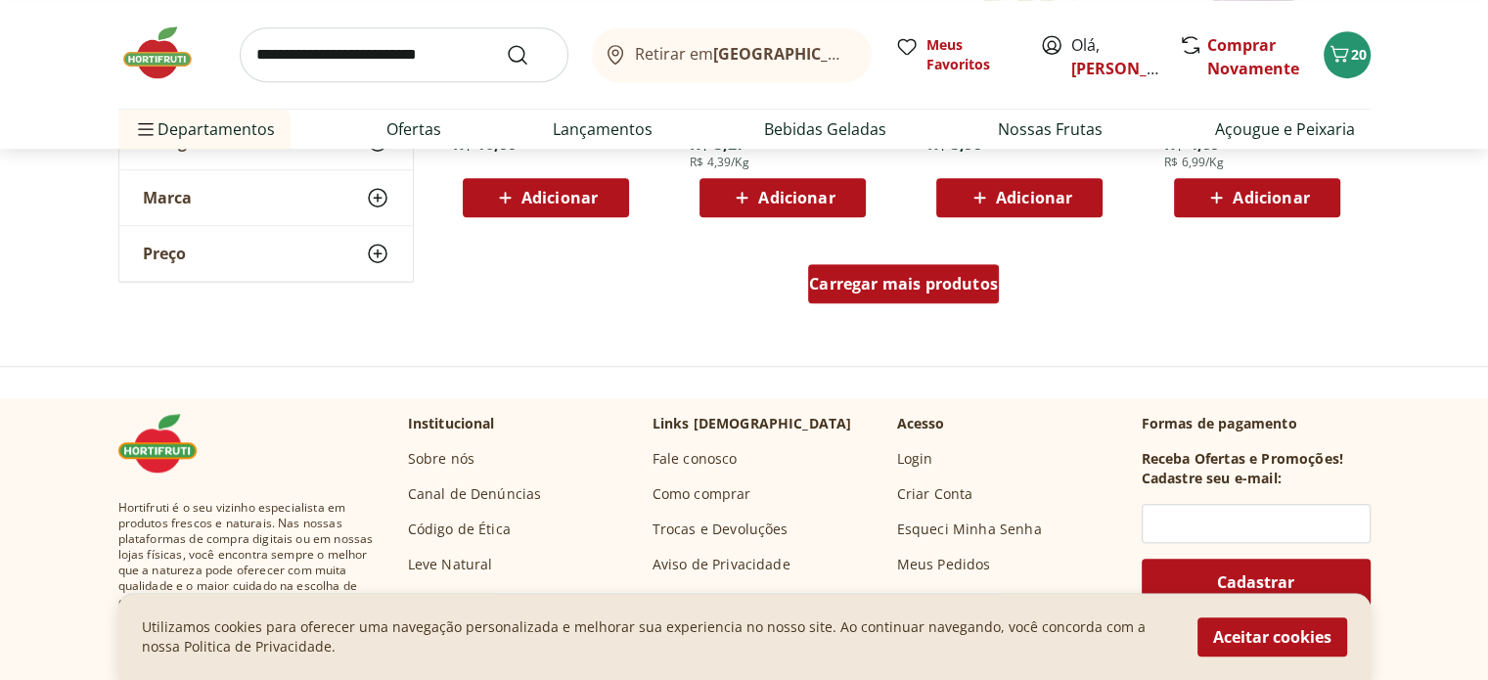
click at [847, 277] on span "Carregar mais produtos" at bounding box center [903, 284] width 189 height 16
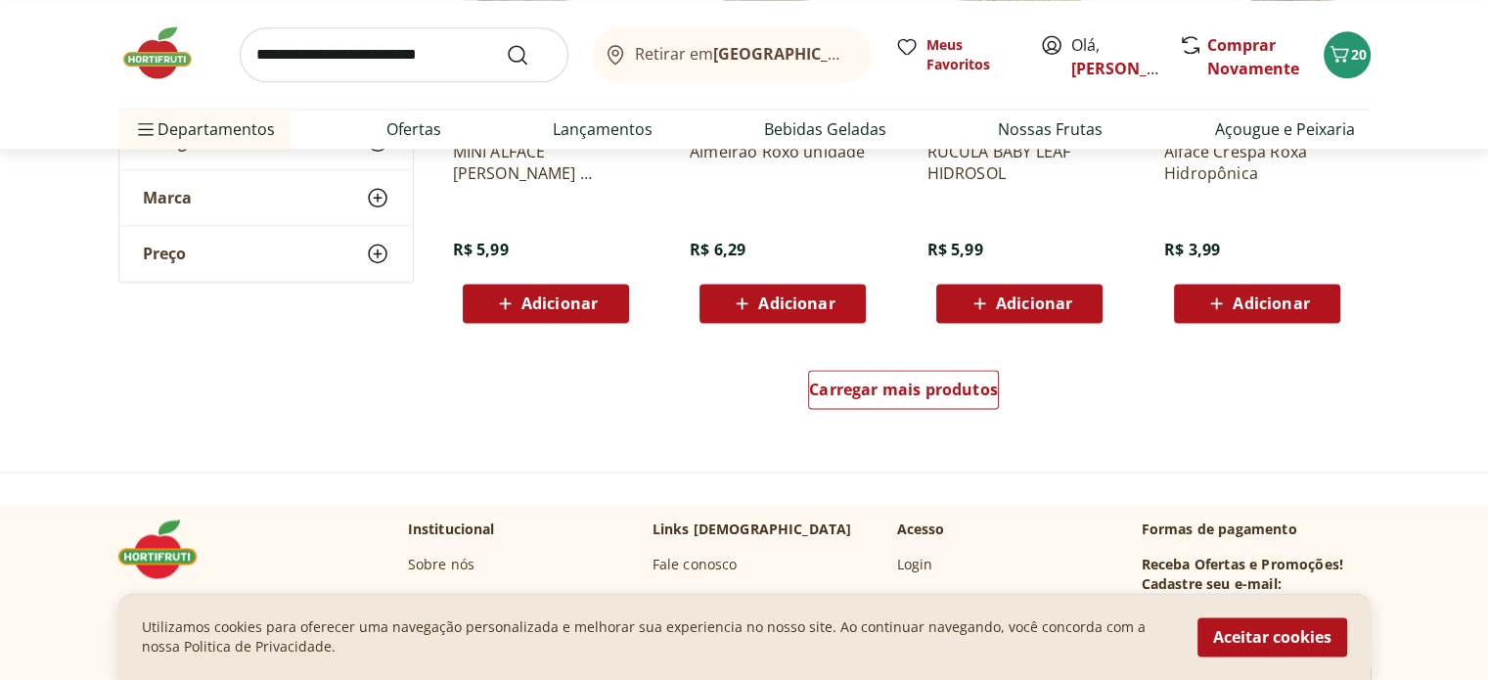
scroll to position [2641, 0]
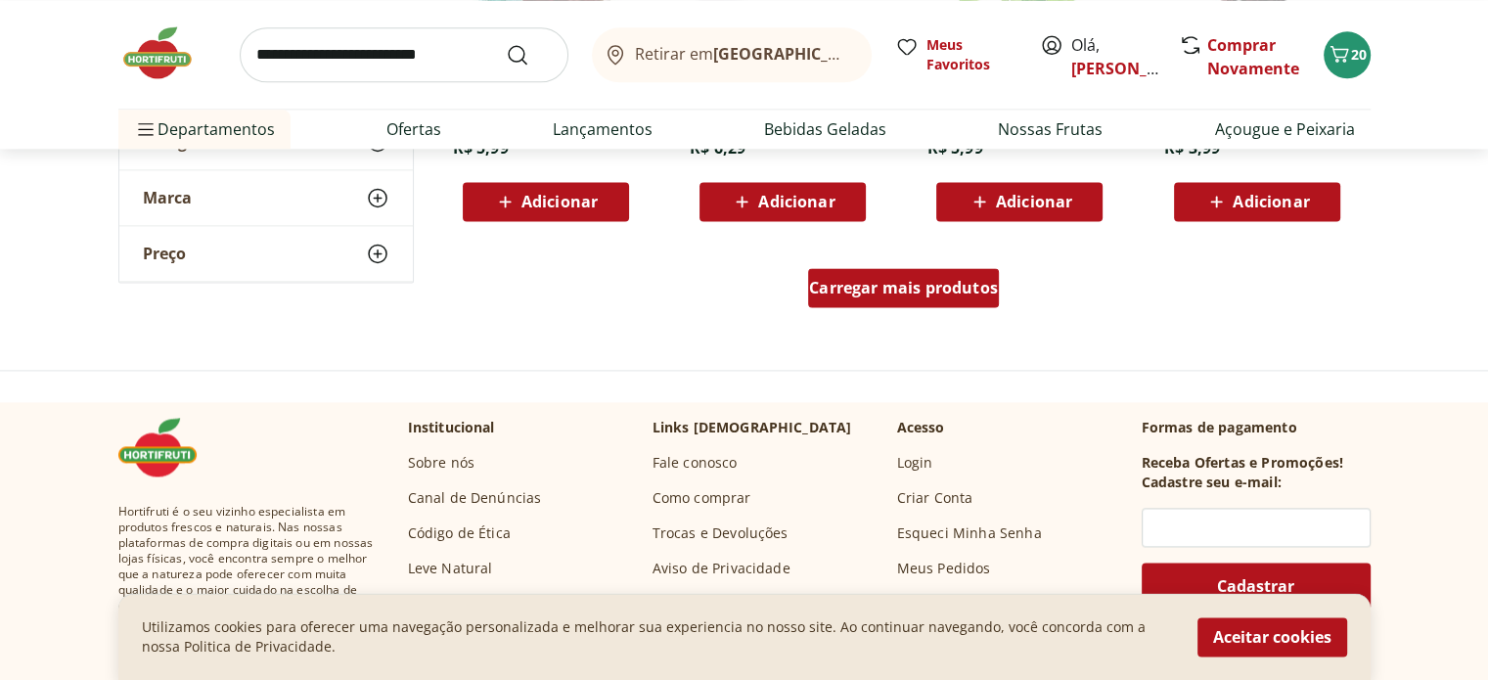
click at [849, 280] on span "Carregar mais produtos" at bounding box center [903, 288] width 189 height 16
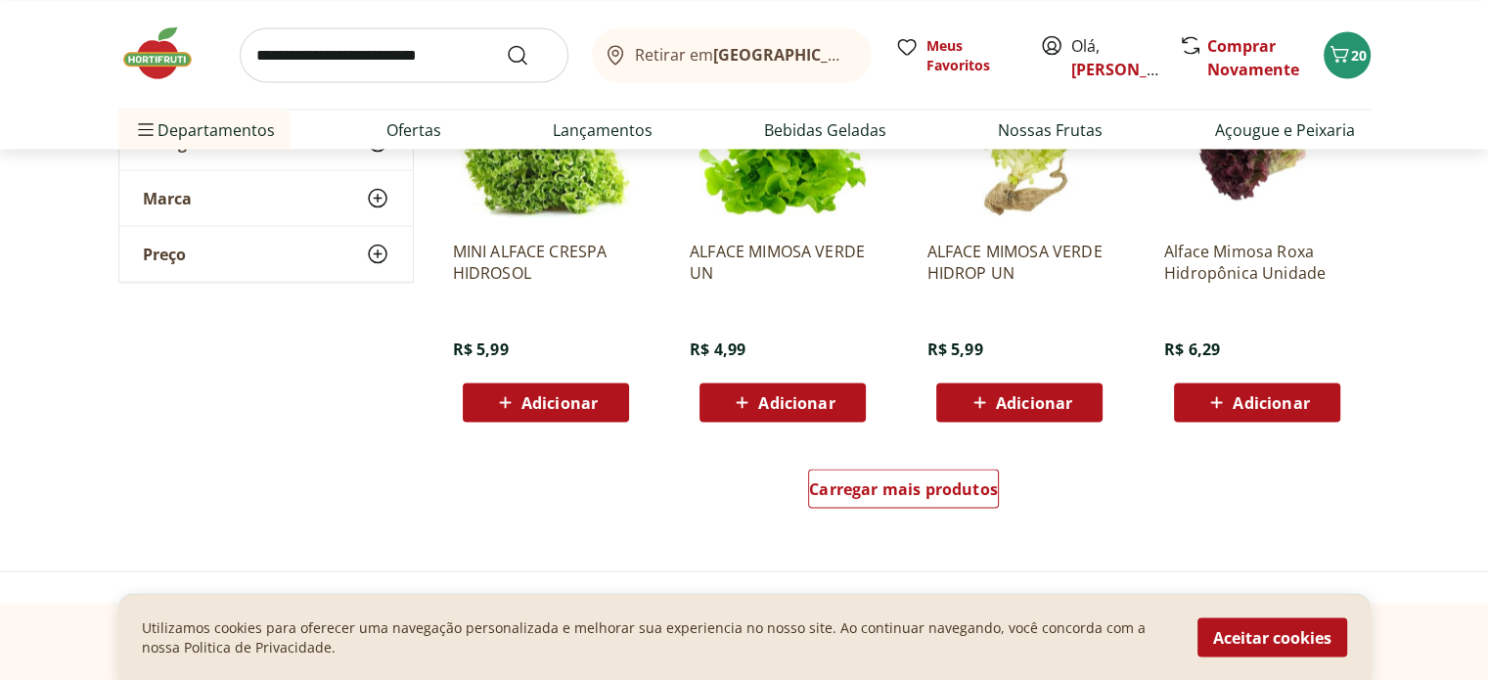
scroll to position [3717, 0]
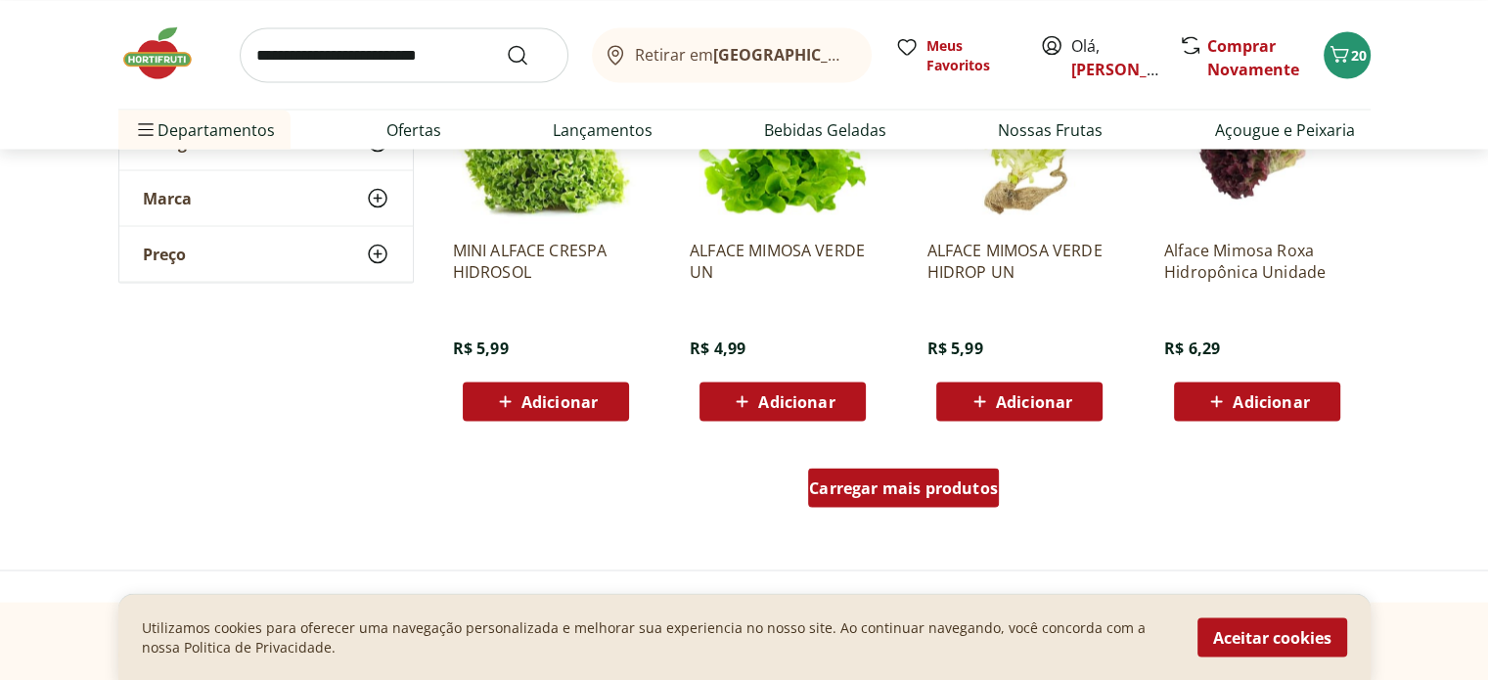
click at [839, 479] on span "Carregar mais produtos" at bounding box center [903, 487] width 189 height 16
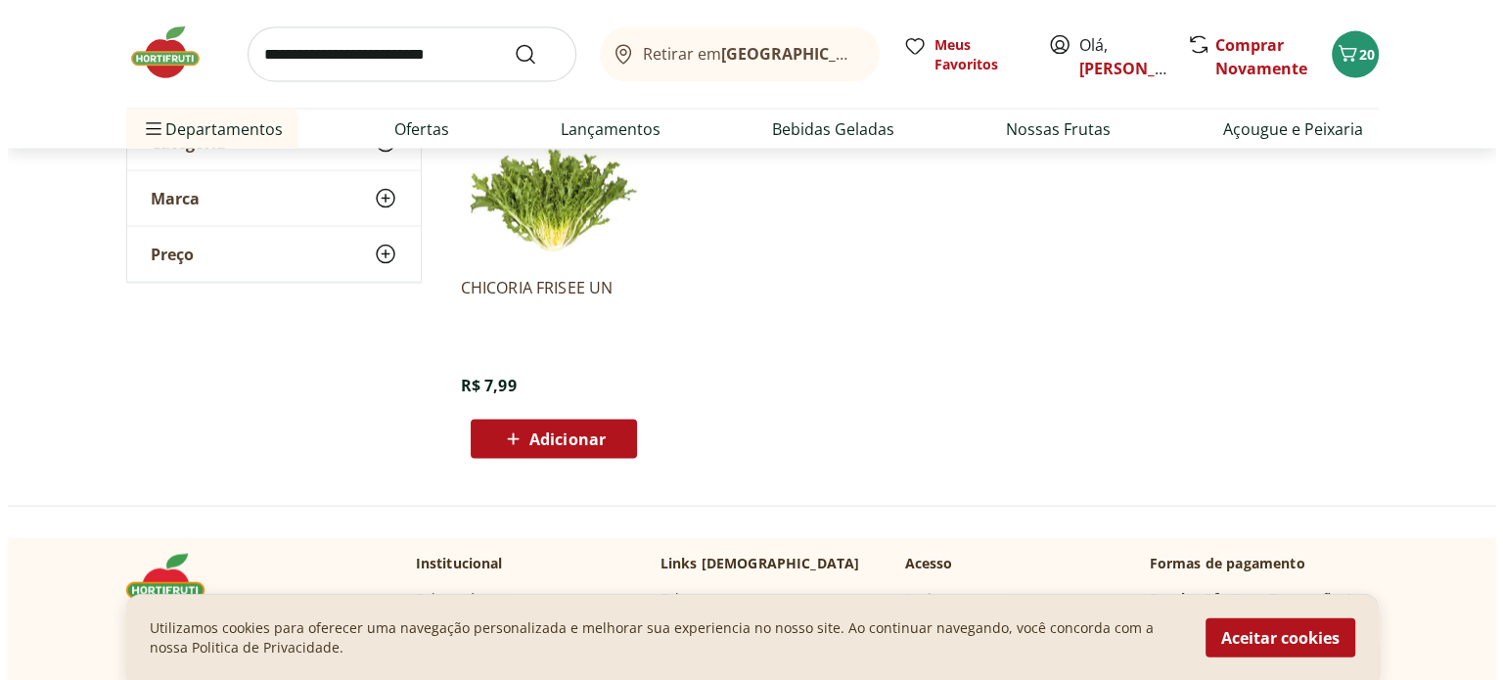
scroll to position [4011, 0]
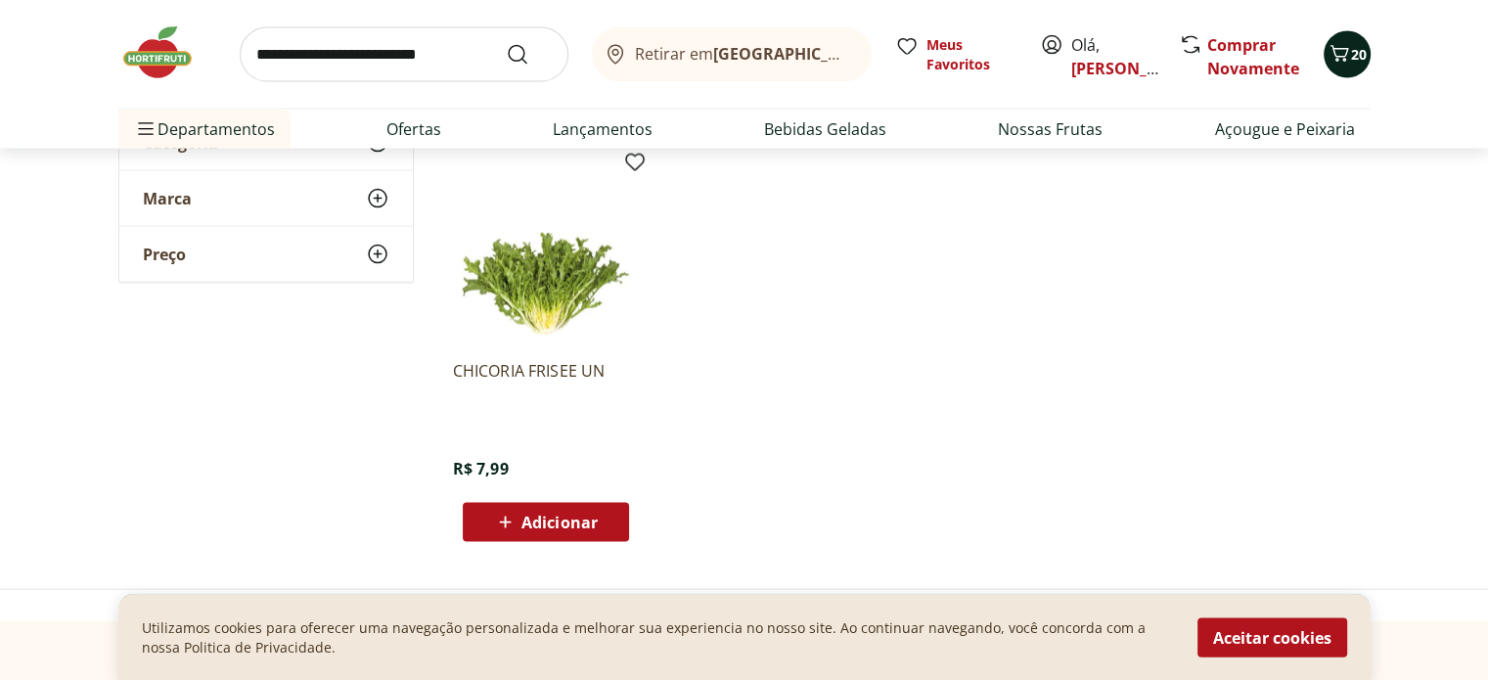
click at [1358, 66] on button "20" at bounding box center [1347, 54] width 47 height 47
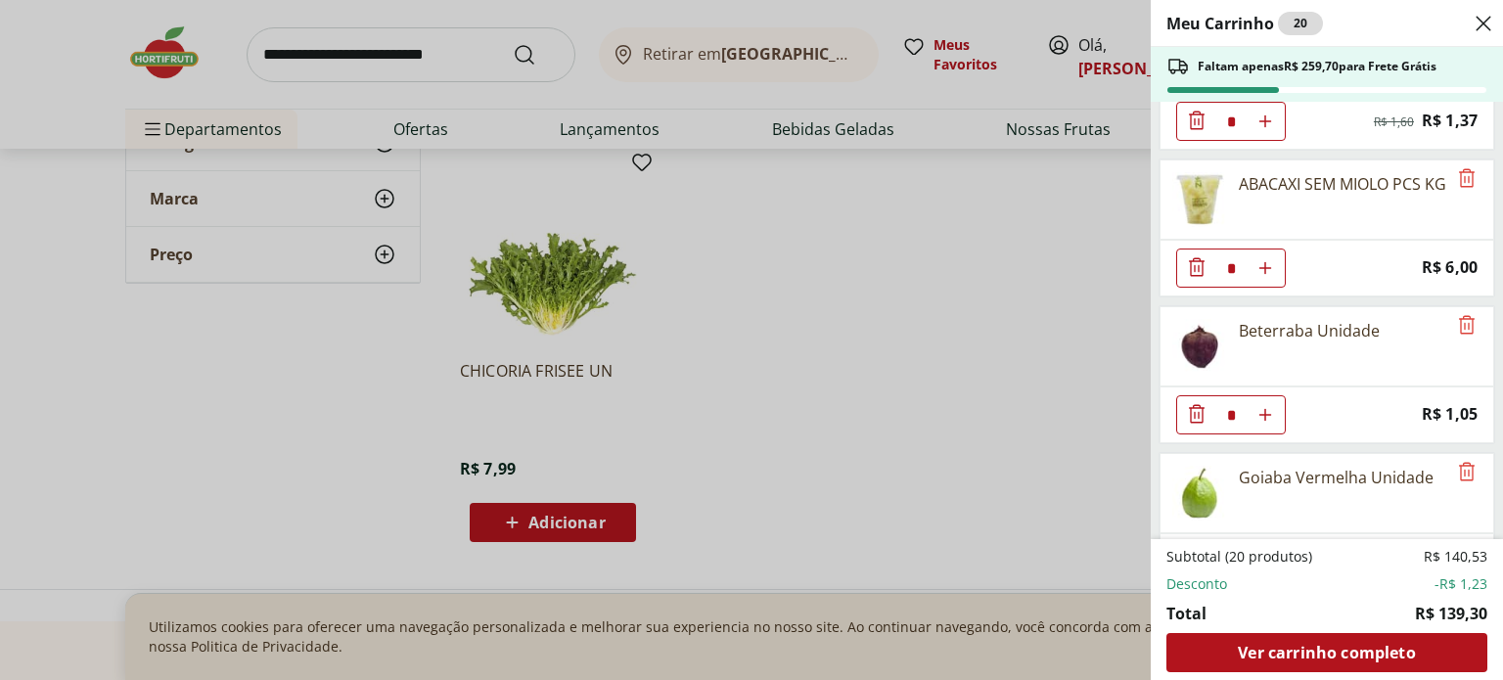
scroll to position [2481, 0]
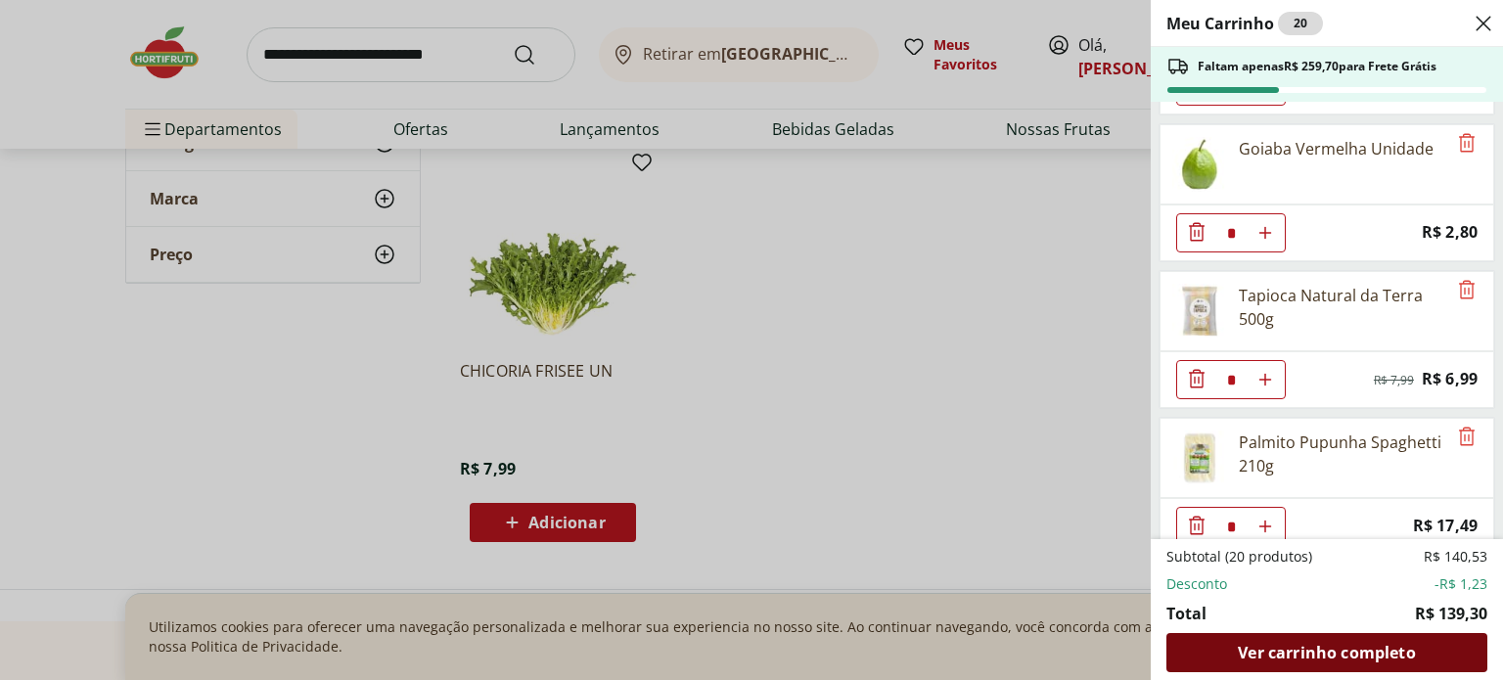
click at [1368, 658] on span "Ver carrinho completo" at bounding box center [1325, 653] width 177 height 16
